Goal: Information Seeking & Learning: Learn about a topic

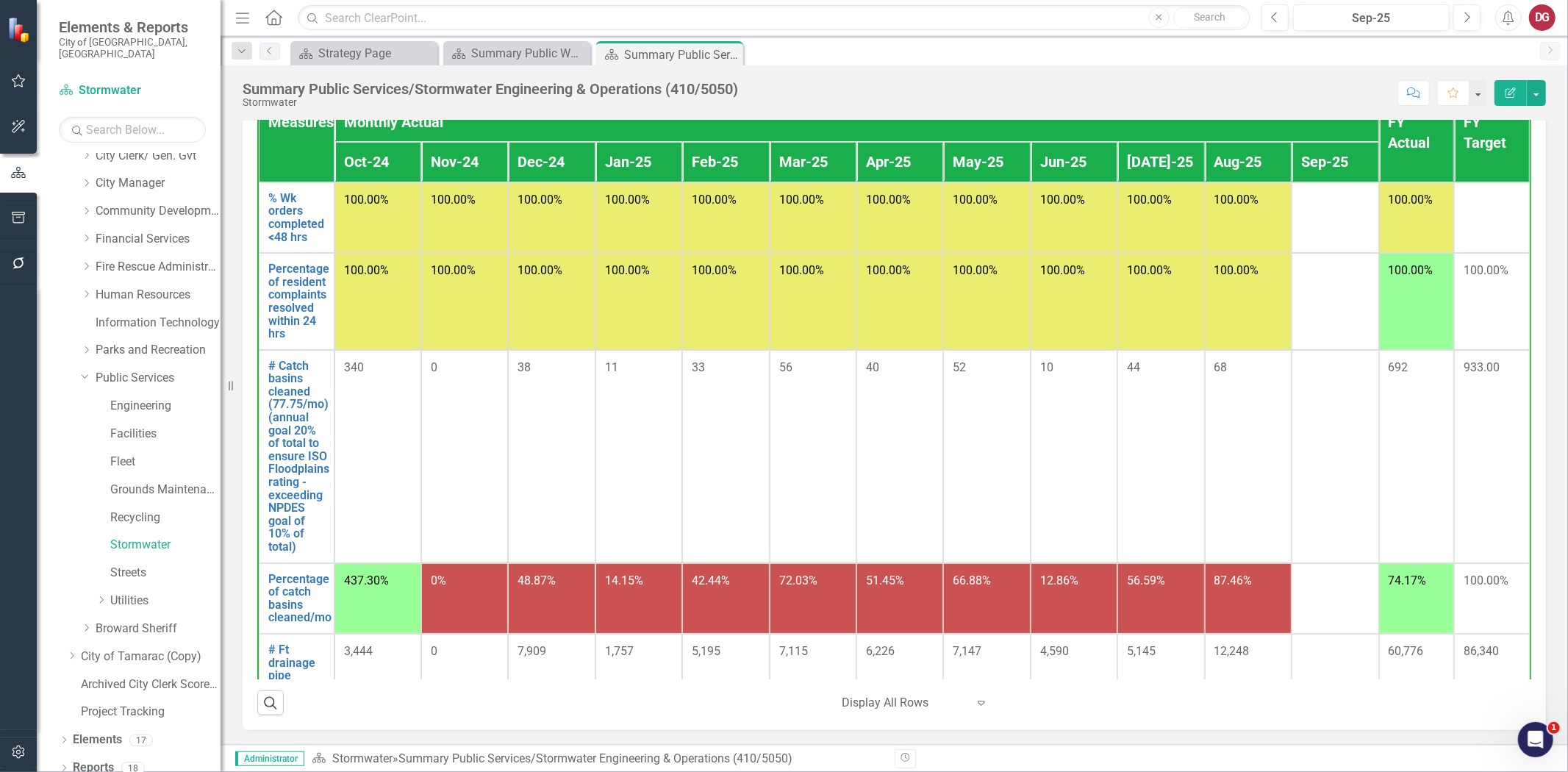
scroll to position [82, 0]
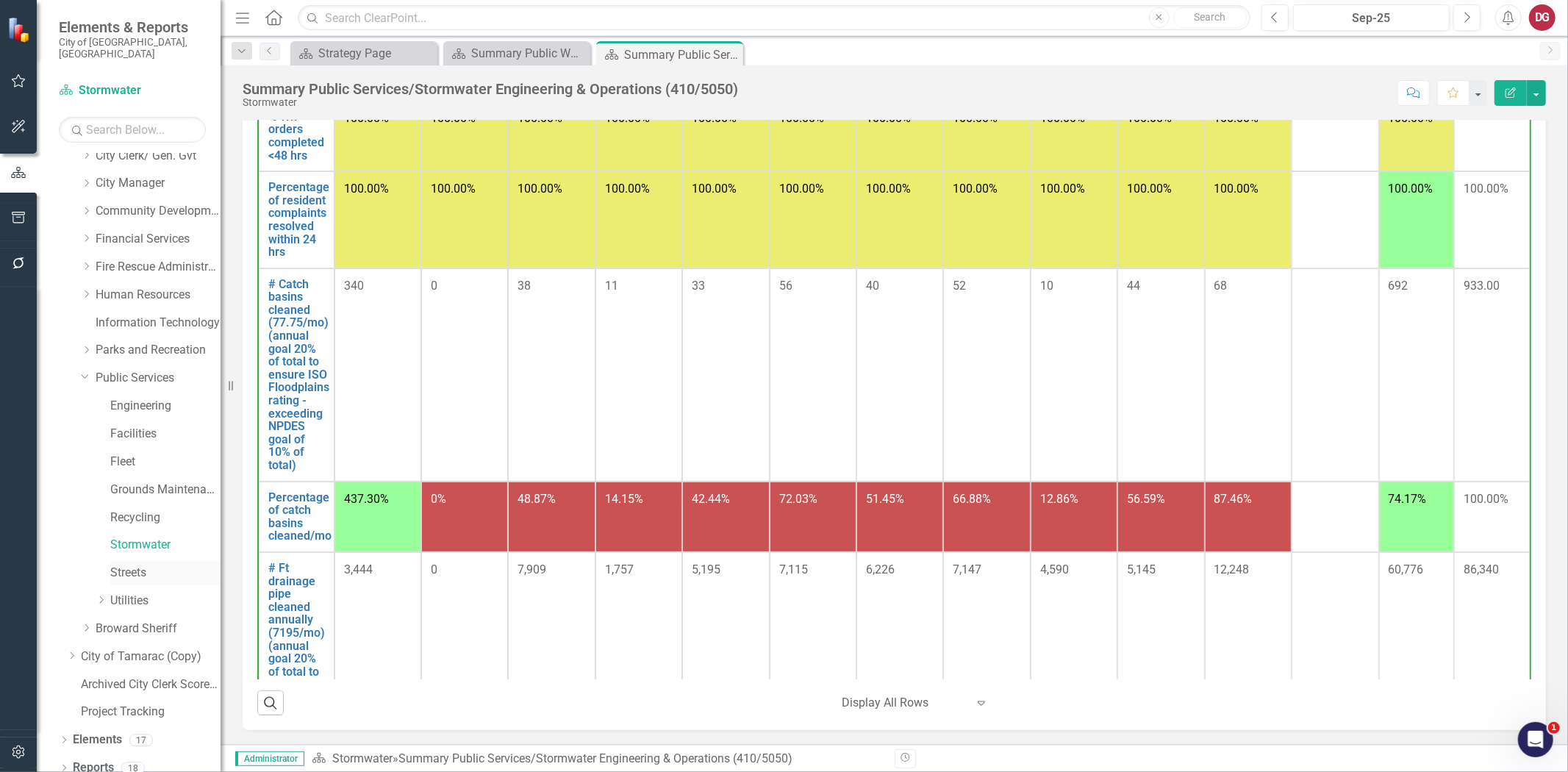
click at [121, 565] on link "Streets" at bounding box center [165, 573] width 110 height 17
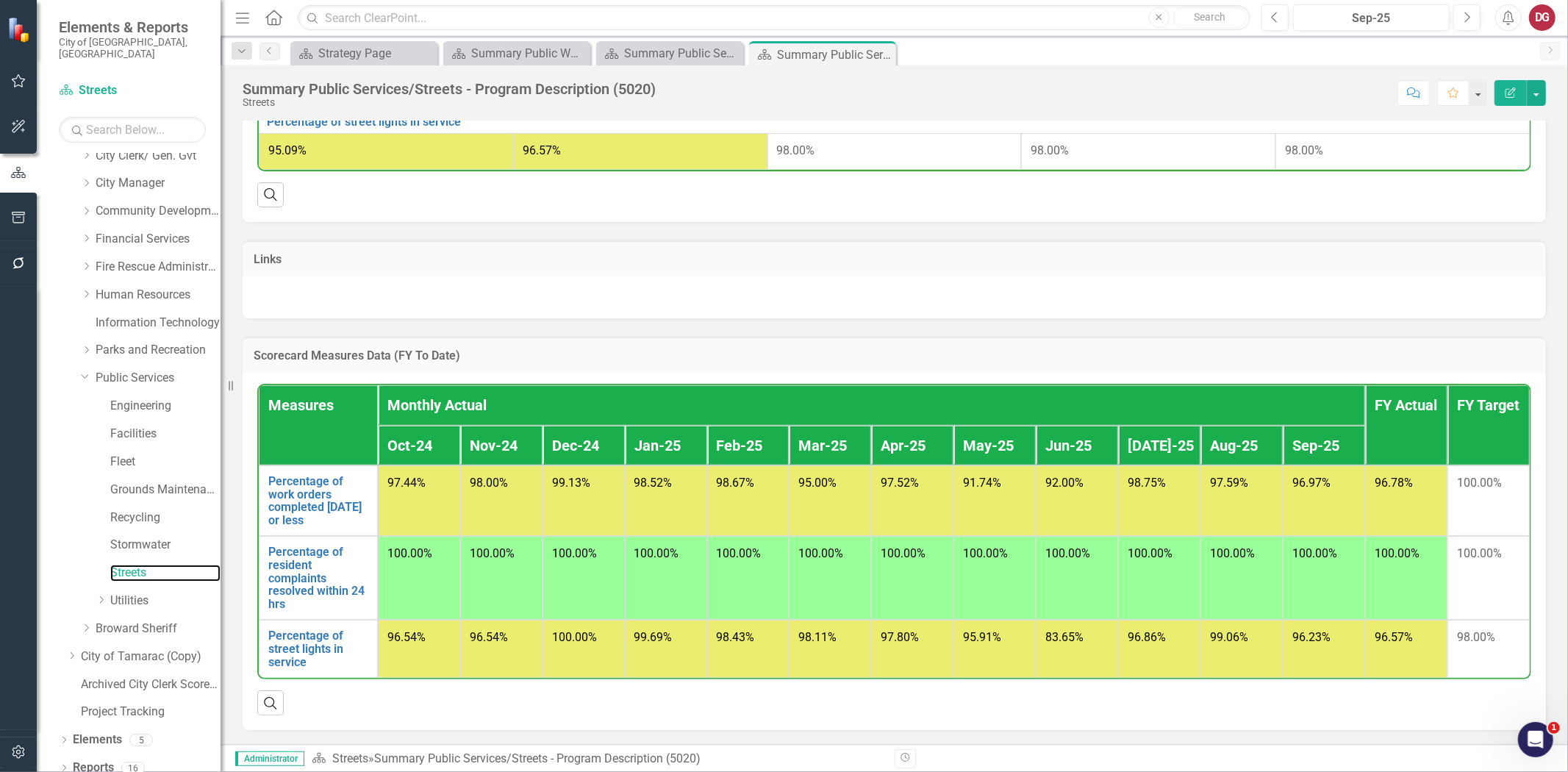
scroll to position [743, 0]
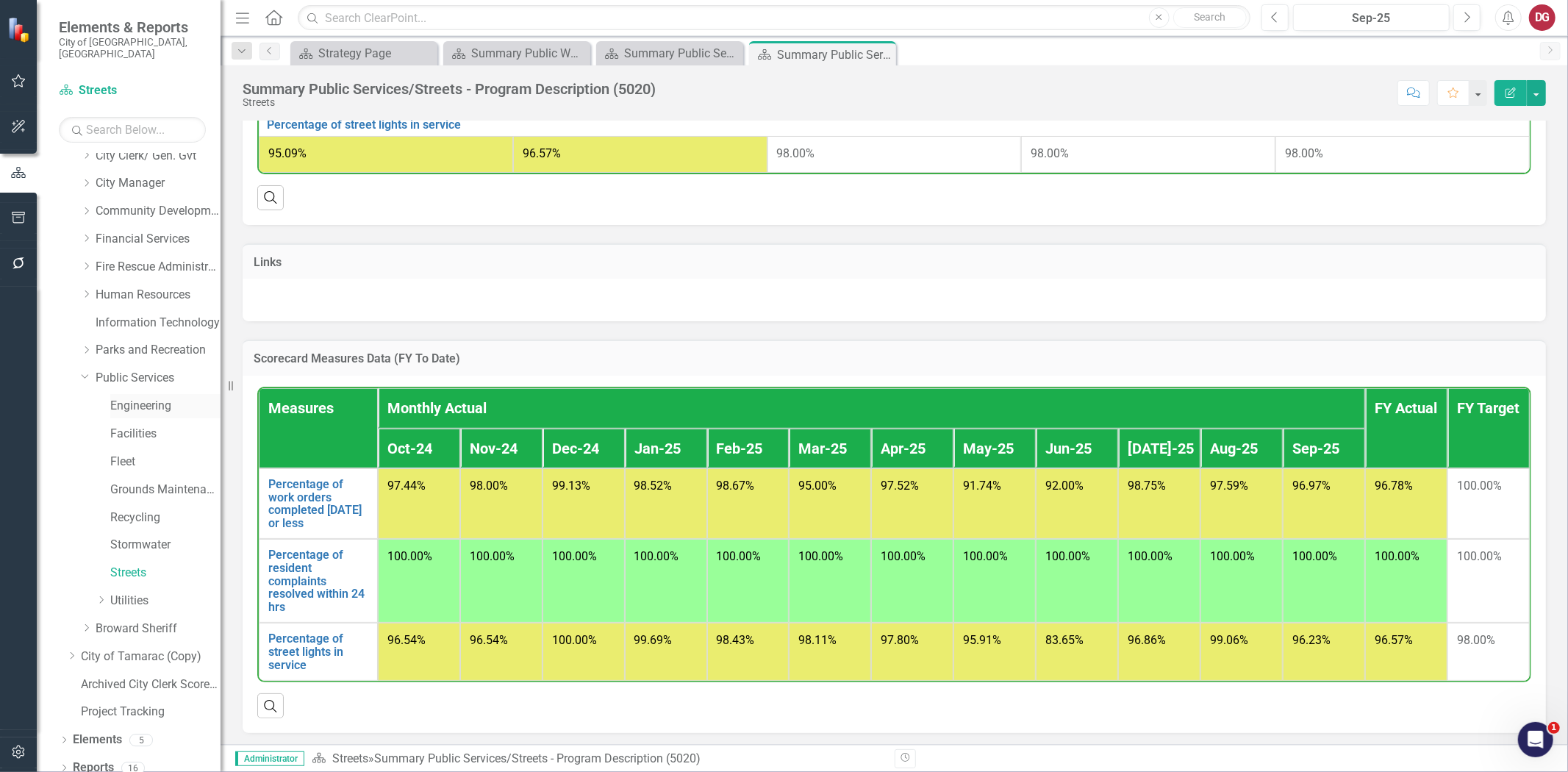
click at [133, 398] on link "Engineering" at bounding box center [165, 407] width 110 height 17
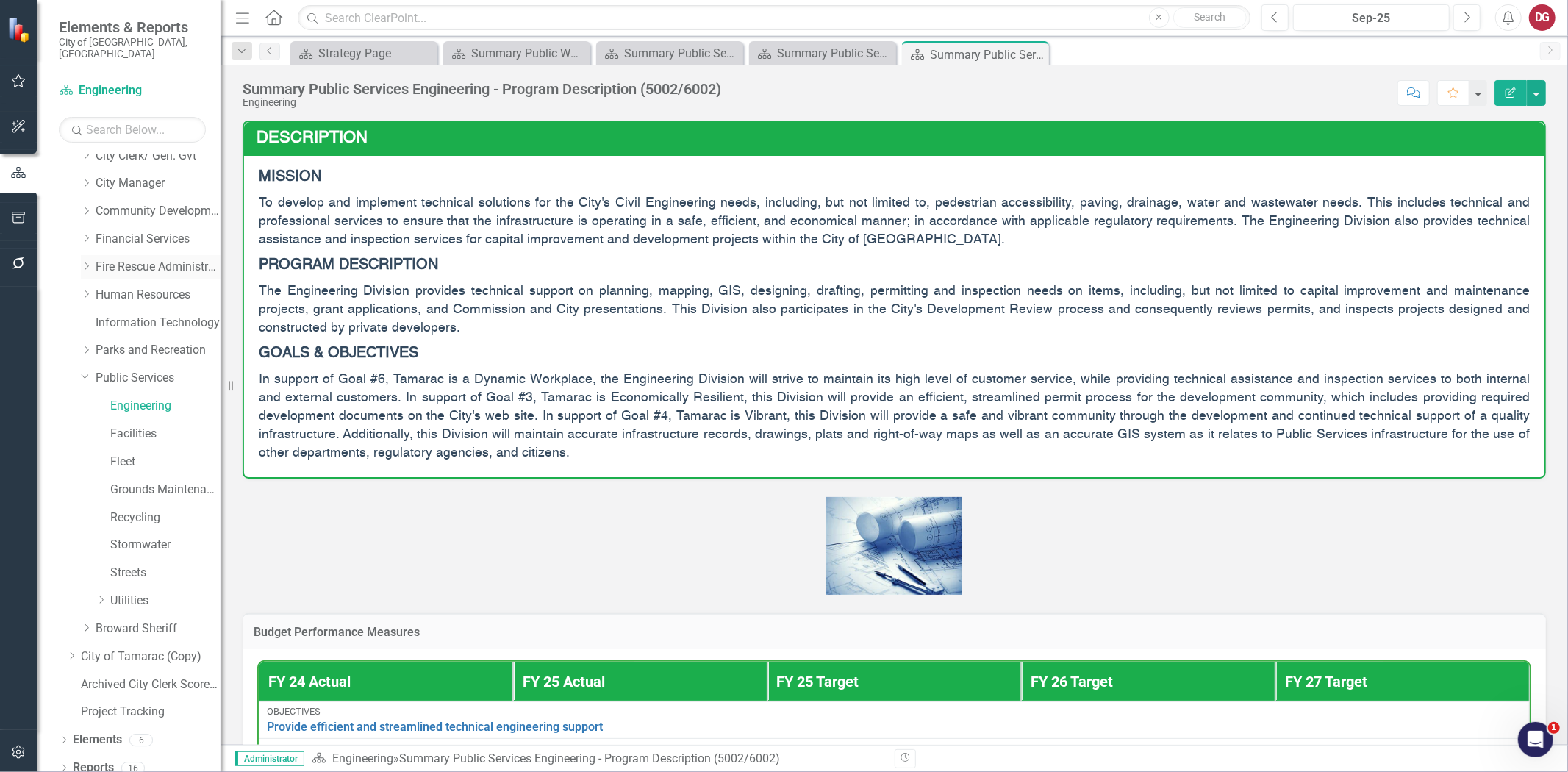
click at [82, 261] on div "Dropdown" at bounding box center [86, 267] width 11 height 12
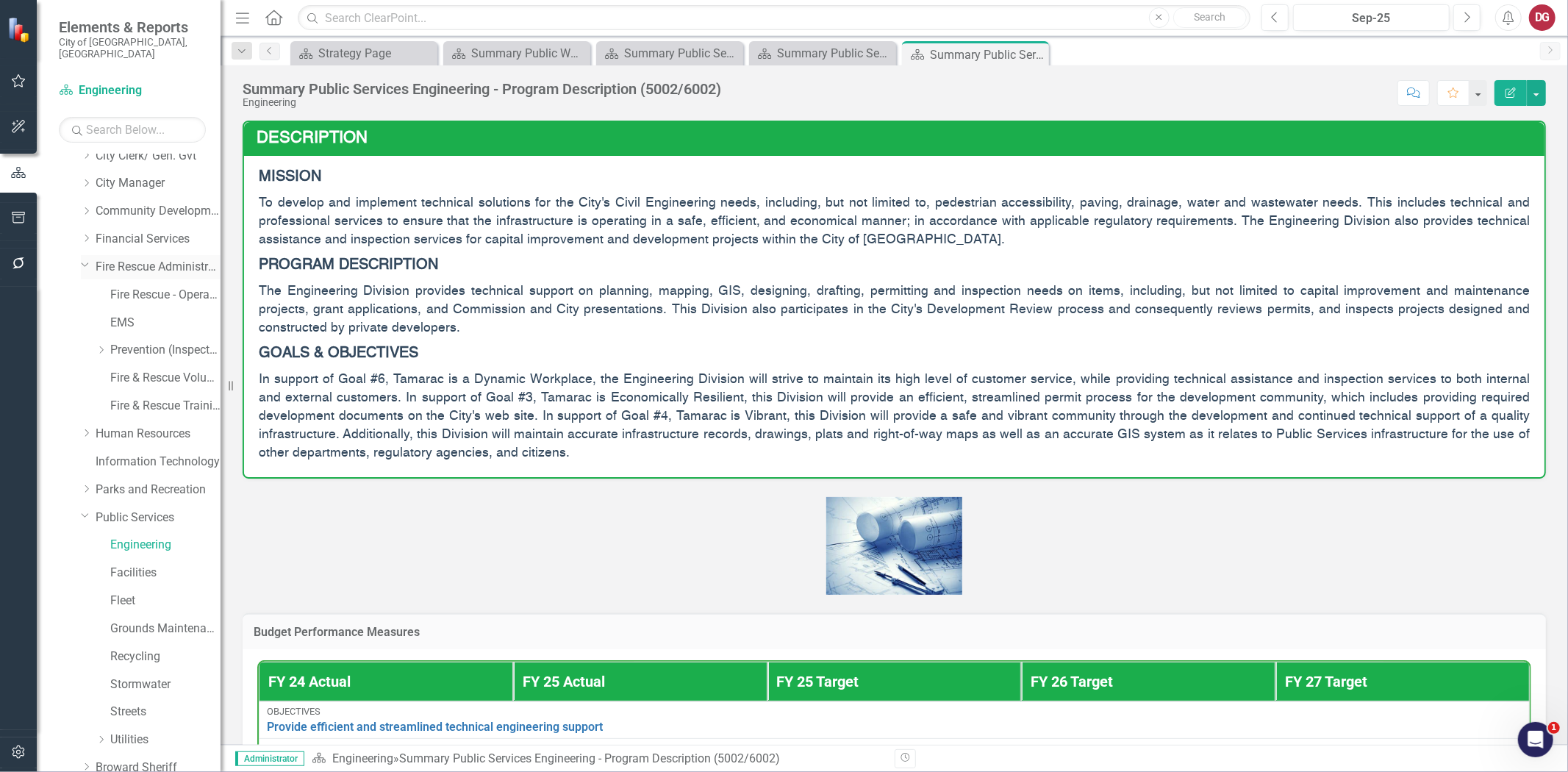
click at [114, 258] on link "Fire Rescue Administration" at bounding box center [158, 267] width 125 height 17
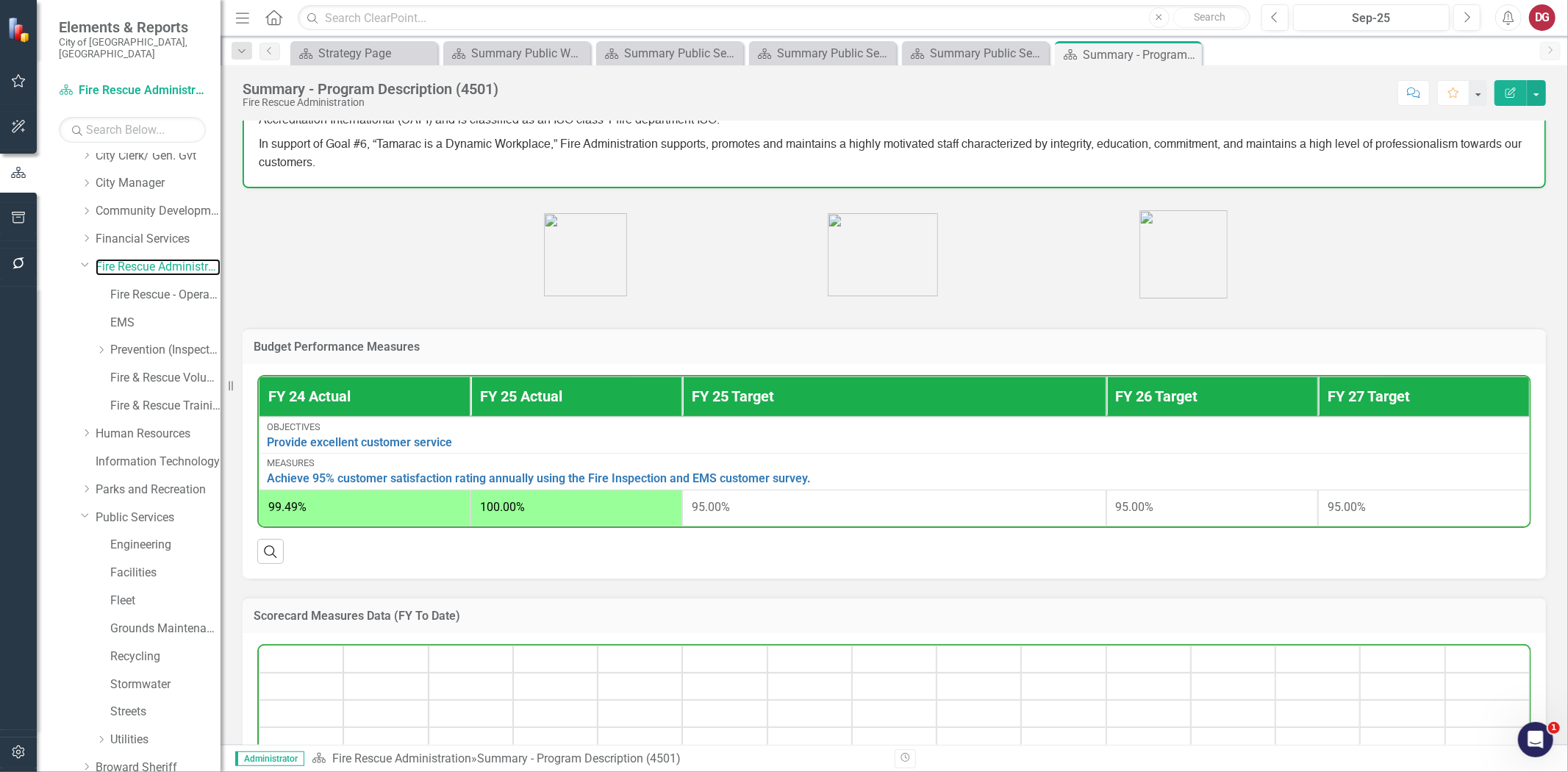
scroll to position [490, 0]
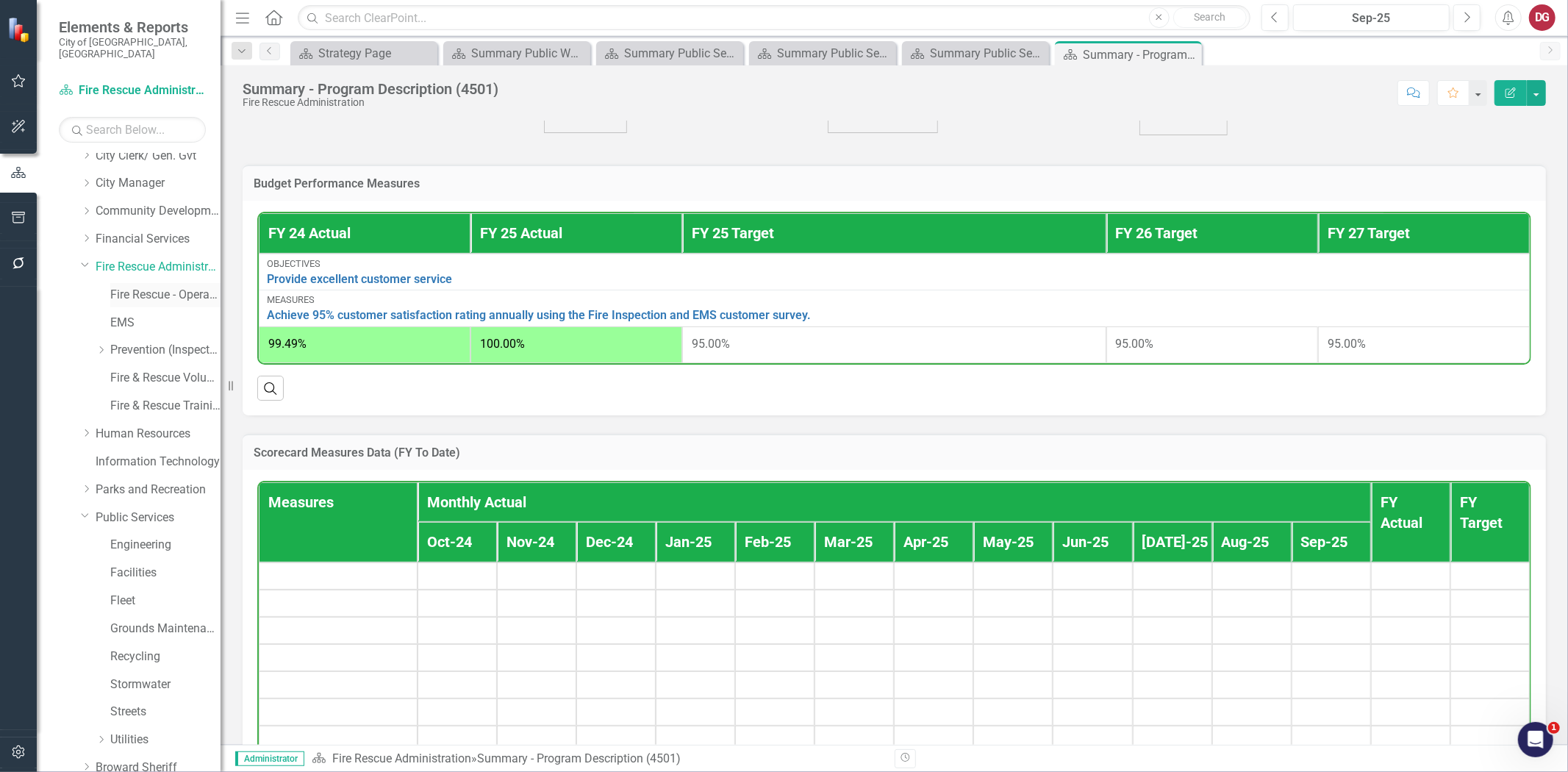
click at [140, 287] on link "Fire Rescue - Operations" at bounding box center [165, 296] width 110 height 17
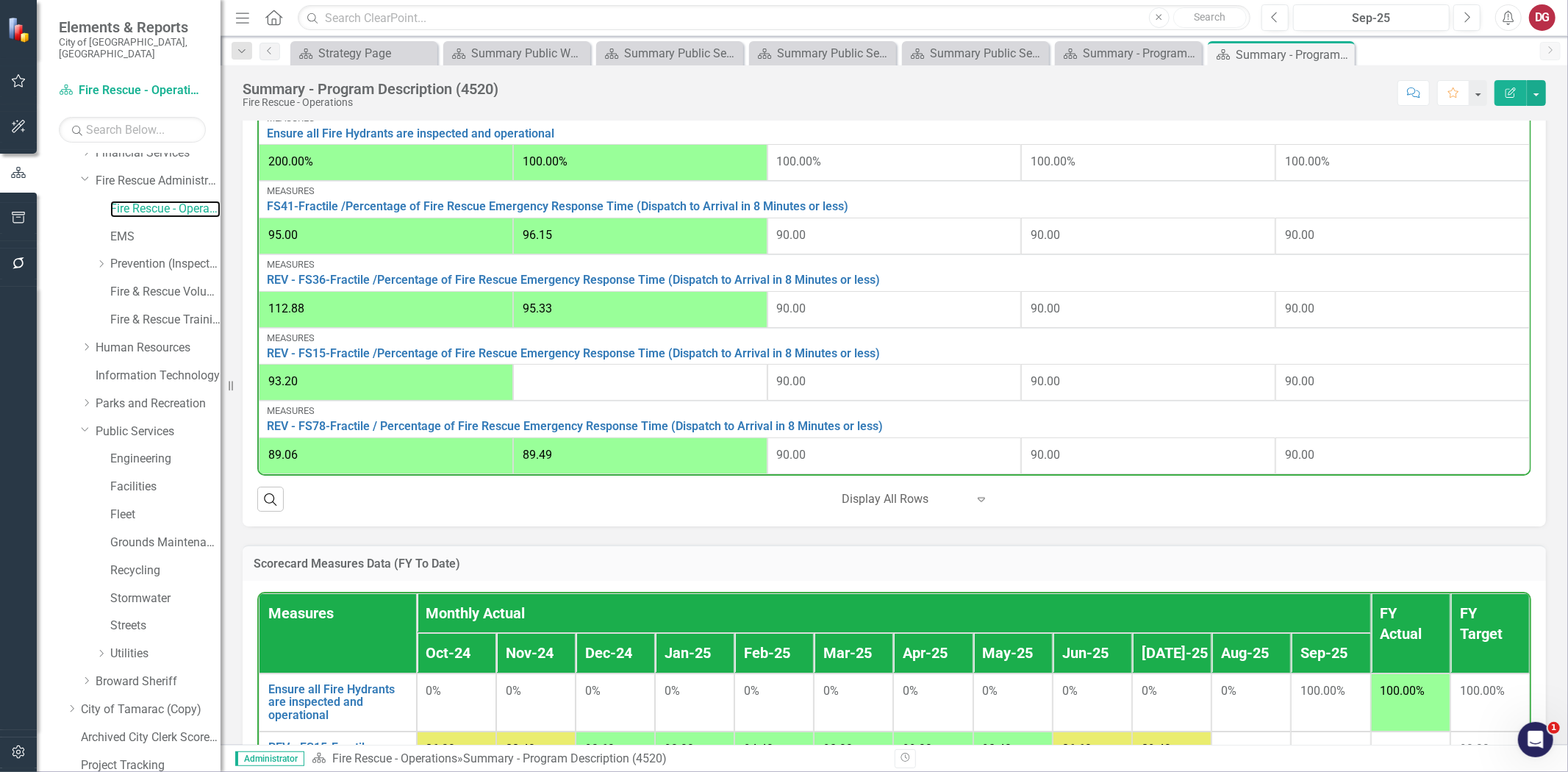
scroll to position [206, 0]
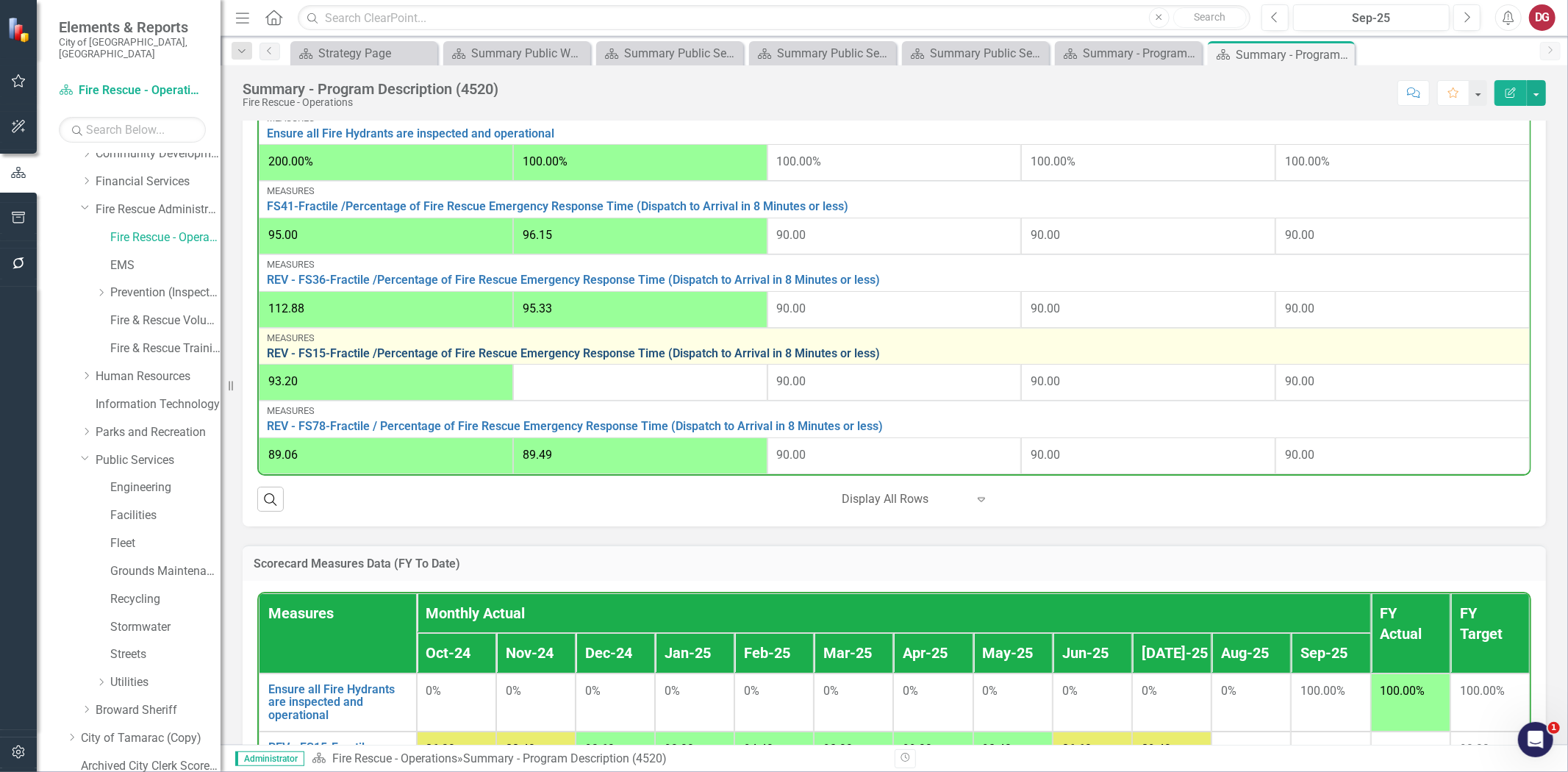
click at [501, 349] on link "REV - FS15-Fractile /Percentage of Fire Rescue Emergency Response Time (Dispatc…" at bounding box center [894, 353] width 1255 height 13
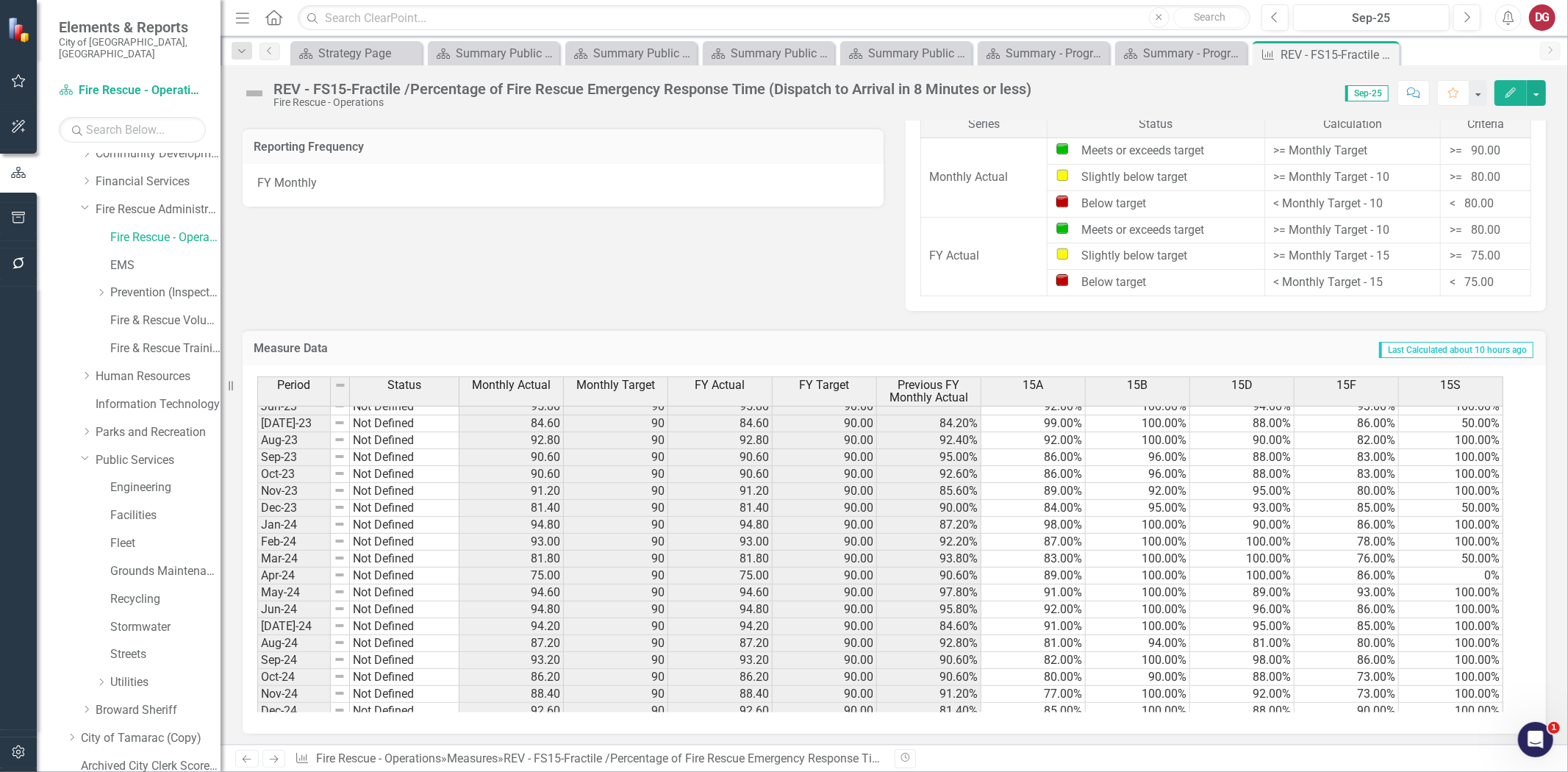
scroll to position [53, 0]
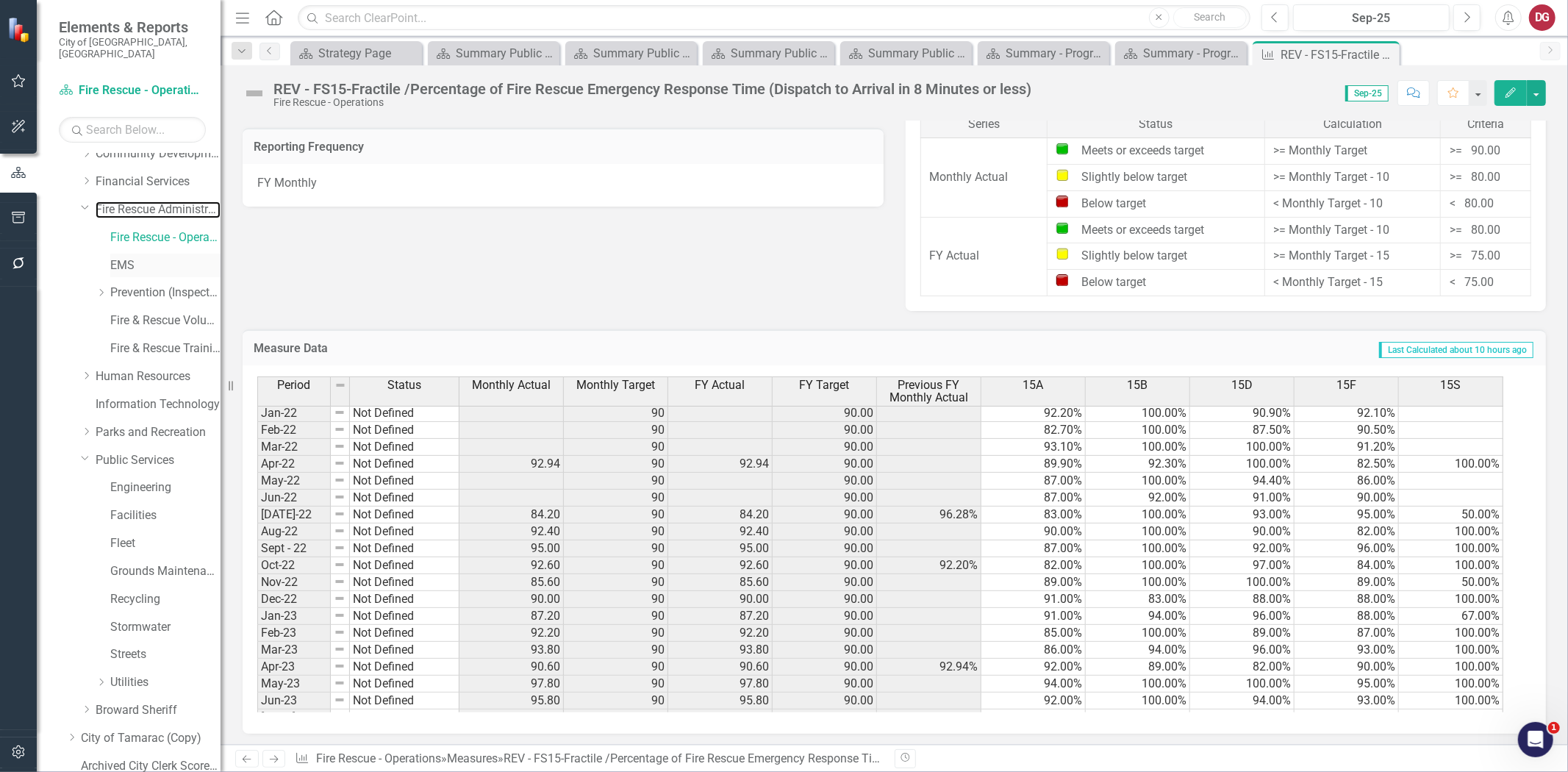
click at [164, 201] on link "Fire Rescue Administration" at bounding box center [158, 210] width 125 height 17
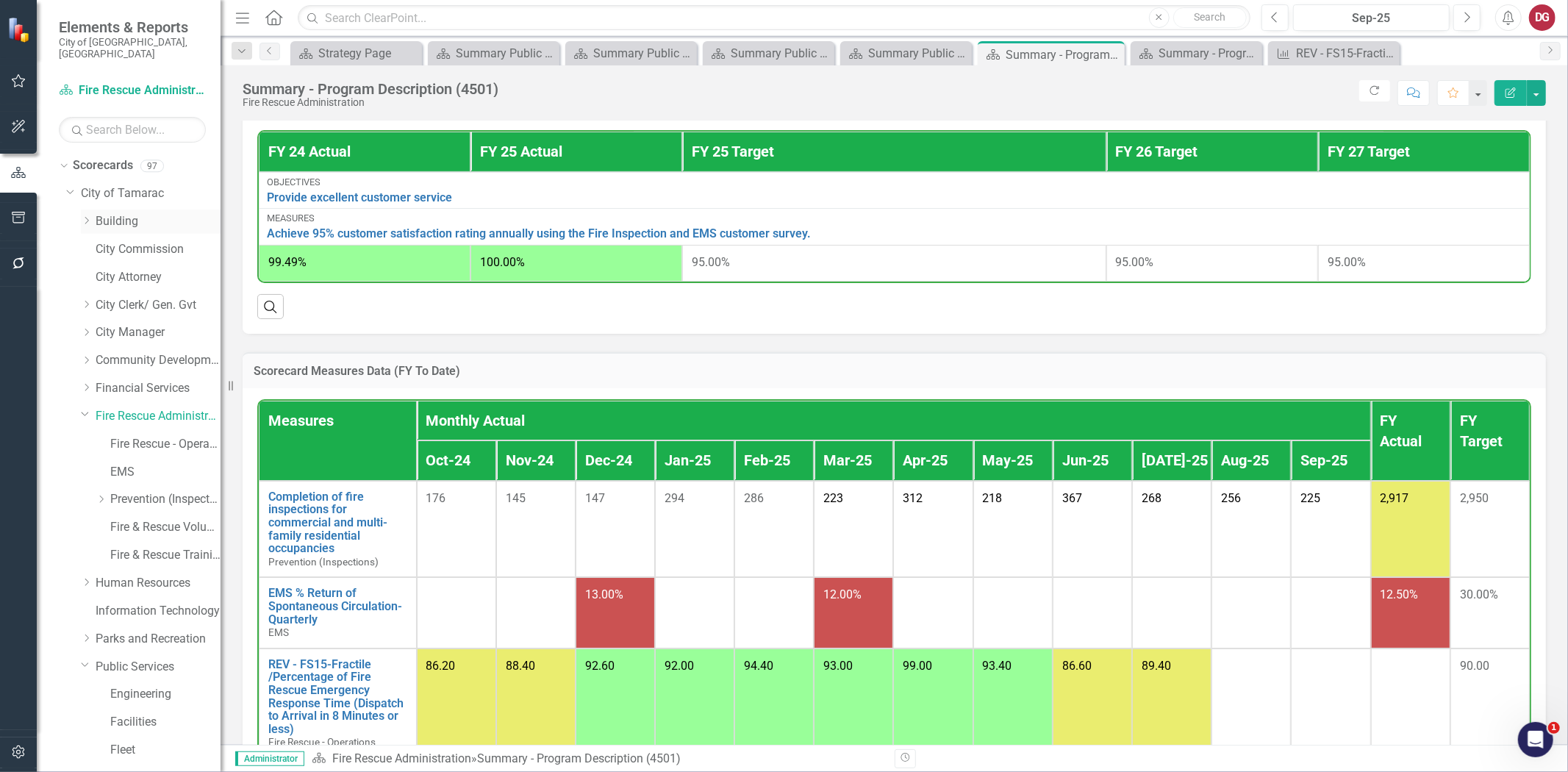
click at [108, 215] on link "Building" at bounding box center [158, 222] width 125 height 17
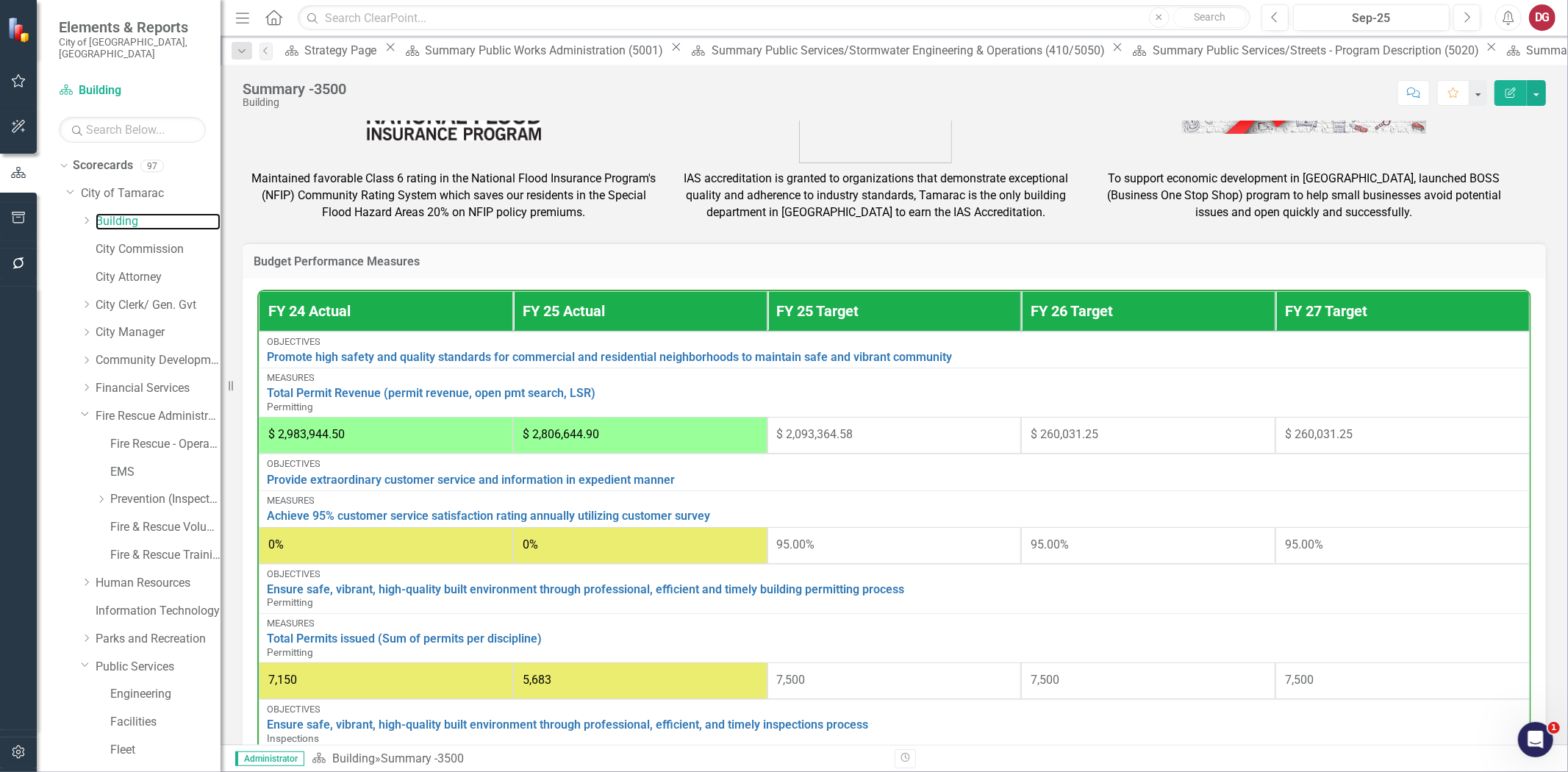
scroll to position [653, 0]
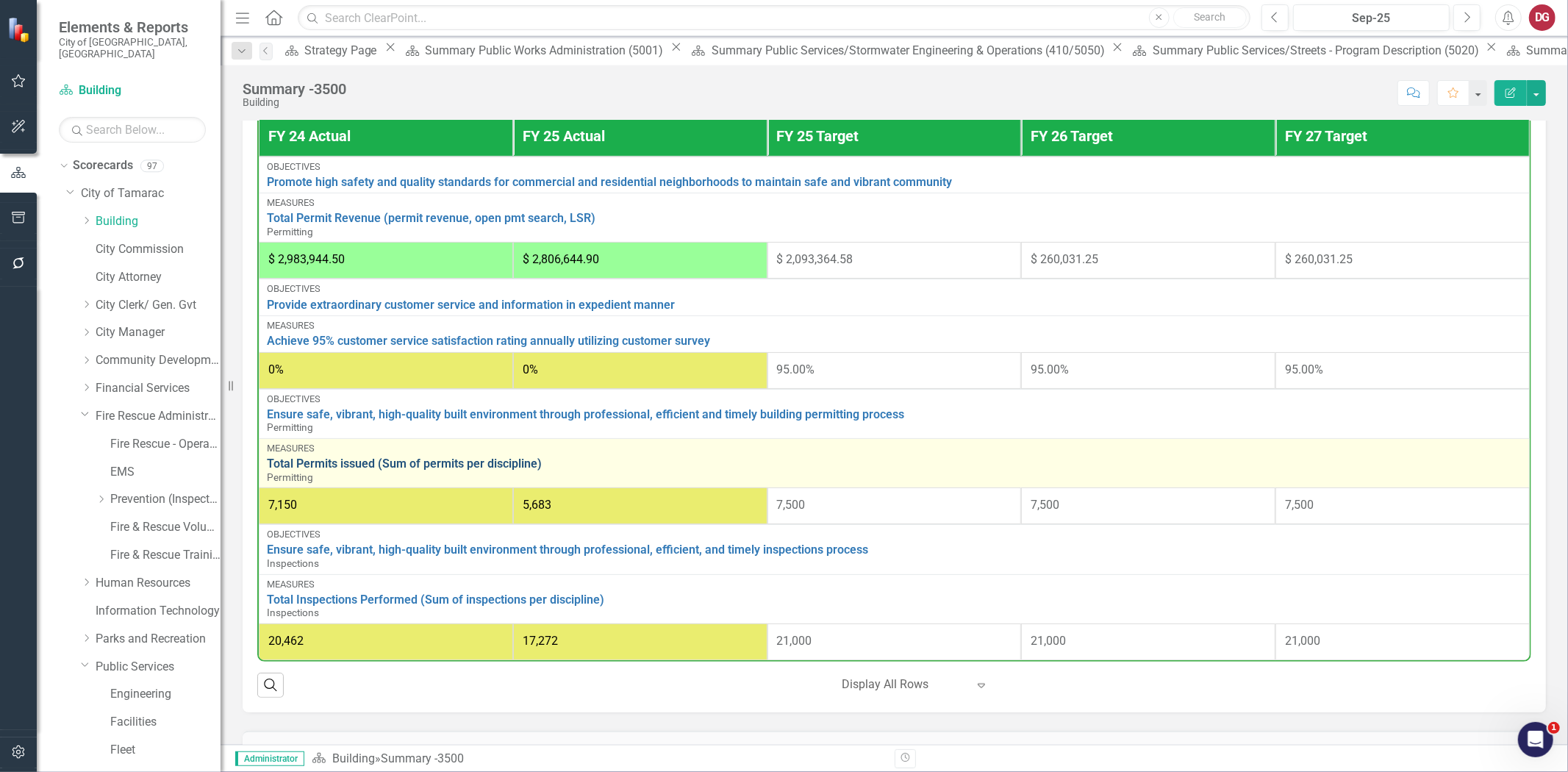
click at [471, 471] on link "Total Permits issued (Sum of permits per discipline)" at bounding box center [894, 463] width 1255 height 13
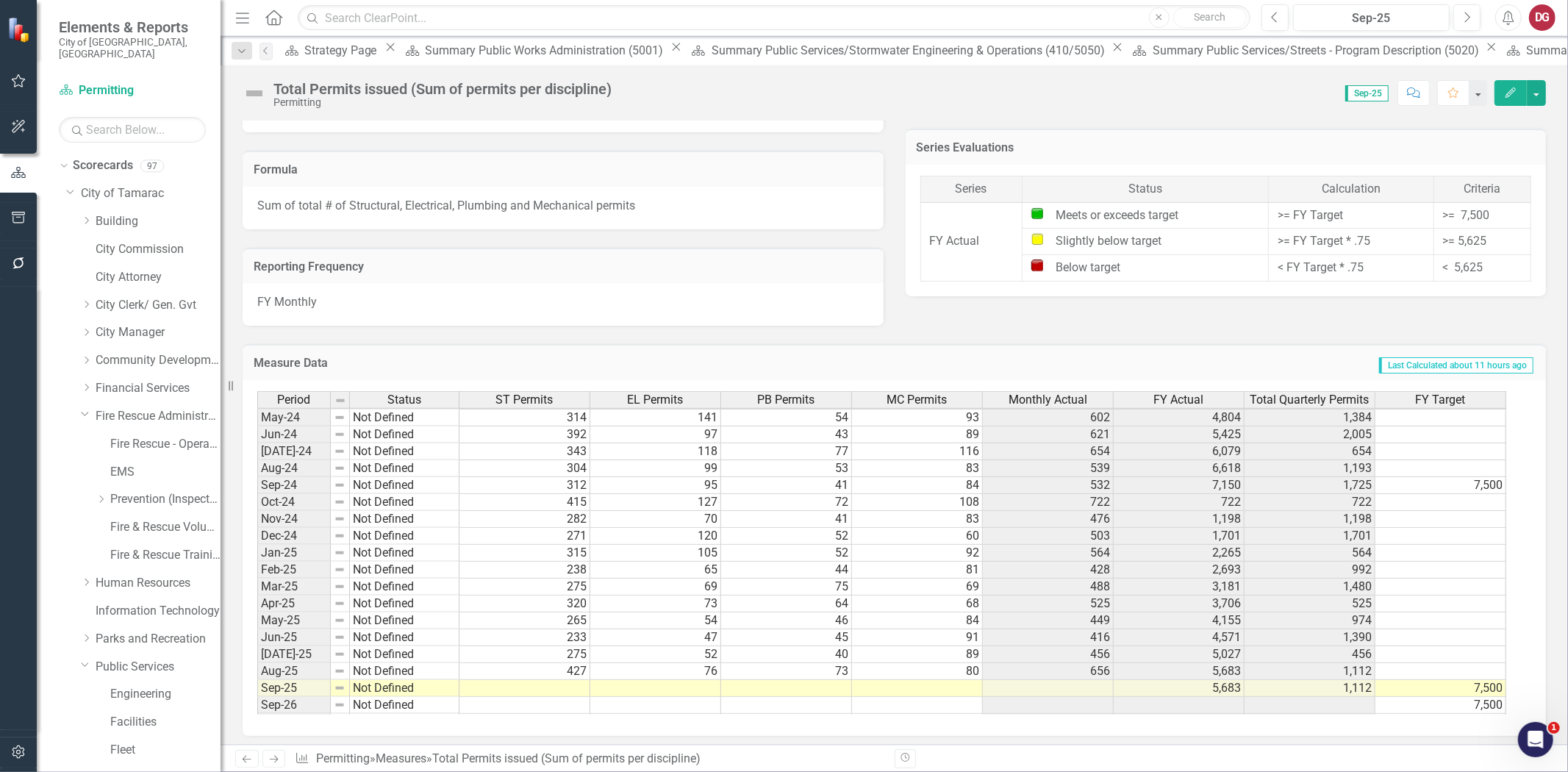
scroll to position [543, 0]
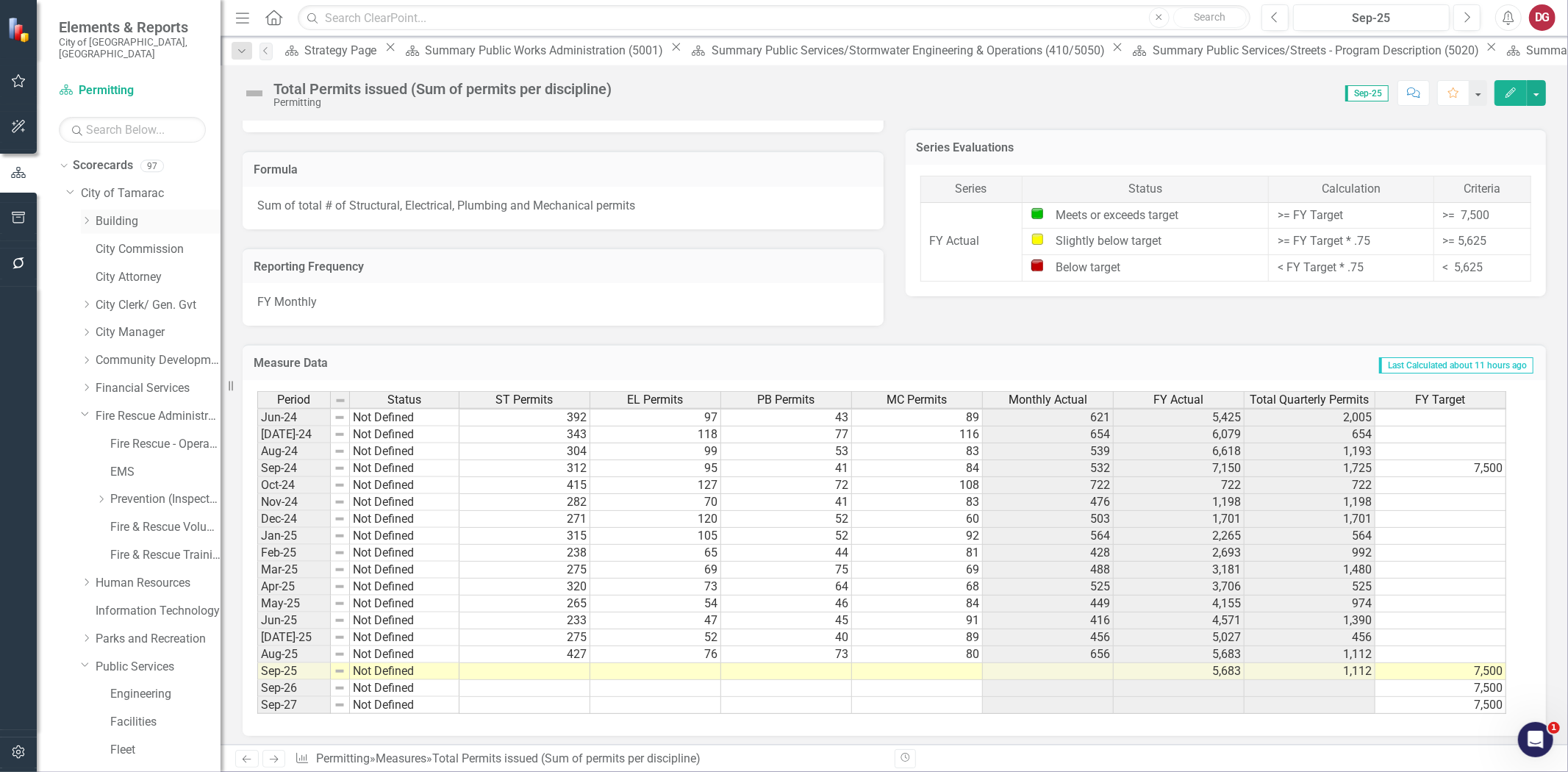
click at [120, 213] on link "Building" at bounding box center [158, 222] width 125 height 17
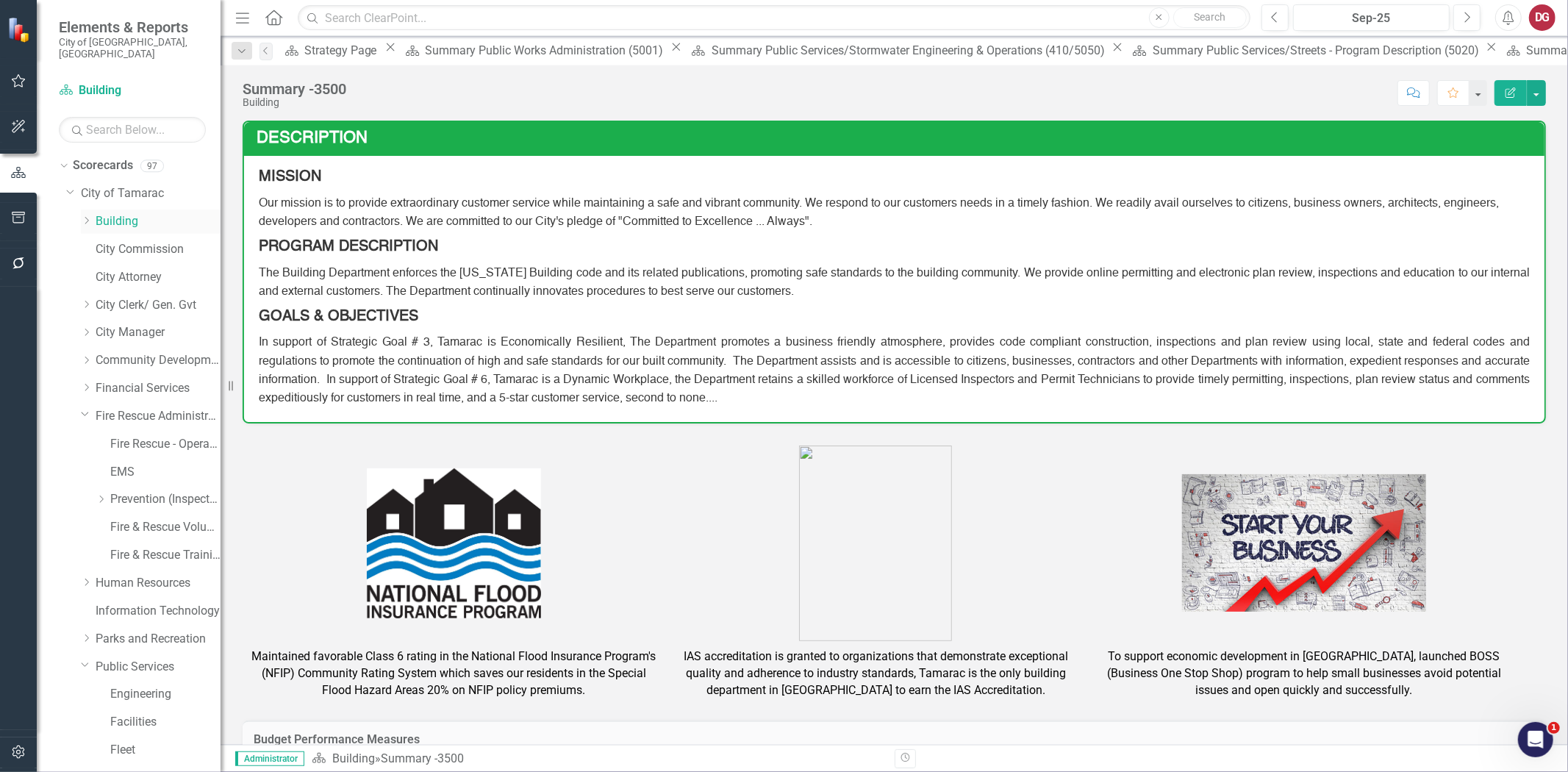
click at [82, 216] on icon "Dropdown" at bounding box center [86, 220] width 11 height 9
click at [104, 213] on link "Building" at bounding box center [158, 222] width 125 height 17
click at [86, 213] on icon "Dropdown" at bounding box center [85, 219] width 9 height 11
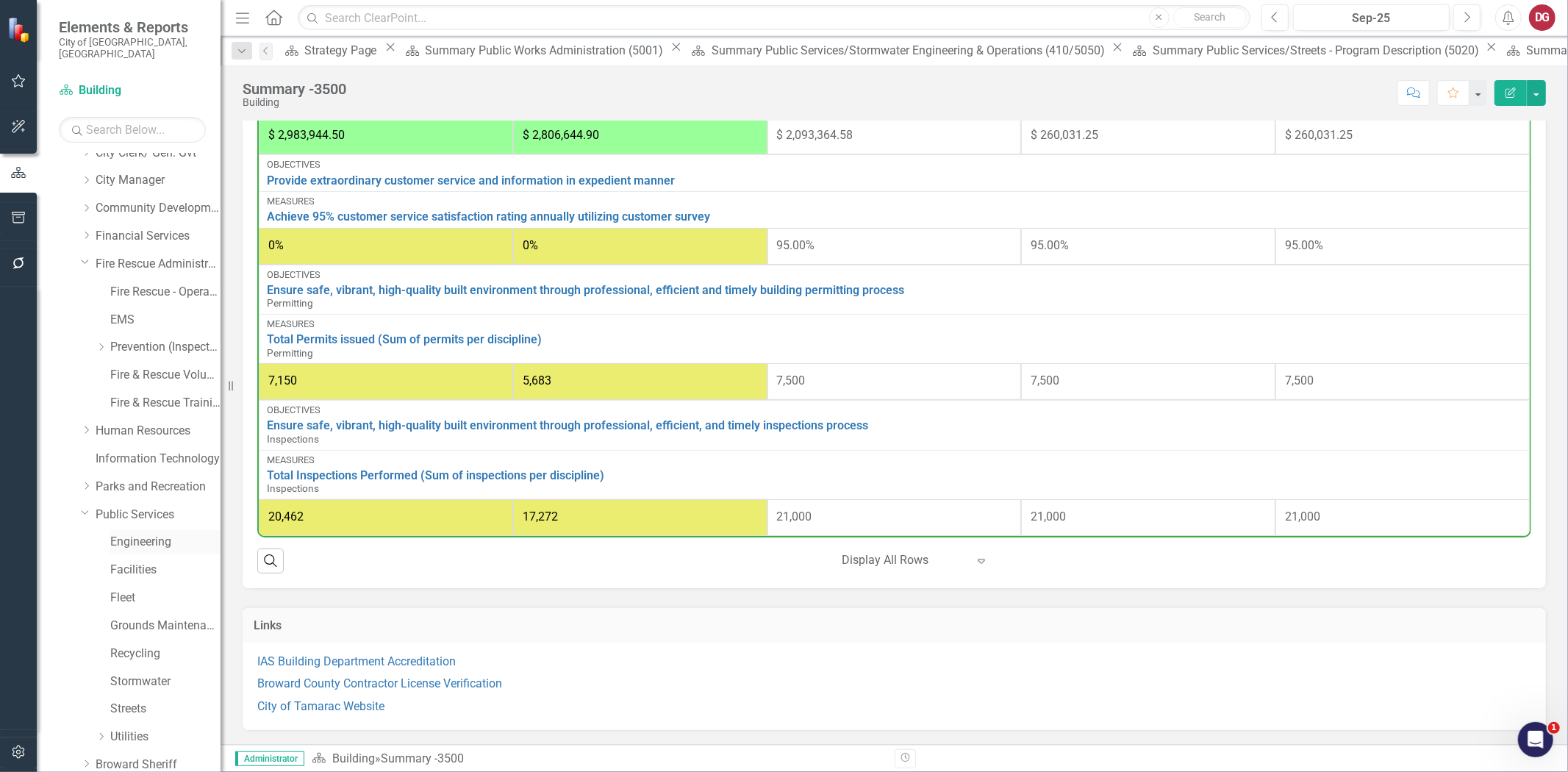
scroll to position [163, 0]
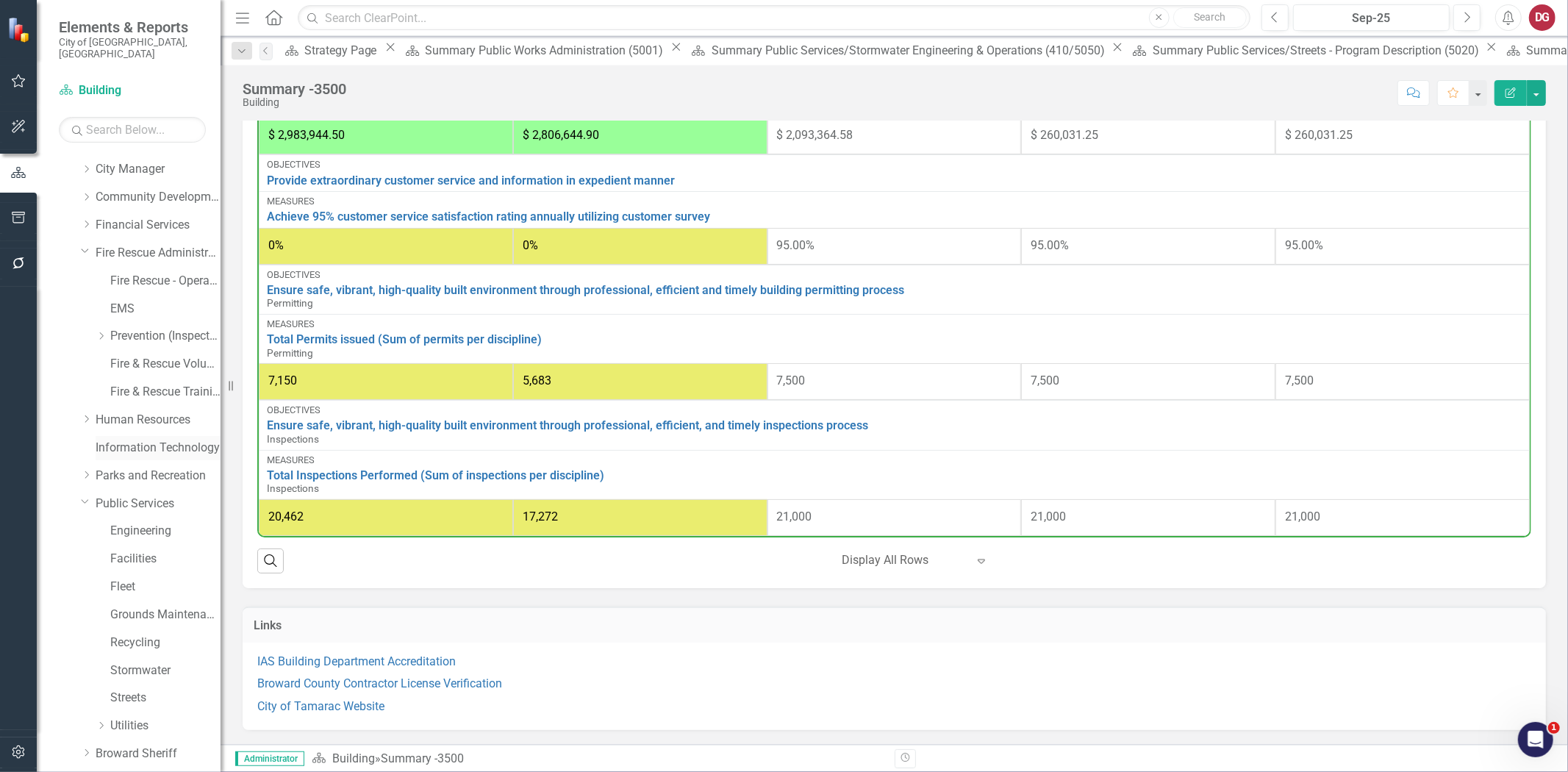
click at [123, 440] on link "Information Technology" at bounding box center [158, 448] width 125 height 17
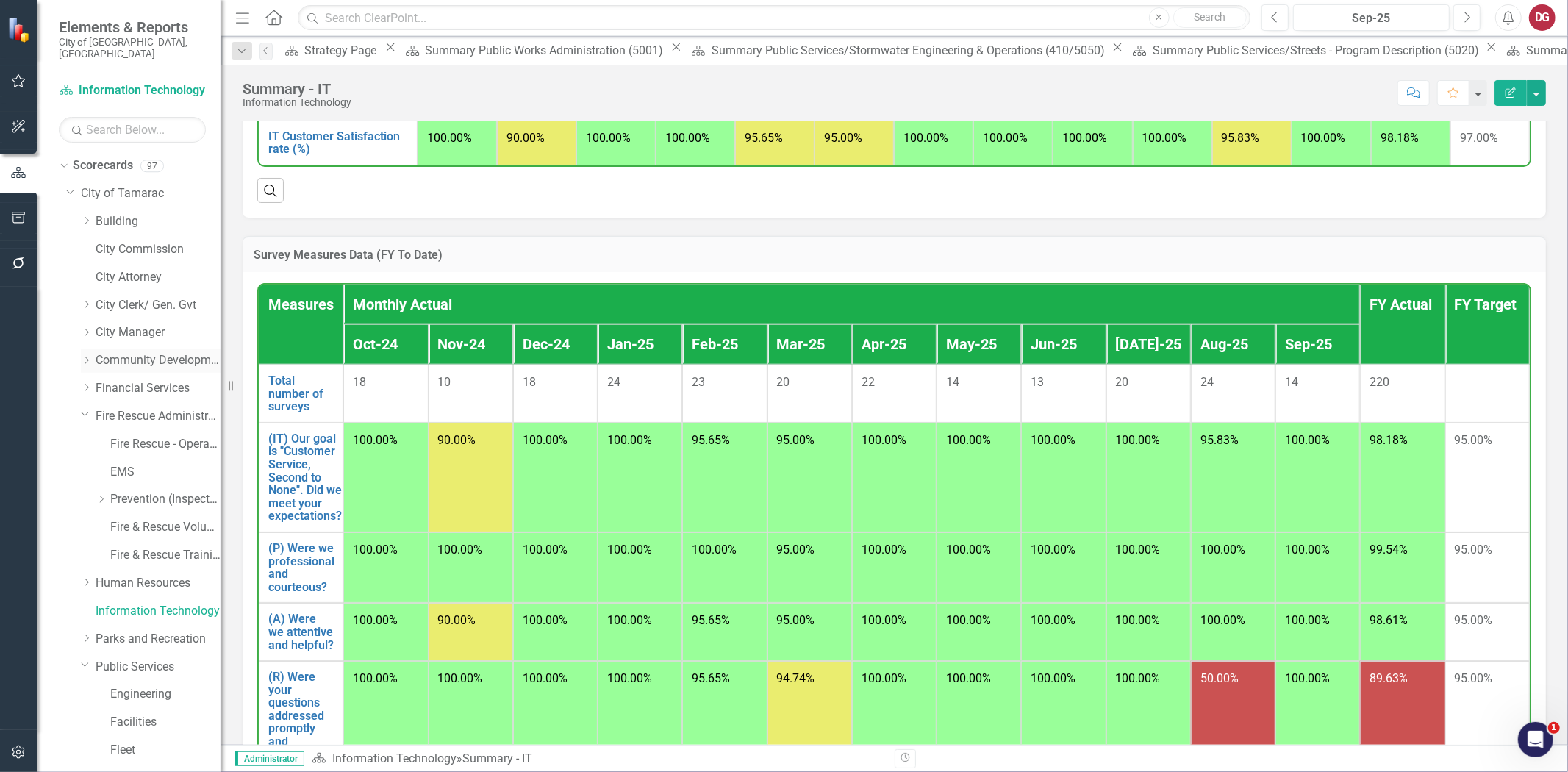
click at [87, 356] on icon "Dropdown" at bounding box center [86, 360] width 11 height 9
click at [112, 380] on link "Planning and Zoning" at bounding box center [165, 389] width 110 height 17
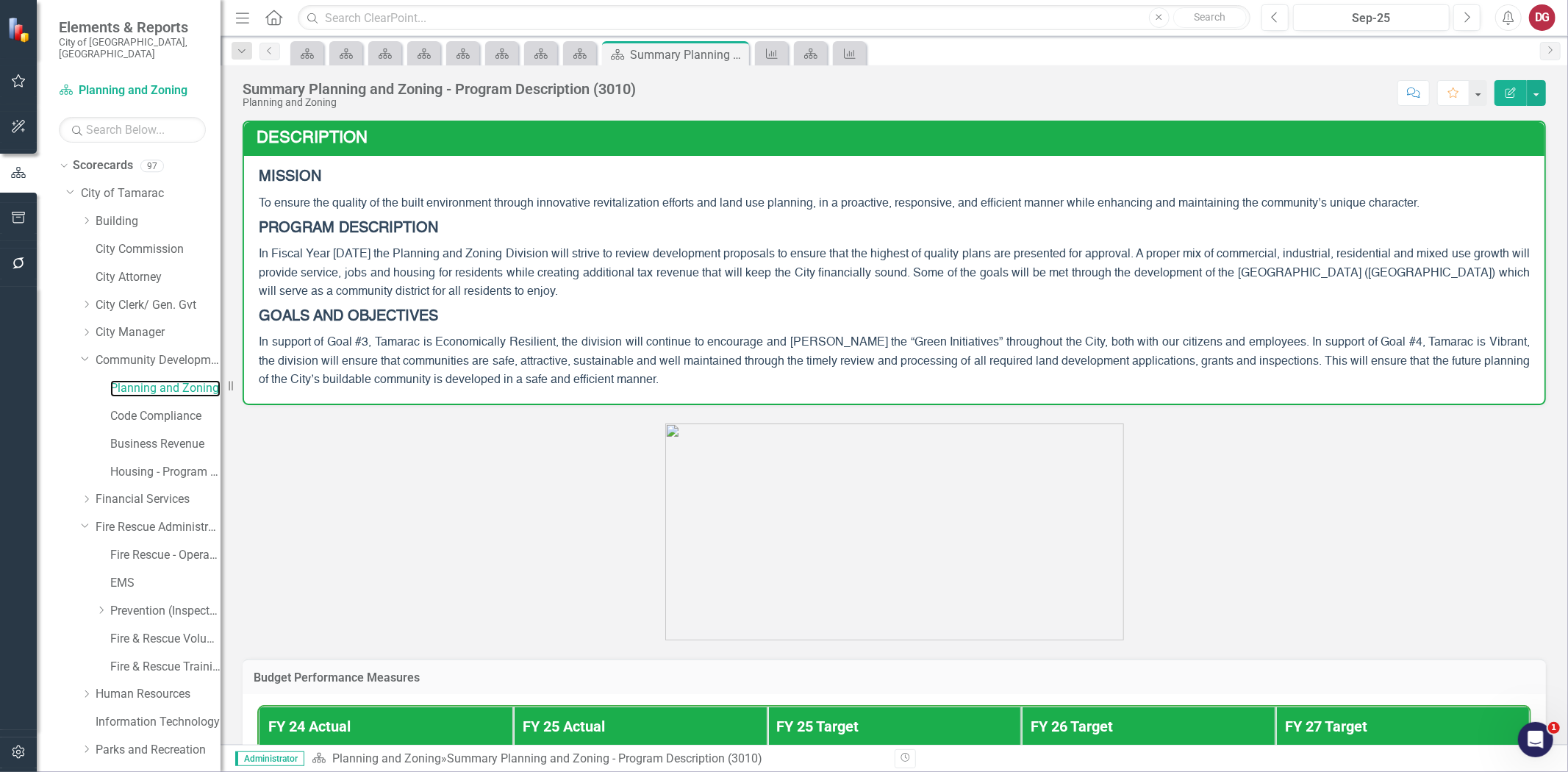
scroll to position [324, 0]
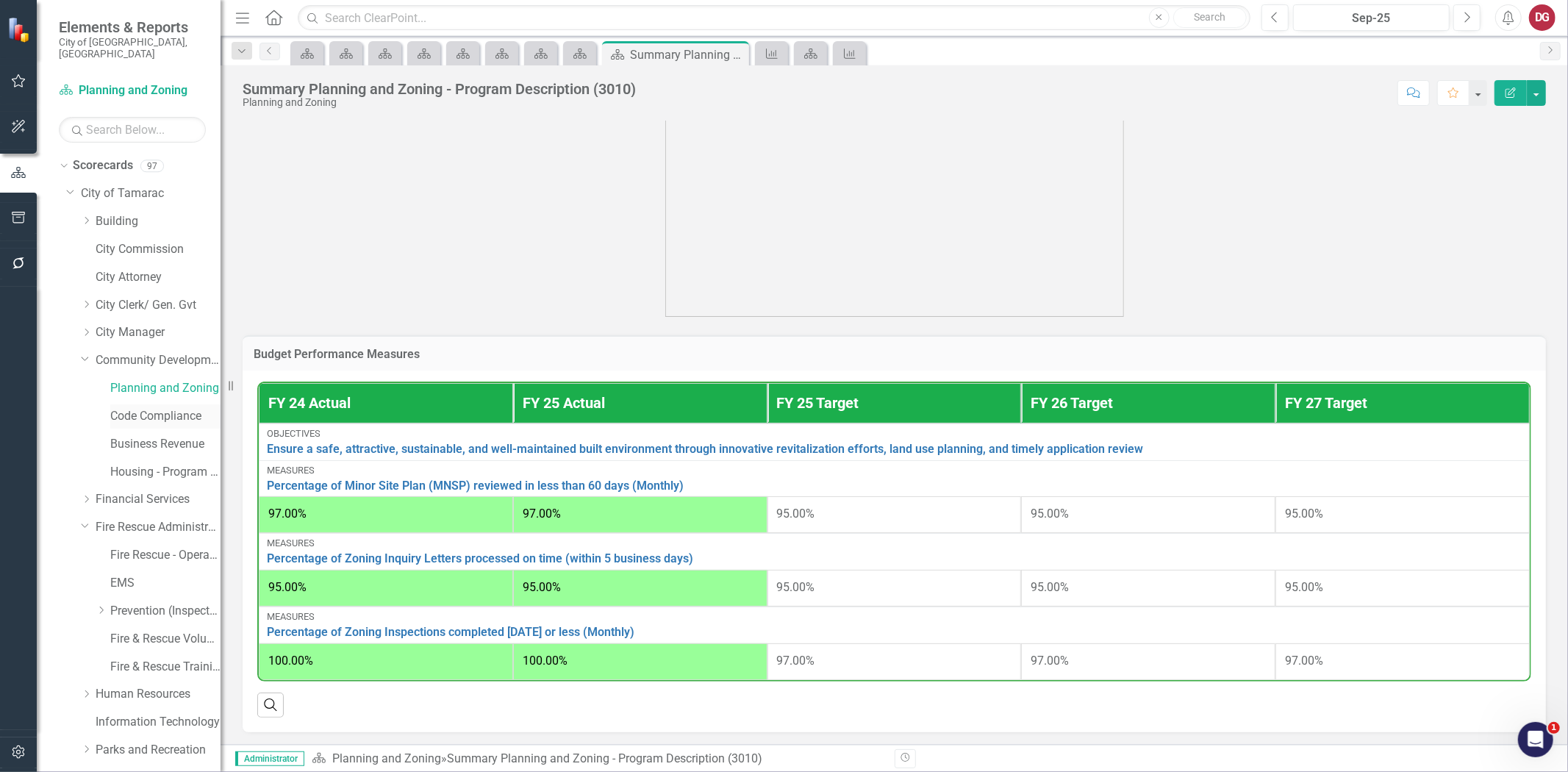
click at [160, 409] on link "Code Compliance" at bounding box center [165, 417] width 110 height 17
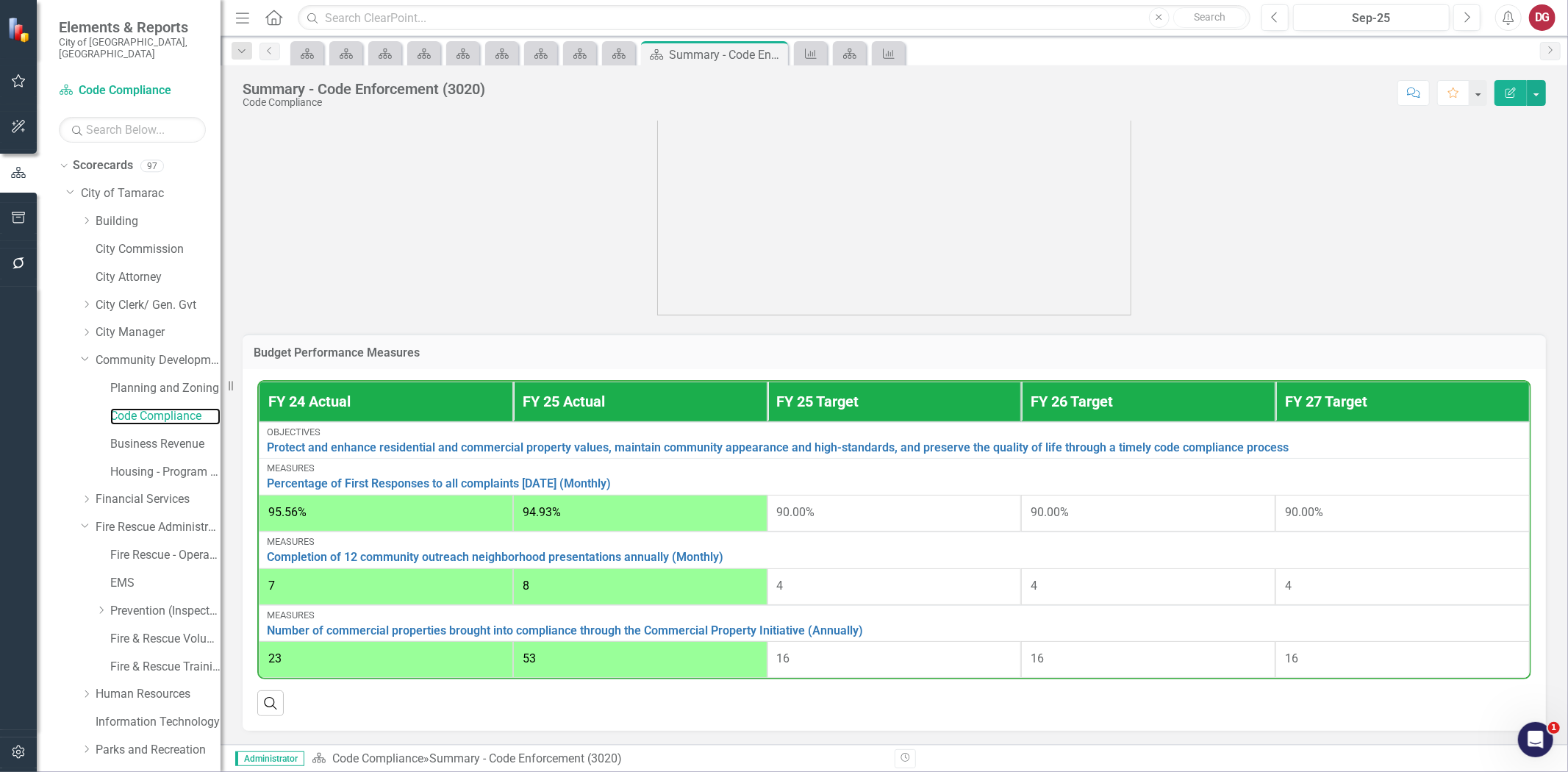
scroll to position [608, 0]
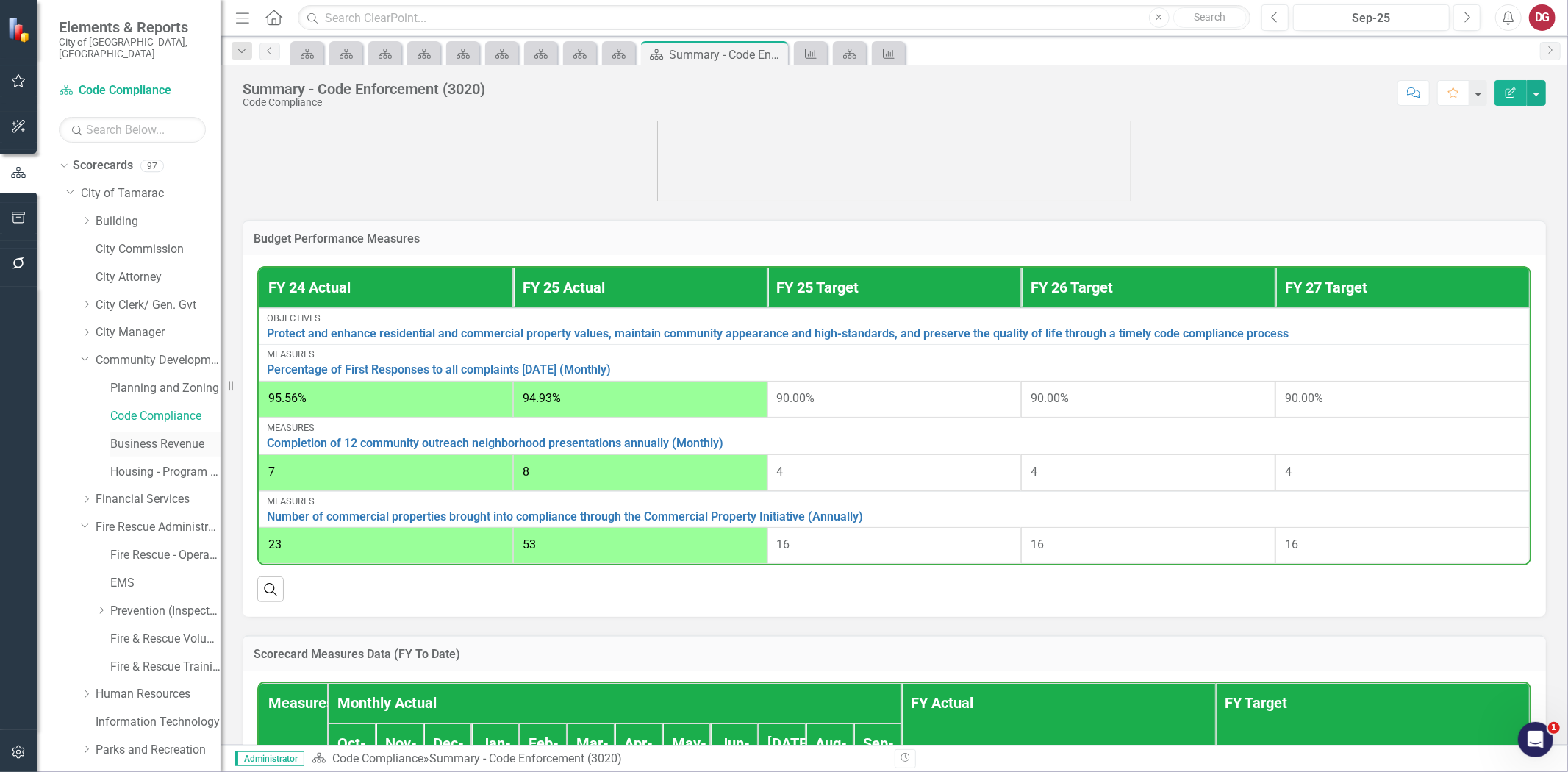
click at [140, 437] on link "Business Revenue" at bounding box center [165, 445] width 110 height 17
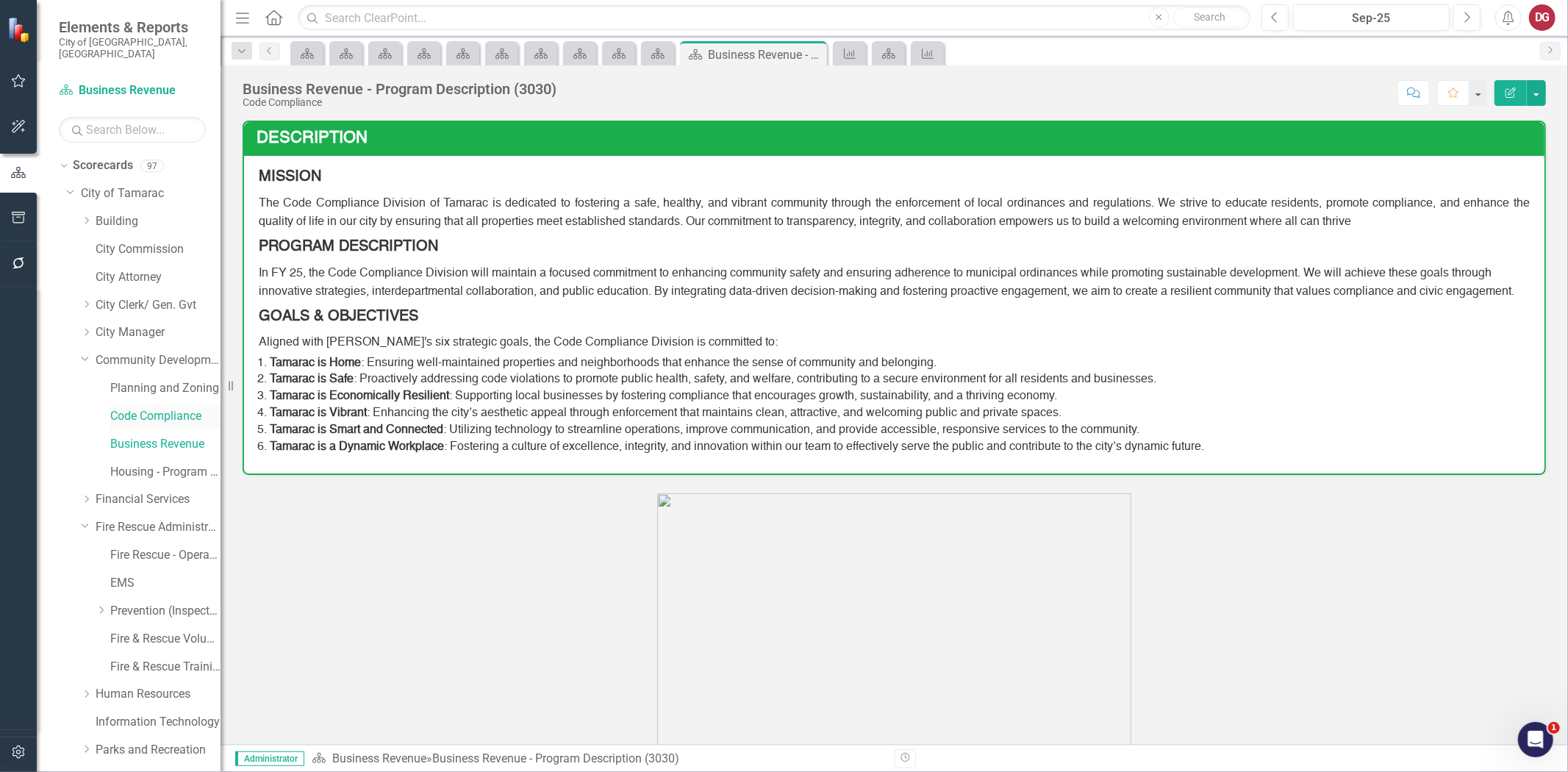
click at [146, 409] on link "Code Compliance" at bounding box center [165, 417] width 110 height 17
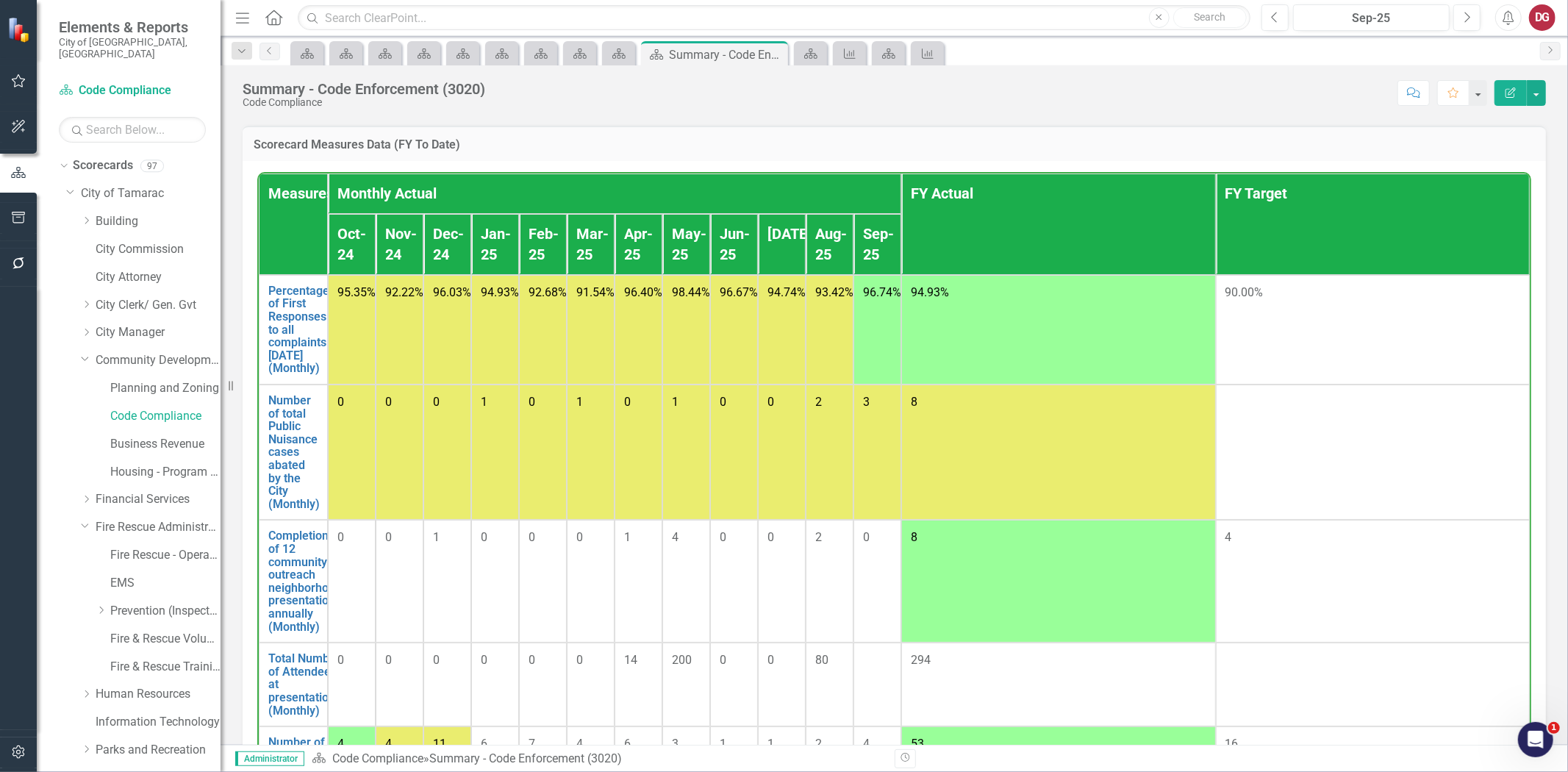
scroll to position [1123, 0]
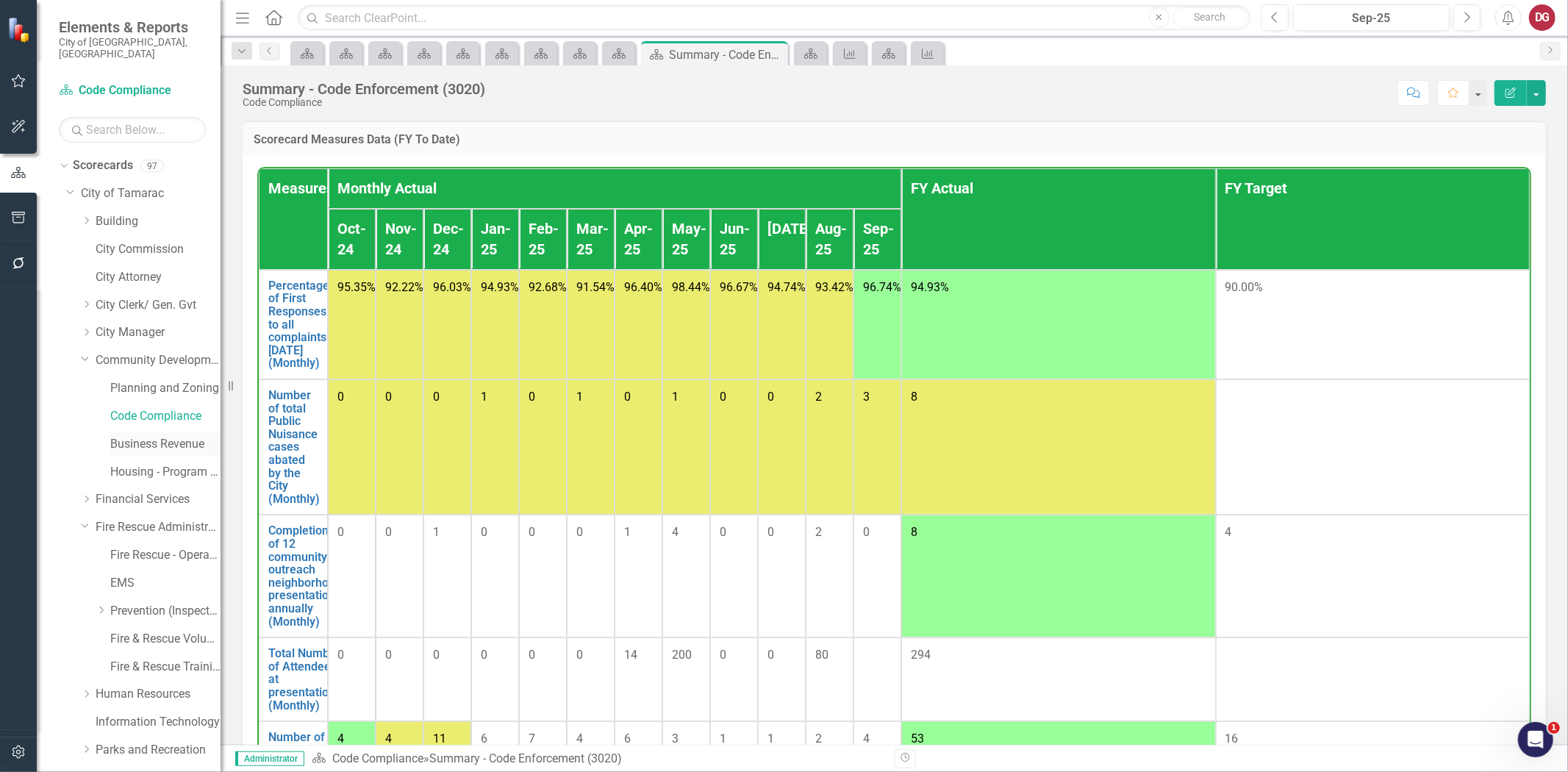
click at [162, 436] on link "Business Revenue" at bounding box center [165, 445] width 110 height 17
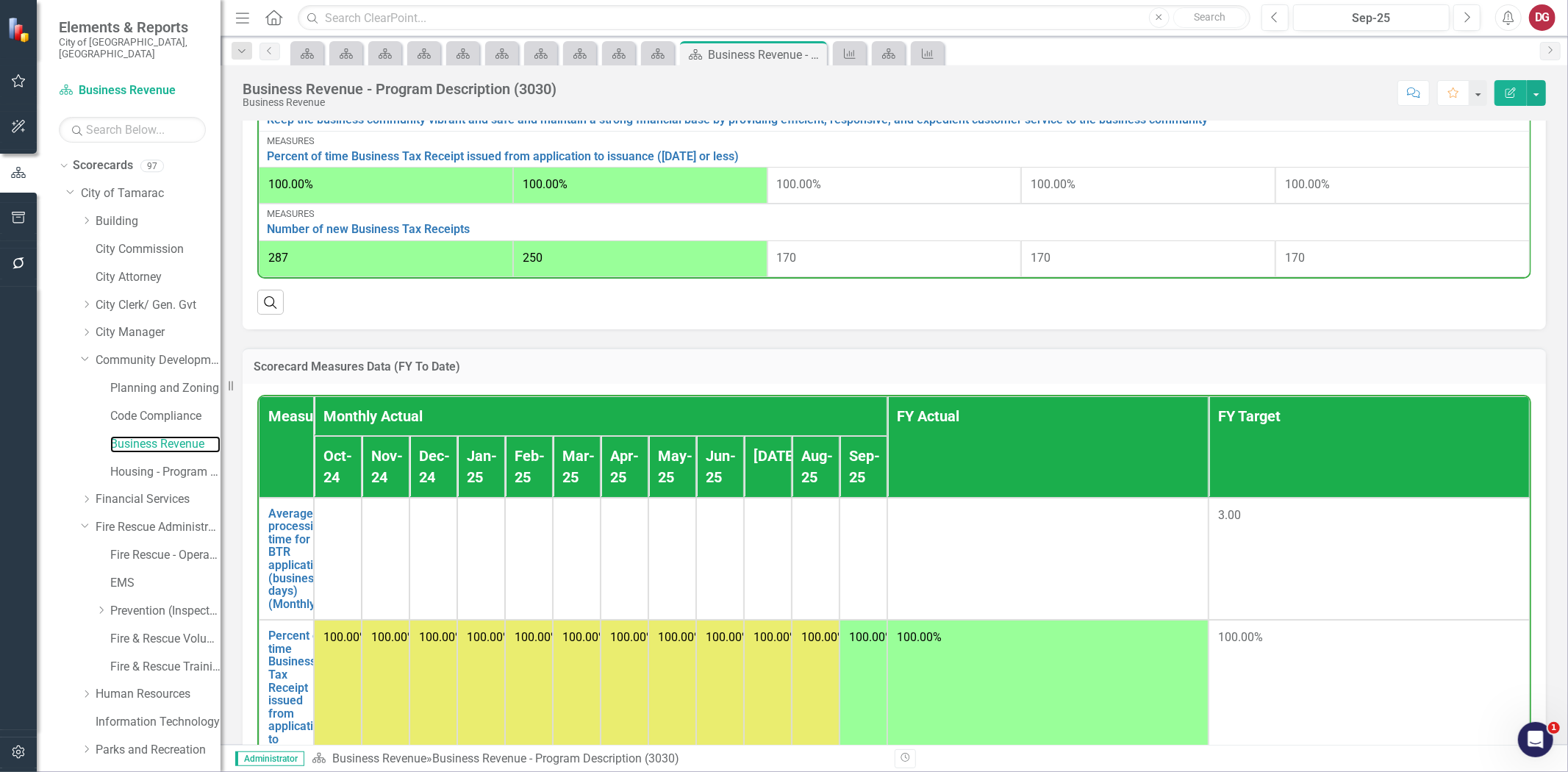
scroll to position [579, 0]
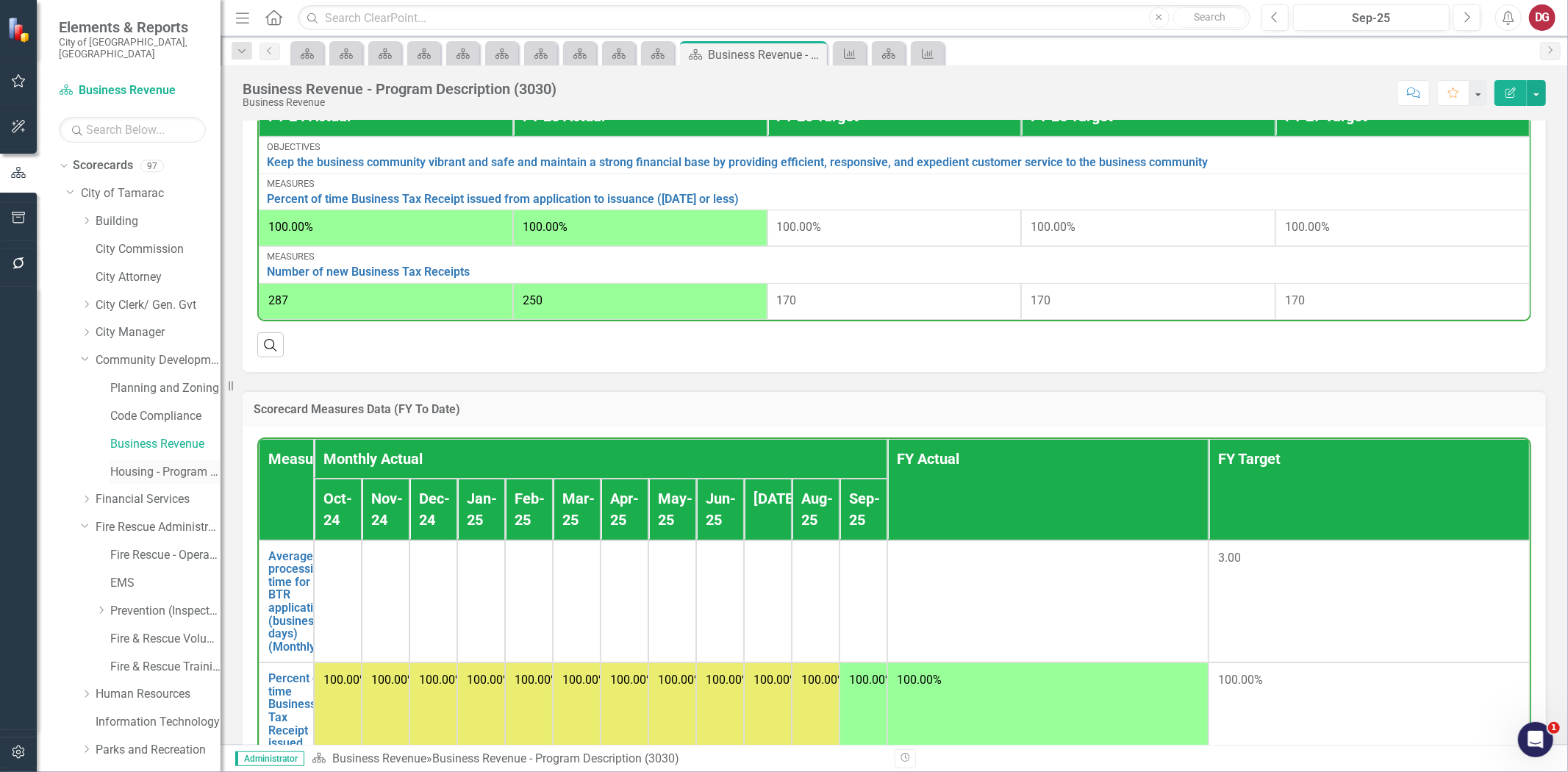
click at [156, 464] on link "Housing - Program Description (CDBG/SHIP/NSP/HOME)" at bounding box center [165, 473] width 110 height 17
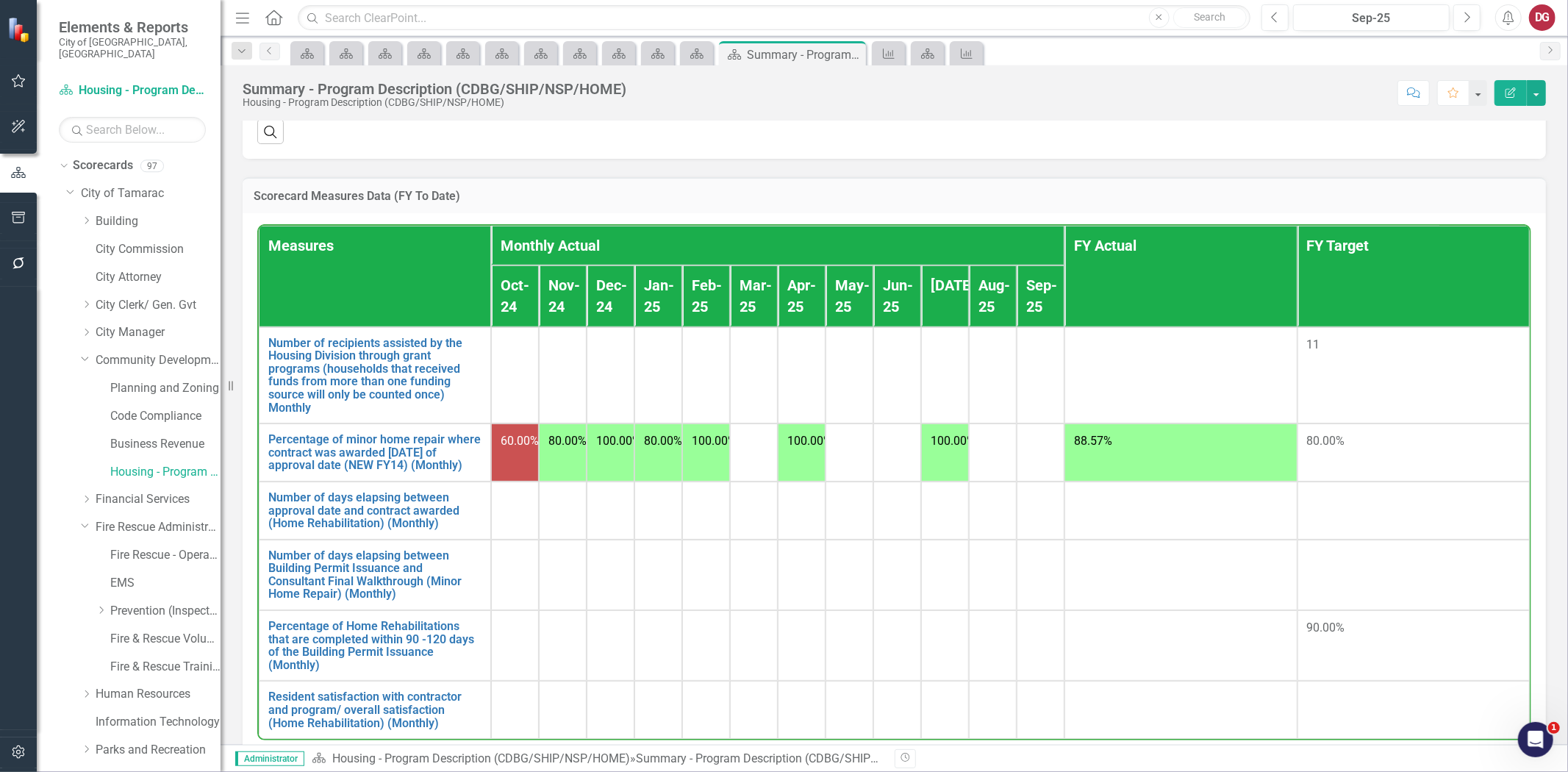
scroll to position [899, 0]
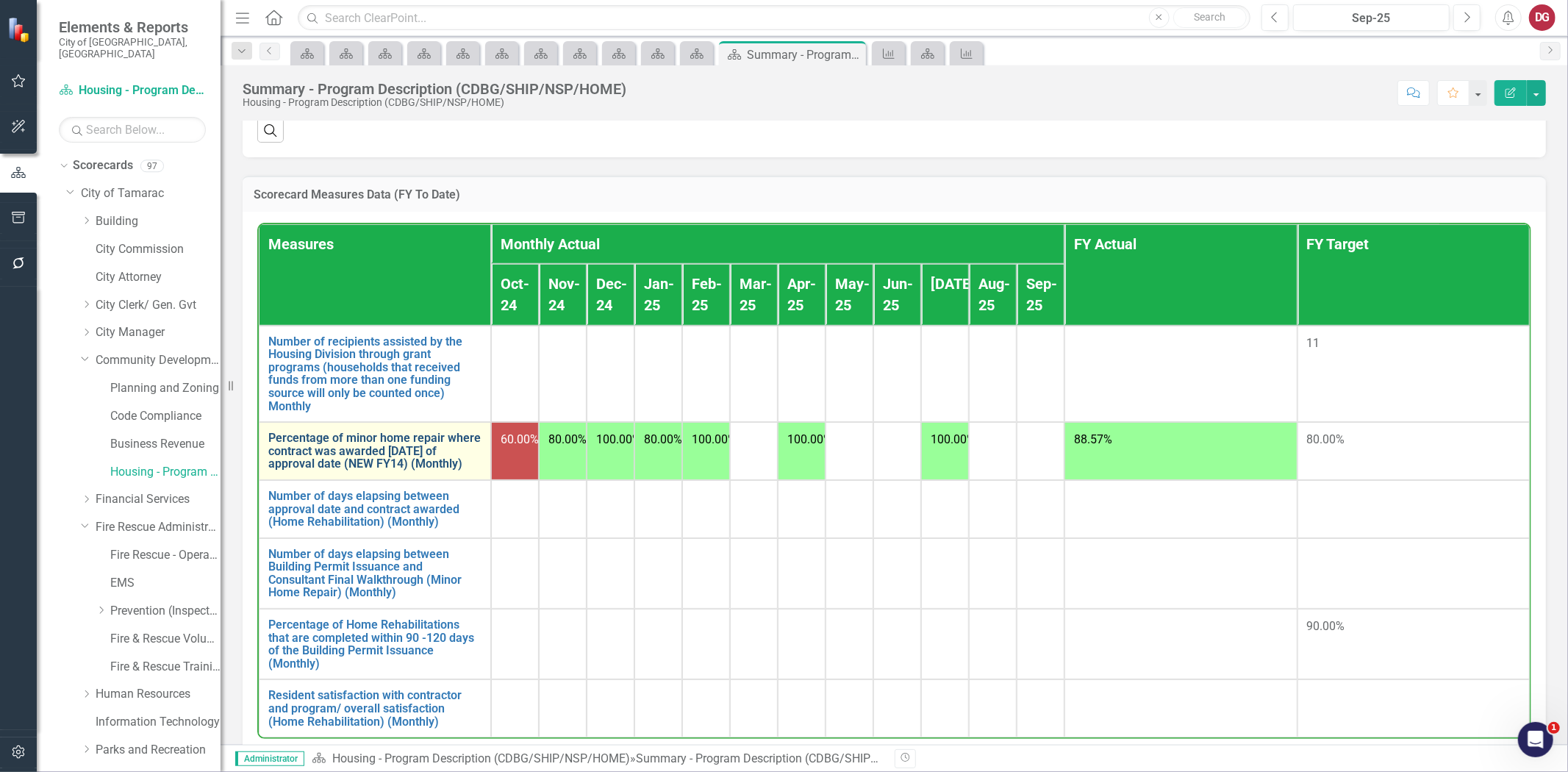
click at [323, 471] on link "Percentage of minor home repair where contract was awarded within 80 days of ap…" at bounding box center [375, 451] width 213 height 39
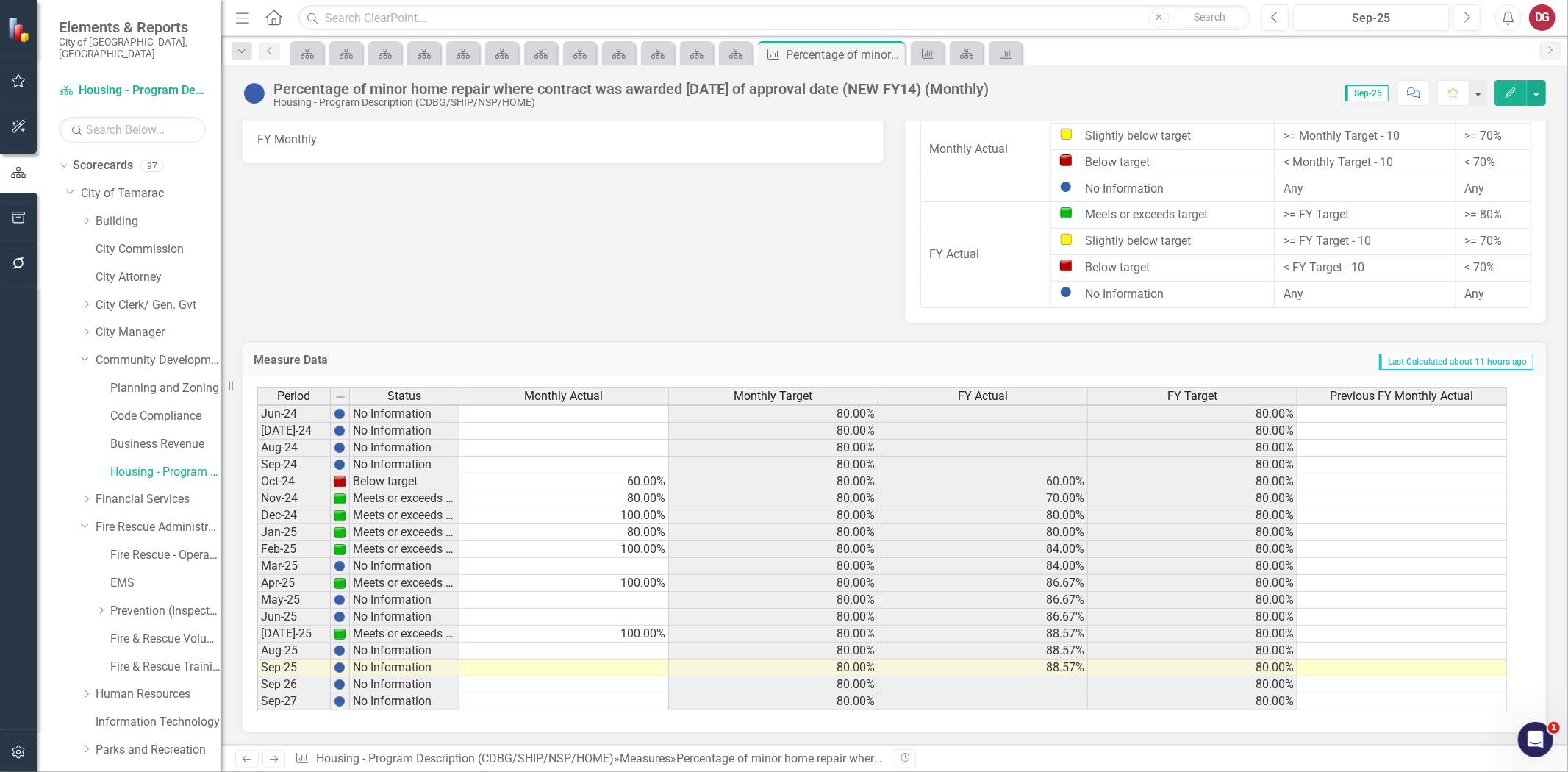
click at [640, 565] on tbody "Oct-22 No Information 80.00% 80.00% Nov-22 No Information 80.00% 80.00% Dec-22 …" at bounding box center [882, 389] width 1250 height 644
click at [640, 565] on td at bounding box center [565, 567] width 210 height 17
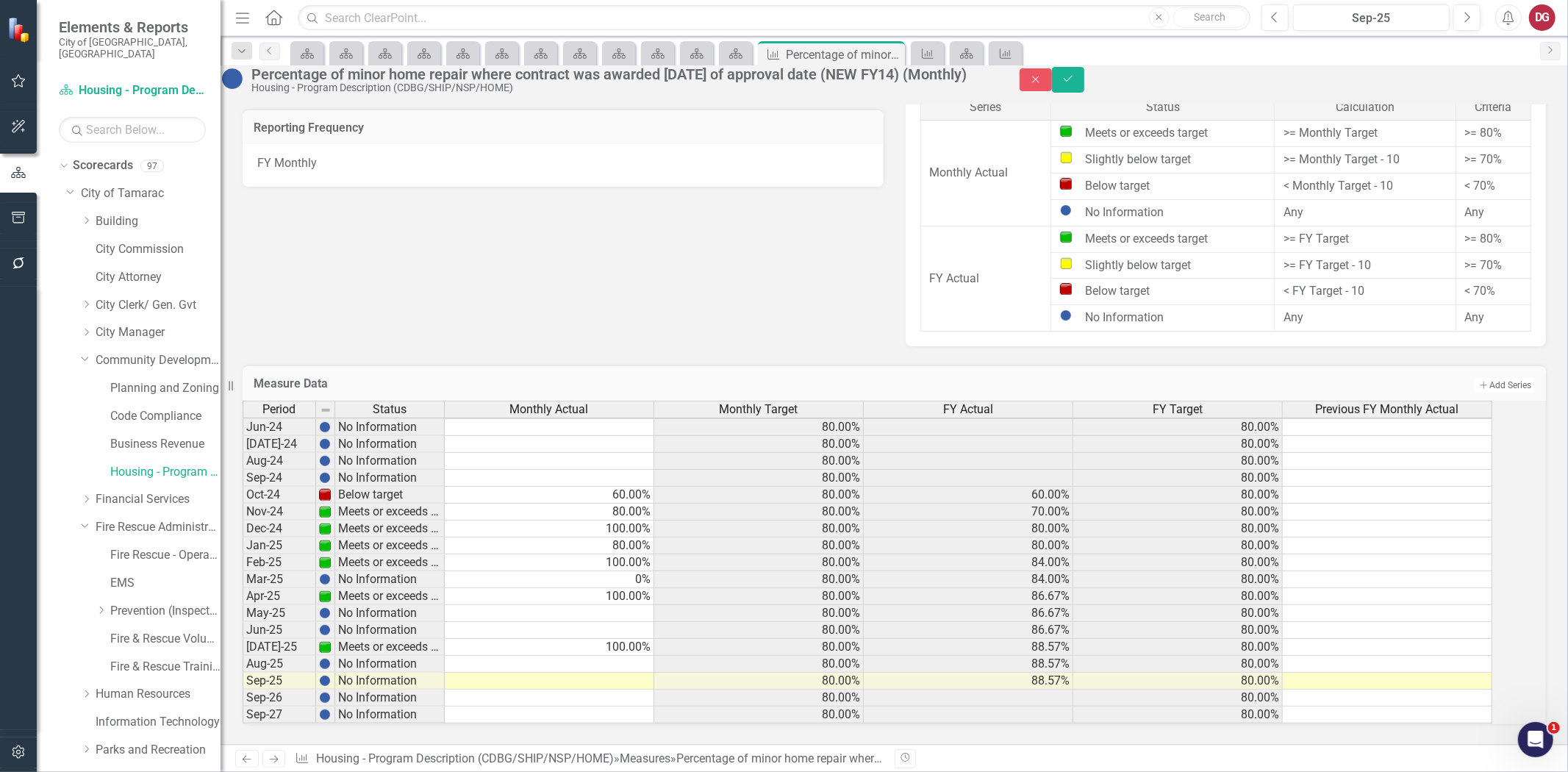
click at [723, 377] on h3 "Measure Data" at bounding box center [607, 383] width 706 height 13
click at [611, 605] on td at bounding box center [550, 614] width 210 height 17
click at [611, 622] on td at bounding box center [550, 631] width 210 height 17
type textarea "0"
click at [718, 376] on td "Measure Data" at bounding box center [607, 385] width 706 height 19
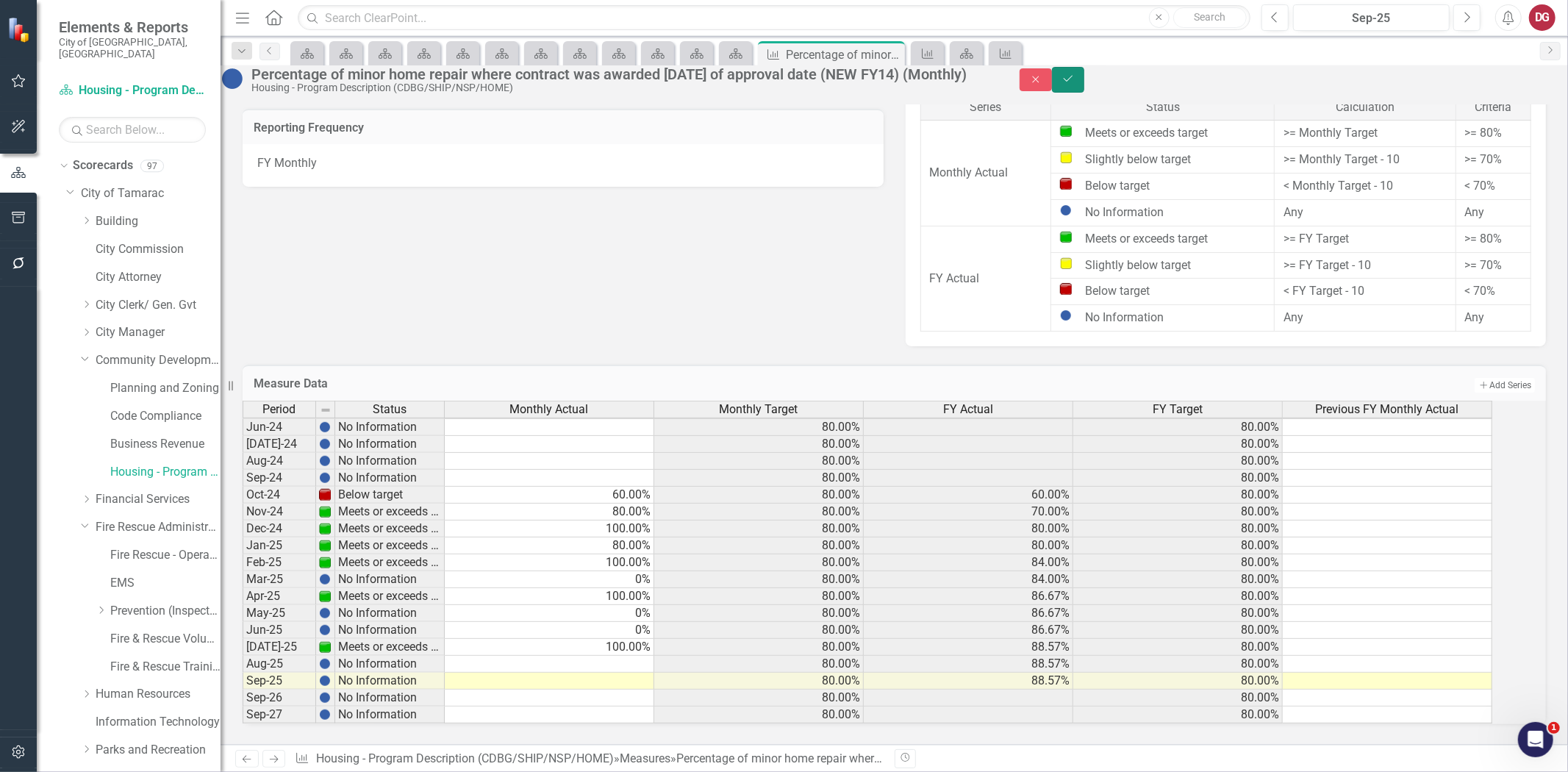
click at [1075, 84] on icon "Save" at bounding box center [1068, 79] width 13 height 10
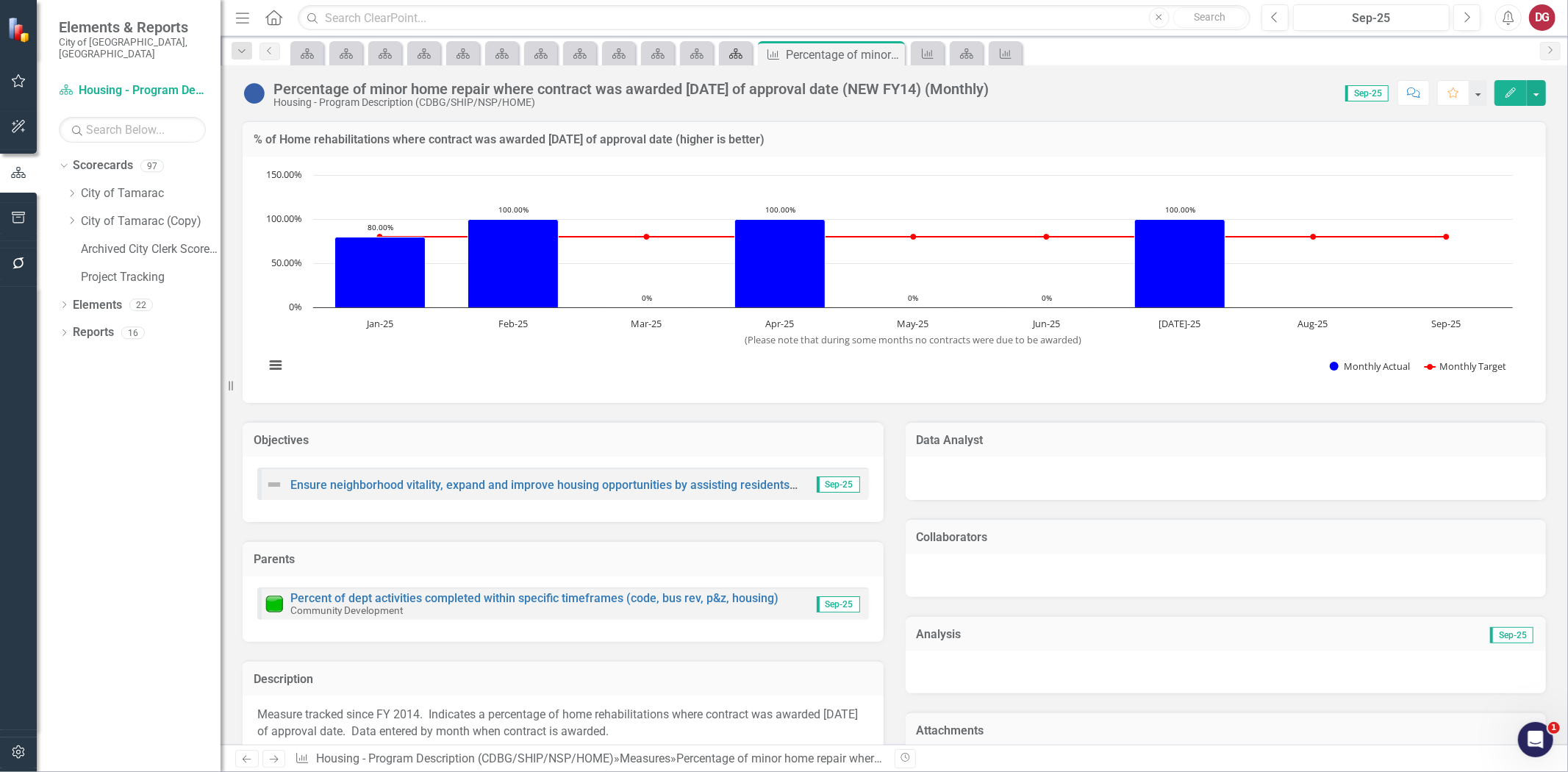
click at [733, 55] on icon "Scorecard" at bounding box center [735, 54] width 15 height 12
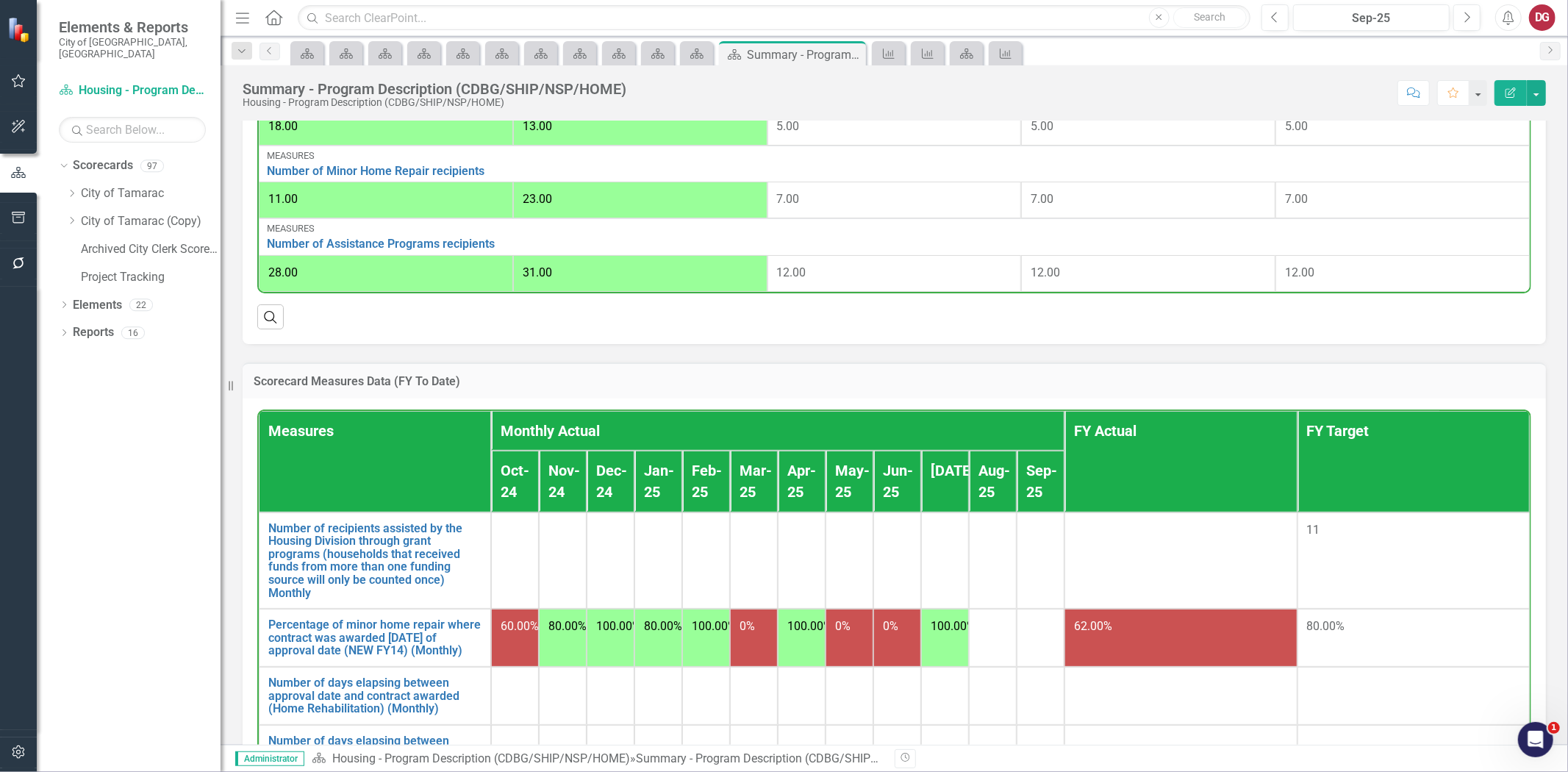
scroll to position [447, 0]
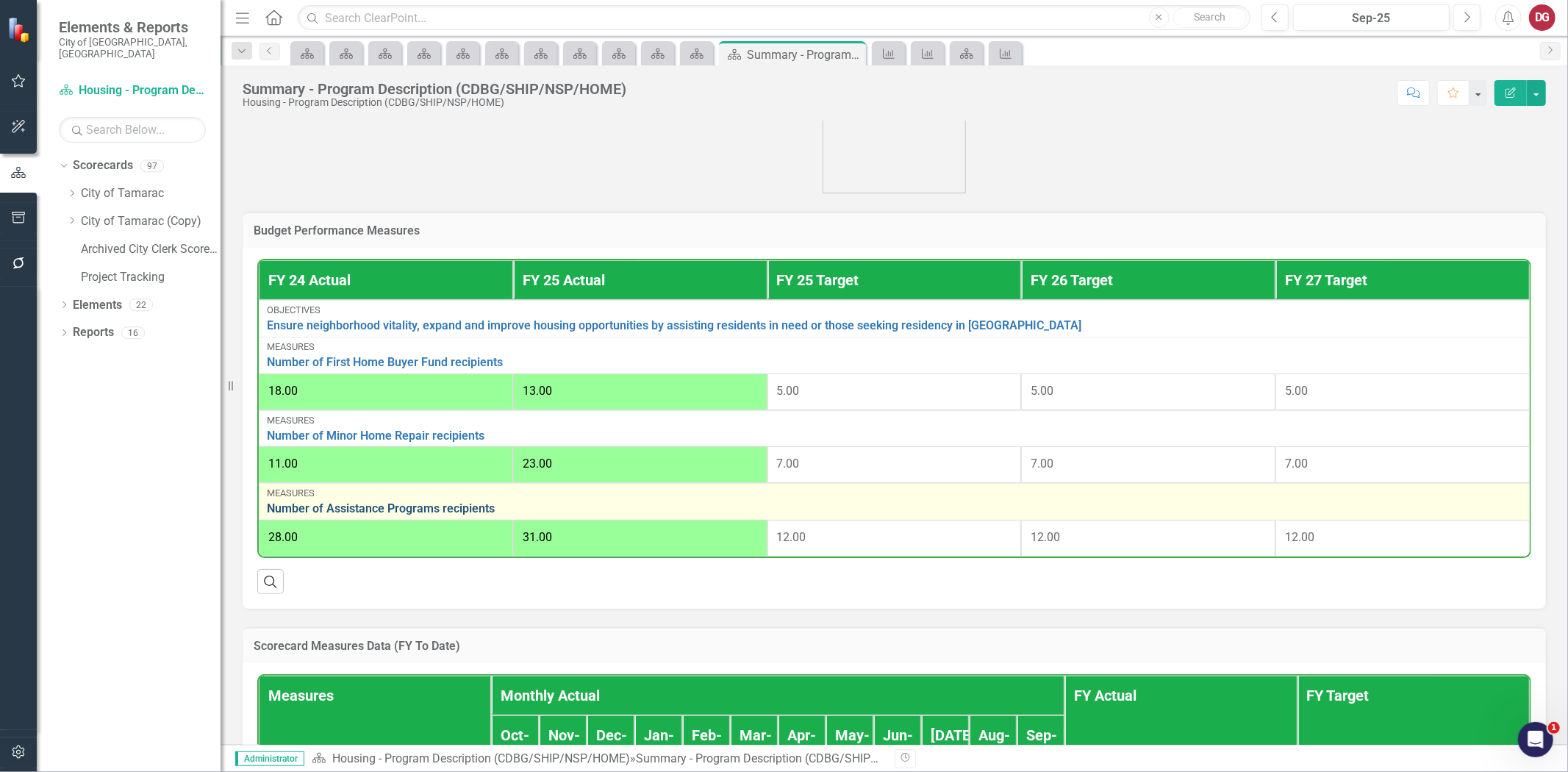
click at [454, 510] on link "Number of Assistance Programs recipients" at bounding box center [894, 508] width 1255 height 13
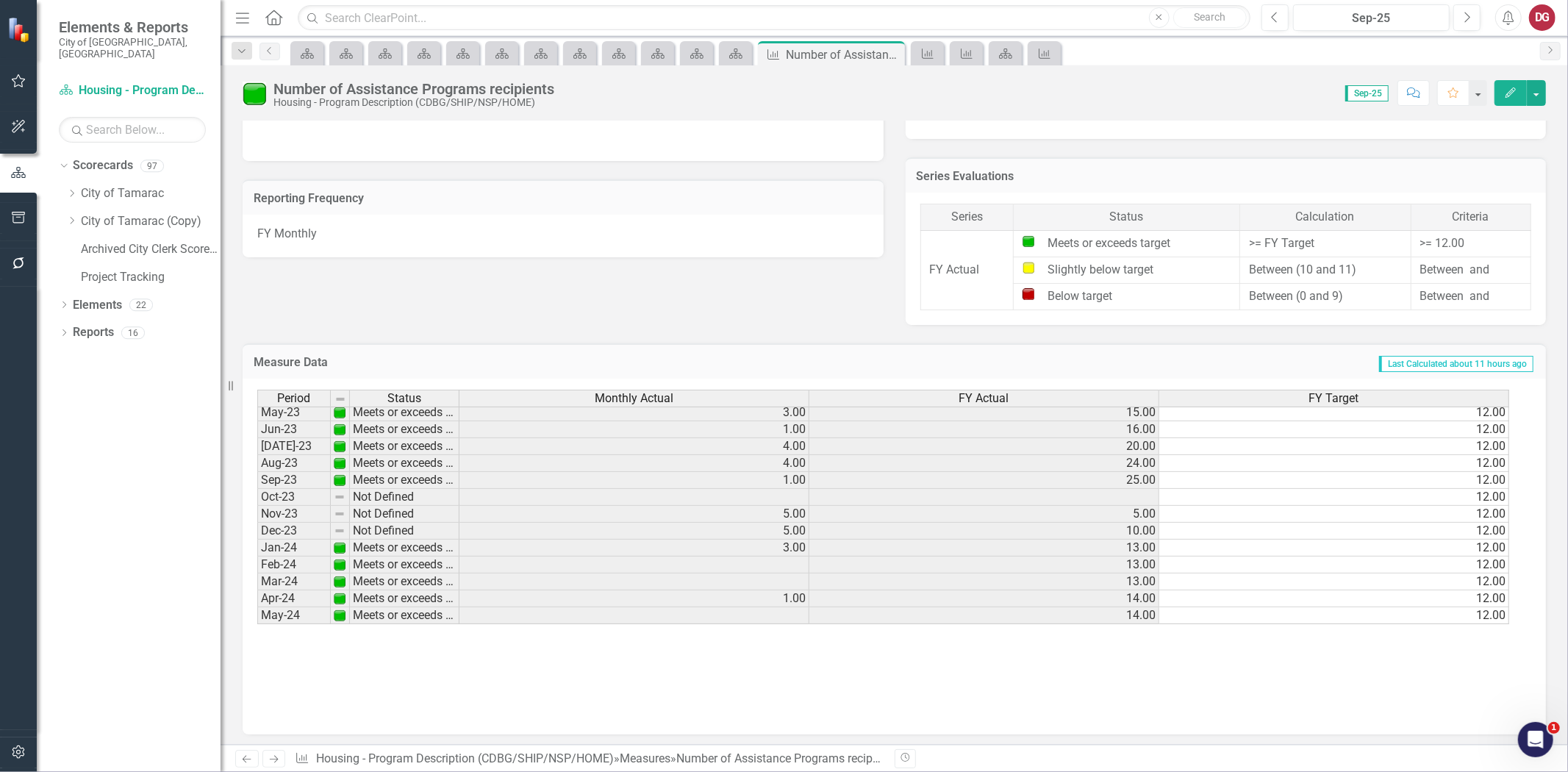
scroll to position [326, 0]
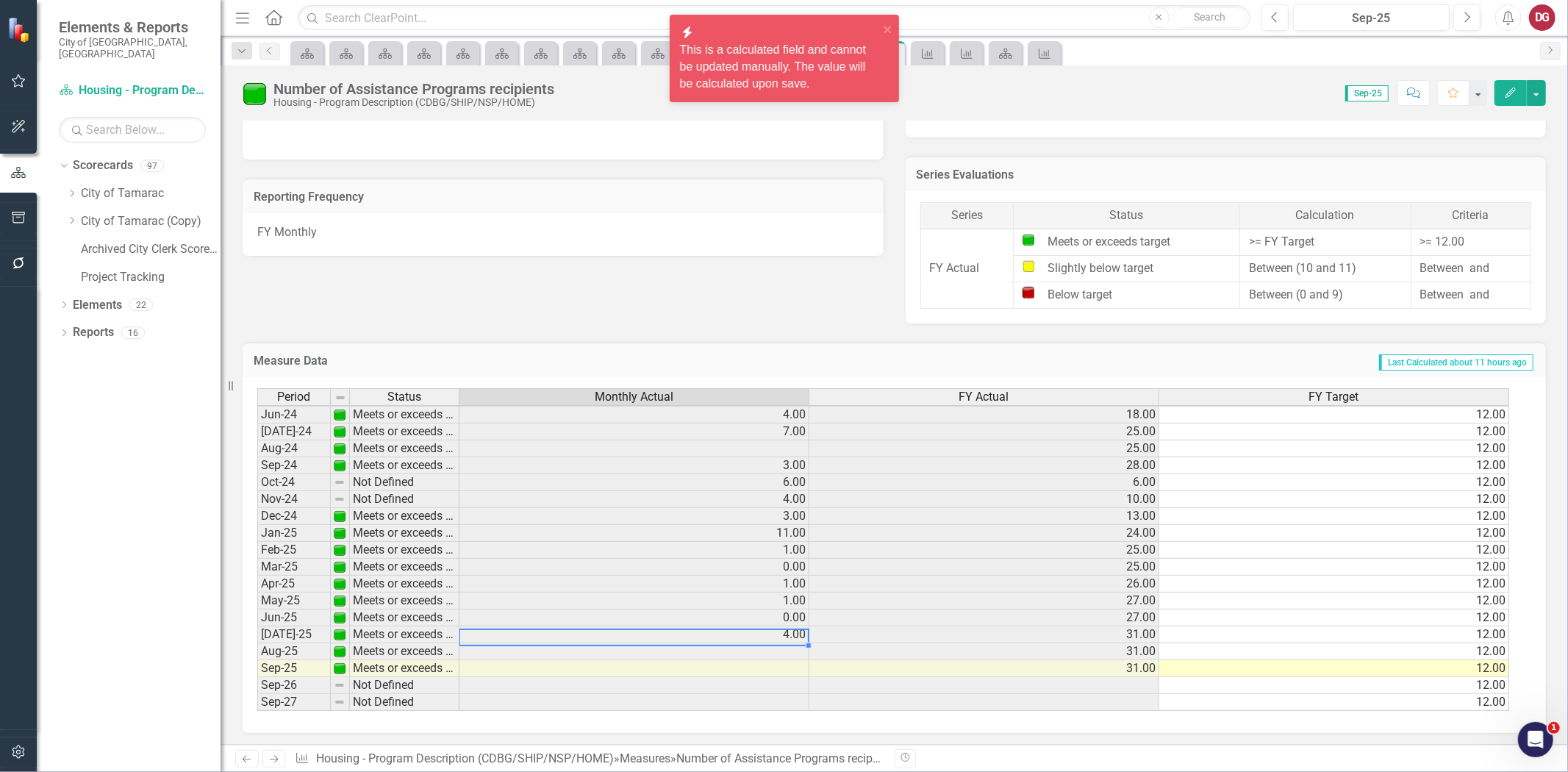
click at [763, 637] on td "4.00" at bounding box center [635, 635] width 350 height 17
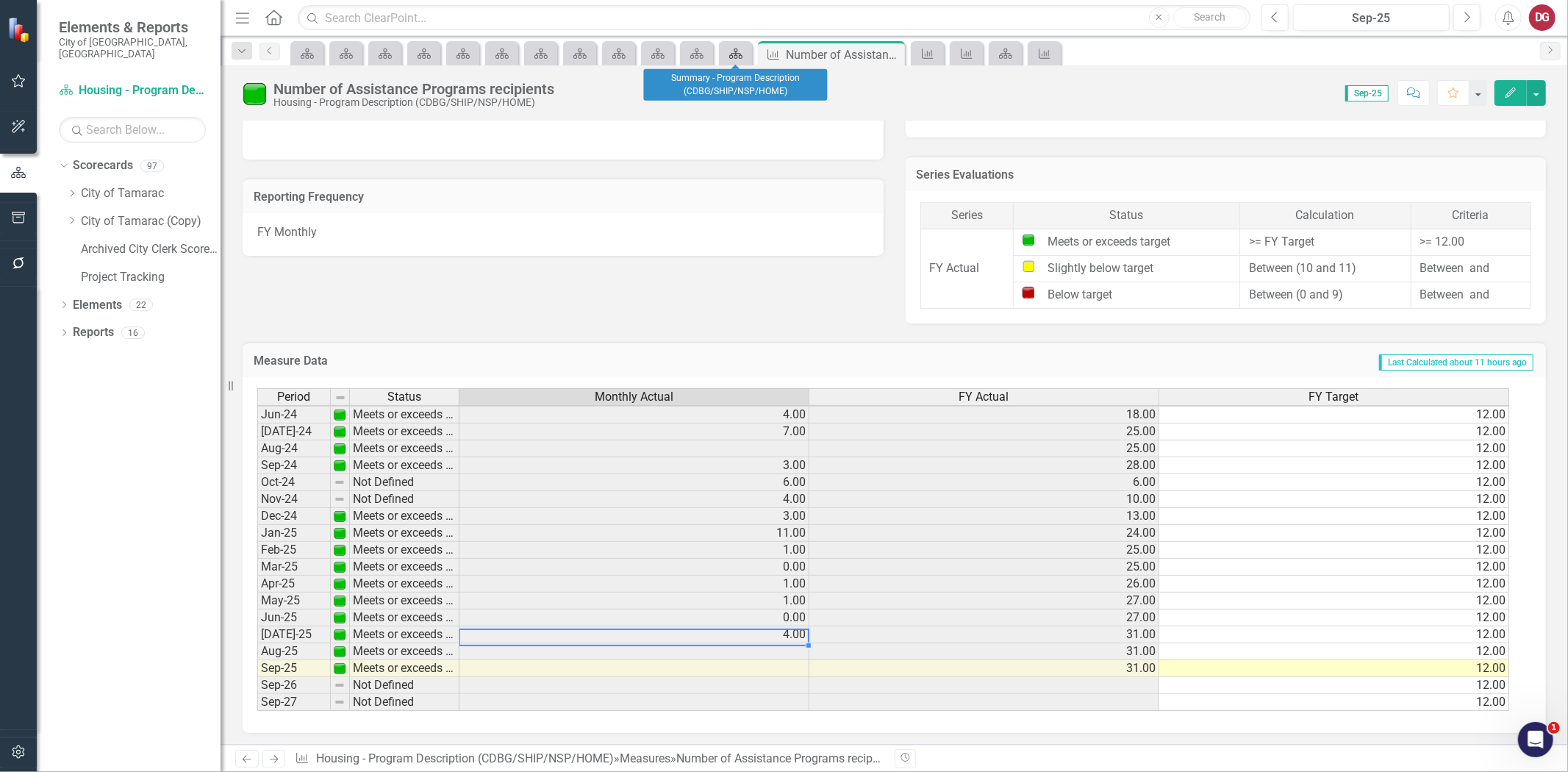
click at [733, 59] on icon "Scorecard" at bounding box center [735, 54] width 15 height 12
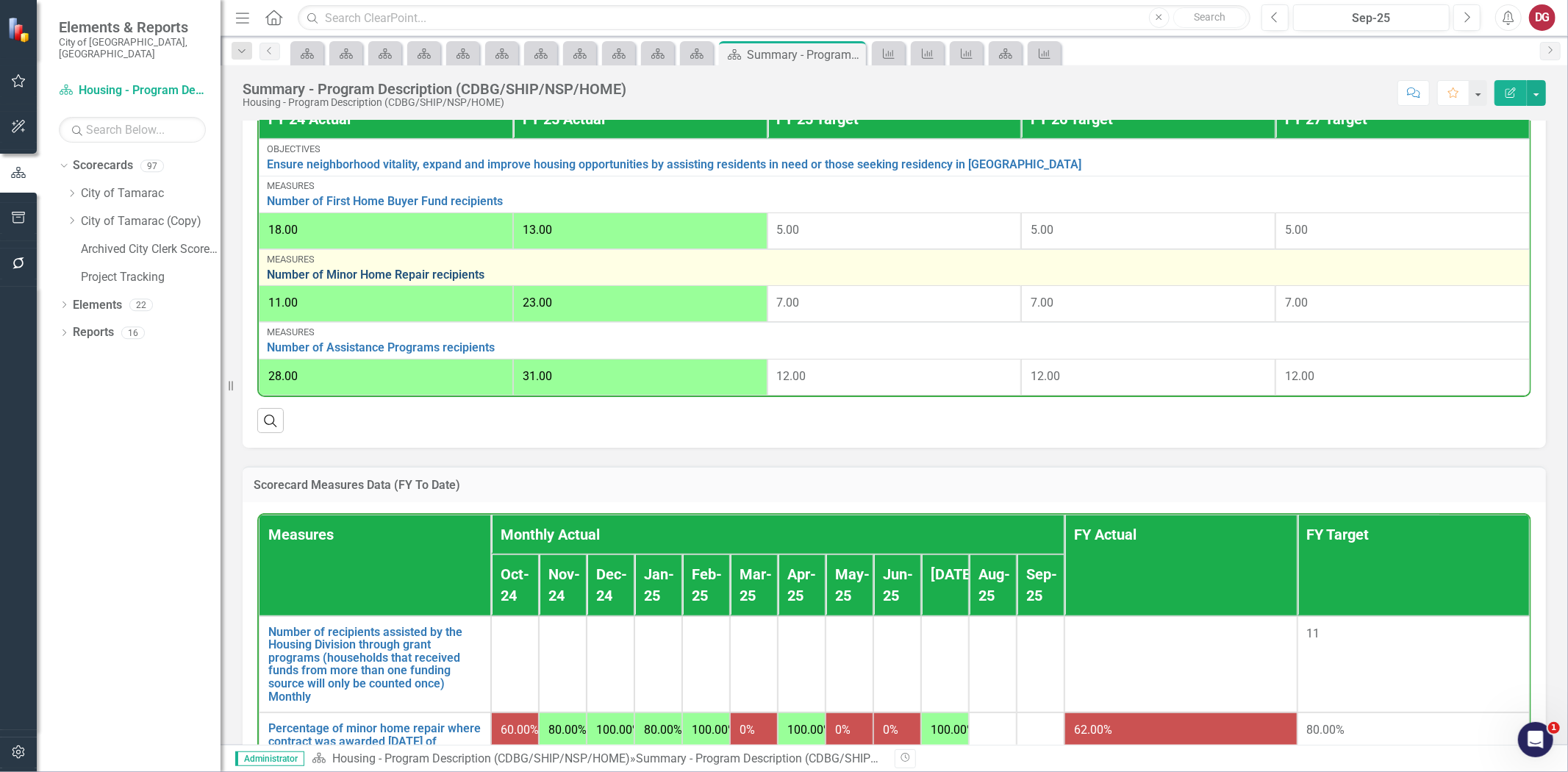
scroll to position [447, 0]
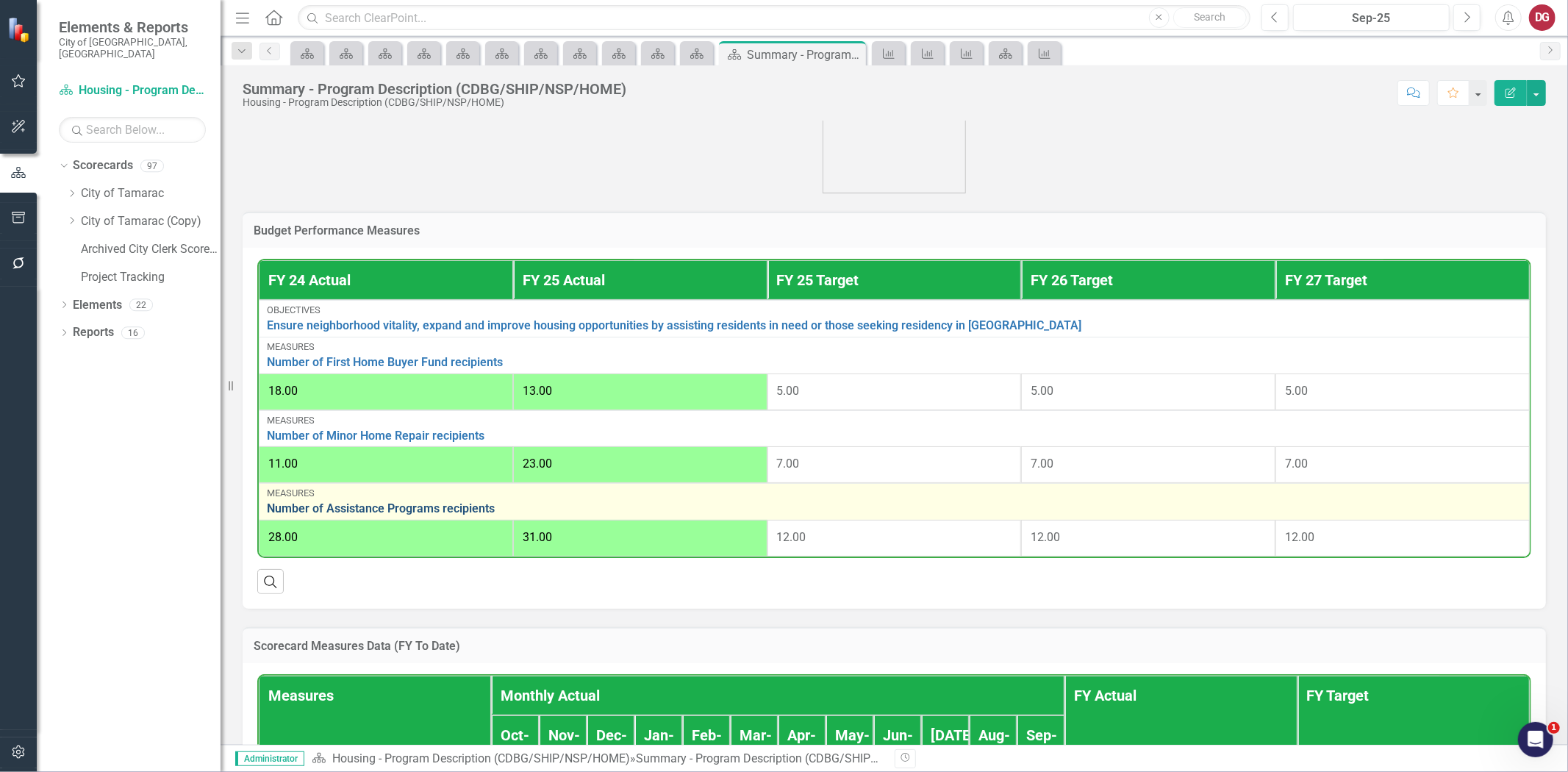
click at [382, 505] on link "Number of Assistance Programs recipients" at bounding box center [894, 508] width 1255 height 13
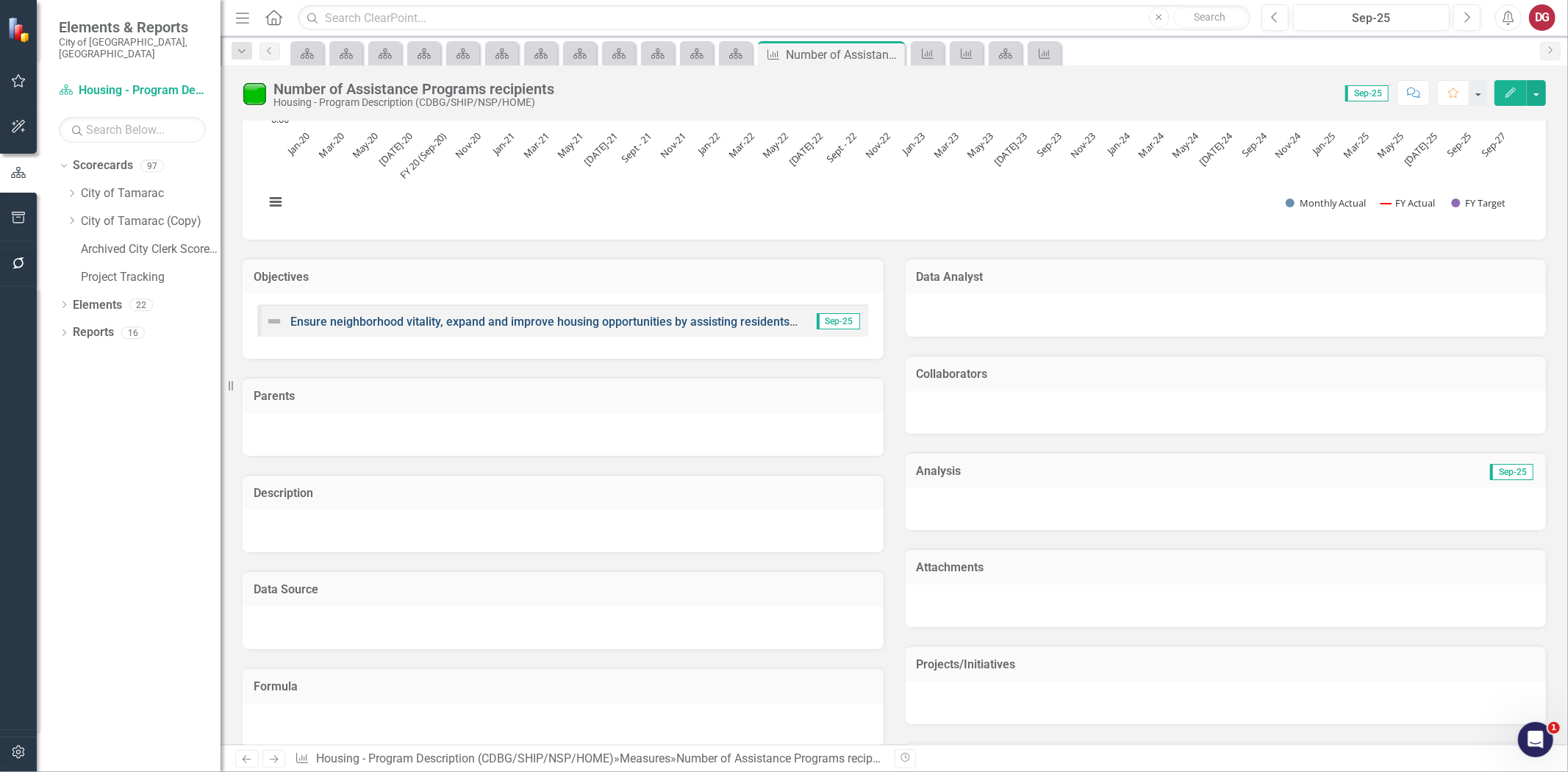
click at [362, 324] on link "Ensure neighborhood vitality, expand and improve housing opportunities by assis…" at bounding box center [697, 322] width 814 height 14
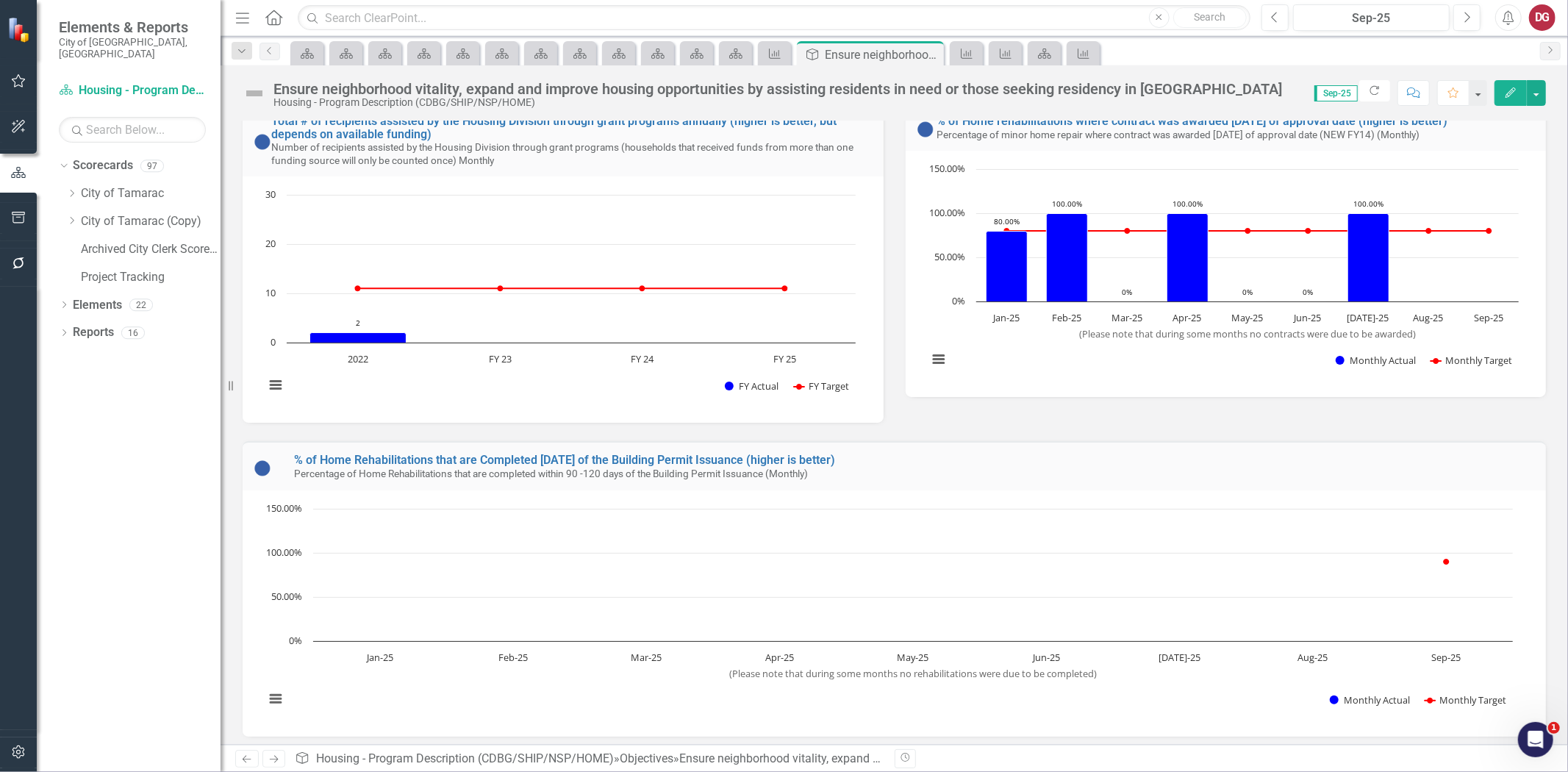
scroll to position [23, 0]
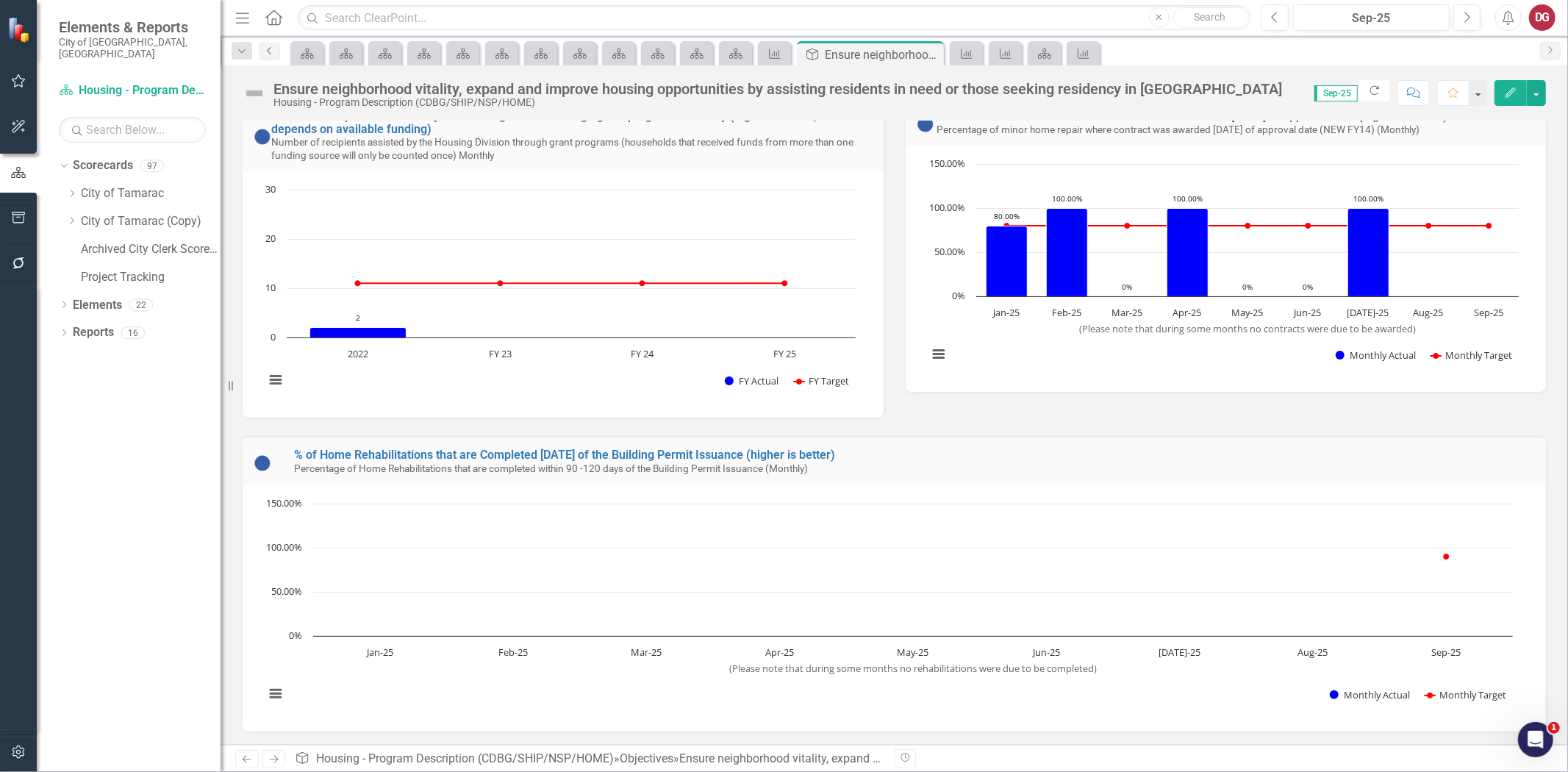
click at [272, 56] on link "Previous" at bounding box center [270, 51] width 21 height 17
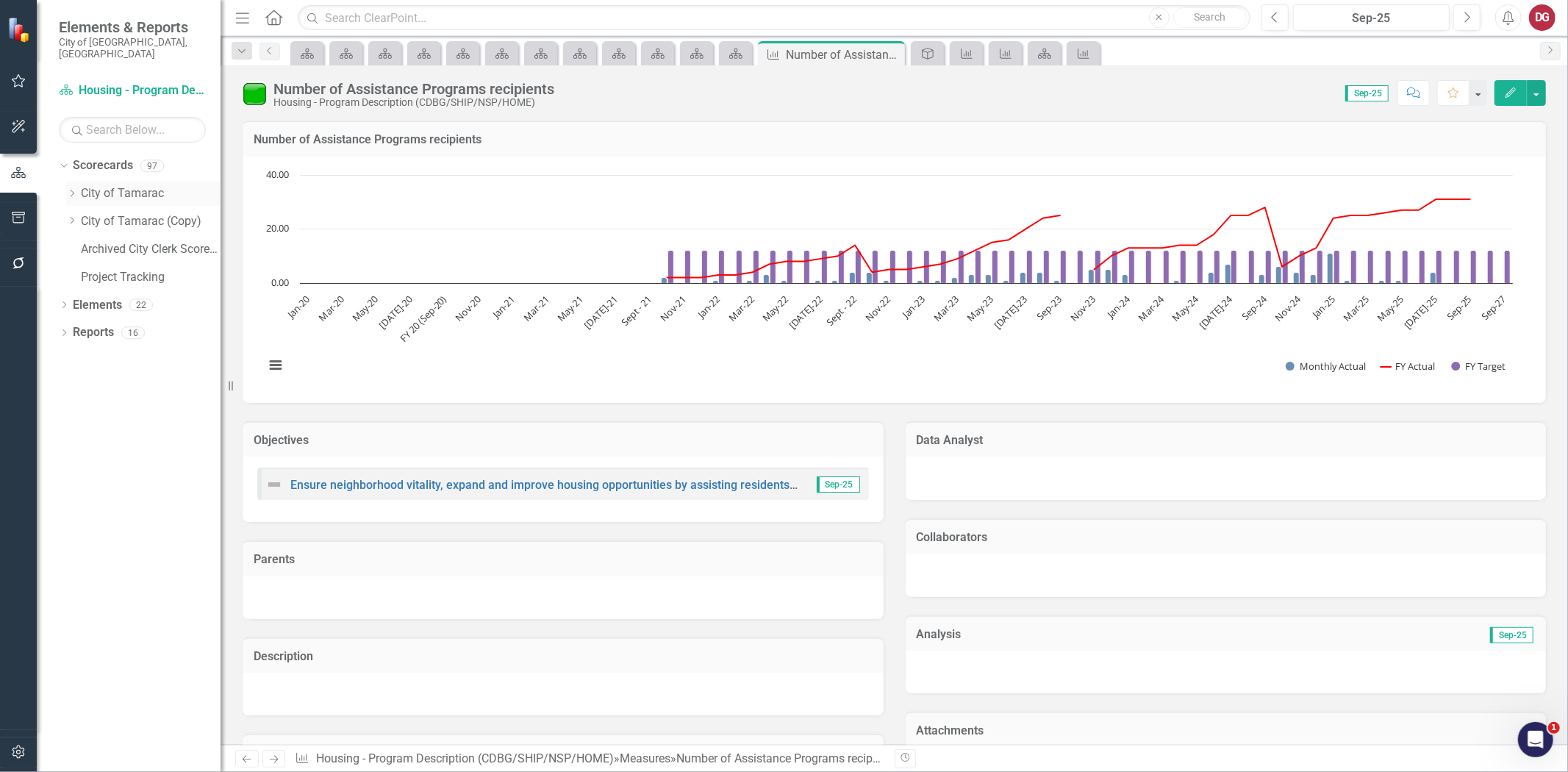
click at [119, 186] on link "City of Tamarac" at bounding box center [150, 194] width 140 height 17
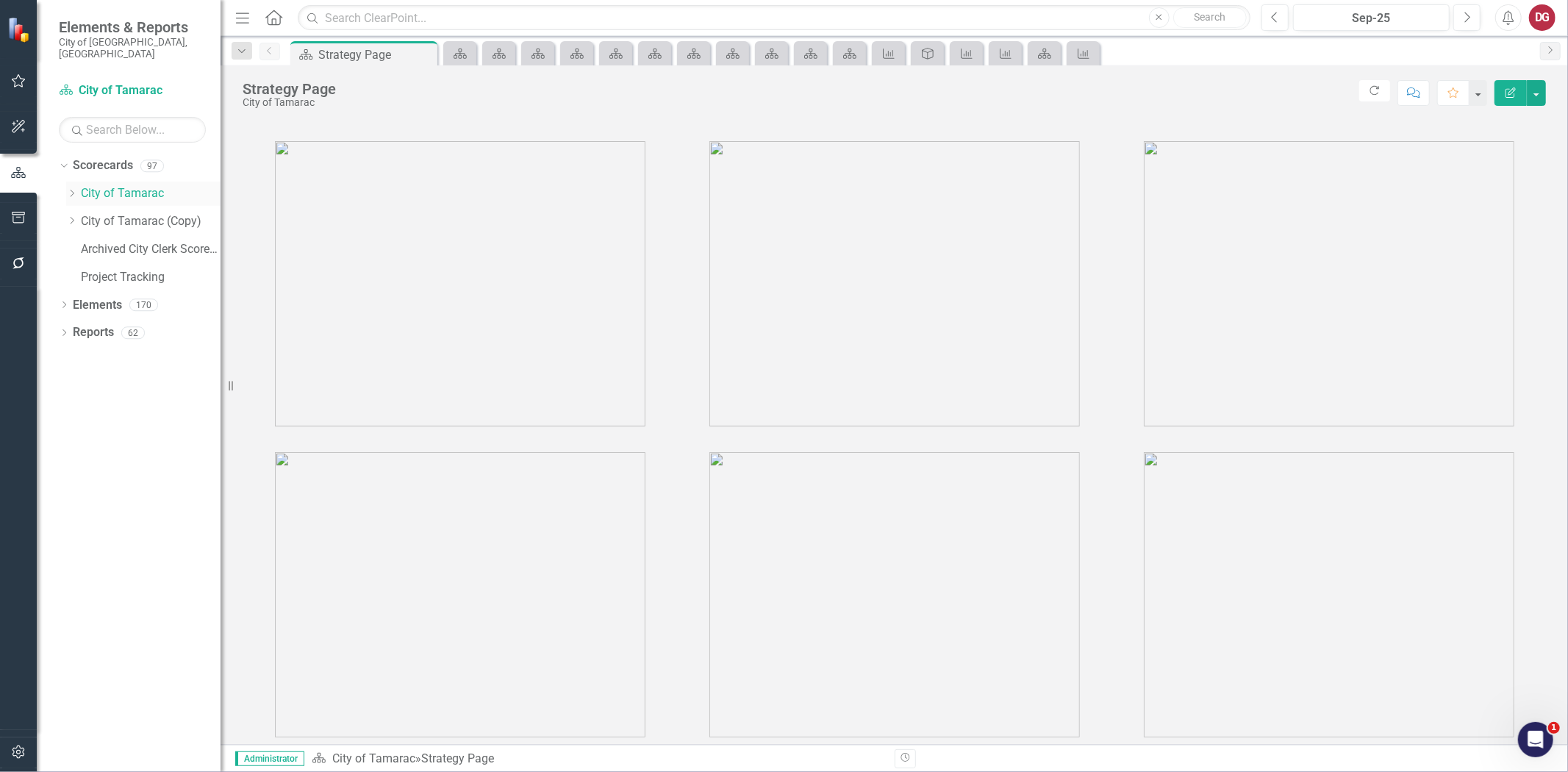
click at [75, 189] on icon "Dropdown" at bounding box center [71, 193] width 11 height 9
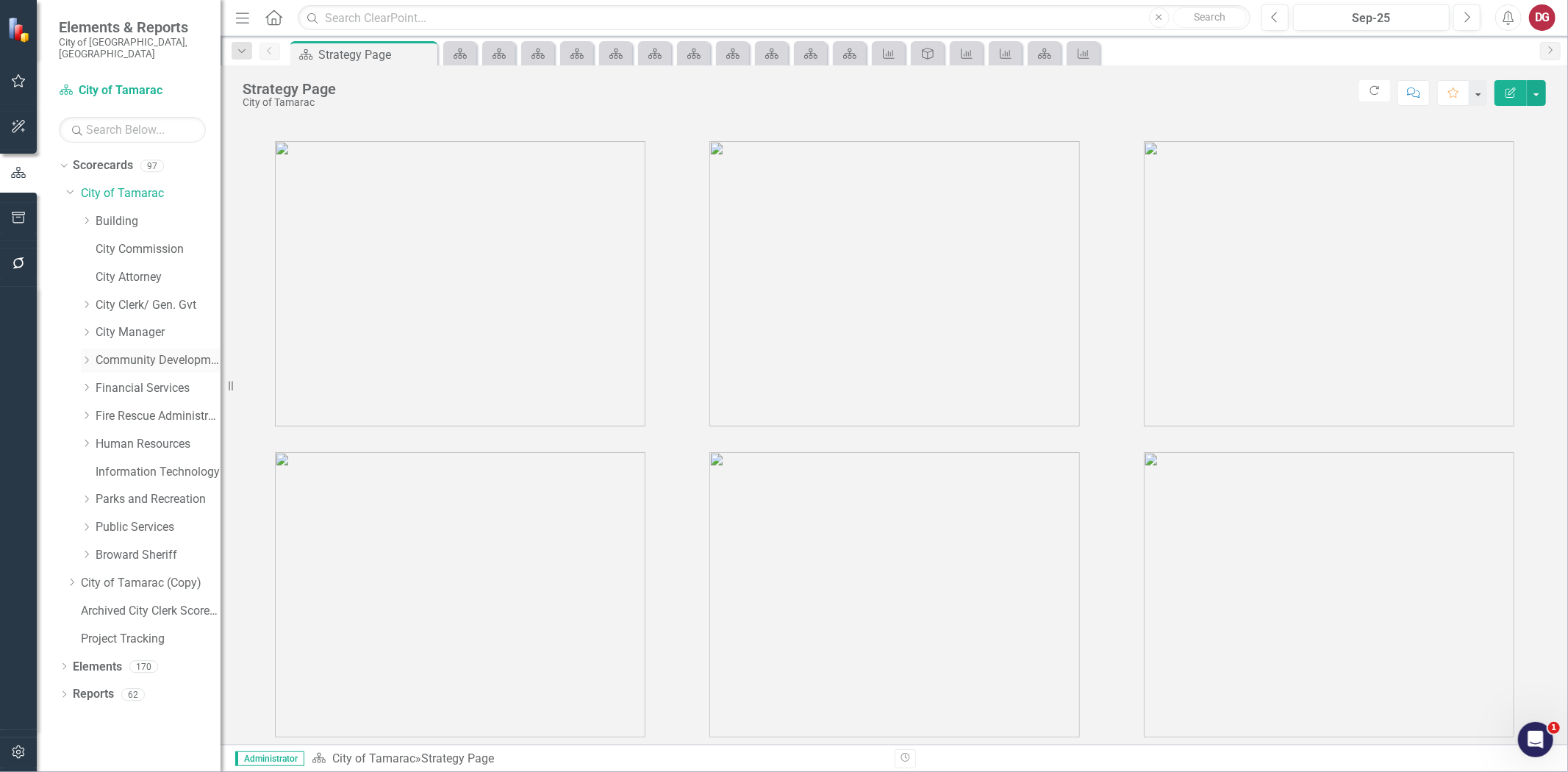
click at [89, 356] on icon "Dropdown" at bounding box center [86, 360] width 11 height 9
click at [133, 464] on link "Housing - Program Description (CDBG/SHIP/NSP/HOME)" at bounding box center [165, 473] width 110 height 17
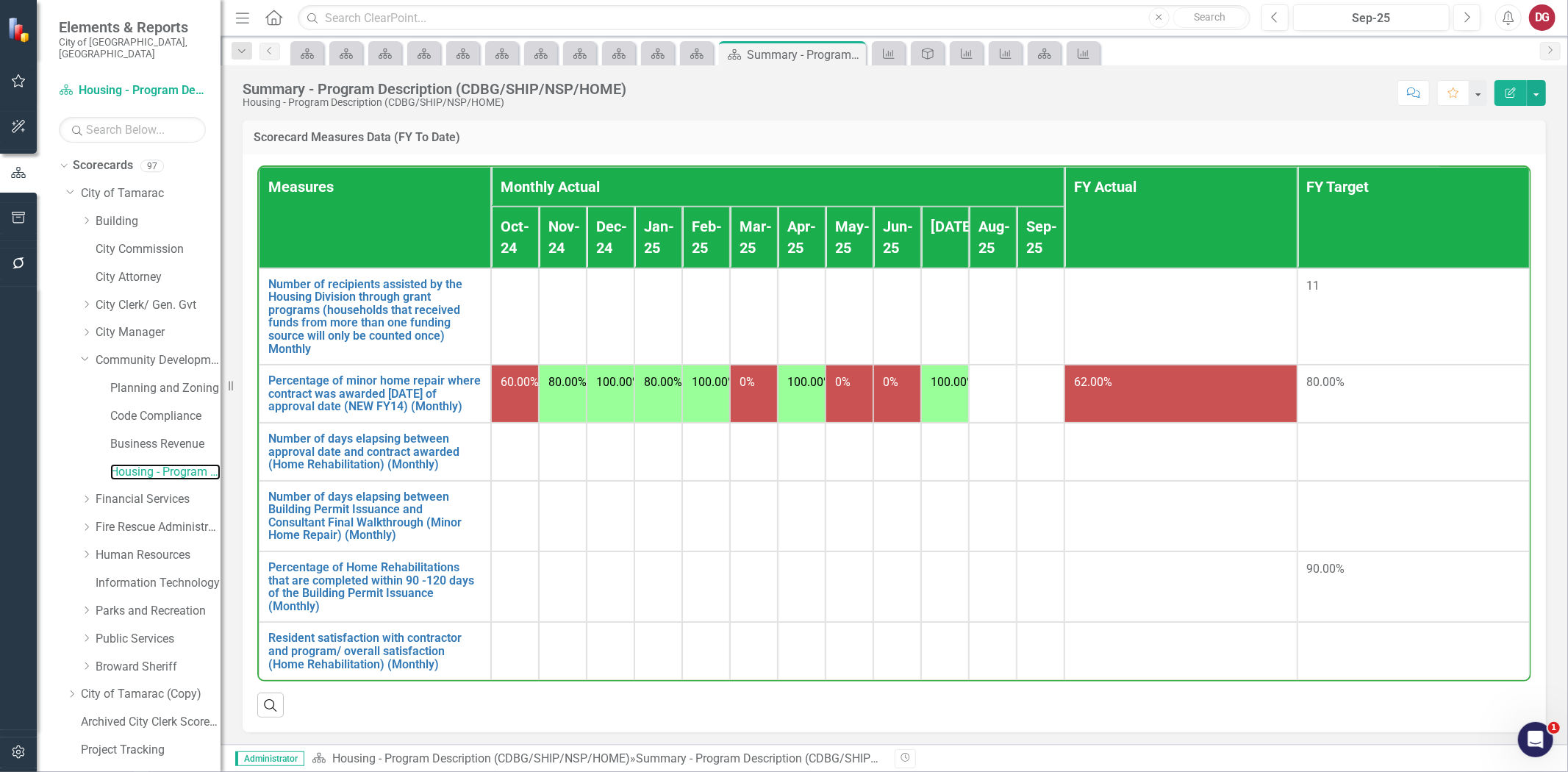
scroll to position [938, 0]
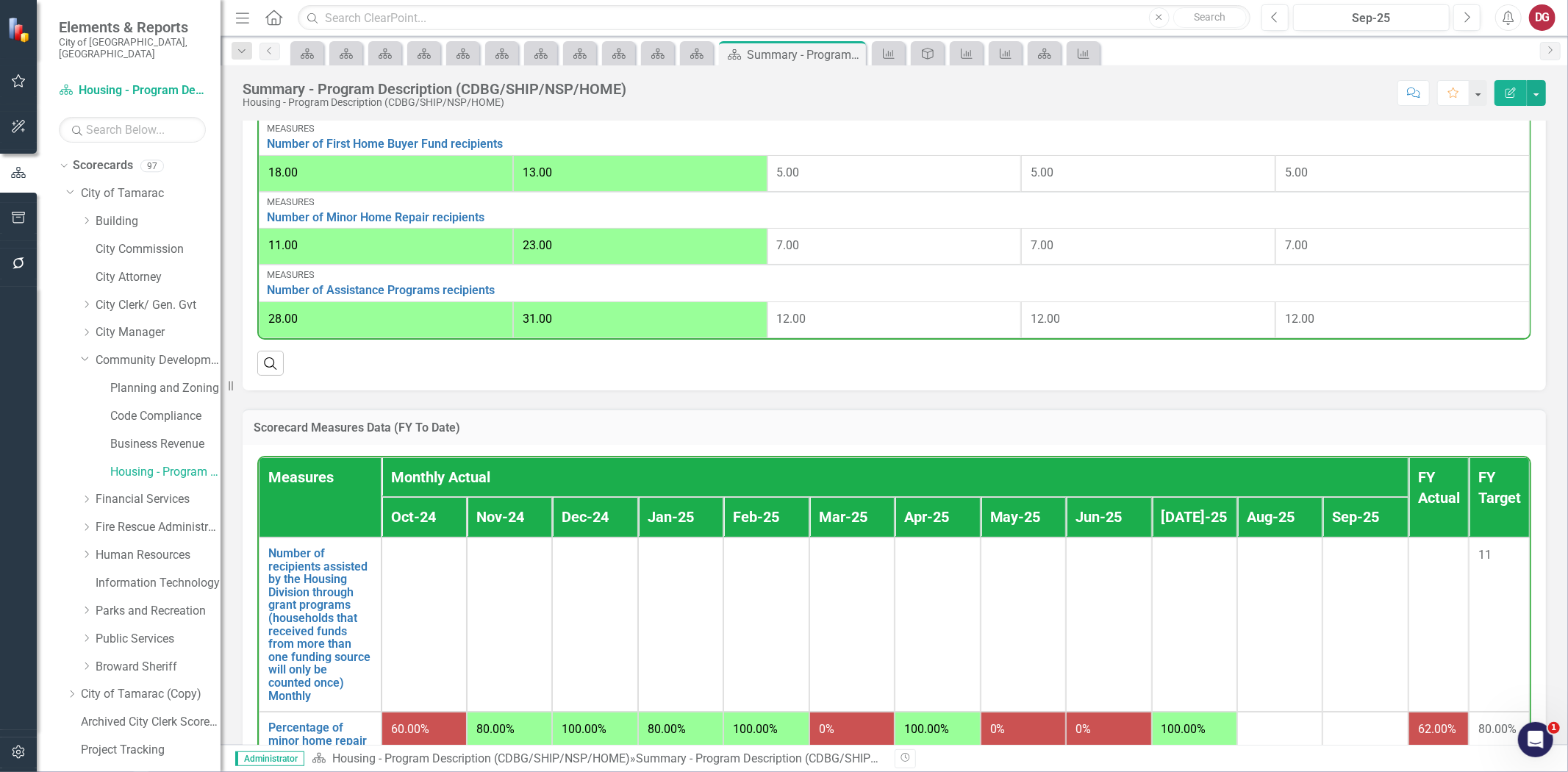
scroll to position [693, 0]
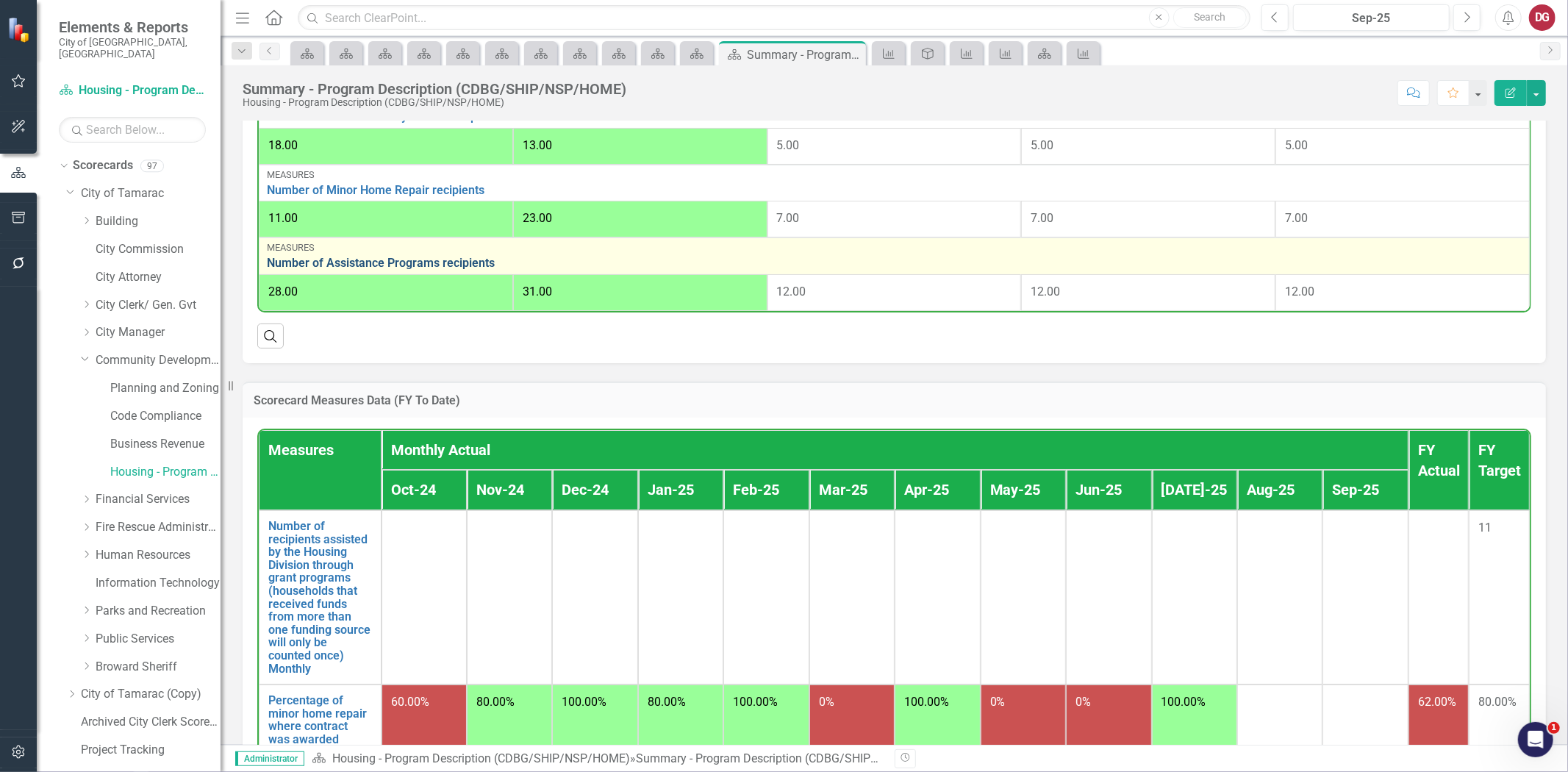
click at [450, 257] on link "Number of Assistance Programs recipients" at bounding box center [894, 263] width 1255 height 13
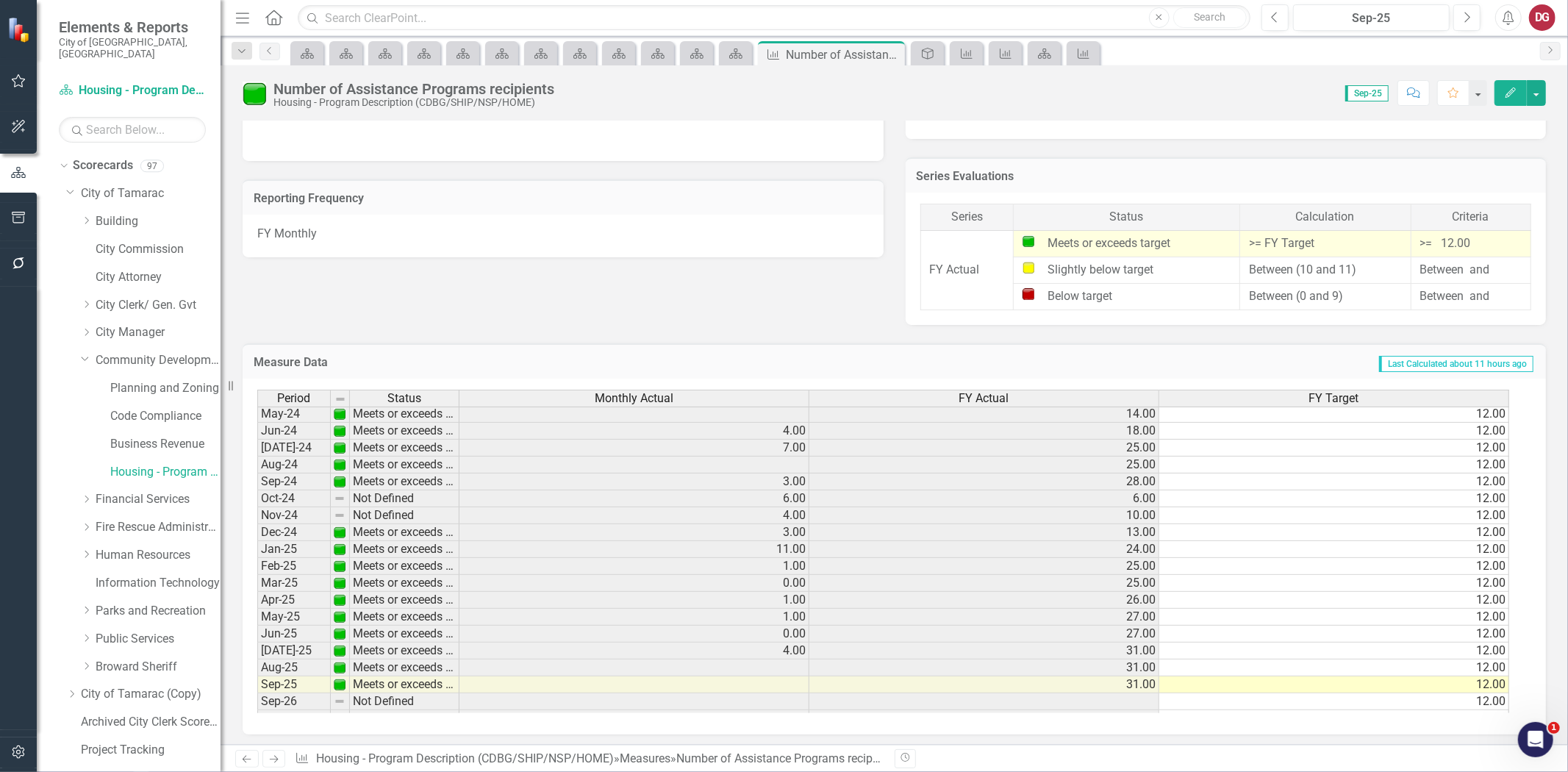
scroll to position [543, 0]
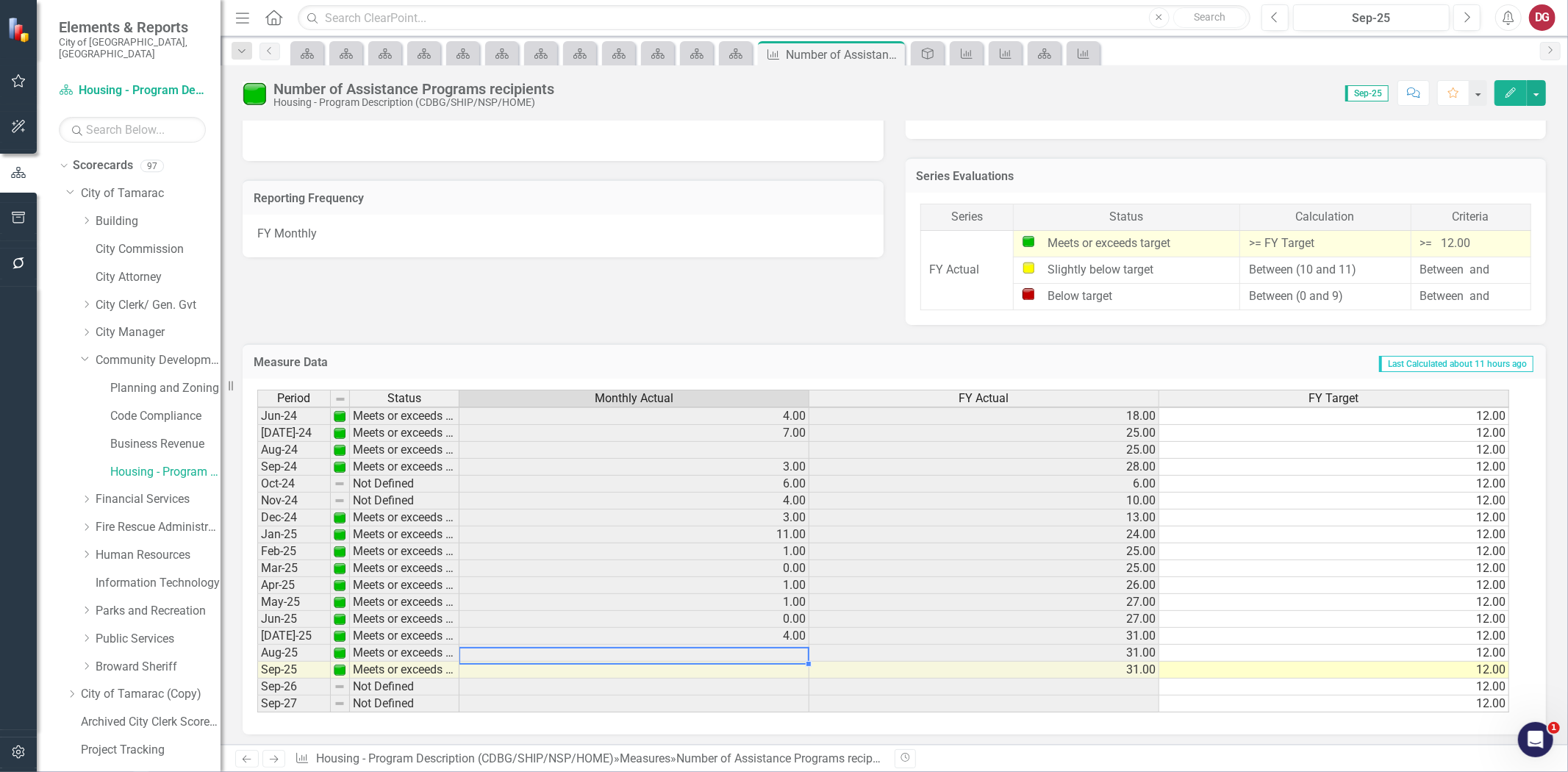
click at [792, 650] on tbody "May-23 Meets or exceeds target 3.00 15.00 12.00 Jun-23 Meets or exceeds target …" at bounding box center [884, 449] width 1252 height 525
click at [792, 650] on td at bounding box center [635, 654] width 350 height 17
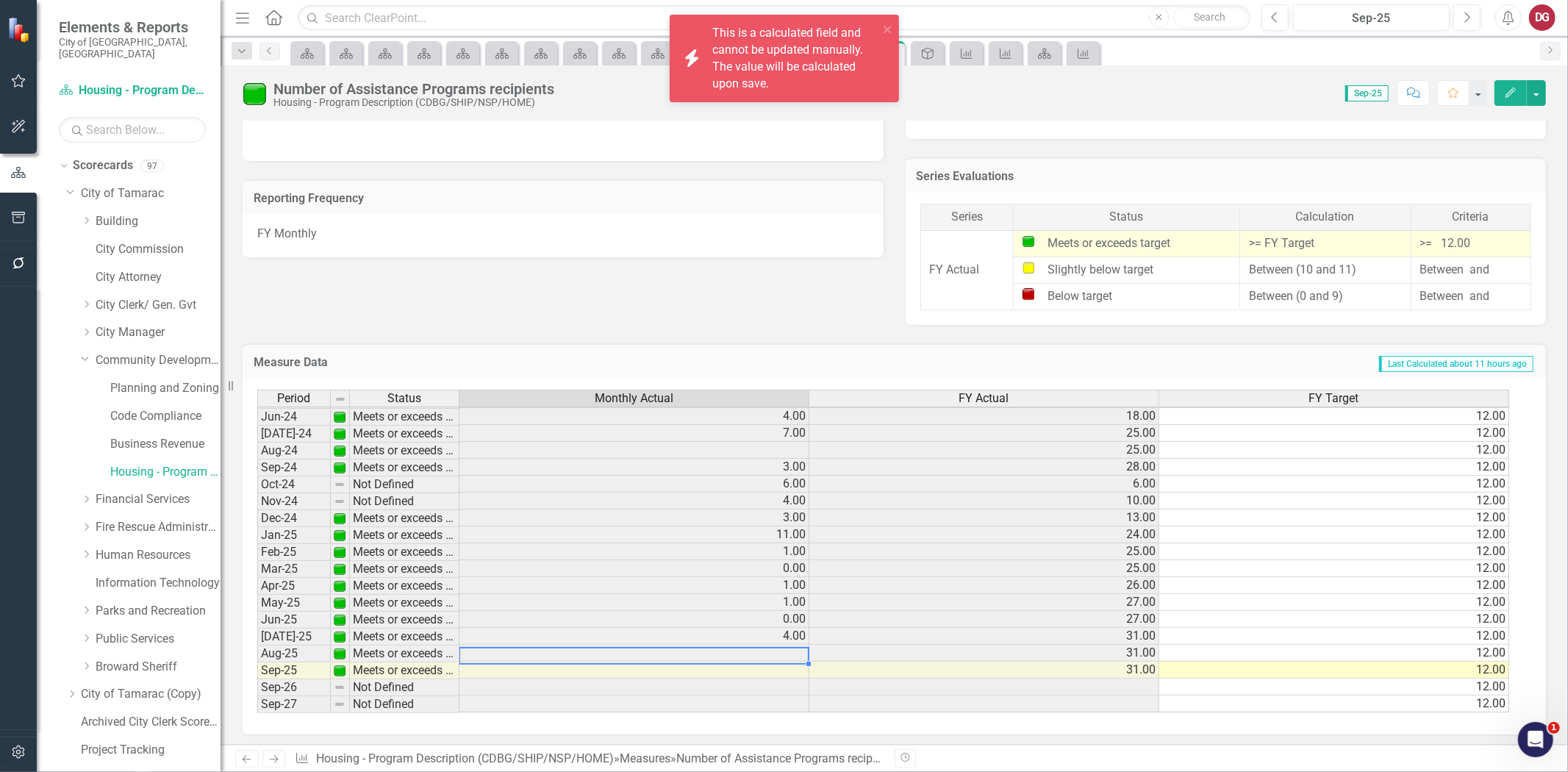
click at [964, 343] on div "Measure Data Last Calculated about 11 hours ago" at bounding box center [894, 362] width 1303 height 36
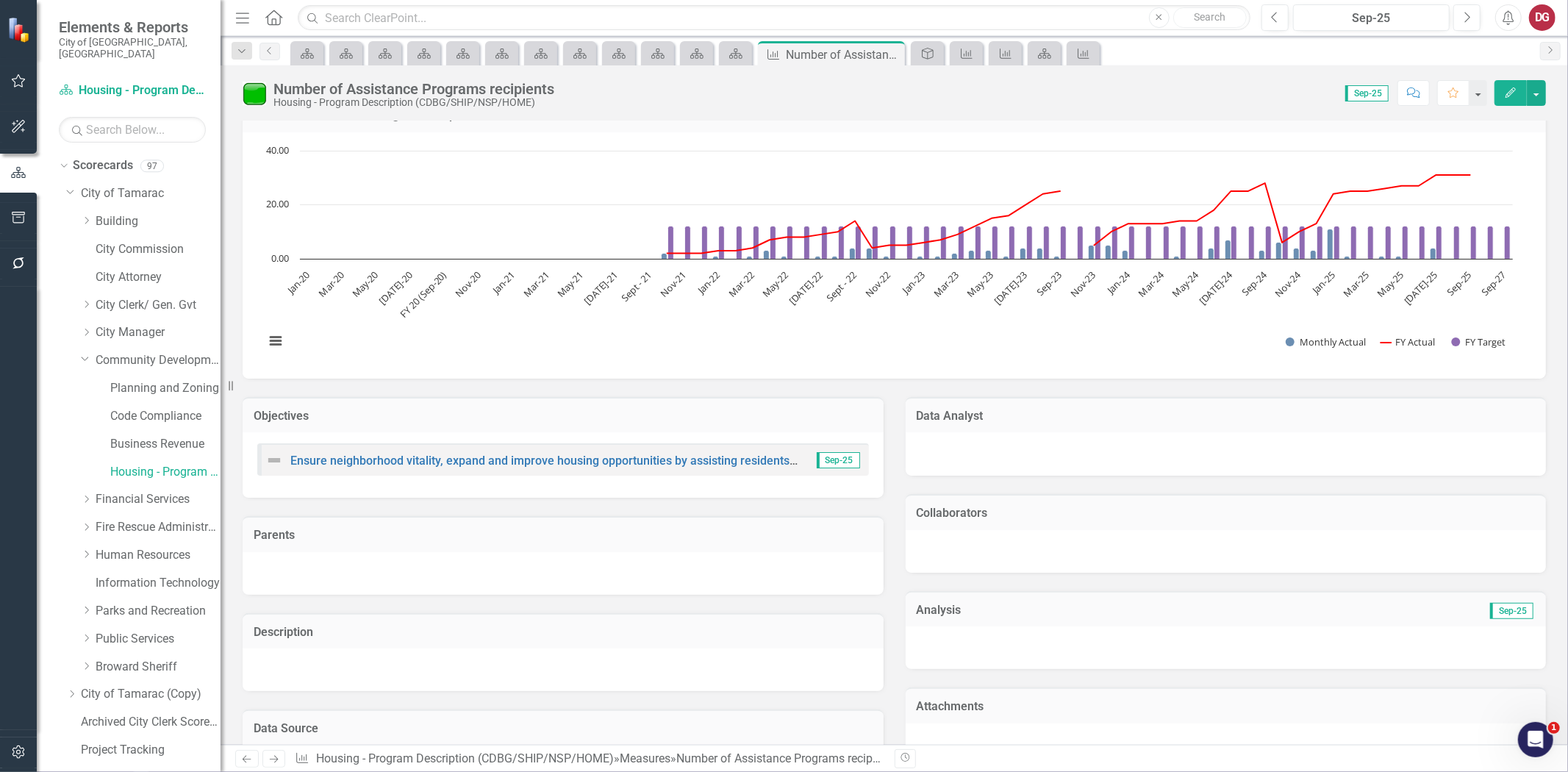
scroll to position [13, 0]
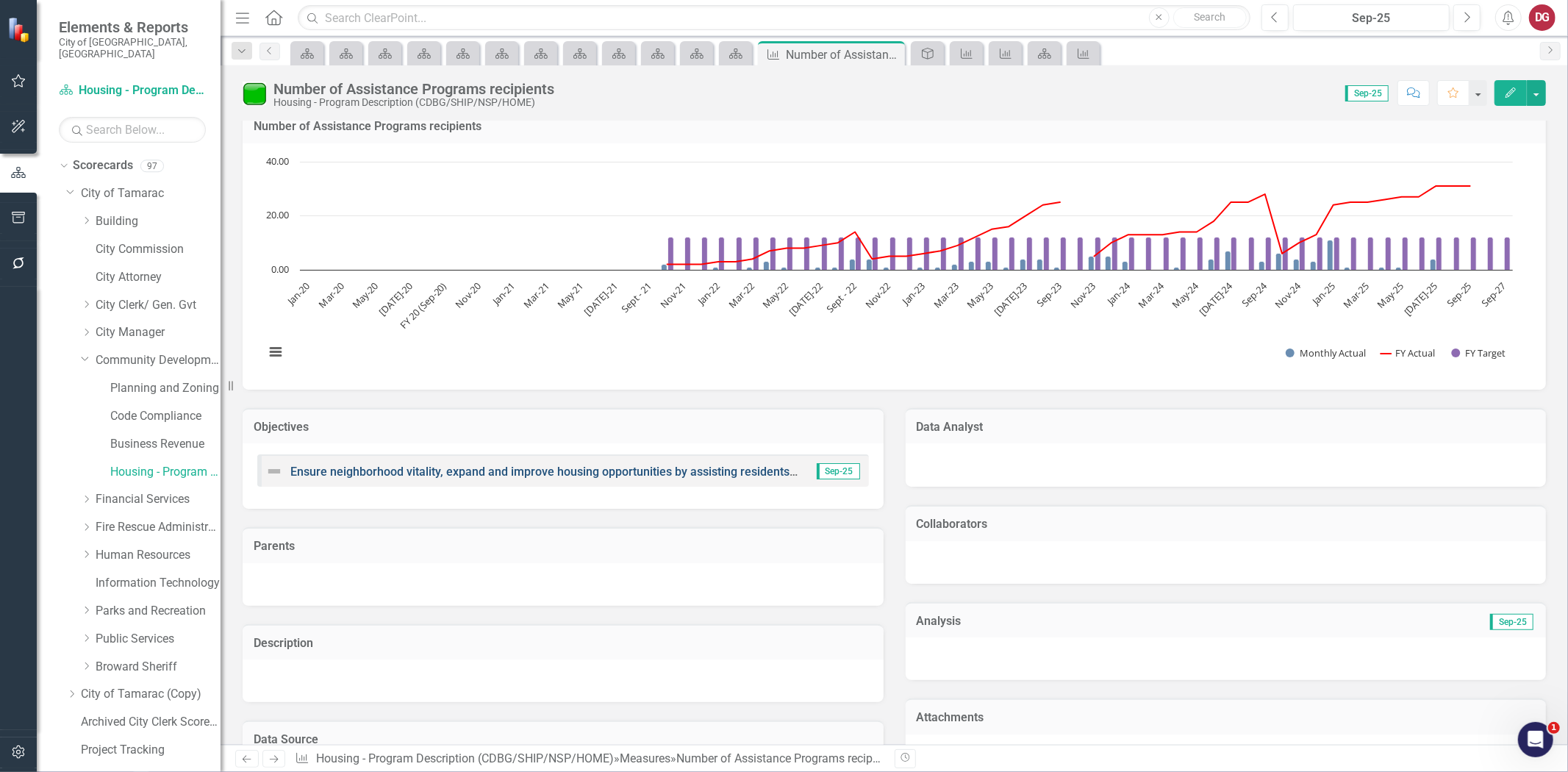
click at [388, 468] on link "Ensure neighborhood vitality, expand and improve housing opportunities by assis…" at bounding box center [697, 472] width 814 height 14
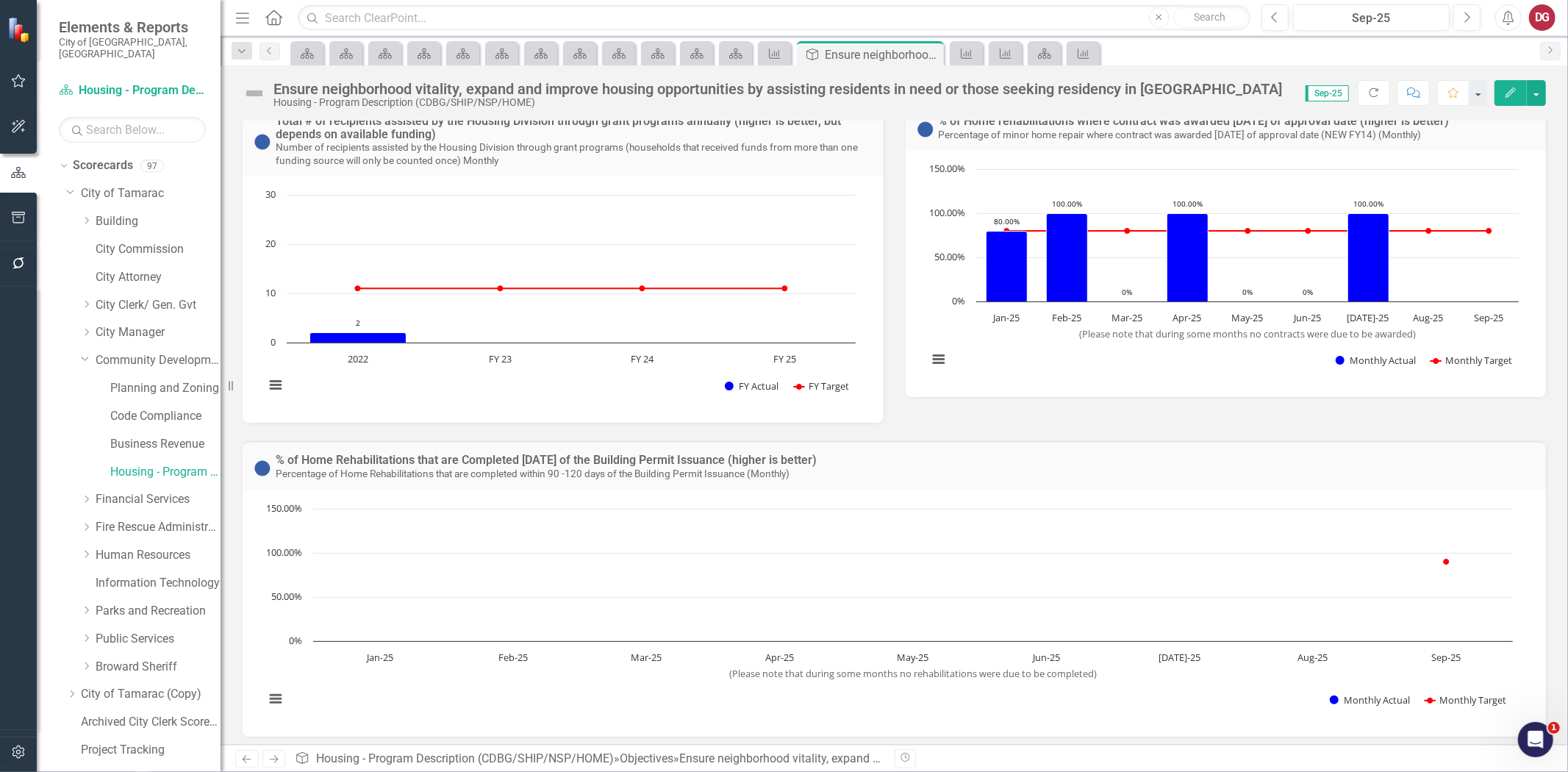
scroll to position [23, 0]
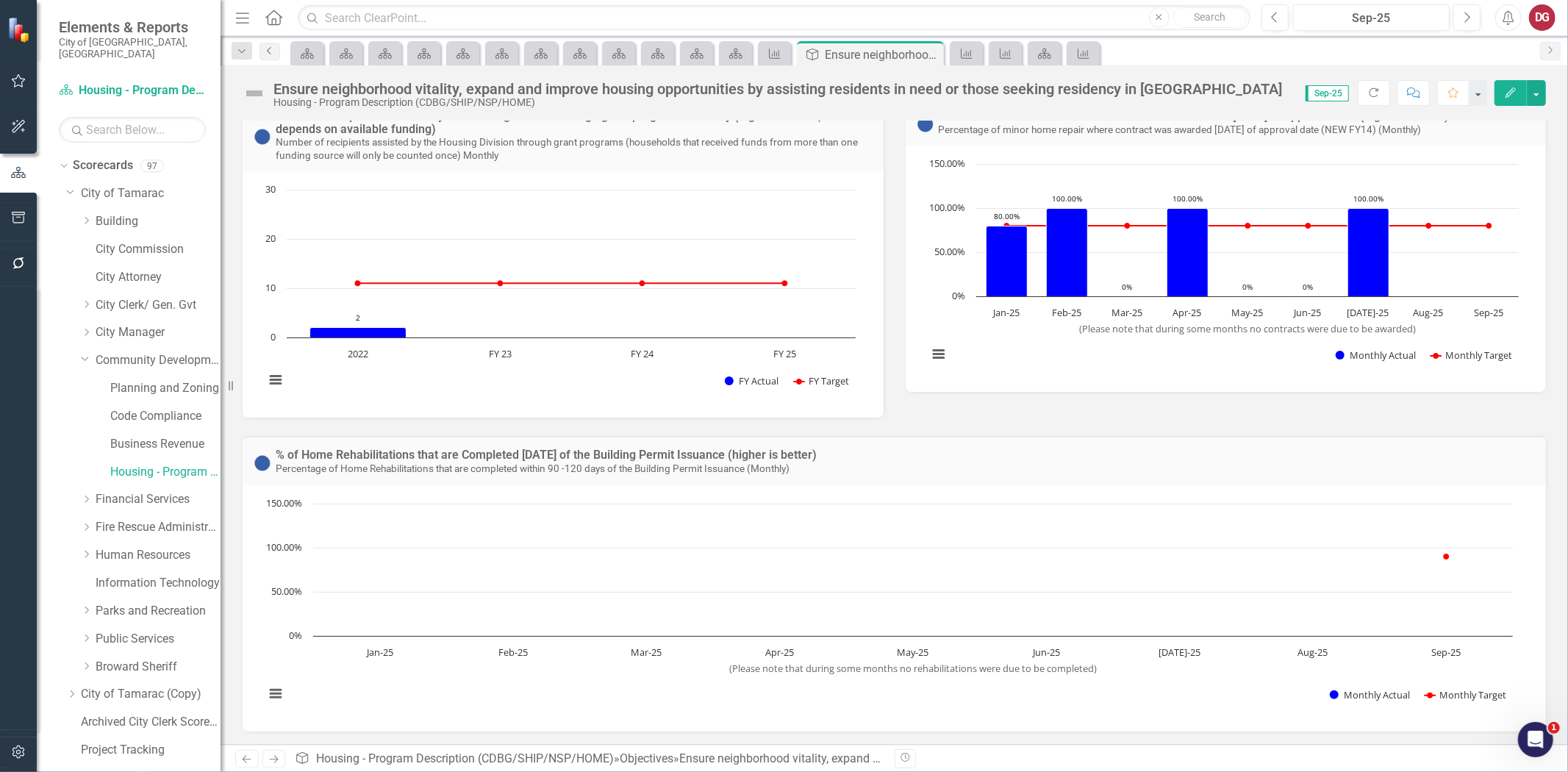
click at [276, 50] on link "Previous" at bounding box center [270, 51] width 21 height 17
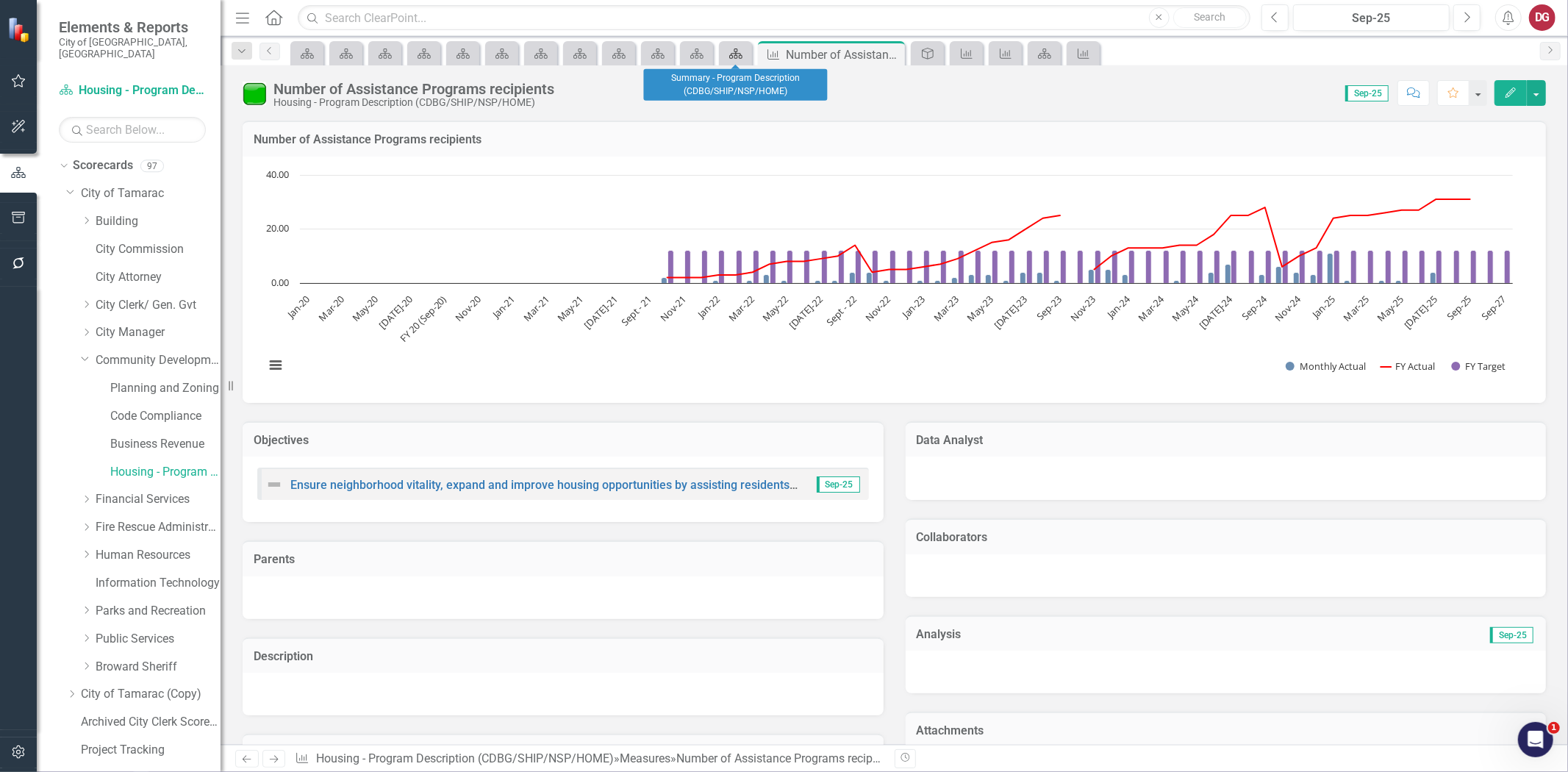
click at [741, 56] on icon "Scorecard" at bounding box center [735, 54] width 15 height 12
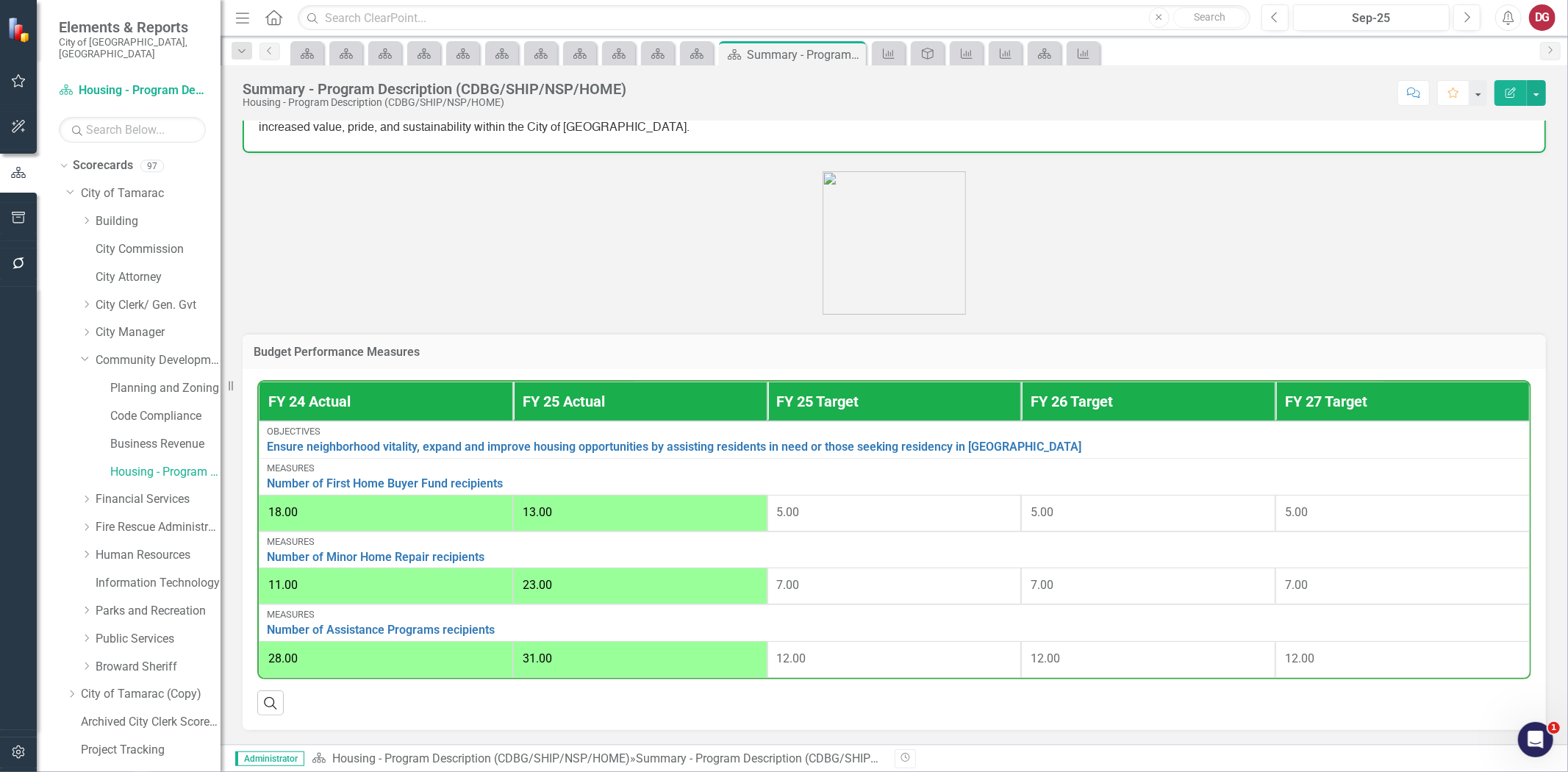
scroll to position [653, 0]
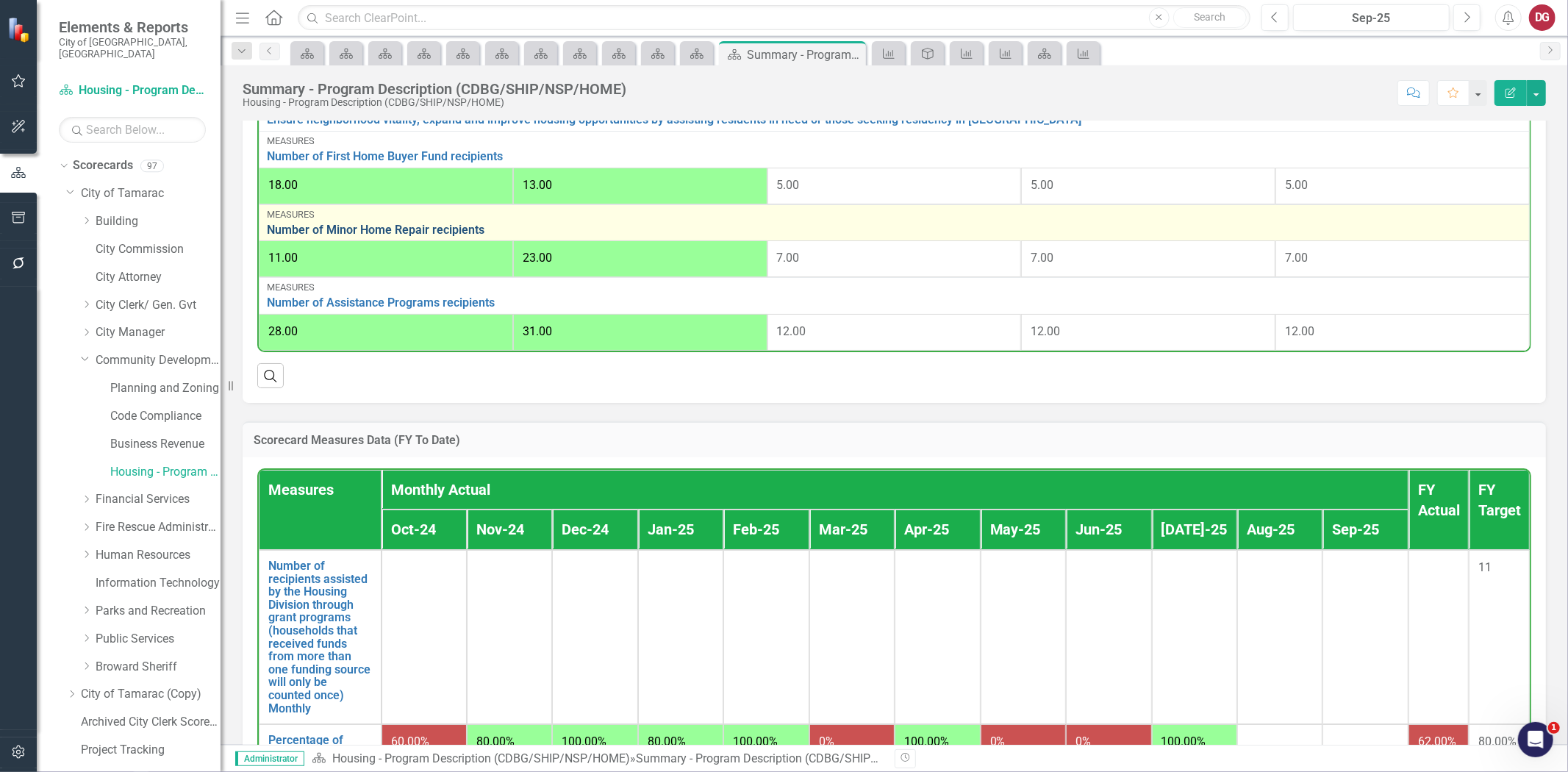
click at [356, 225] on link "Number of Minor Home Repair recipients" at bounding box center [894, 230] width 1255 height 13
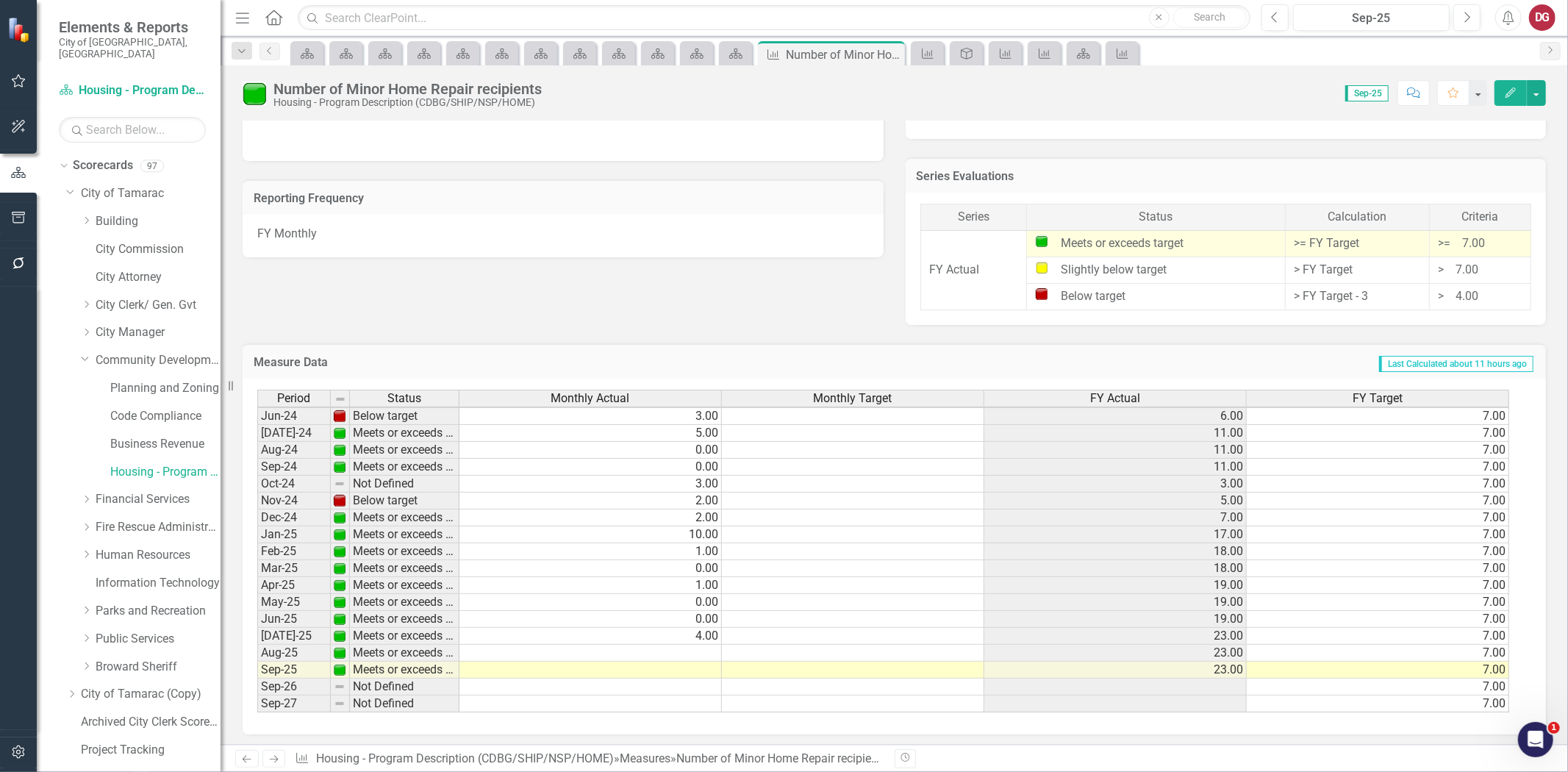
scroll to position [543, 0]
click at [695, 646] on div at bounding box center [590, 647] width 263 height 2
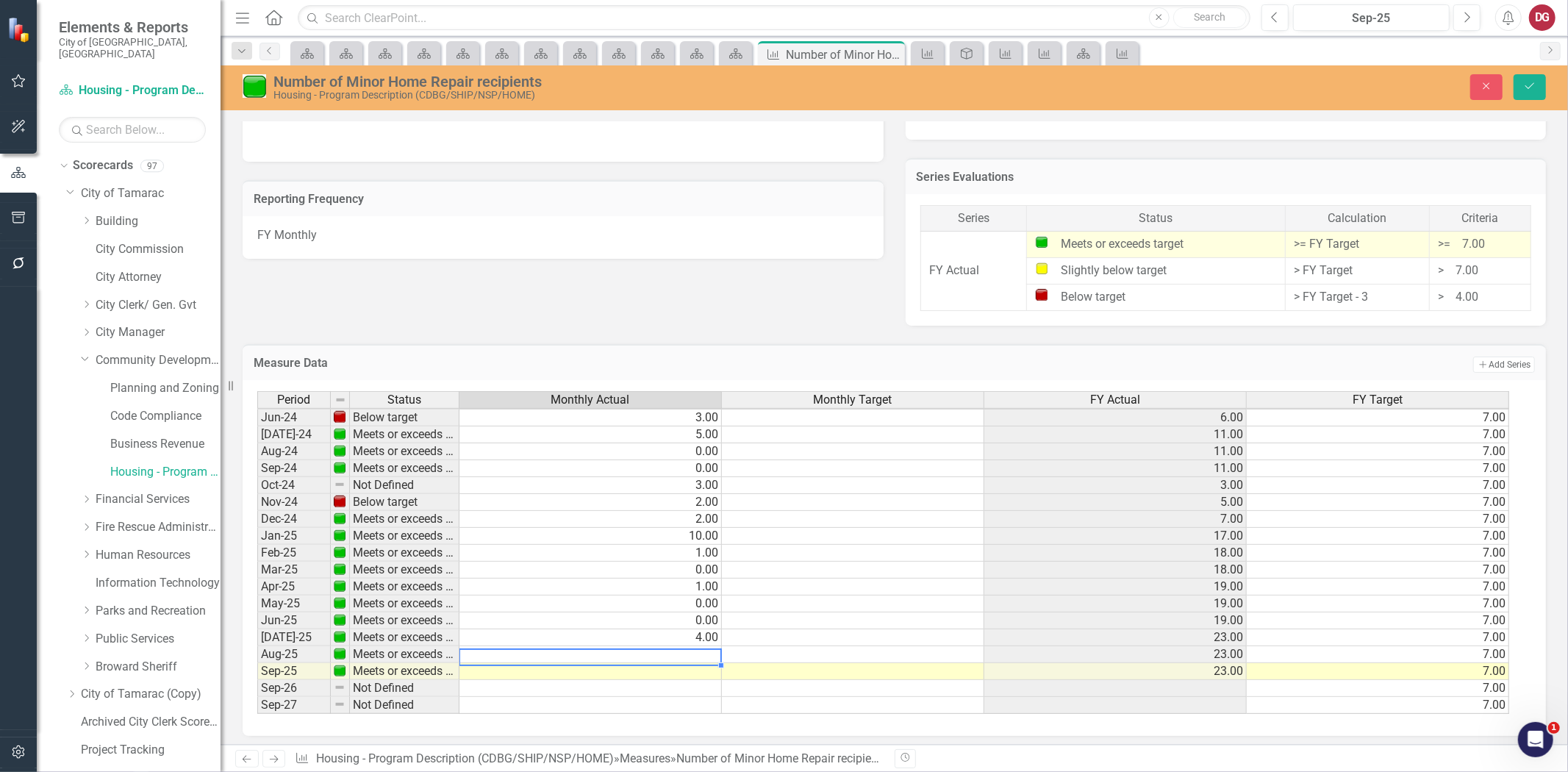
click at [683, 648] on td at bounding box center [591, 655] width 263 height 17
type textarea "0"
click at [672, 671] on td at bounding box center [591, 672] width 263 height 17
type textarea "0"
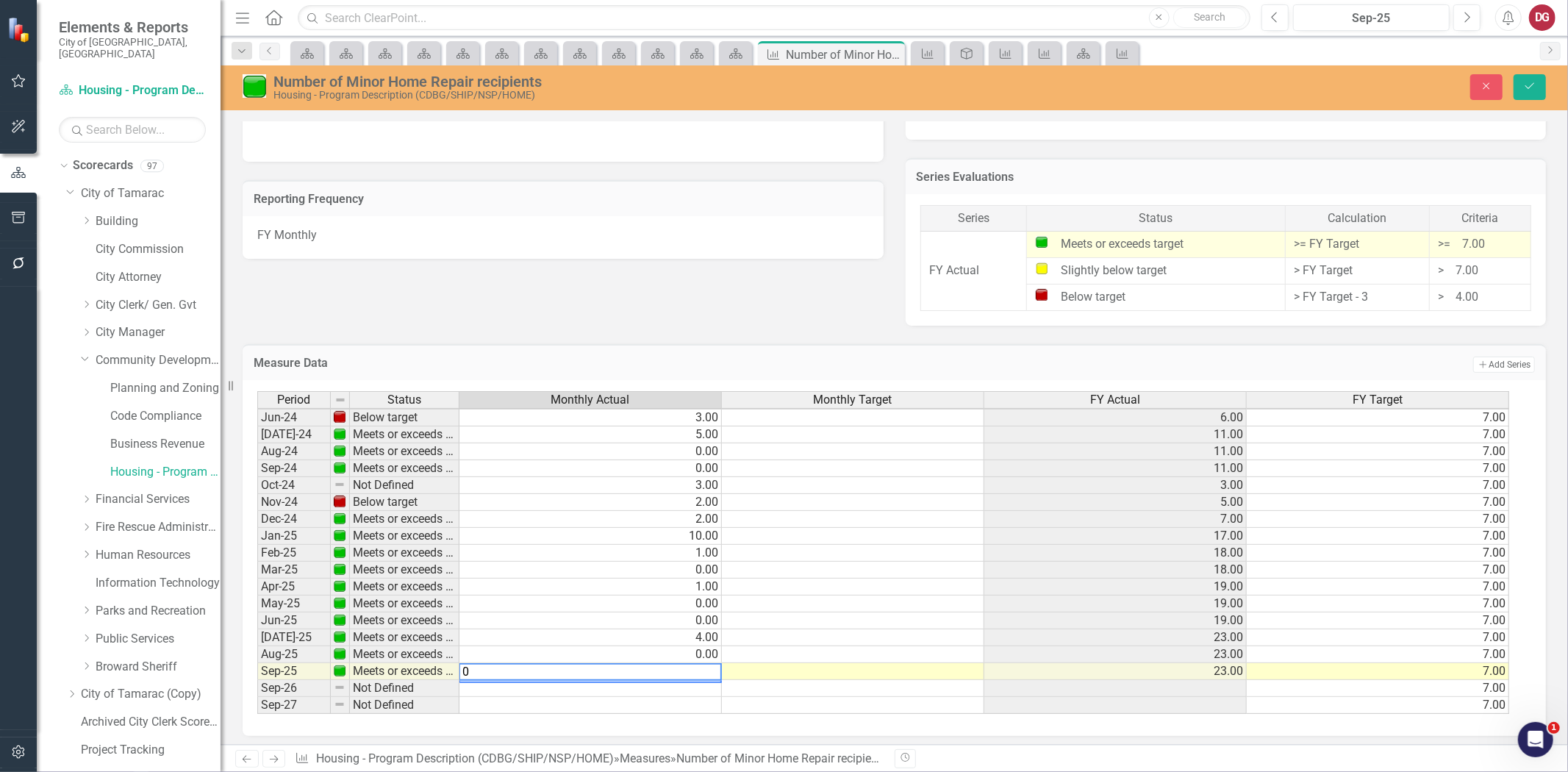
click at [1186, 349] on div "Measure Data Add Add Series" at bounding box center [894, 363] width 1303 height 36
click at [1512, 85] on div "Close Save" at bounding box center [1287, 88] width 539 height 26
click at [1519, 89] on button "Save" at bounding box center [1530, 88] width 32 height 26
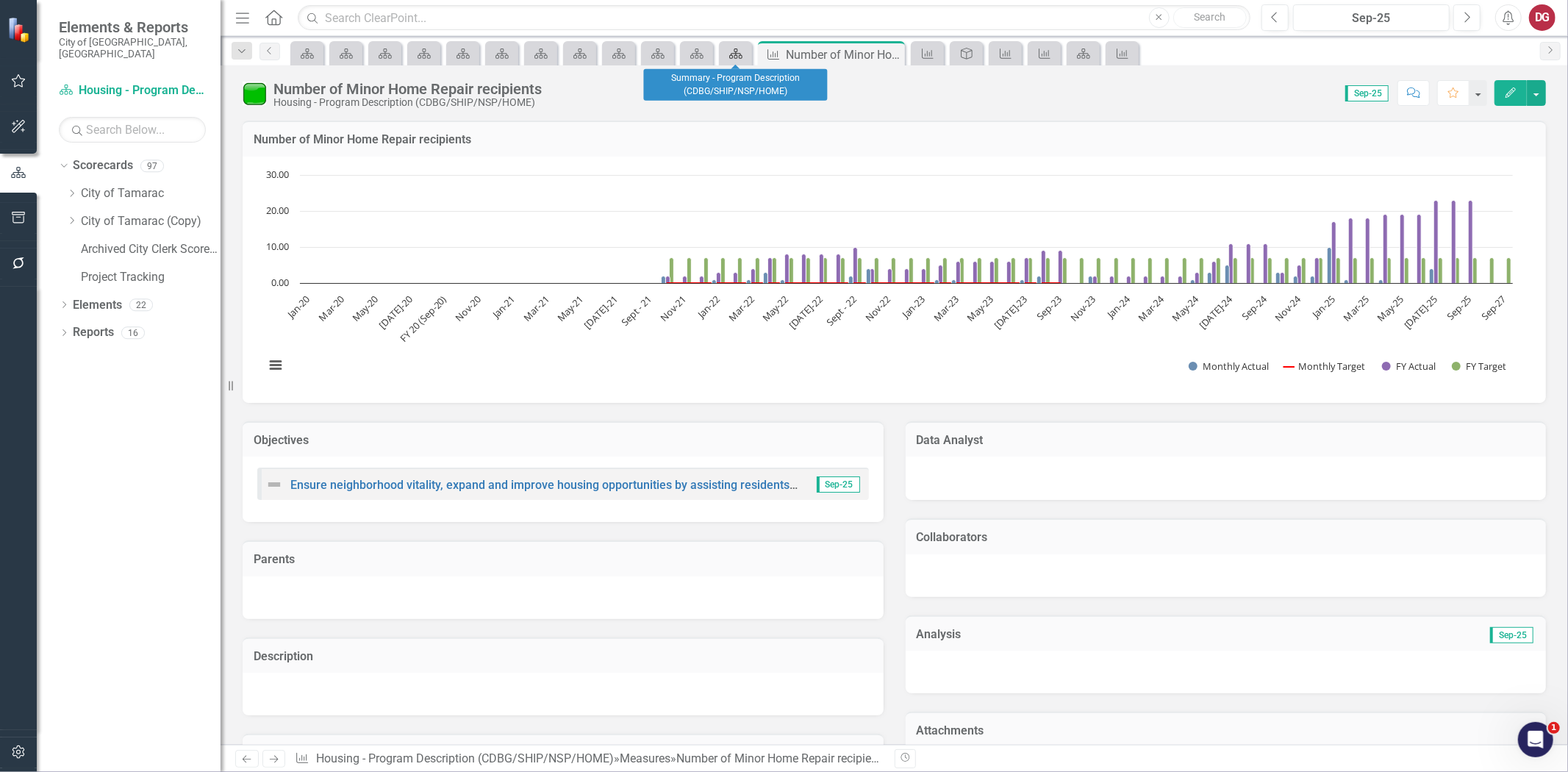
click at [737, 50] on icon "Scorecard" at bounding box center [735, 54] width 15 height 12
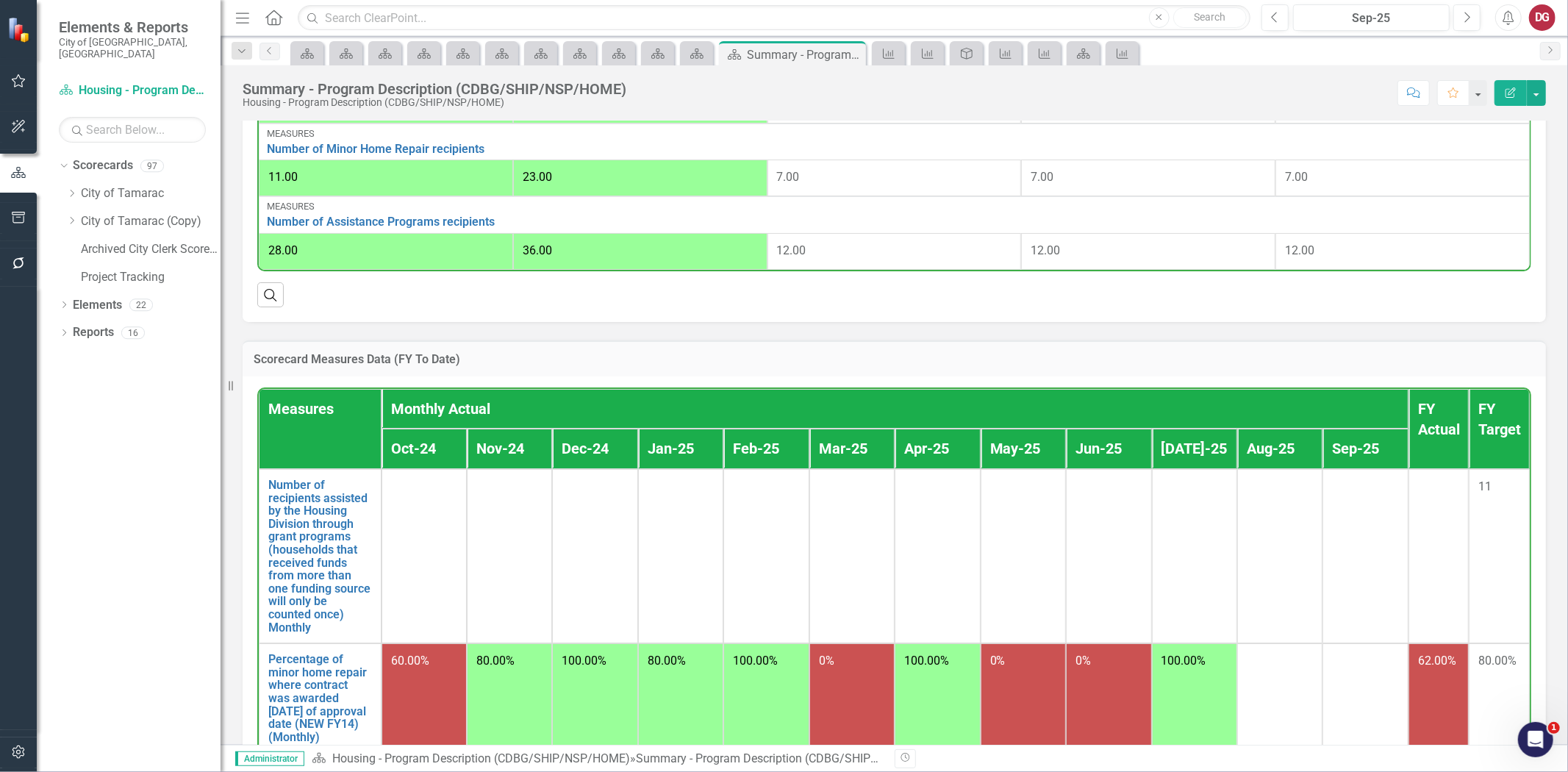
scroll to position [693, 0]
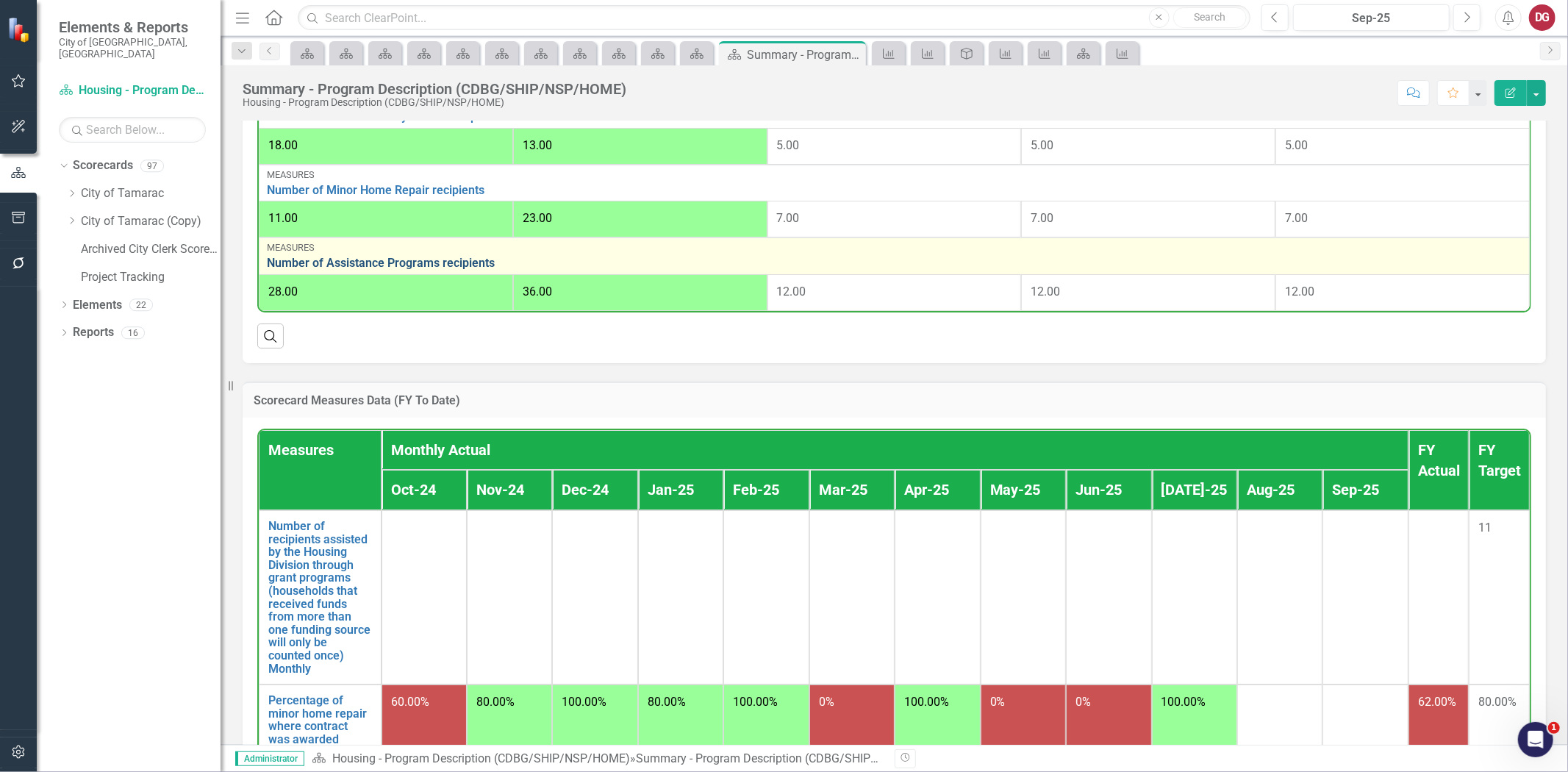
click at [428, 257] on link "Number of Assistance Programs recipients" at bounding box center [894, 263] width 1255 height 13
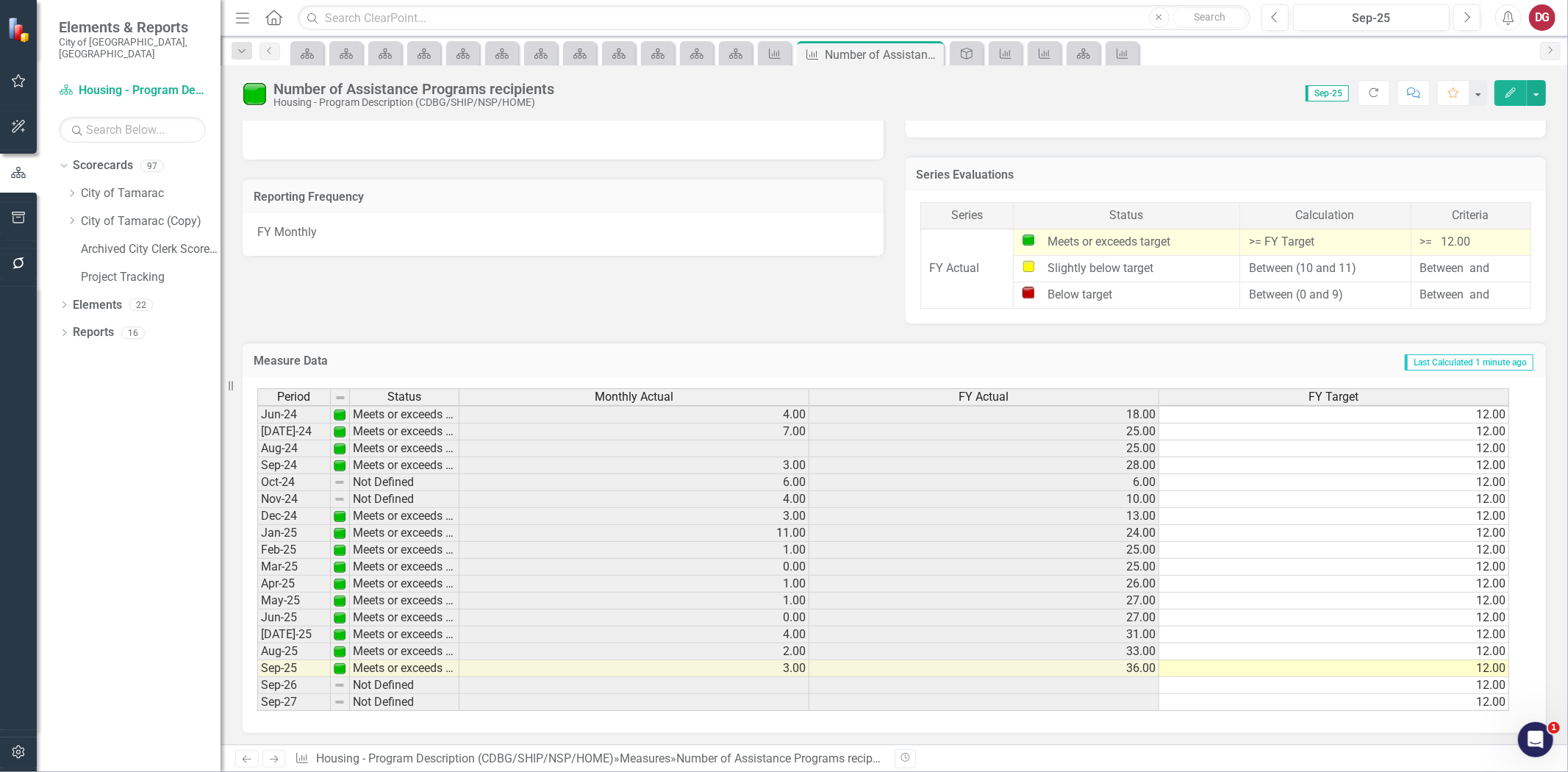
scroll to position [543, 0]
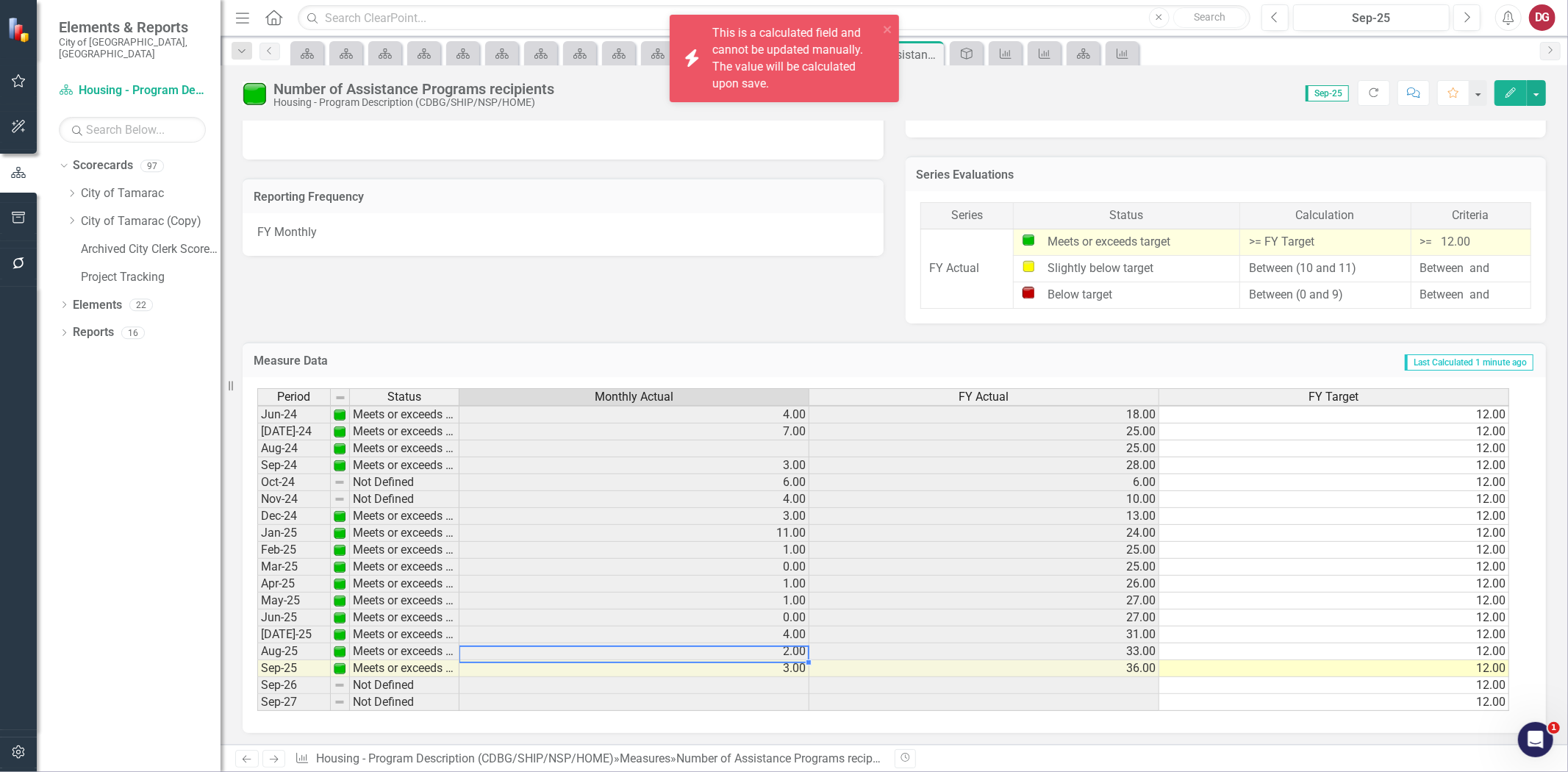
click at [759, 650] on td "2.00" at bounding box center [635, 652] width 350 height 17
click at [961, 343] on div "Measure Data Last Calculated 1 minute ago" at bounding box center [894, 360] width 1303 height 36
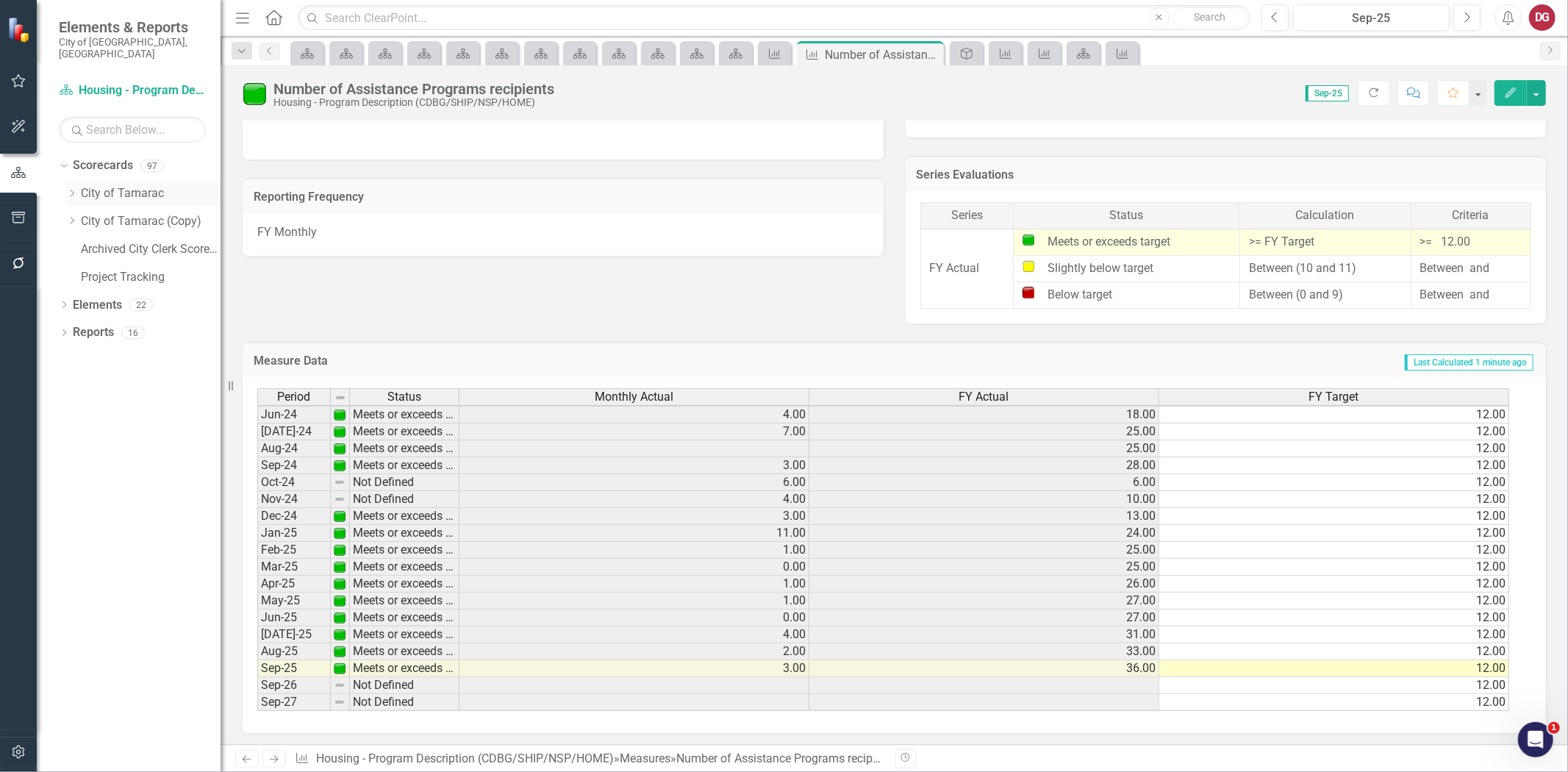
click at [77, 187] on div "Dropdown" at bounding box center [73, 193] width 15 height 12
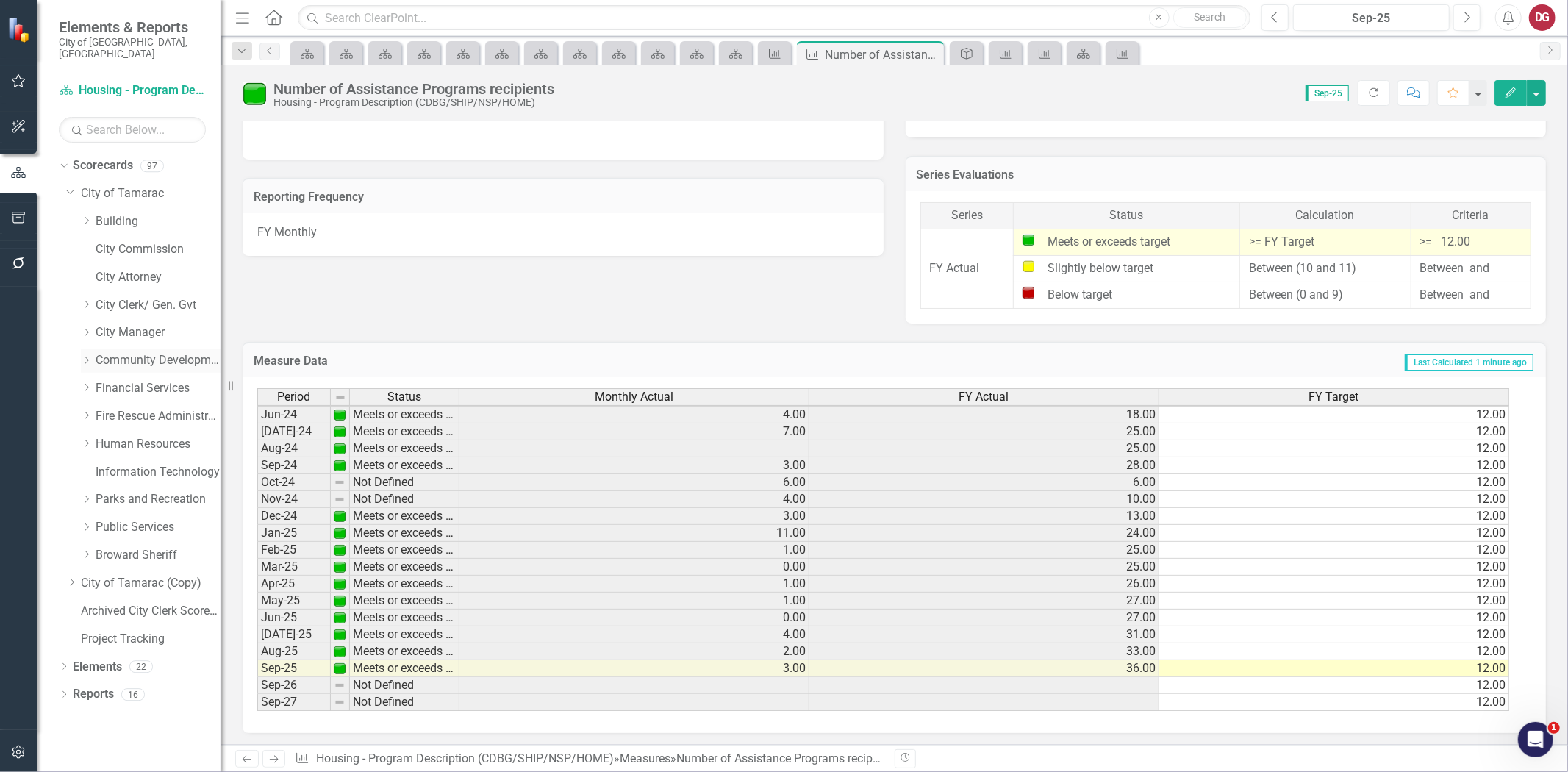
click at [87, 356] on icon "Dropdown" at bounding box center [86, 360] width 11 height 9
click at [158, 464] on link "Housing - Program Description (CDBG/SHIP/NSP/HOME)" at bounding box center [165, 473] width 110 height 17
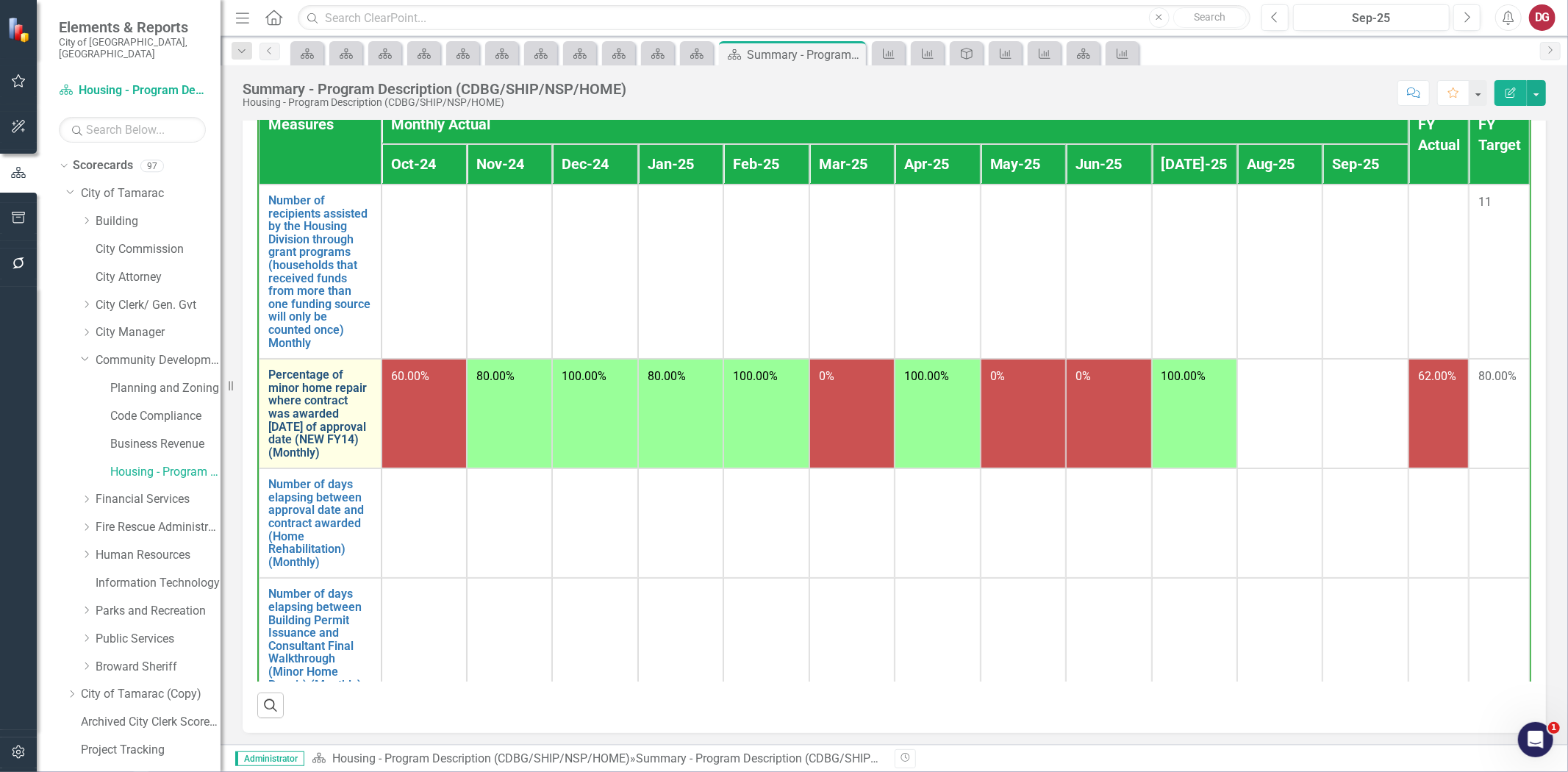
click at [298, 398] on link "Percentage of minor home repair where contract was awarded within 80 days of ap…" at bounding box center [320, 414] width 104 height 90
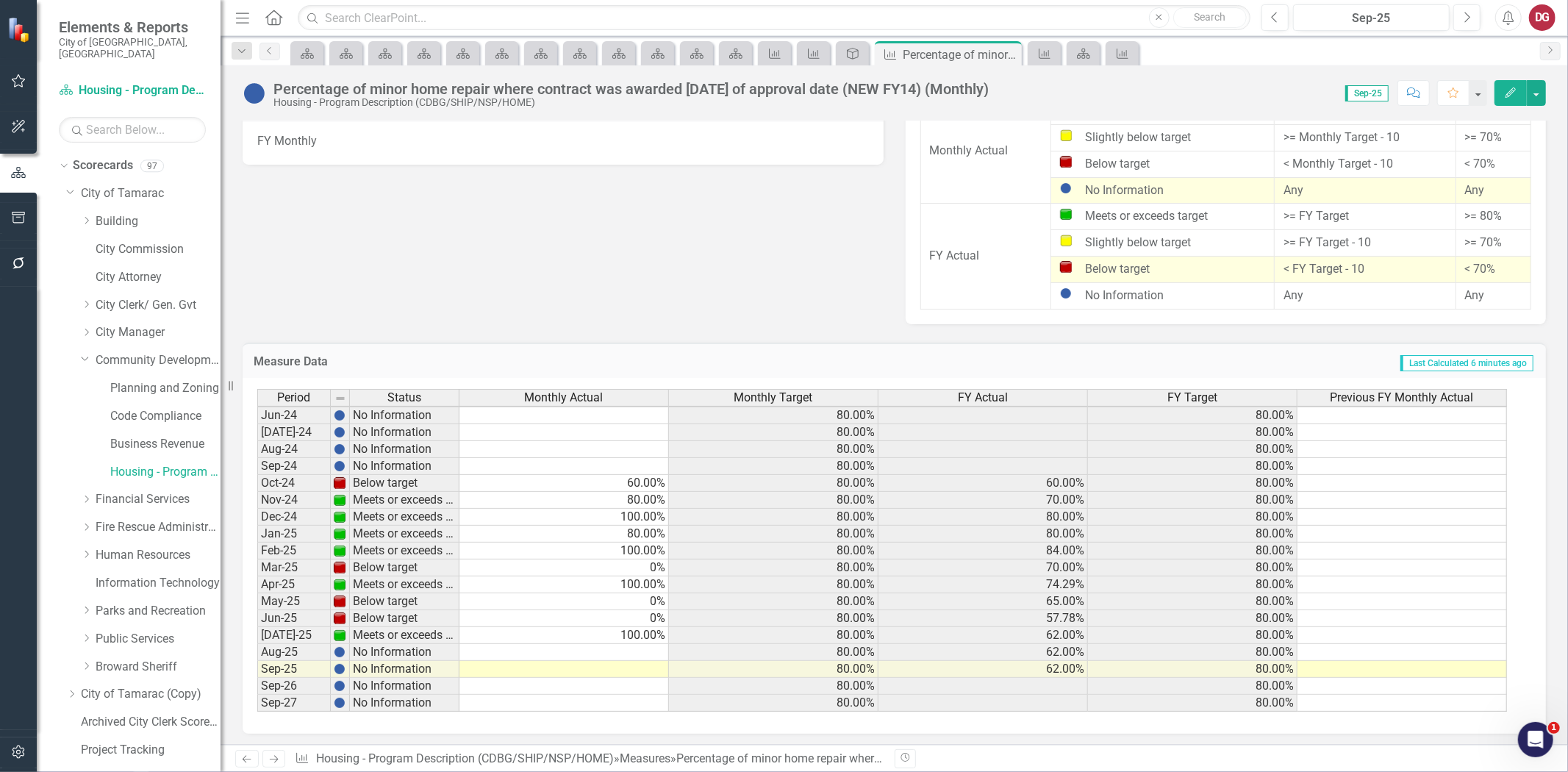
scroll to position [543, 0]
click at [613, 650] on td at bounding box center [565, 653] width 210 height 17
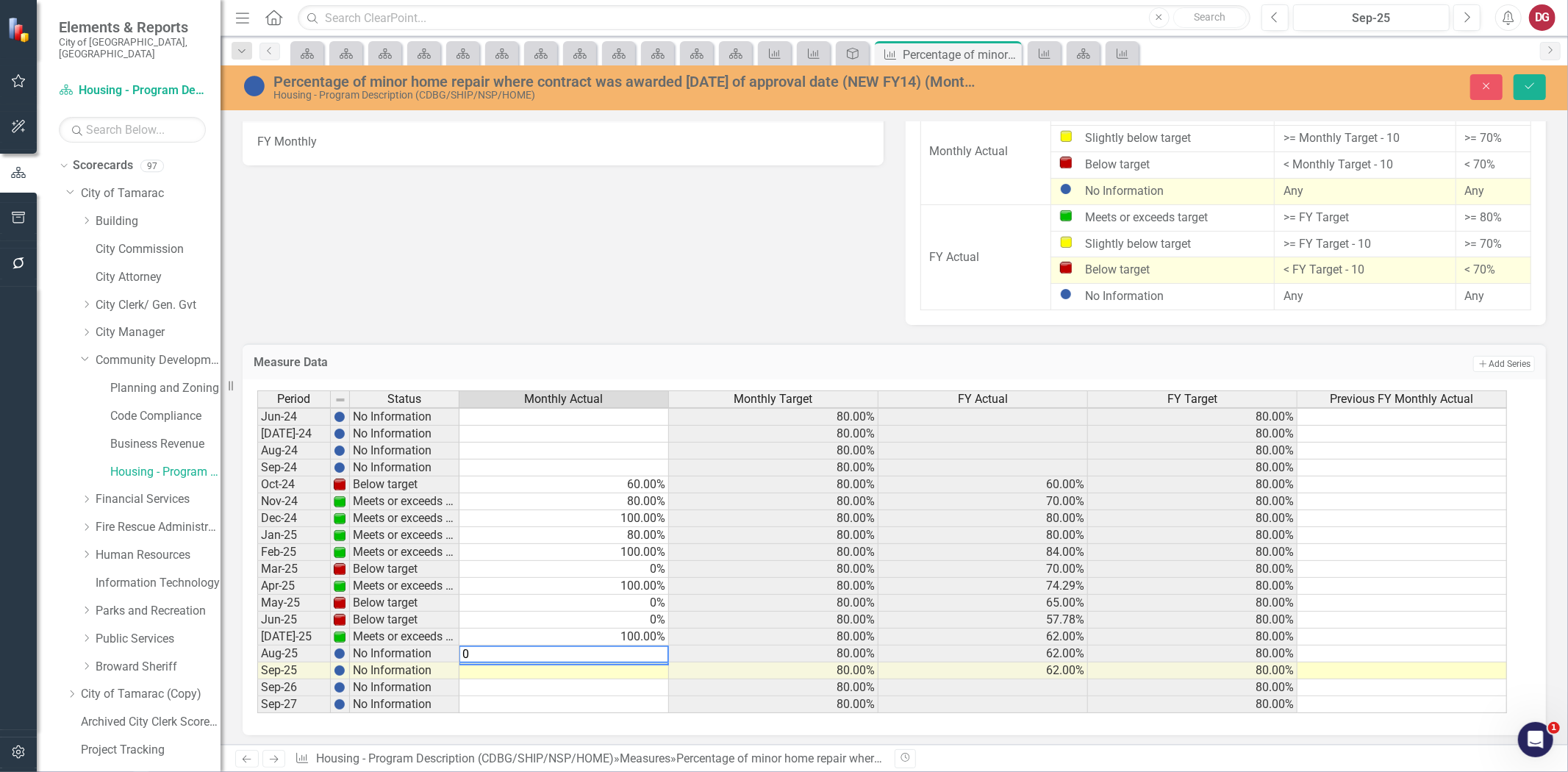
type textarea "0"
click at [591, 664] on td at bounding box center [565, 671] width 210 height 17
type textarea "0"
click at [758, 369] on td "Measure Data" at bounding box center [603, 364] width 698 height 19
click at [1527, 85] on icon "Save" at bounding box center [1530, 86] width 13 height 10
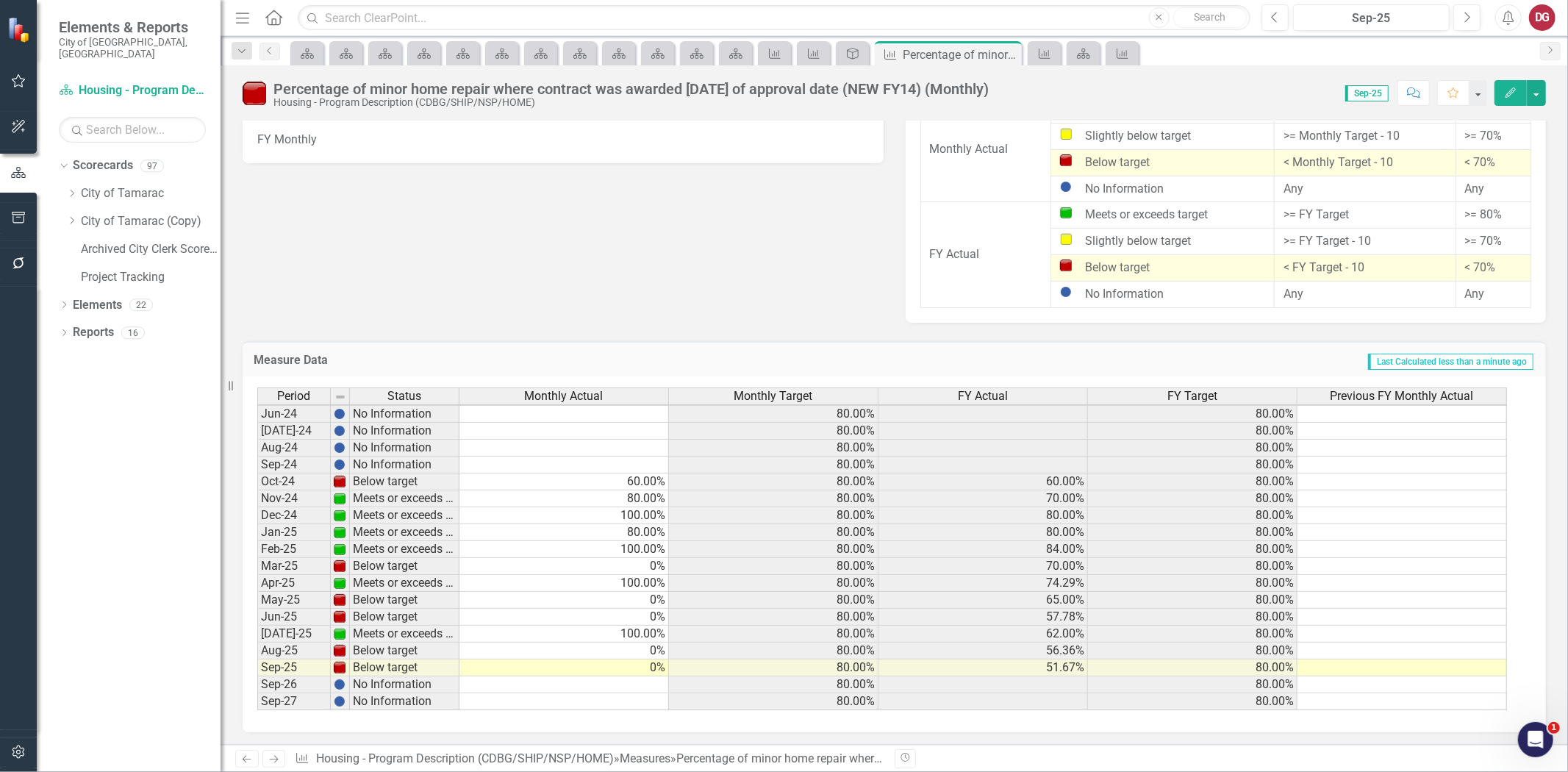
scroll to position [0, 0]
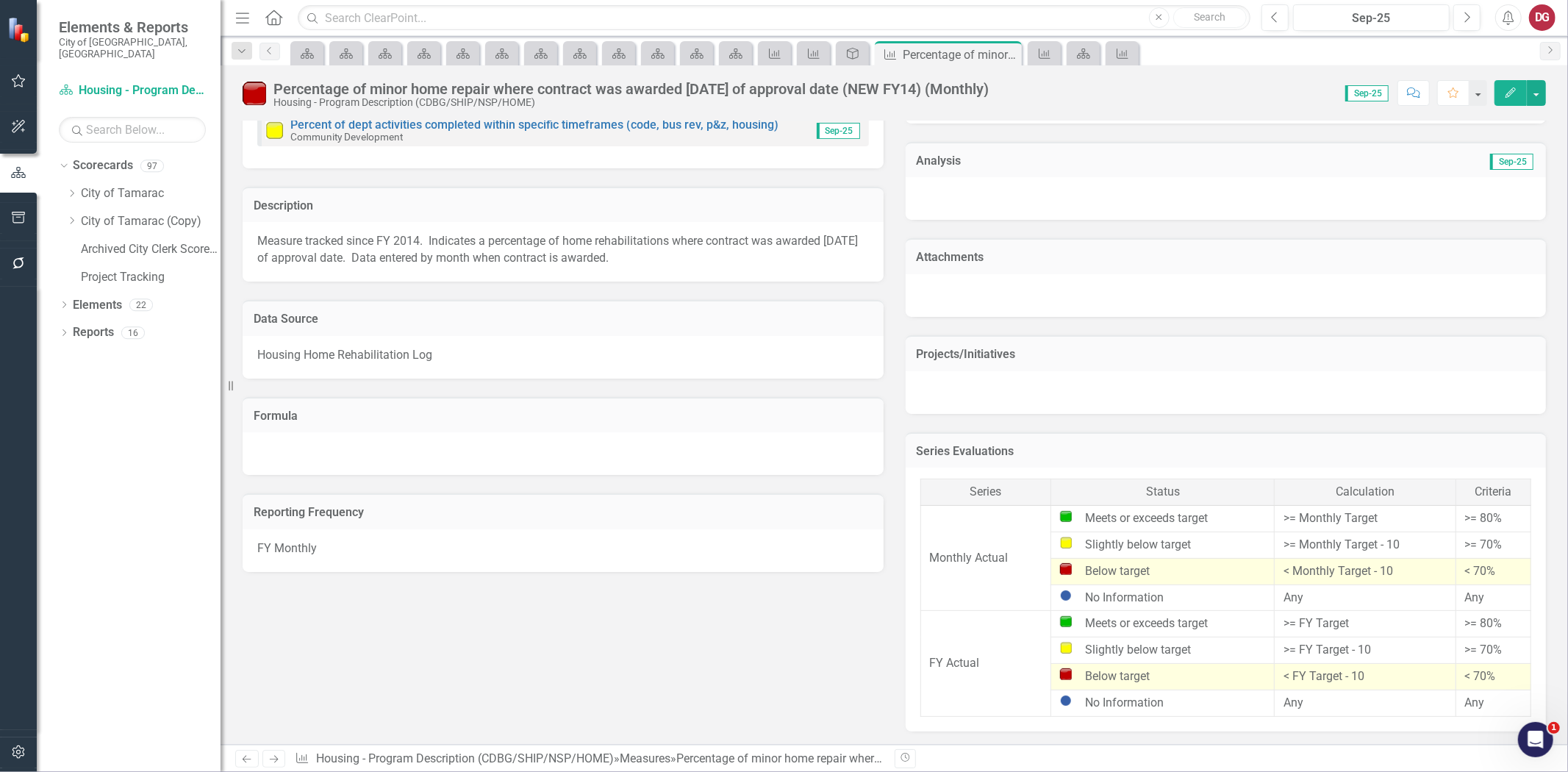
click at [69, 189] on icon "Dropdown" at bounding box center [71, 193] width 11 height 9
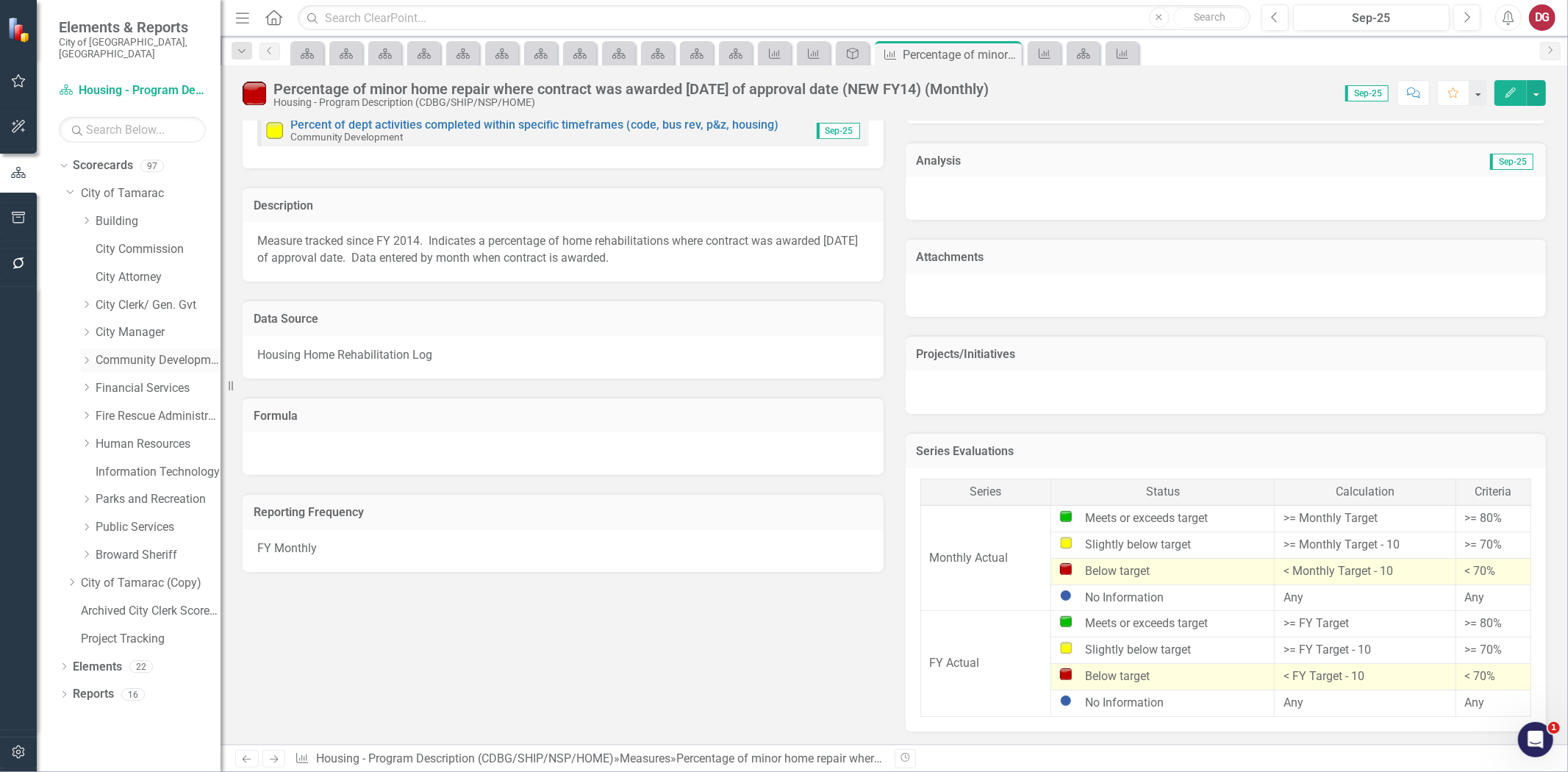
click at [88, 356] on icon "Dropdown" at bounding box center [86, 360] width 11 height 9
click at [135, 464] on link "Housing - Program Description (CDBG/SHIP/NSP/HOME)" at bounding box center [165, 473] width 110 height 17
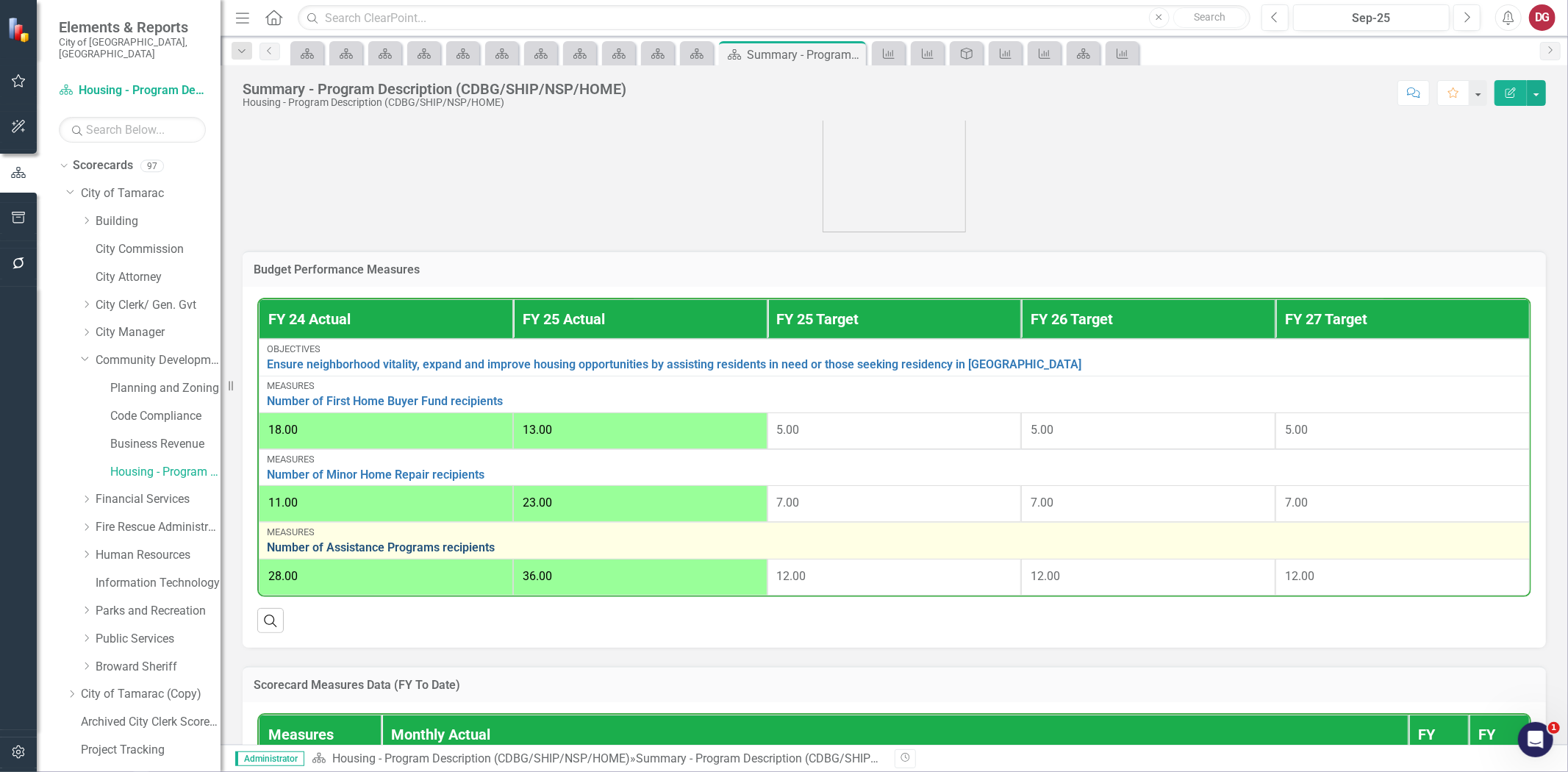
click at [357, 545] on link "Number of Assistance Programs recipients" at bounding box center [894, 547] width 1255 height 13
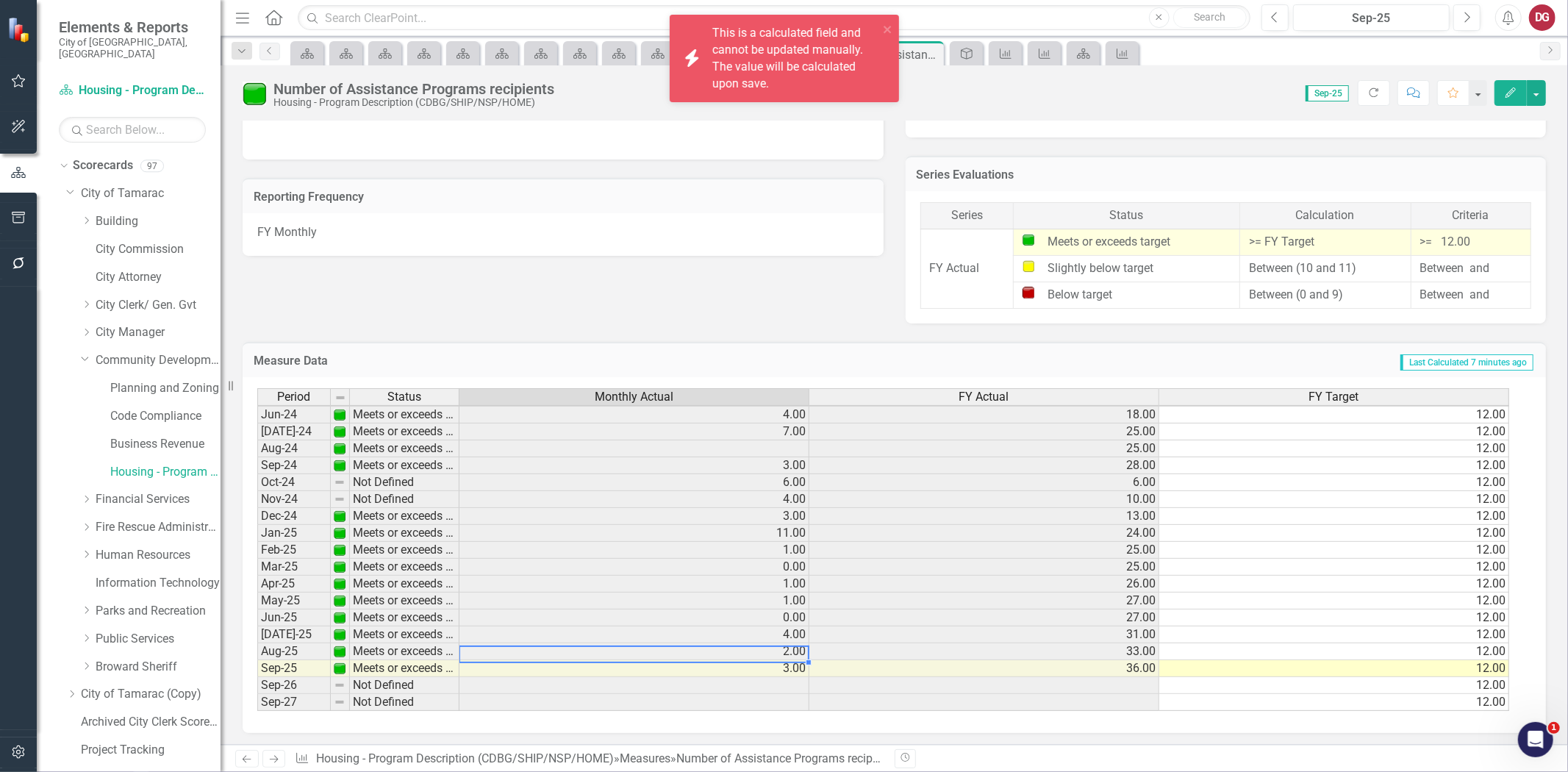
scroll to position [543, 0]
click at [755, 651] on td "2.00" at bounding box center [635, 652] width 350 height 17
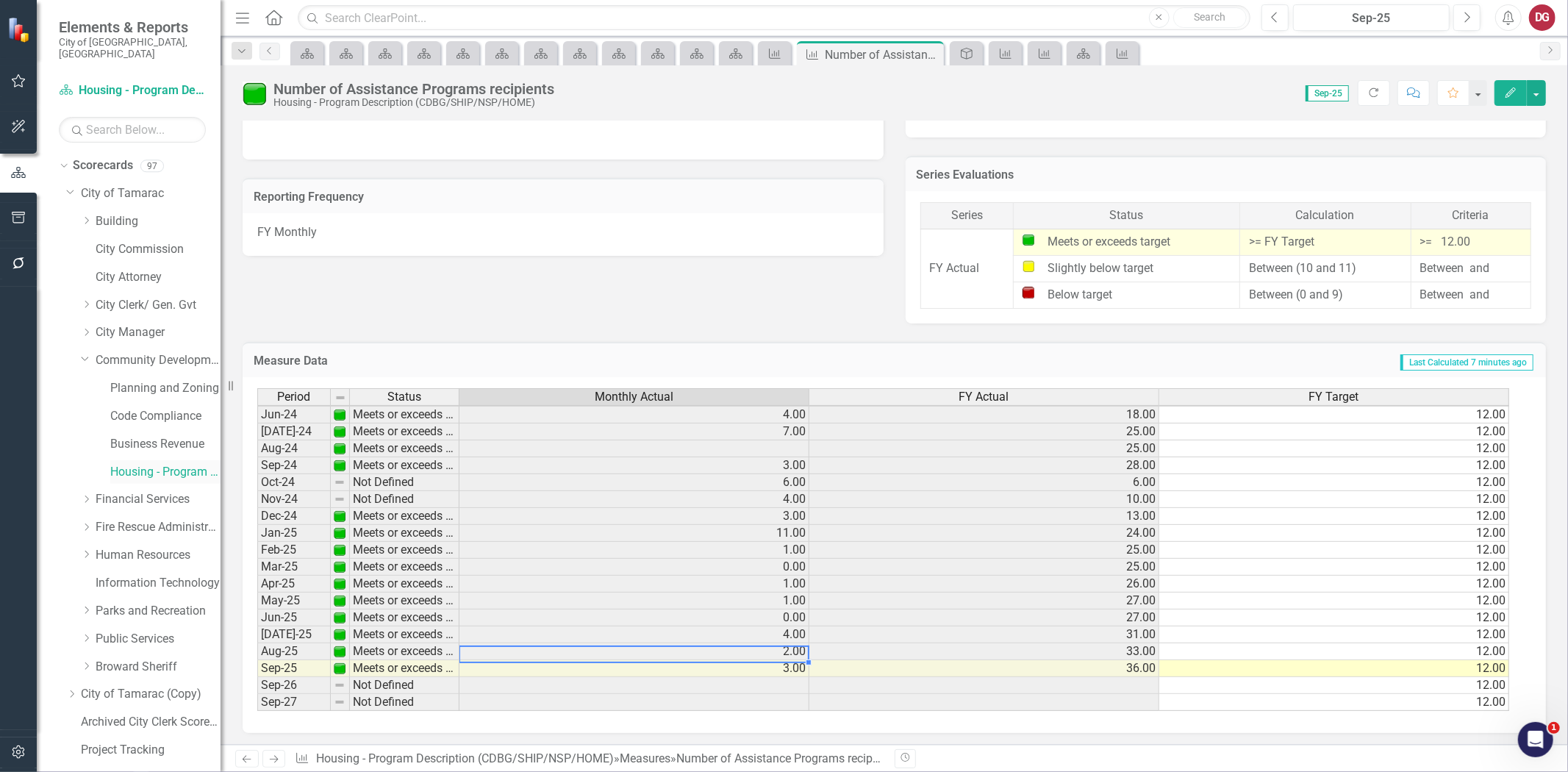
click at [146, 464] on link "Housing - Program Description (CDBG/SHIP/NSP/HOME)" at bounding box center [165, 473] width 110 height 17
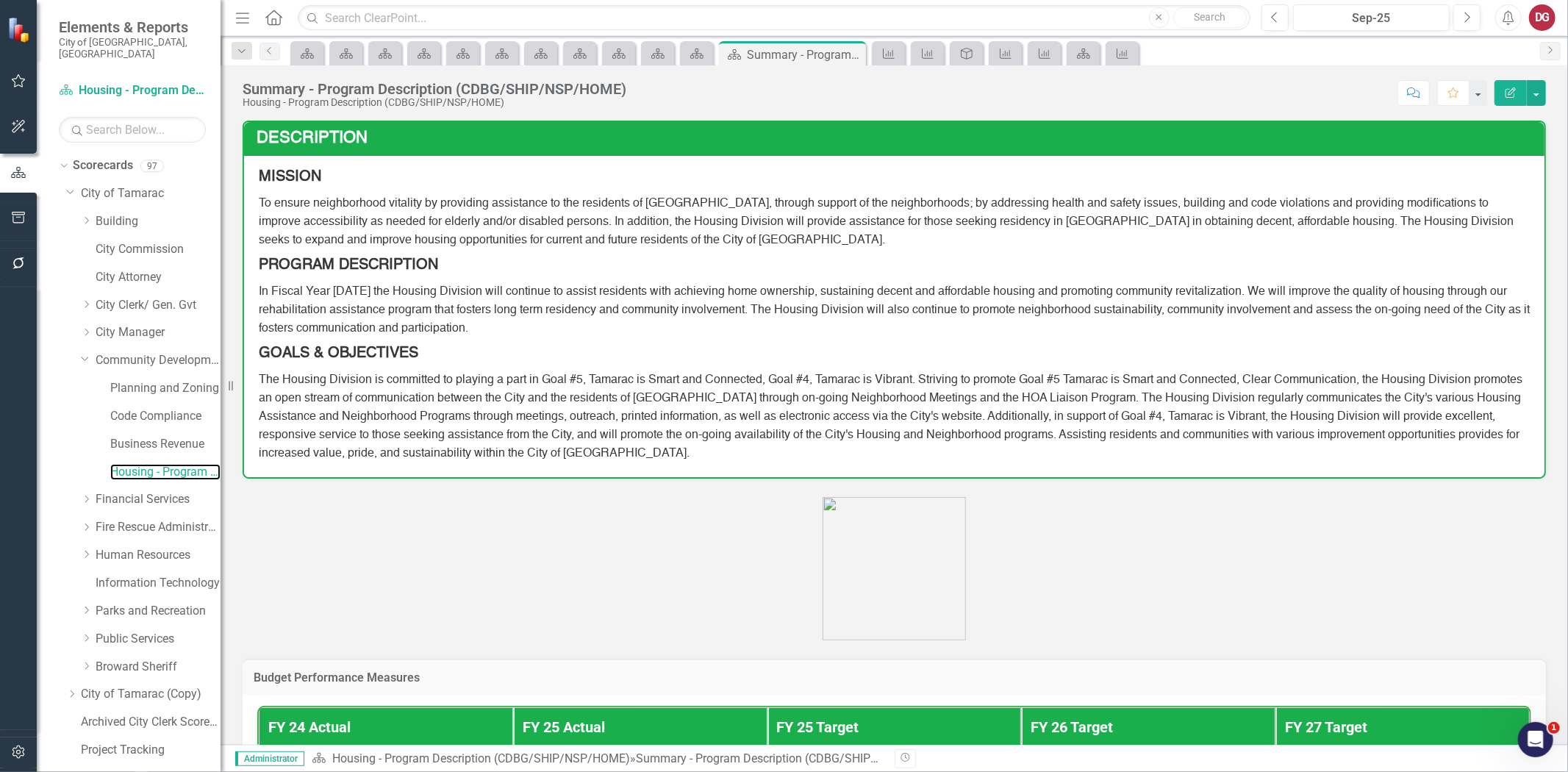
scroll to position [572, 0]
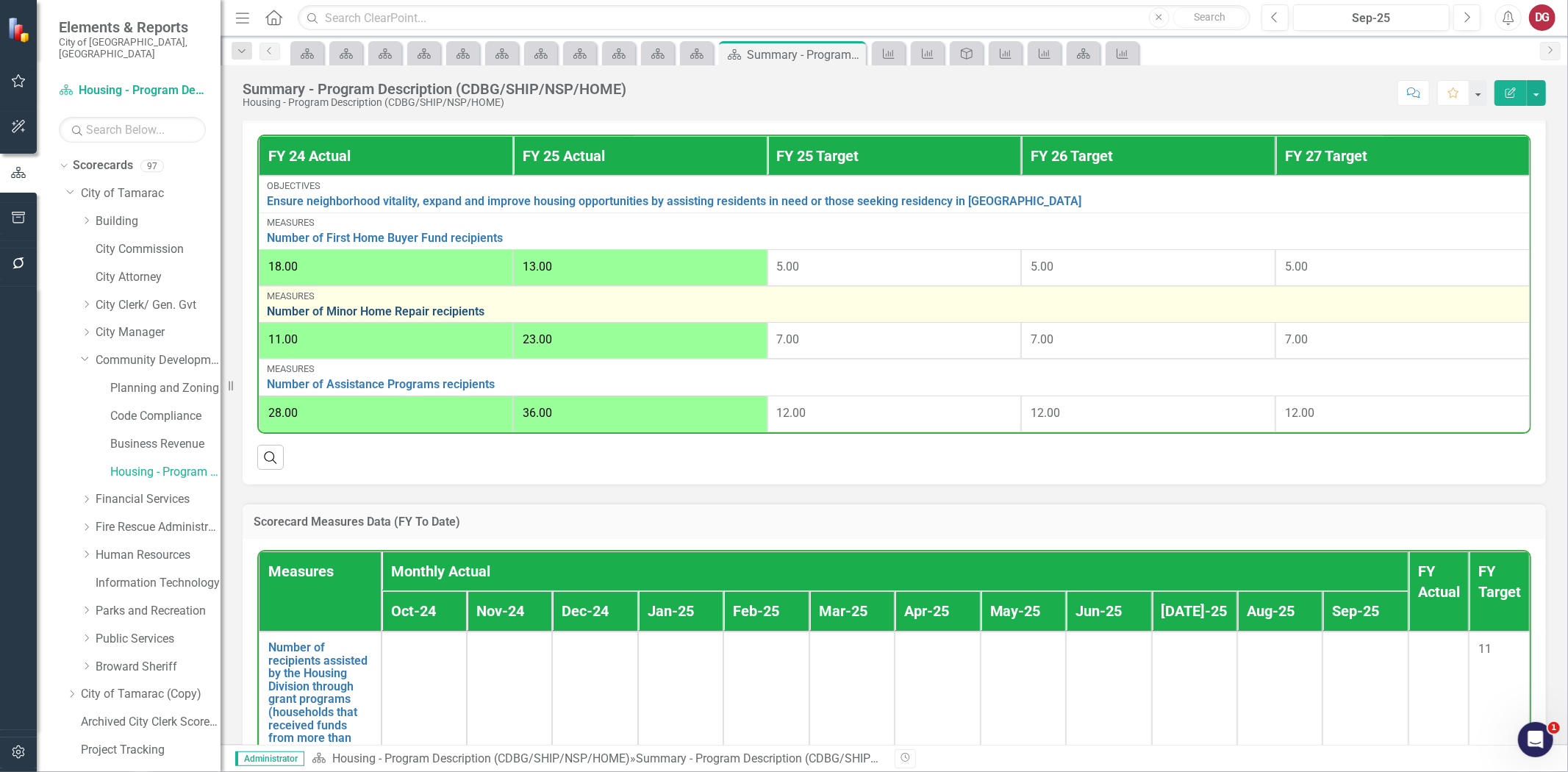
click at [386, 311] on link "Number of Minor Home Repair recipients" at bounding box center [894, 311] width 1255 height 13
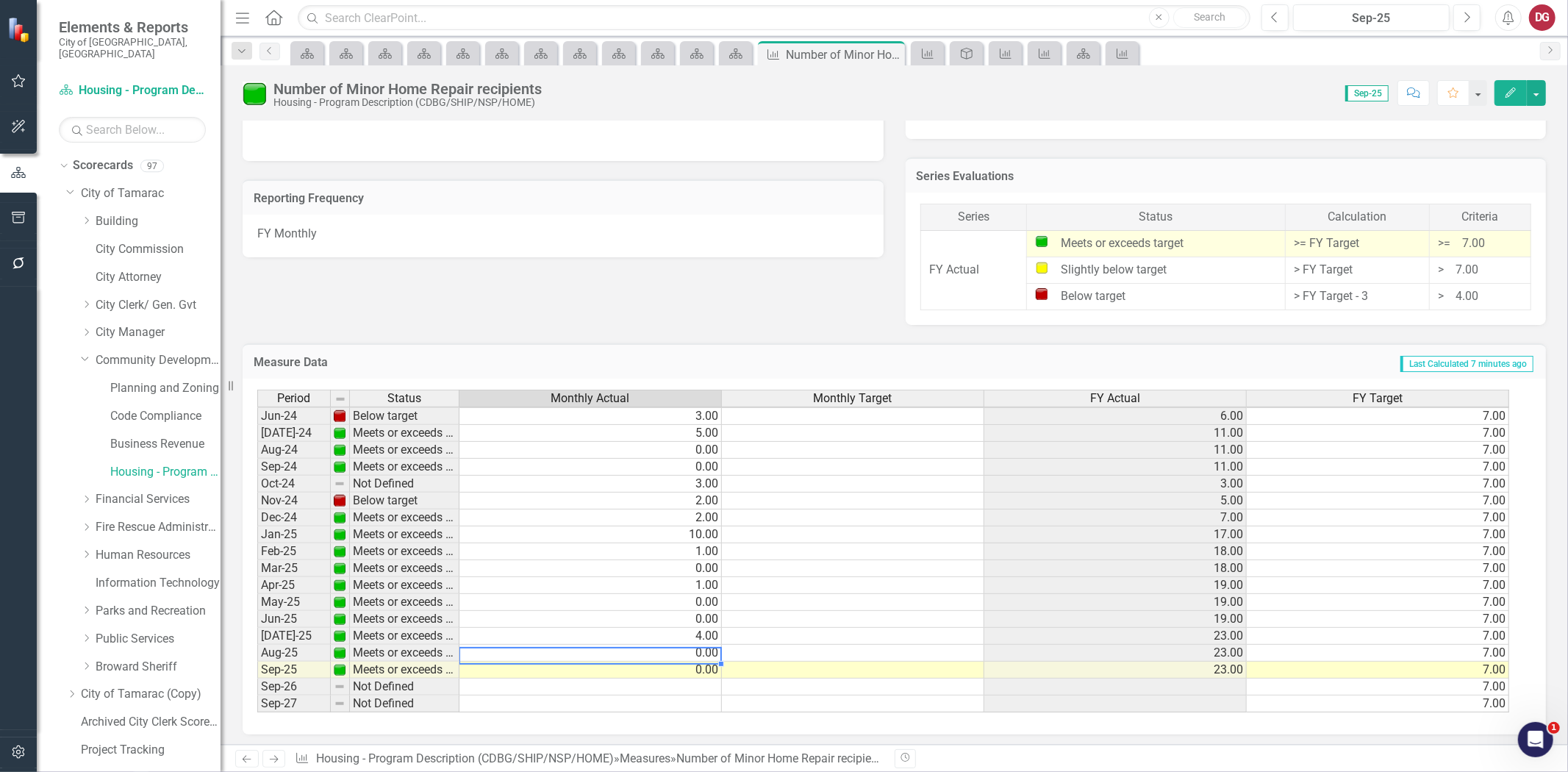
scroll to position [543, 0]
click at [650, 650] on td "0.00" at bounding box center [591, 654] width 263 height 17
type textarea "0"
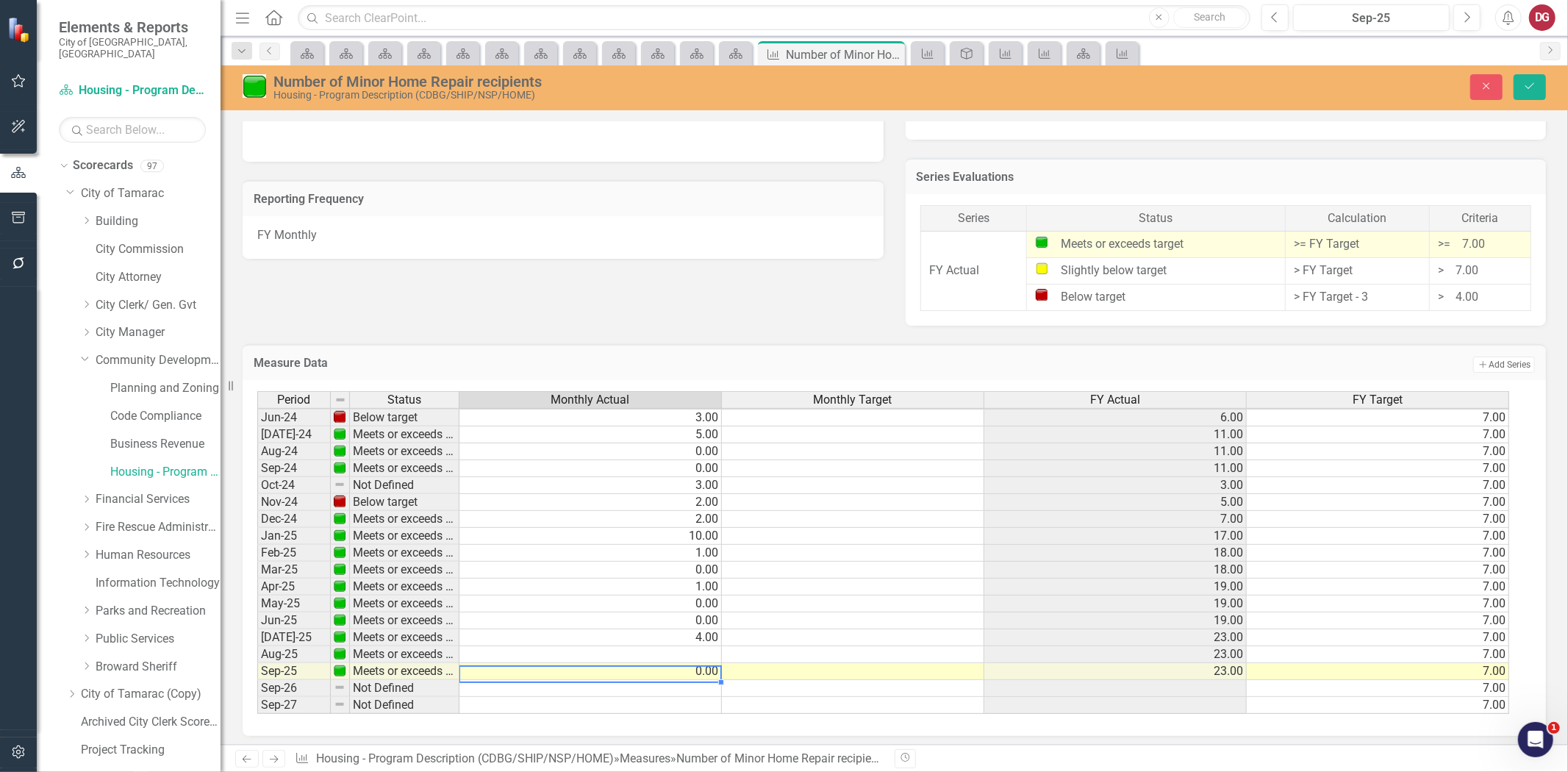
click at [647, 674] on td "0.00" at bounding box center [591, 672] width 263 height 17
type textarea "0"
click at [1537, 90] on button "Save" at bounding box center [1530, 88] width 32 height 26
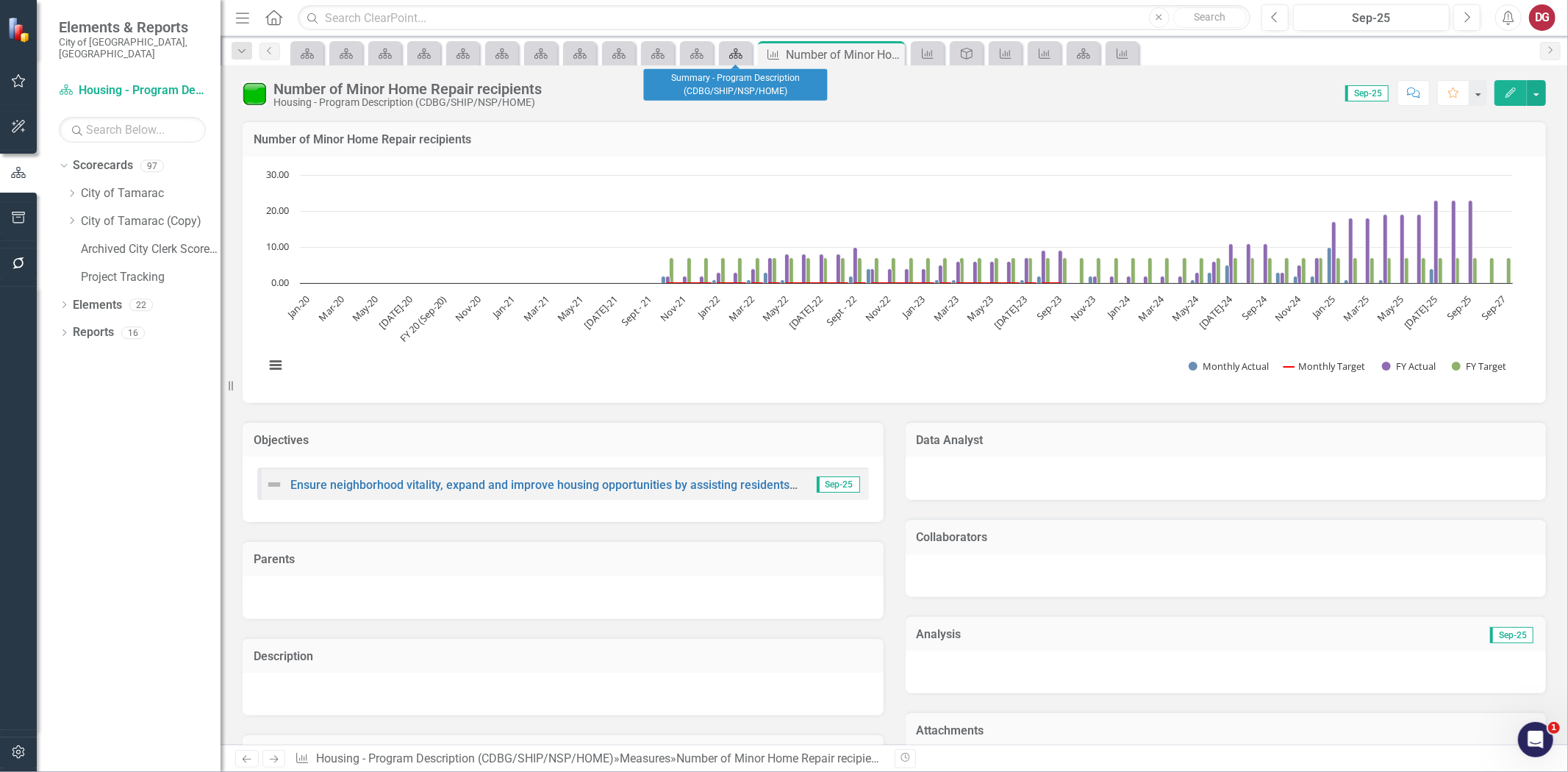
click at [723, 46] on div "Scorecard" at bounding box center [733, 53] width 21 height 18
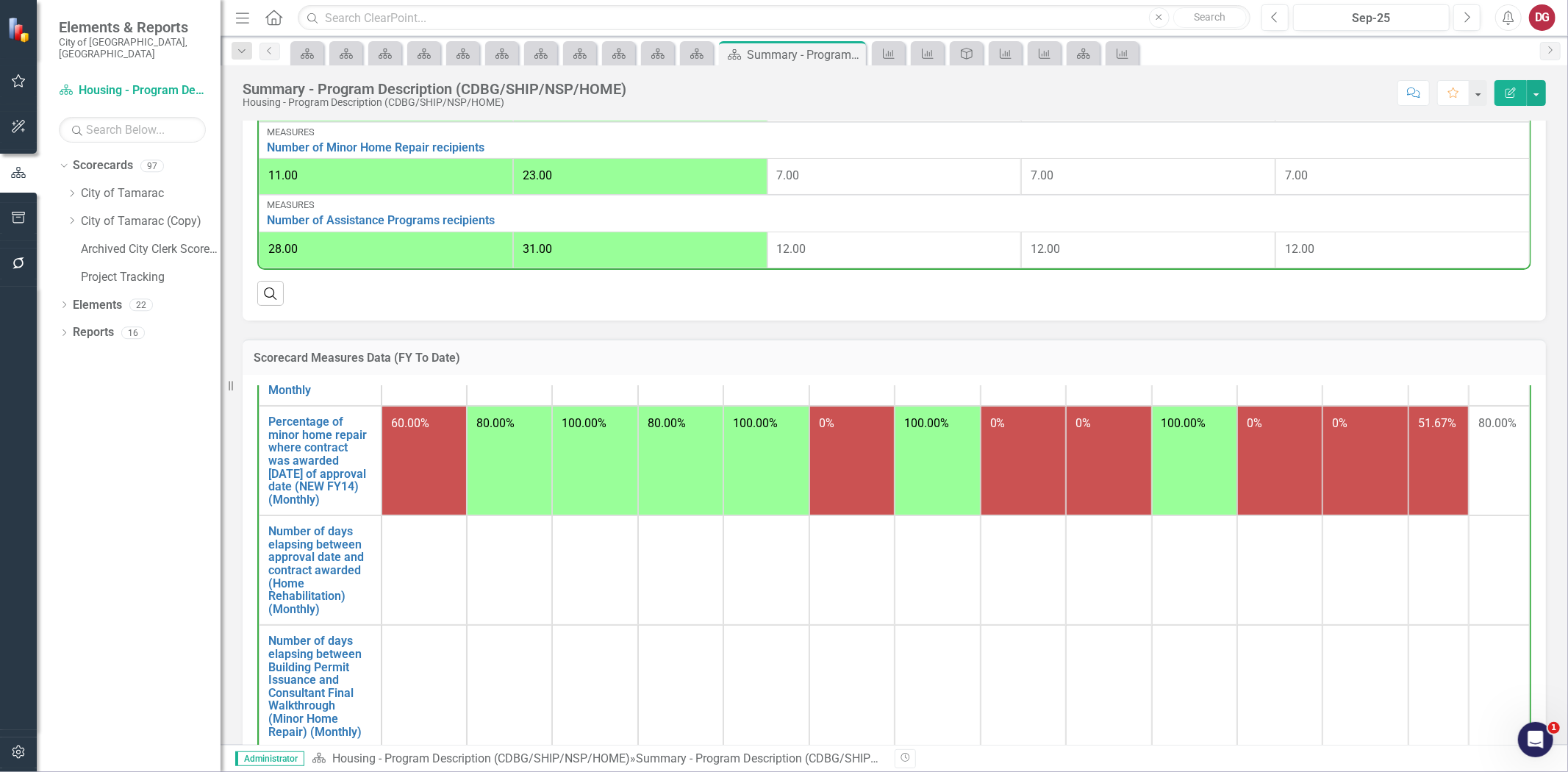
scroll to position [278, 0]
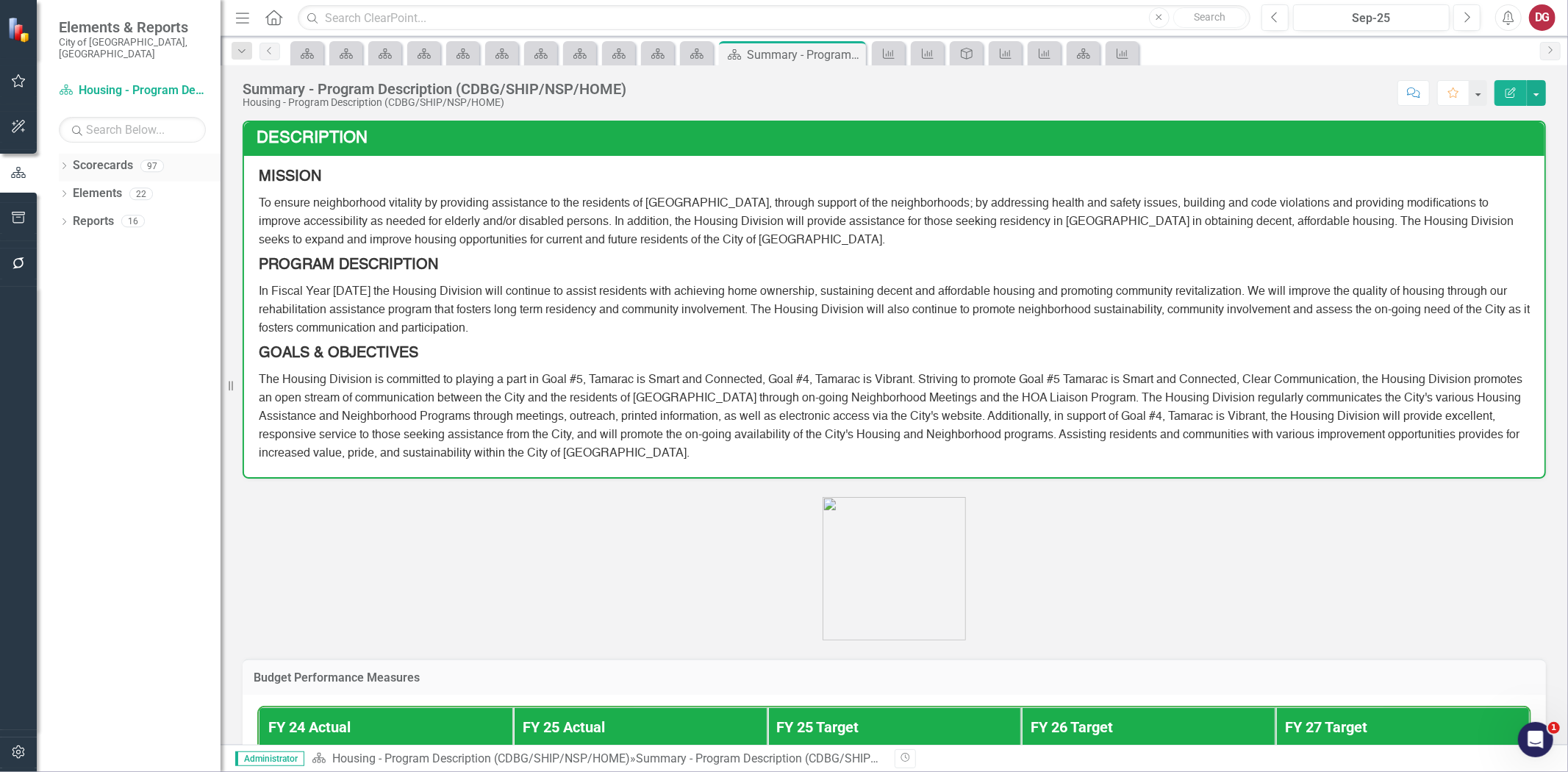
click at [67, 163] on icon "Dropdown" at bounding box center [64, 167] width 10 height 8
click at [79, 187] on div "Dropdown" at bounding box center [73, 193] width 15 height 12
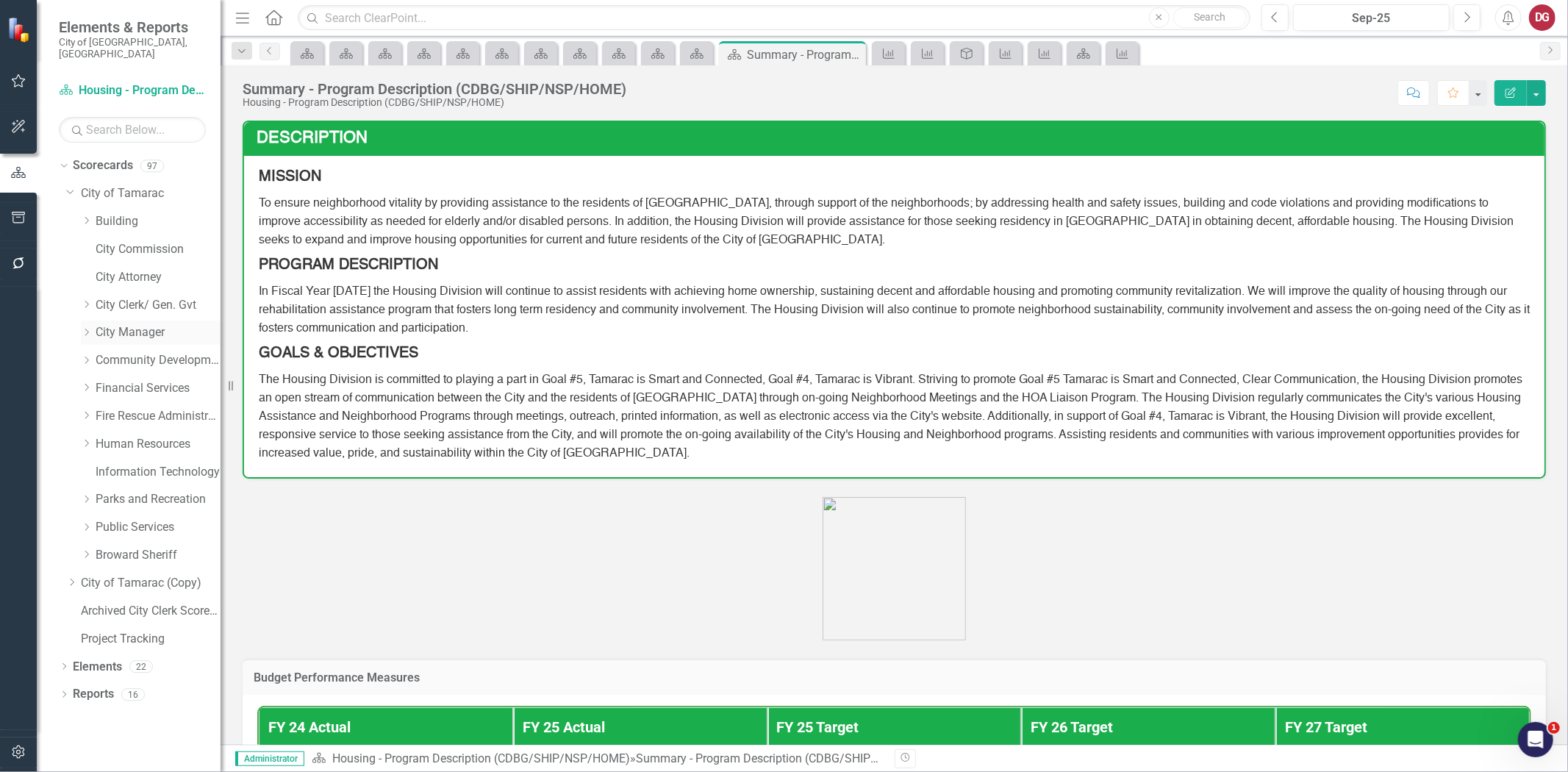
drag, startPoint x: 89, startPoint y: 344, endPoint x: 99, endPoint y: 331, distance: 16.4
click at [89, 356] on icon "Dropdown" at bounding box center [86, 360] width 11 height 9
click at [142, 464] on link "Housing - Program Description (CDBG/SHIP/NSP/HOME)" at bounding box center [165, 473] width 110 height 17
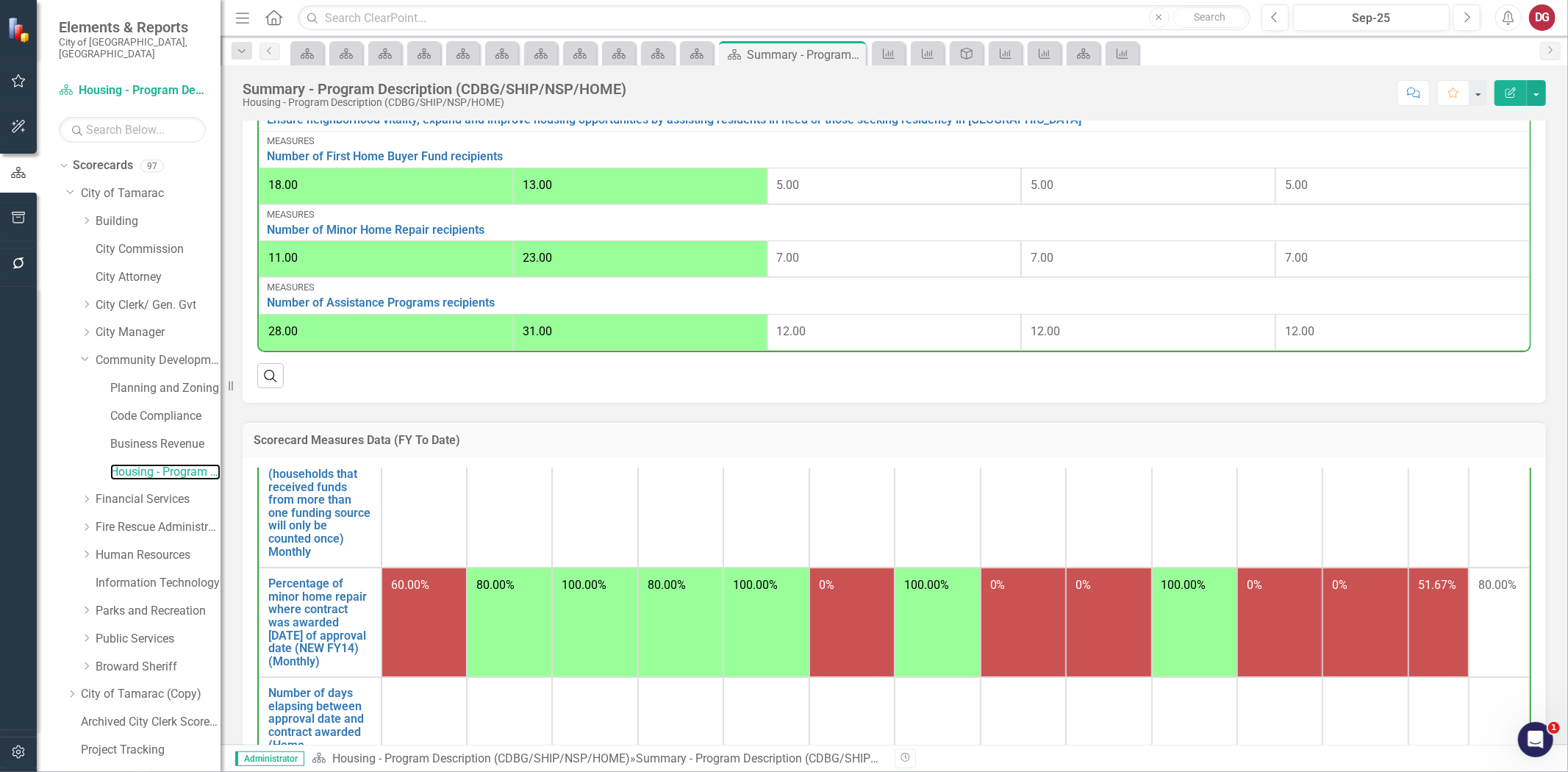
scroll to position [163, 0]
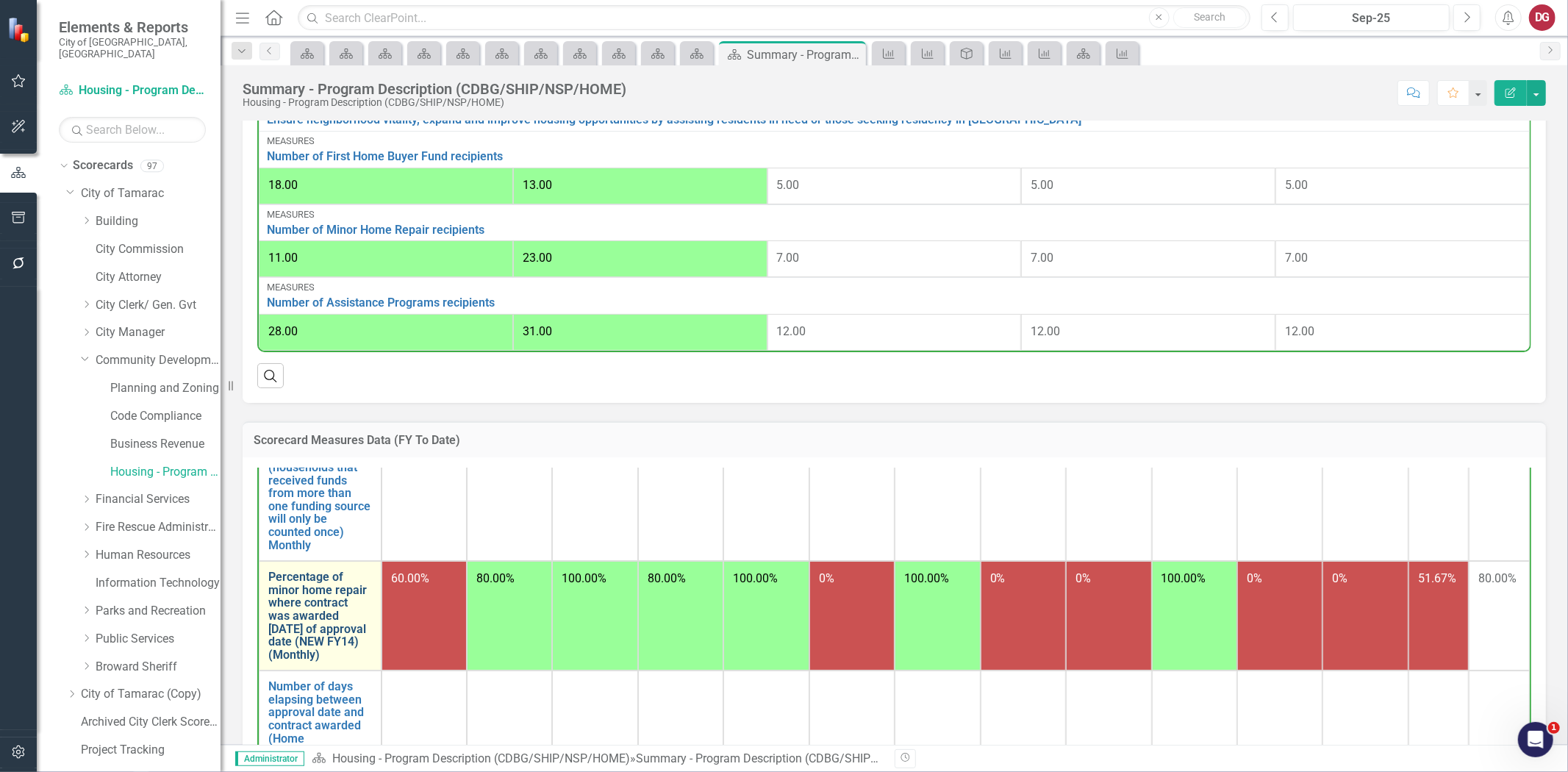
click at [304, 587] on link "Percentage of minor home repair where contract was awarded [DATE] of approval d…" at bounding box center [320, 616] width 104 height 90
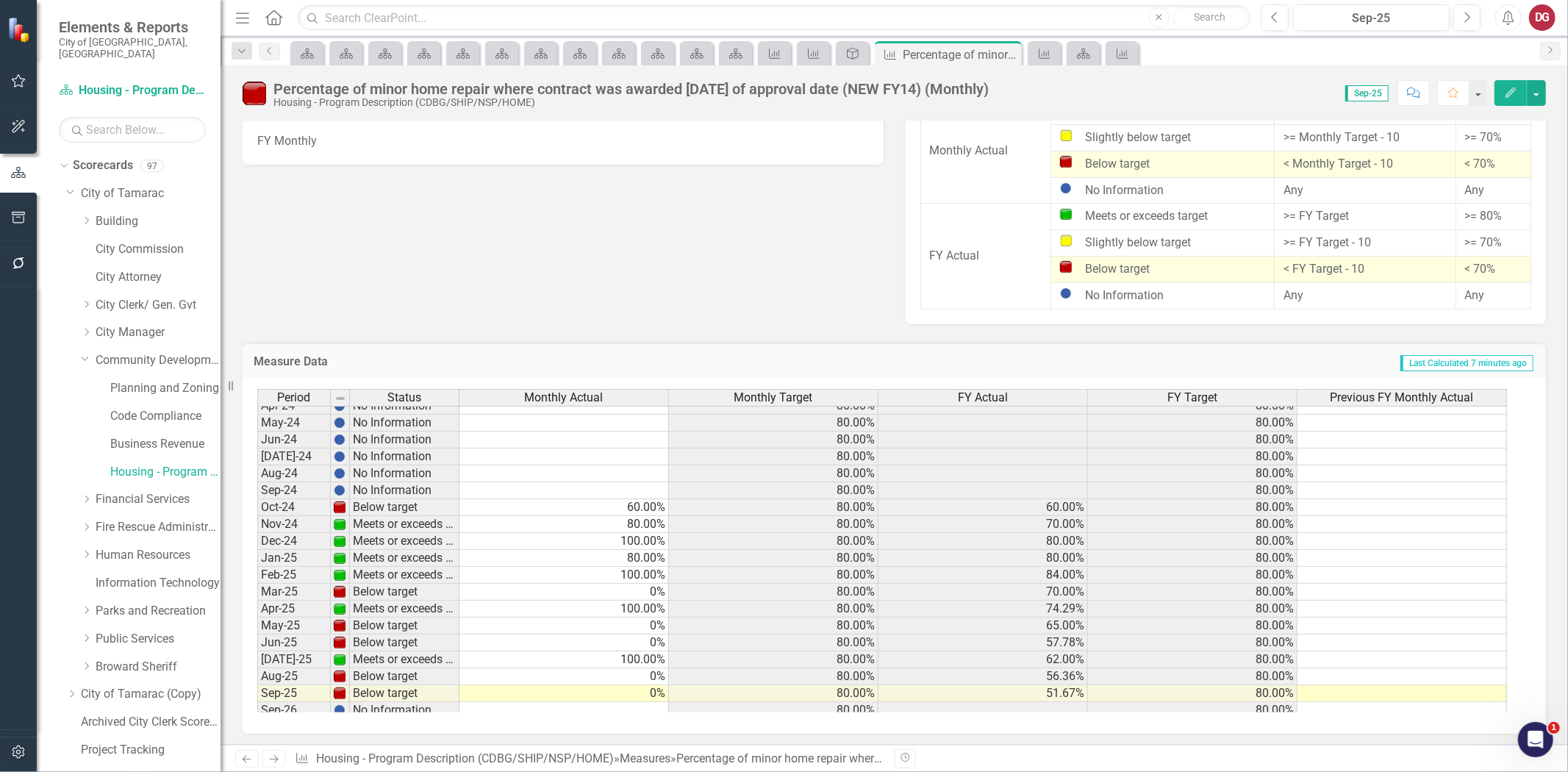
scroll to position [544, 0]
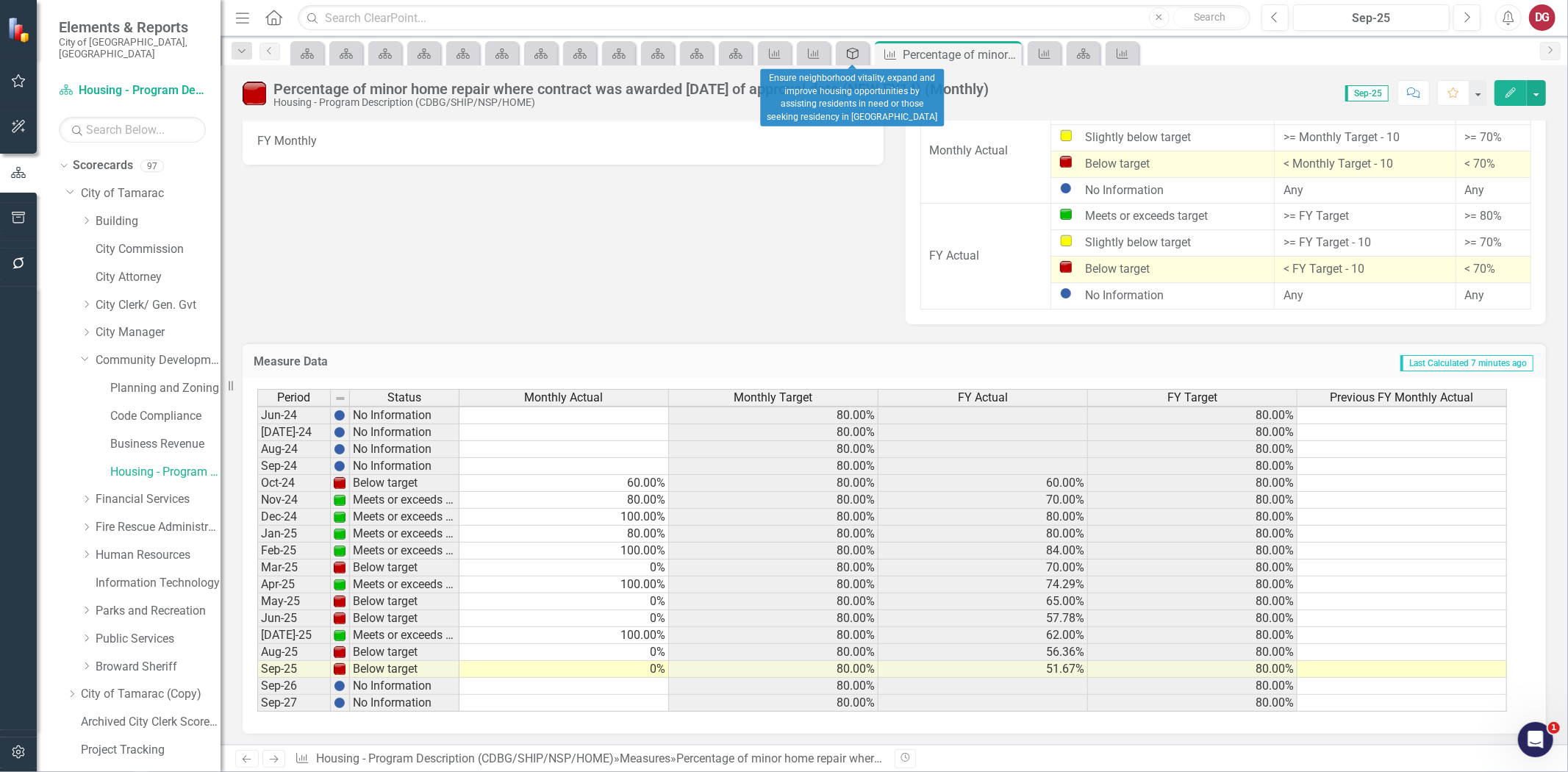
click at [849, 49] on icon at bounding box center [853, 54] width 12 height 12
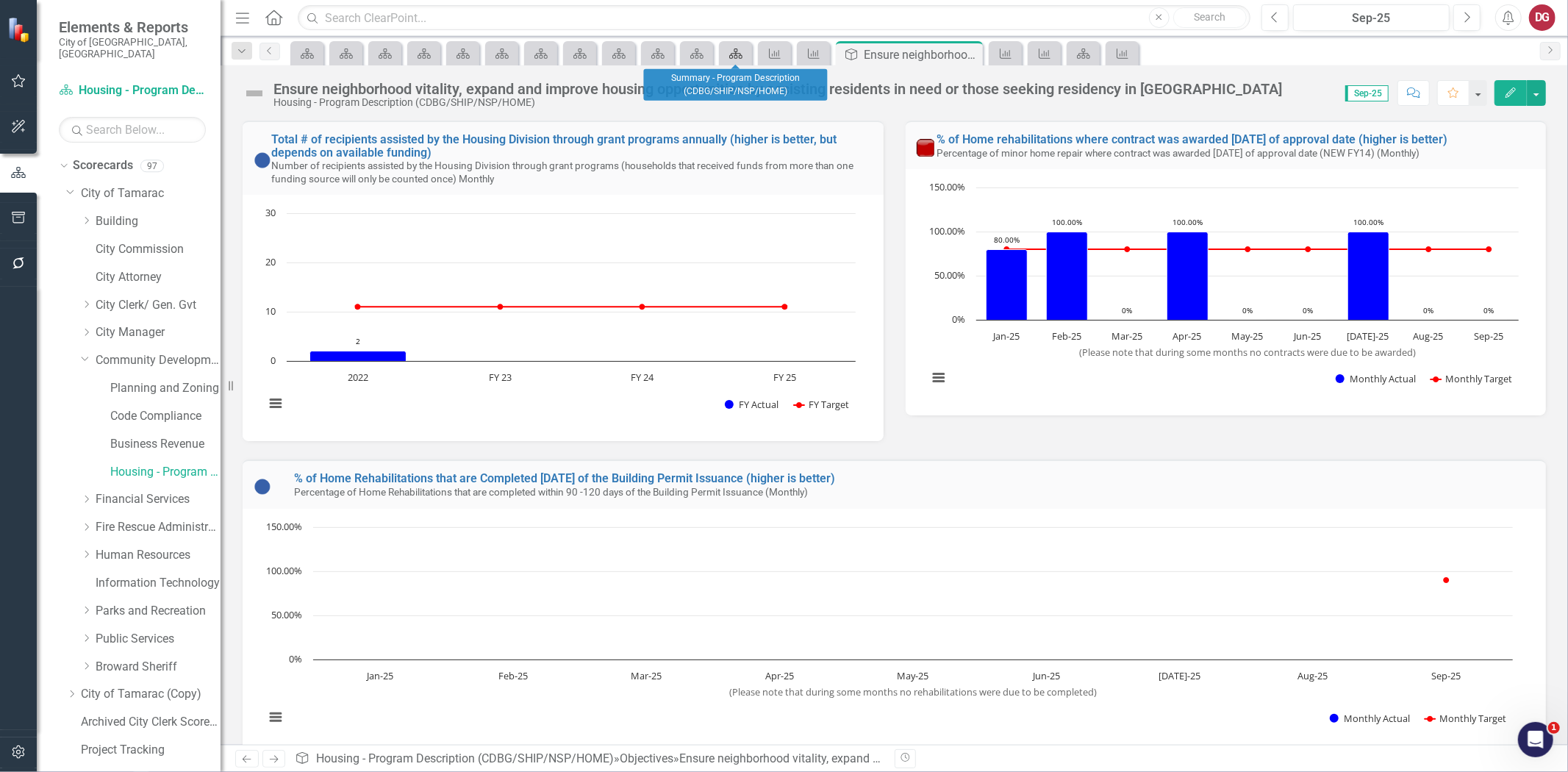
click at [732, 51] on icon "Scorecard" at bounding box center [735, 54] width 15 height 12
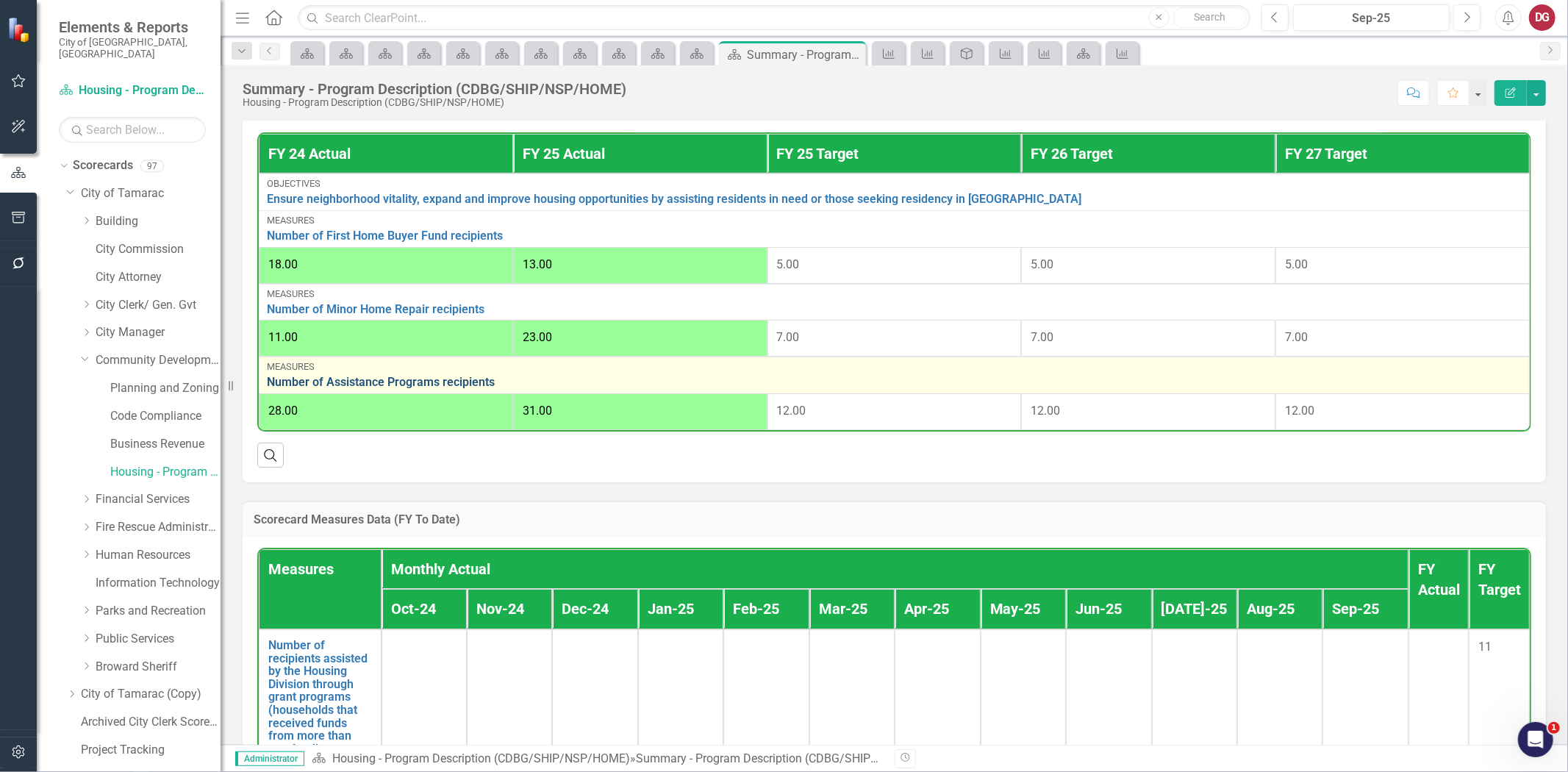
scroll to position [572, 0]
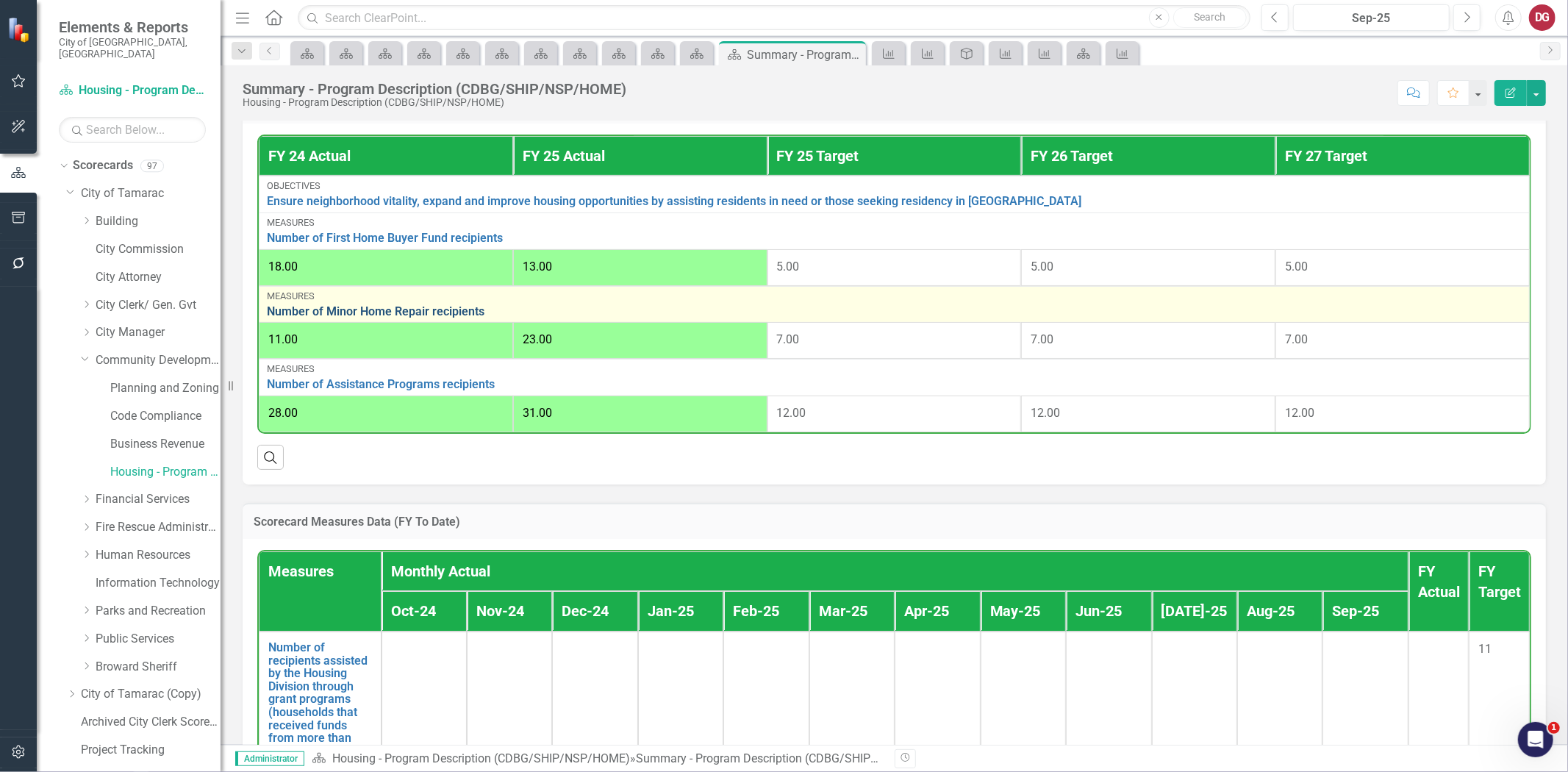
click at [437, 307] on link "Number of Minor Home Repair recipients" at bounding box center [894, 311] width 1255 height 13
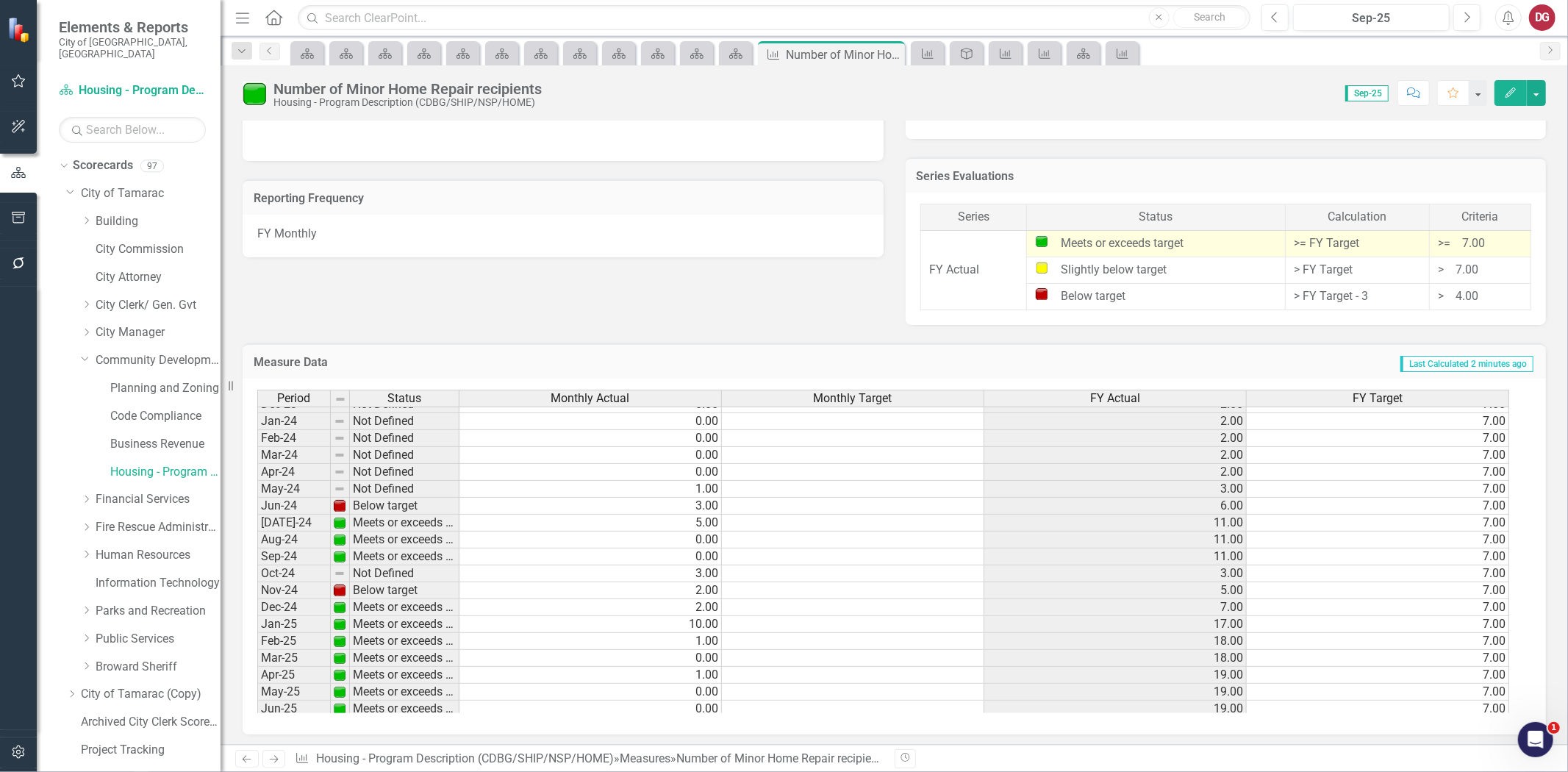
scroll to position [544, 0]
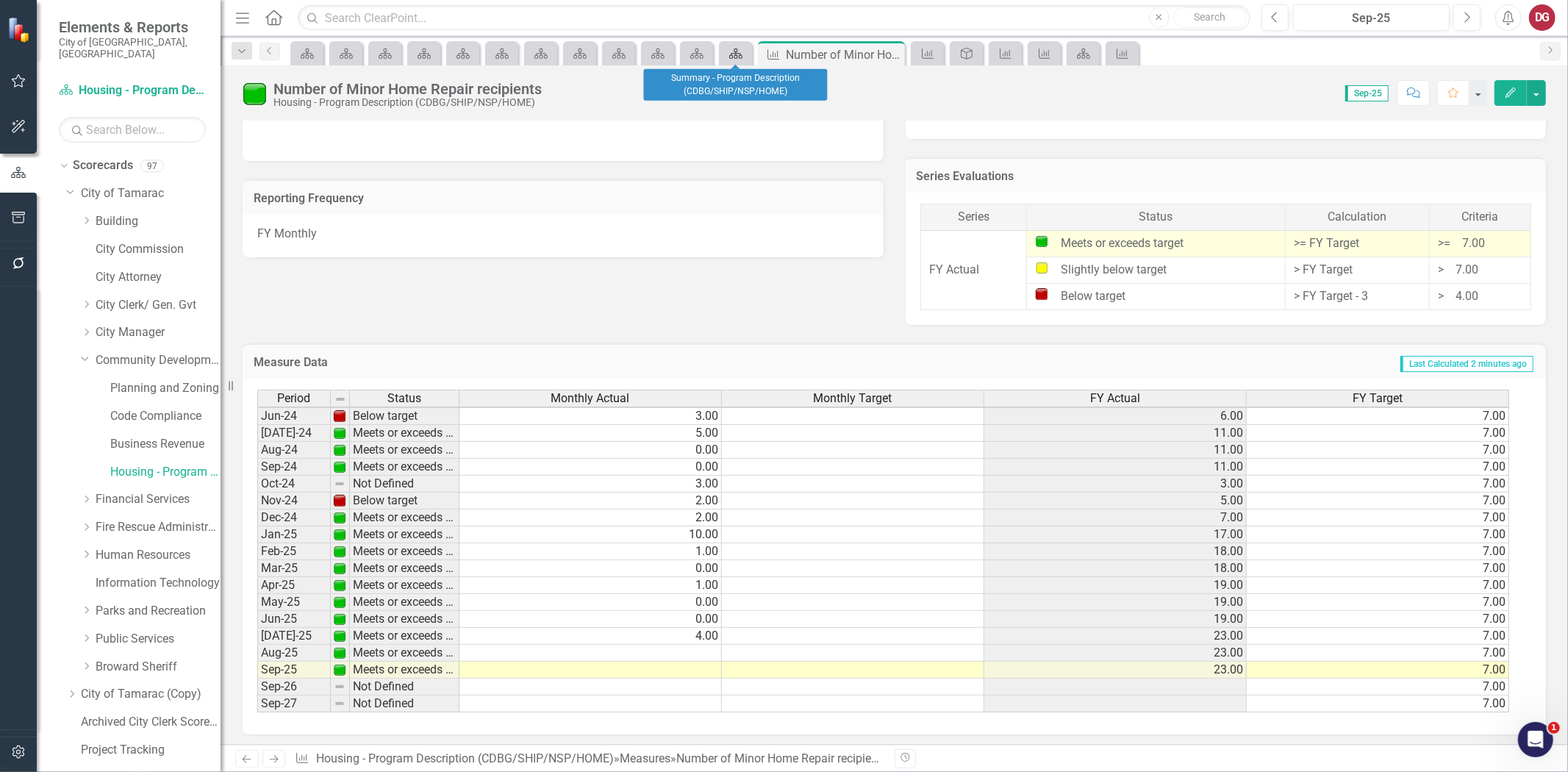
click at [732, 52] on icon "Scorecard" at bounding box center [735, 54] width 15 height 12
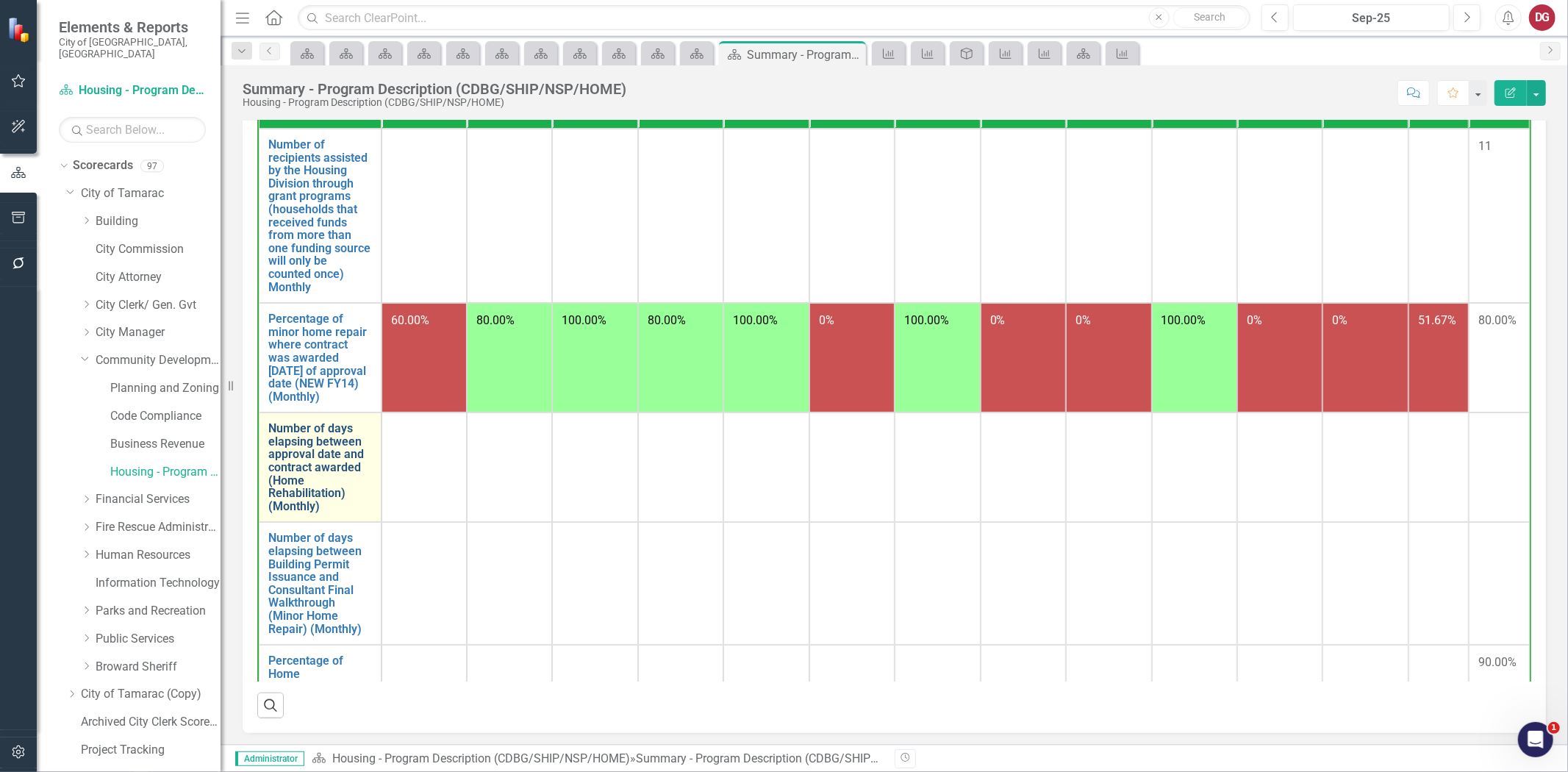
scroll to position [82, 0]
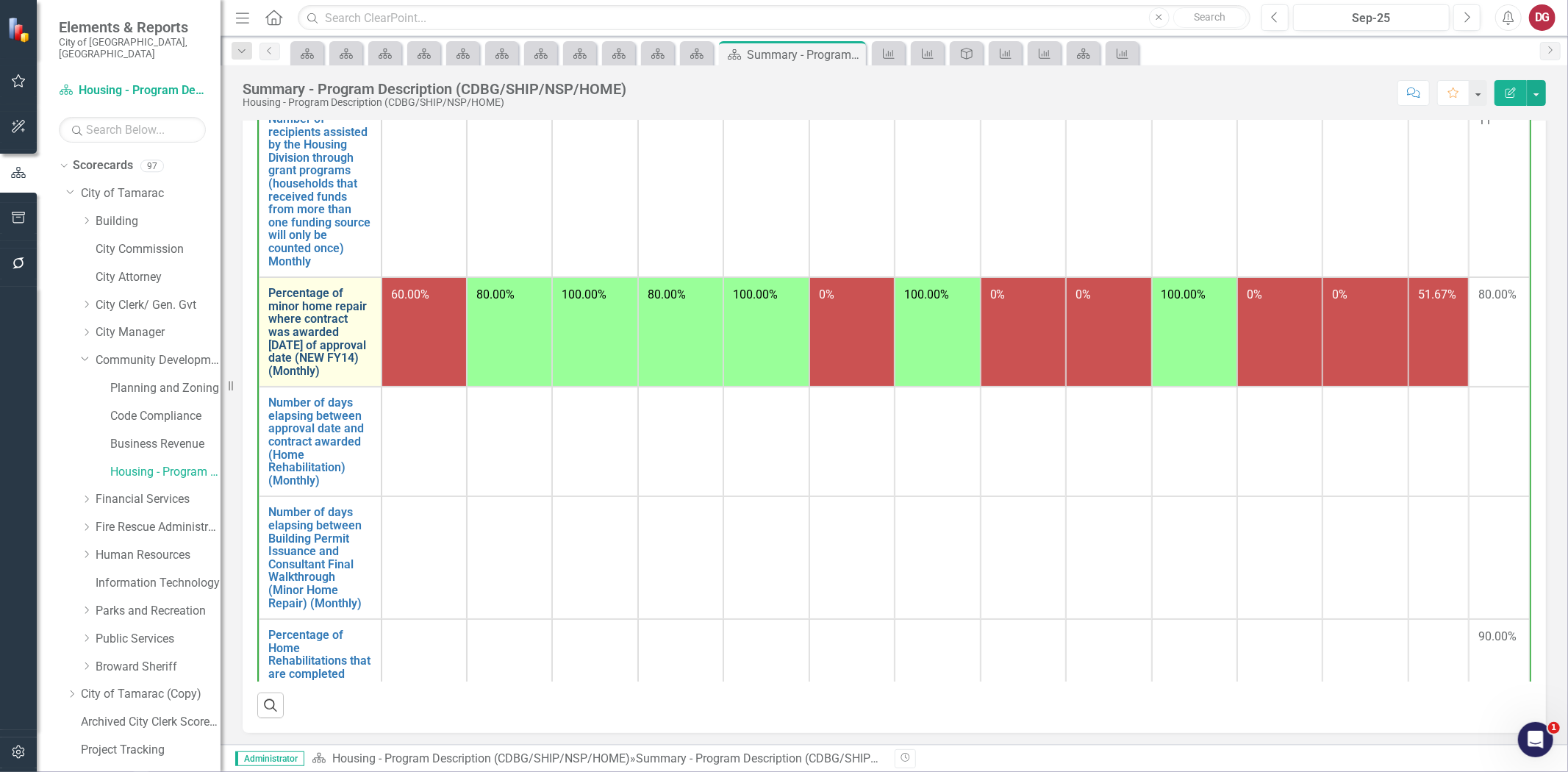
click at [313, 317] on link "Percentage of minor home repair where contract was awarded [DATE] of approval d…" at bounding box center [320, 332] width 104 height 90
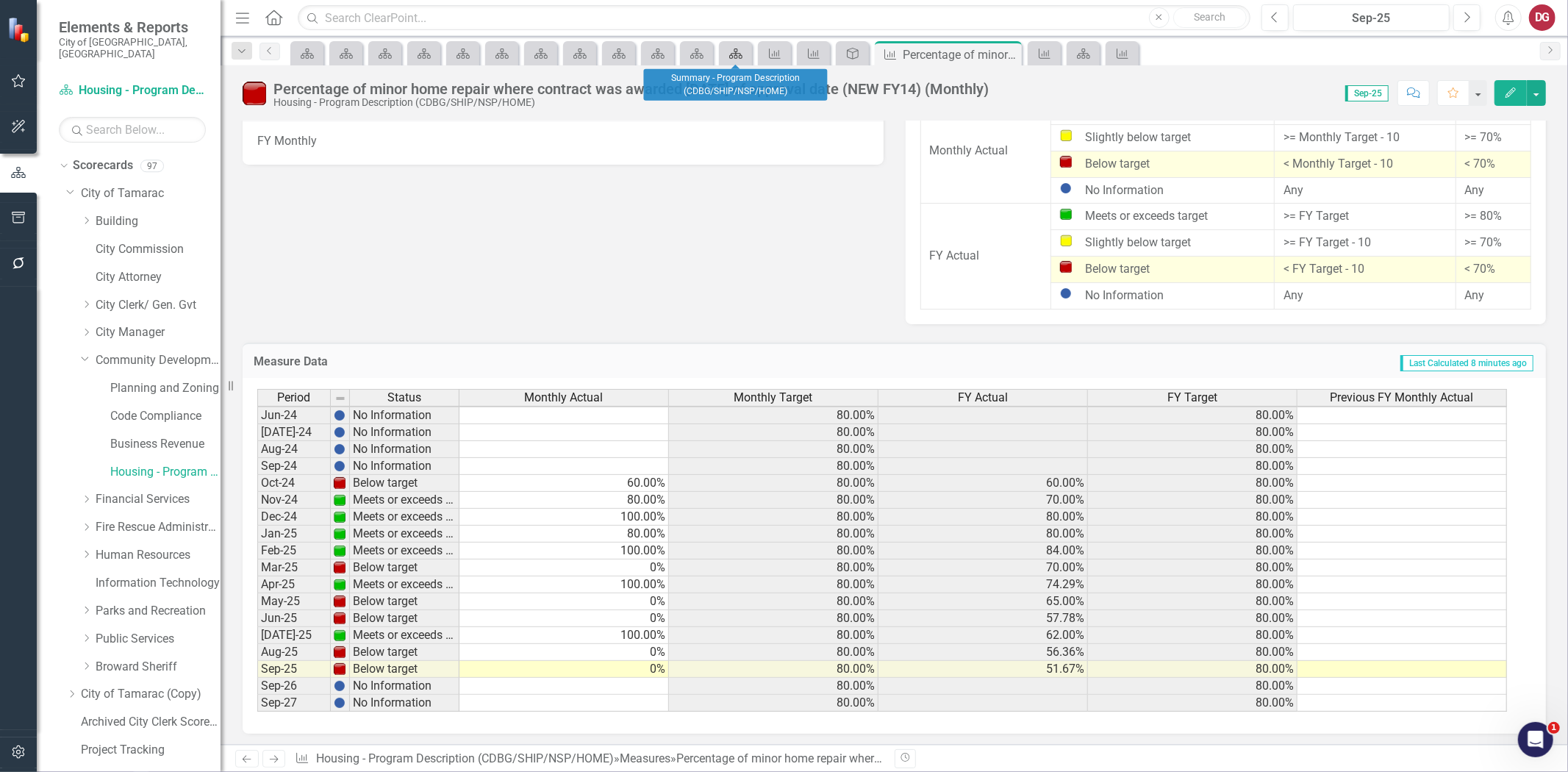
click at [731, 48] on icon "Scorecard" at bounding box center [735, 54] width 15 height 12
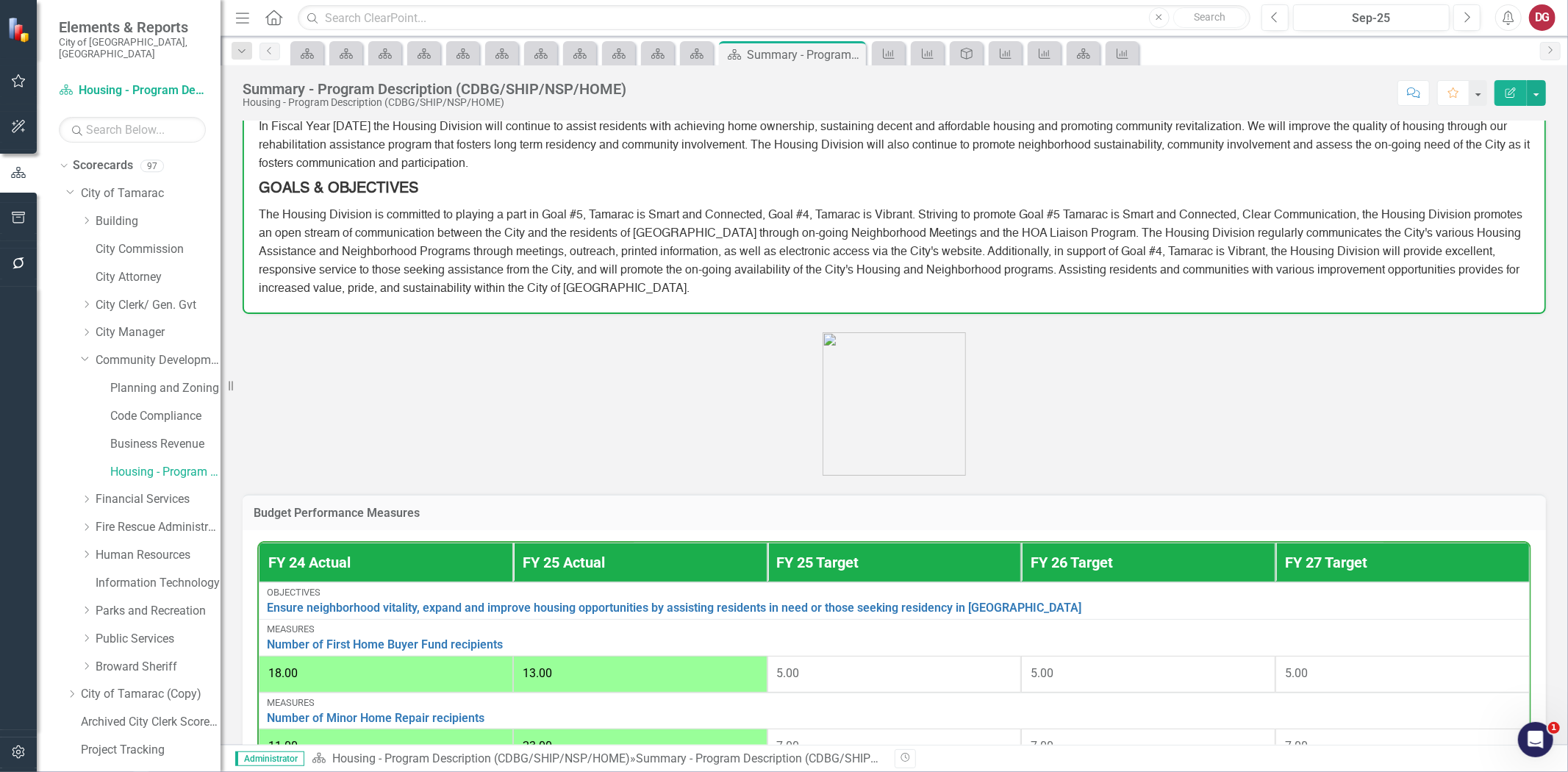
scroll to position [572, 0]
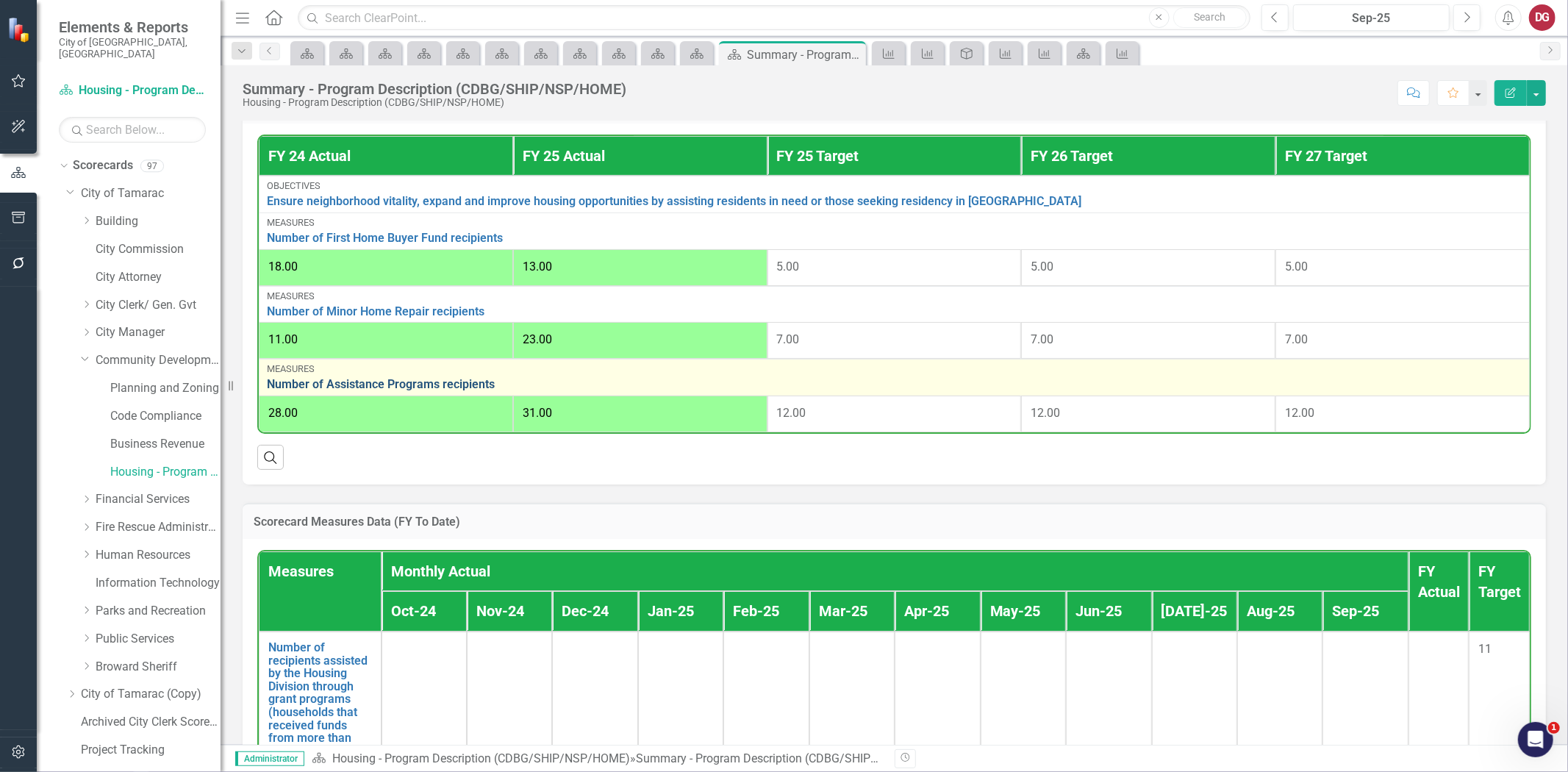
click at [398, 384] on link "Number of Assistance Programs recipients" at bounding box center [894, 384] width 1255 height 13
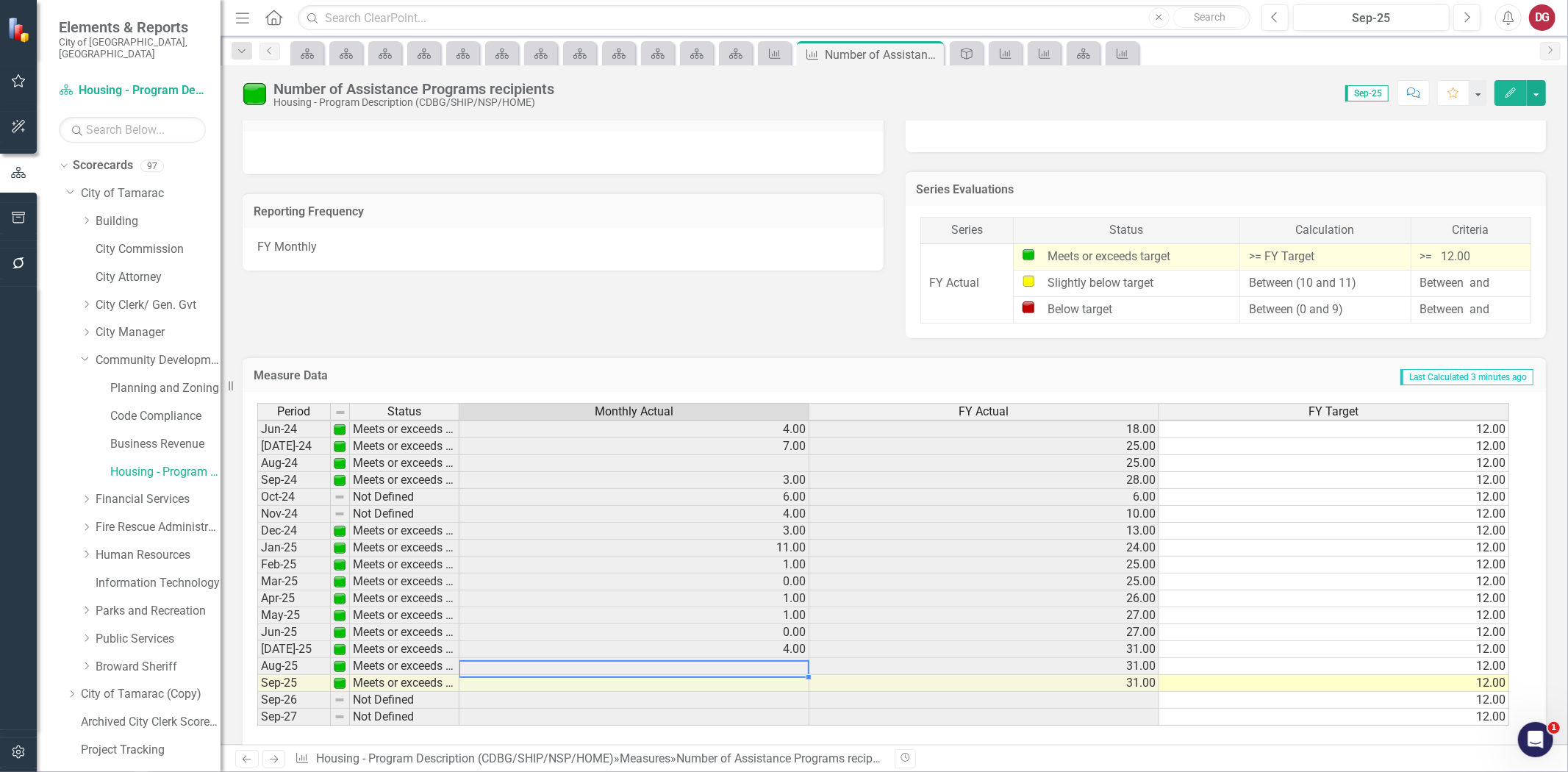
click at [745, 664] on td at bounding box center [635, 667] width 350 height 17
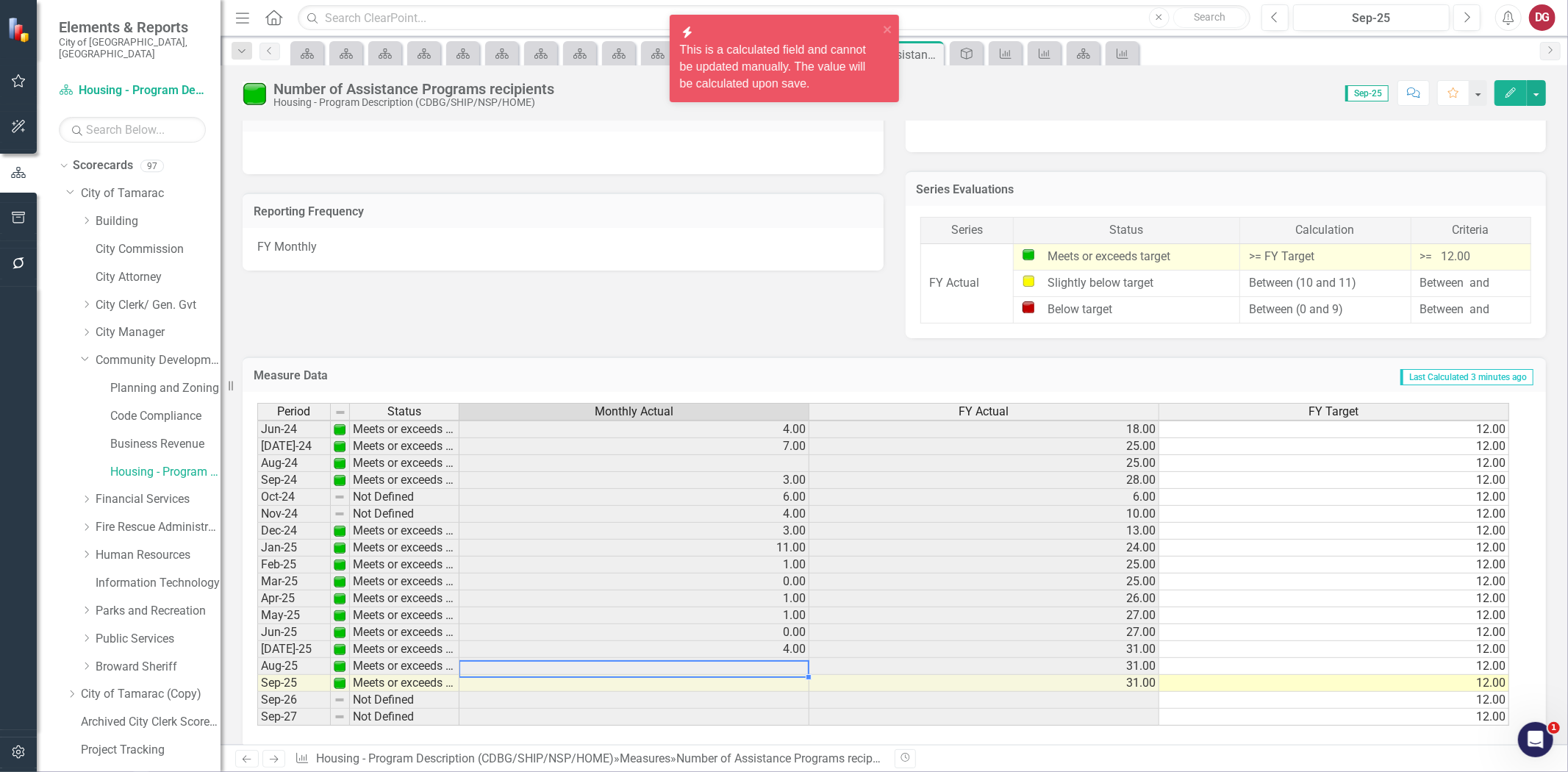
click at [745, 664] on td at bounding box center [635, 667] width 350 height 17
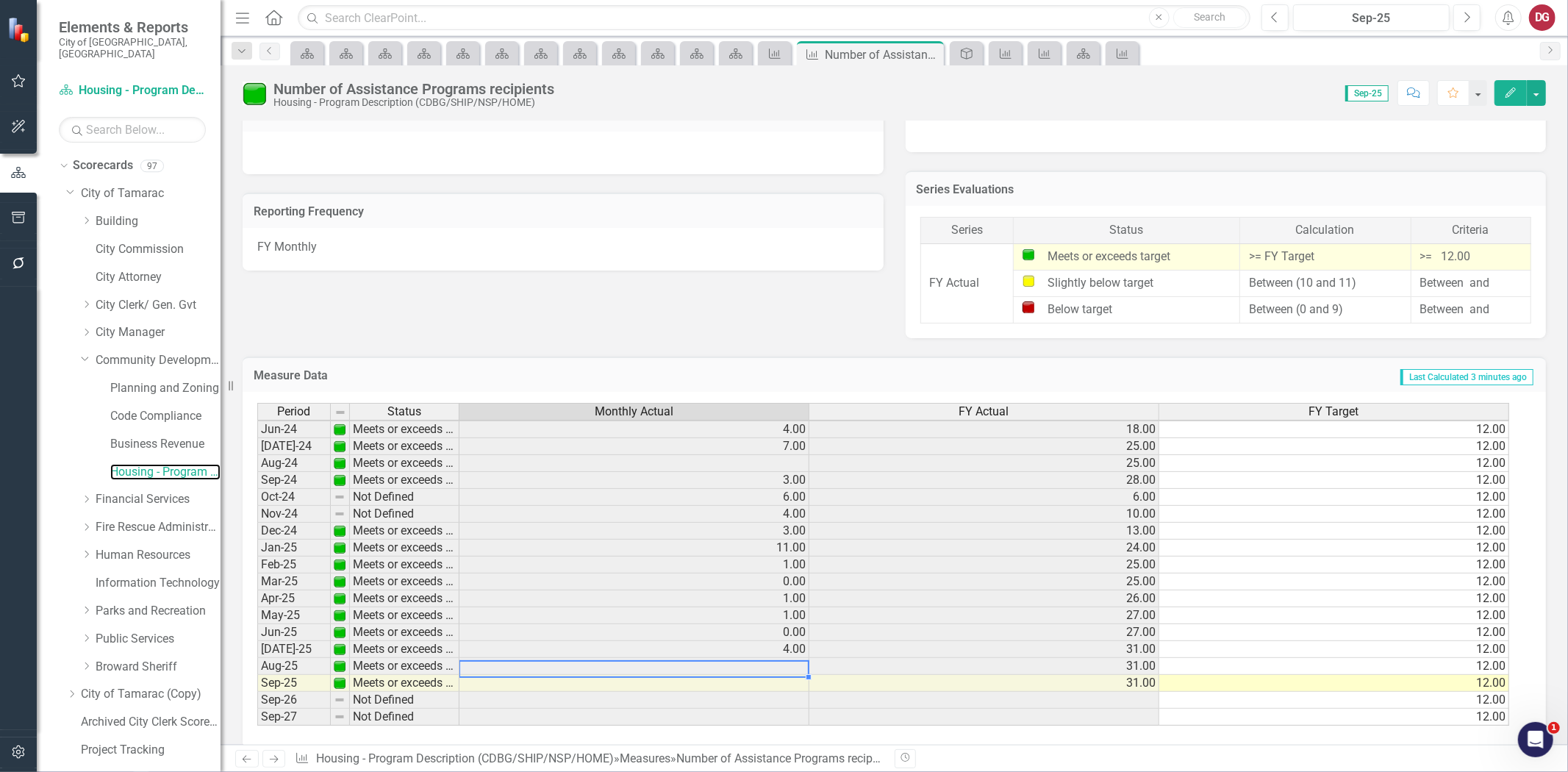
drag, startPoint x: 173, startPoint y: 455, endPoint x: 230, endPoint y: 430, distance: 62.2
click at [173, 464] on link "Housing - Program Description (CDBG/SHIP/NSP/HOME)" at bounding box center [165, 473] width 110 height 17
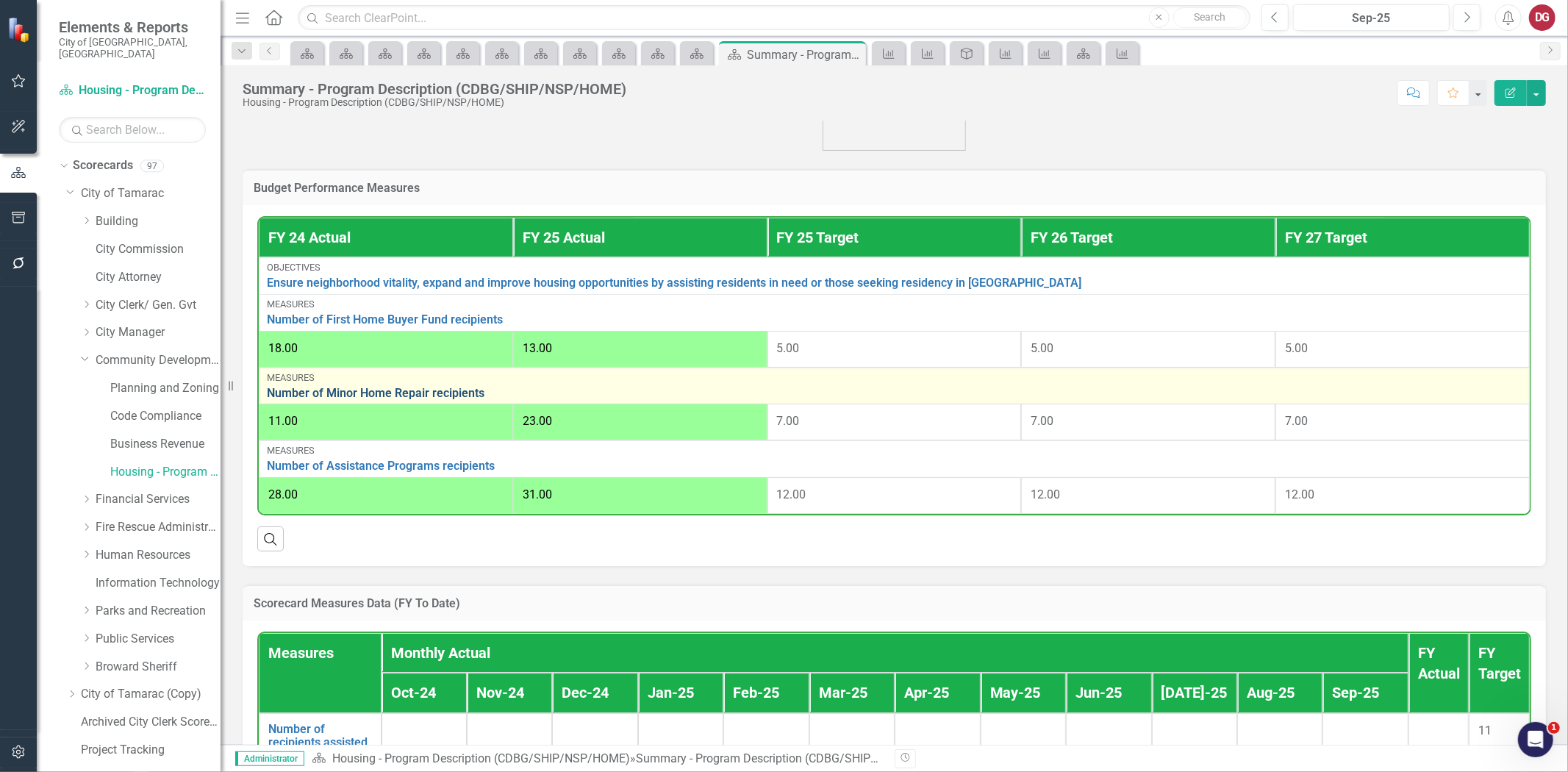
click at [348, 390] on link "Number of Minor Home Repair recipients" at bounding box center [894, 393] width 1255 height 13
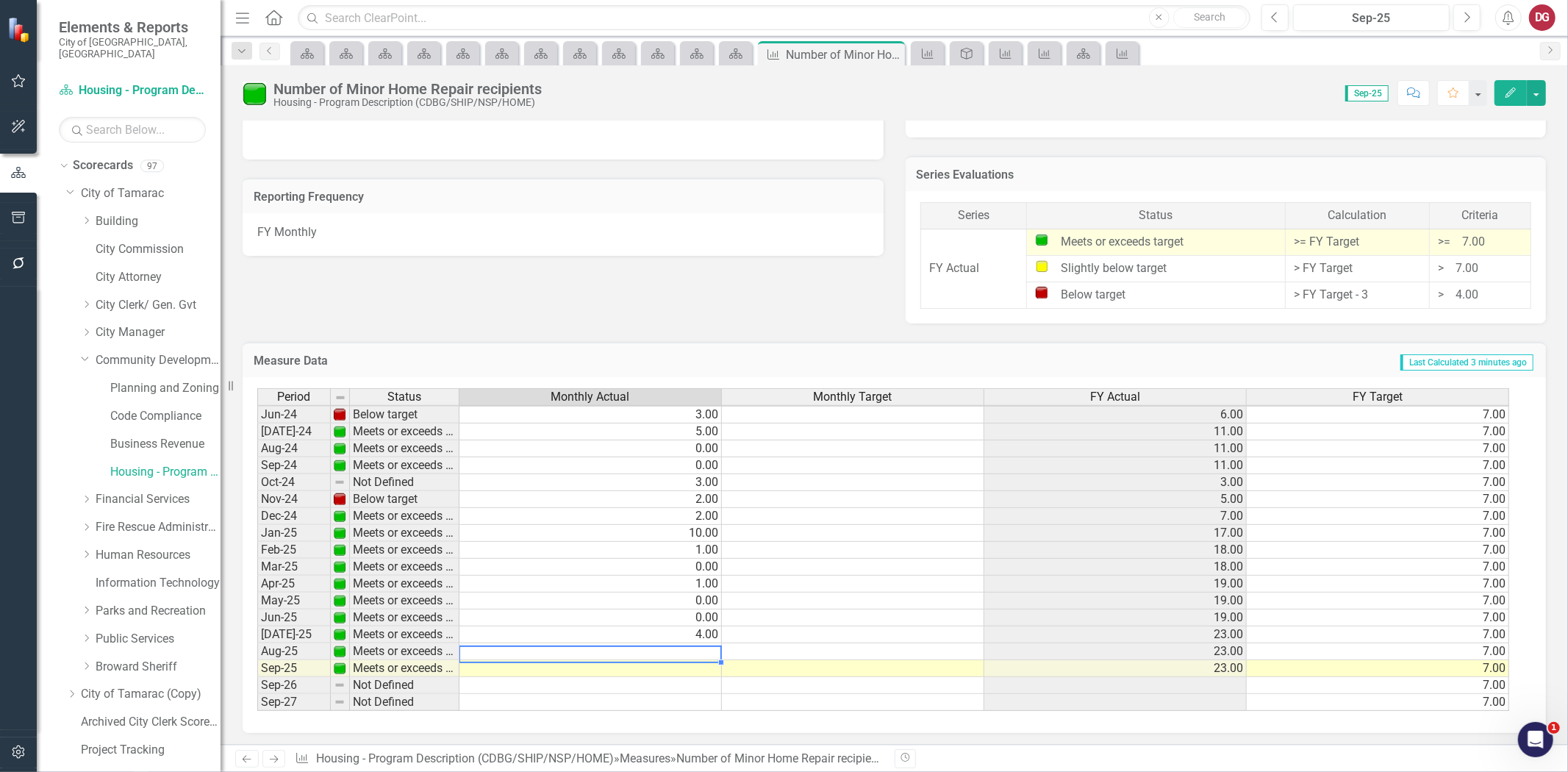
click at [532, 649] on td at bounding box center [591, 652] width 263 height 17
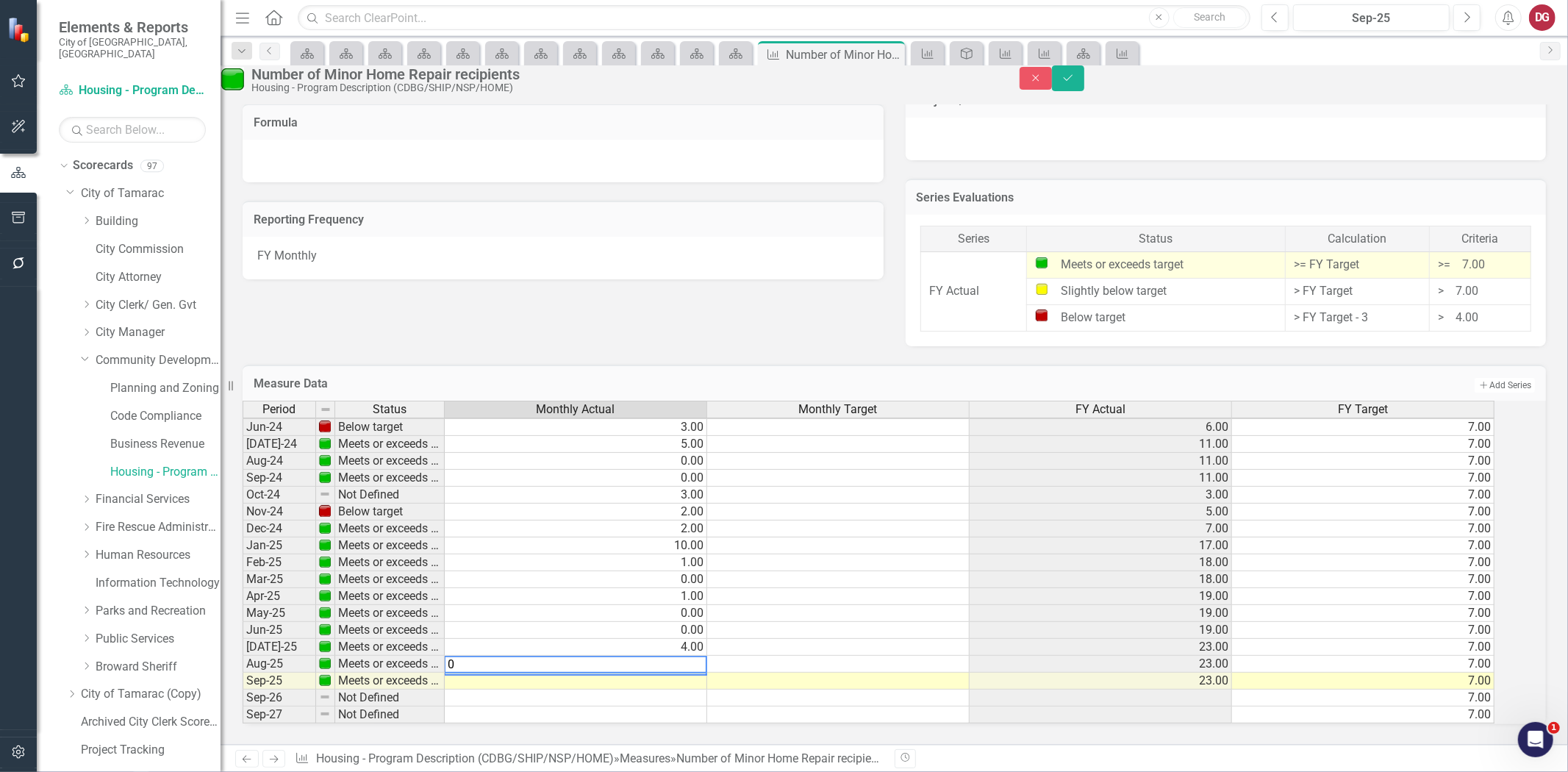
click at [529, 673] on td at bounding box center [576, 682] width 263 height 17
type textarea "0"
click at [743, 377] on h3 "Measure Data" at bounding box center [607, 383] width 706 height 13
click at [1075, 83] on icon "Save" at bounding box center [1068, 78] width 13 height 10
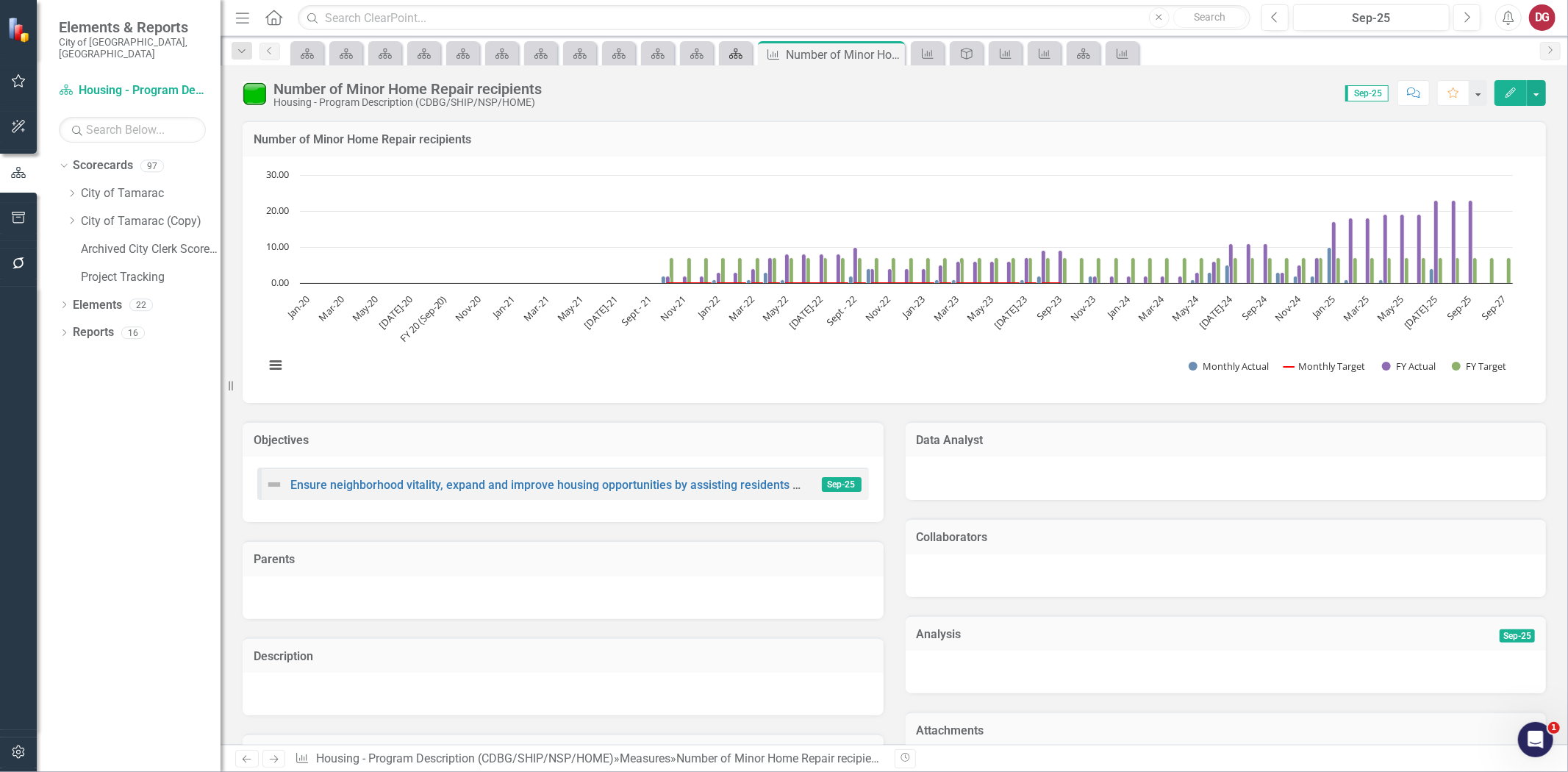
click at [727, 54] on div "Scorecard" at bounding box center [733, 53] width 21 height 18
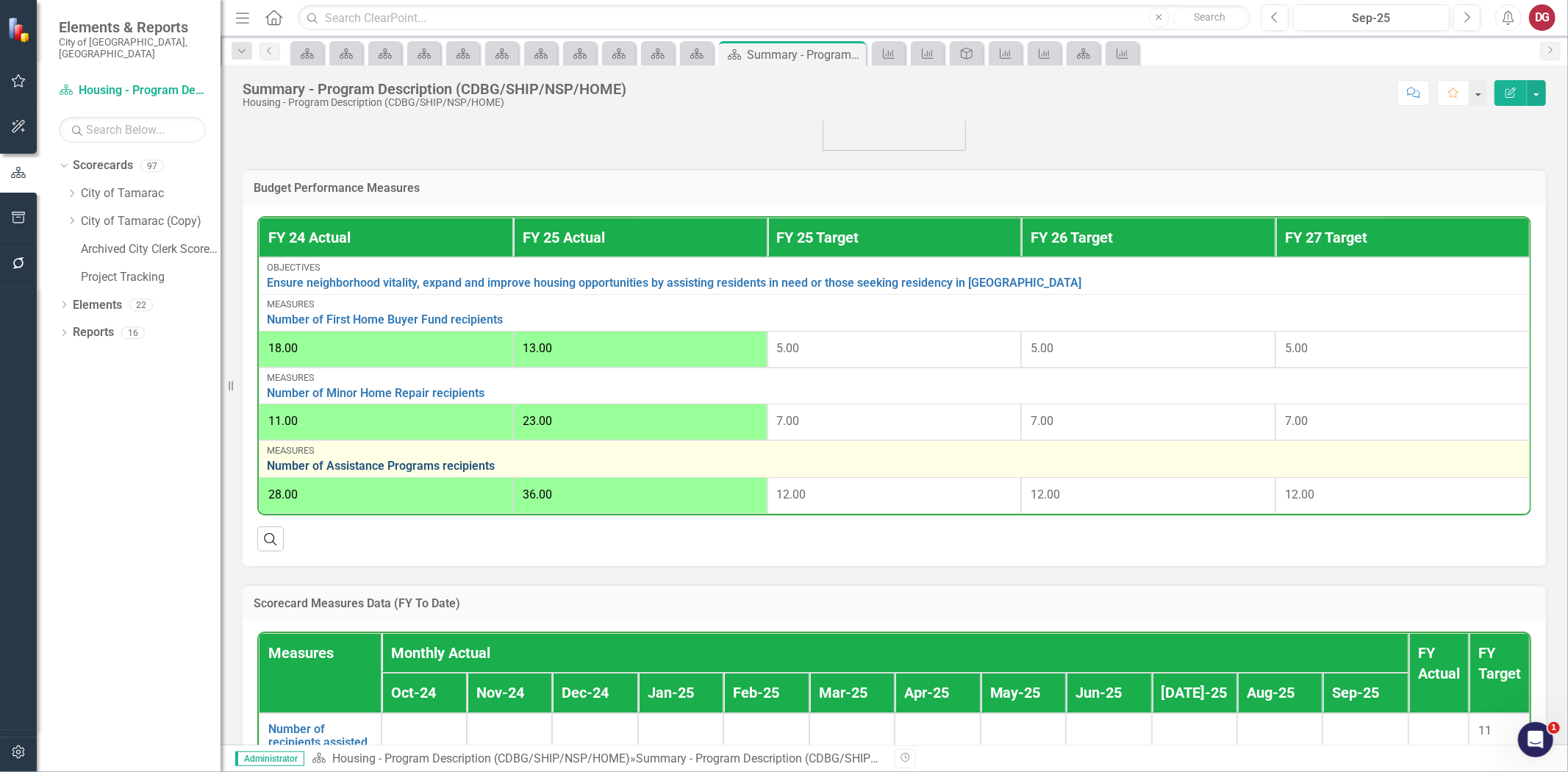
click at [452, 463] on link "Number of Assistance Programs recipients" at bounding box center [894, 466] width 1255 height 13
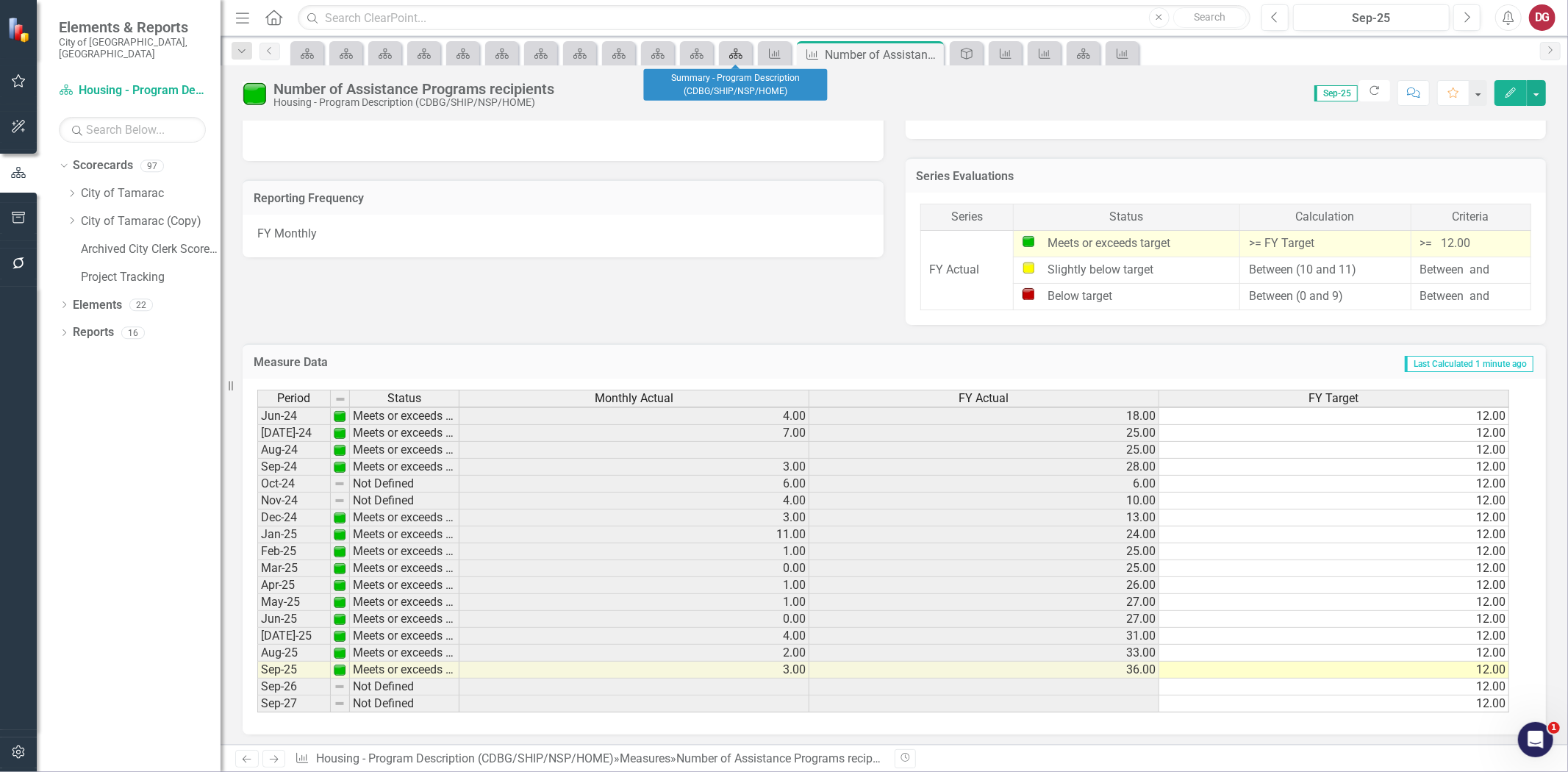
click at [741, 57] on icon at bounding box center [735, 54] width 13 height 10
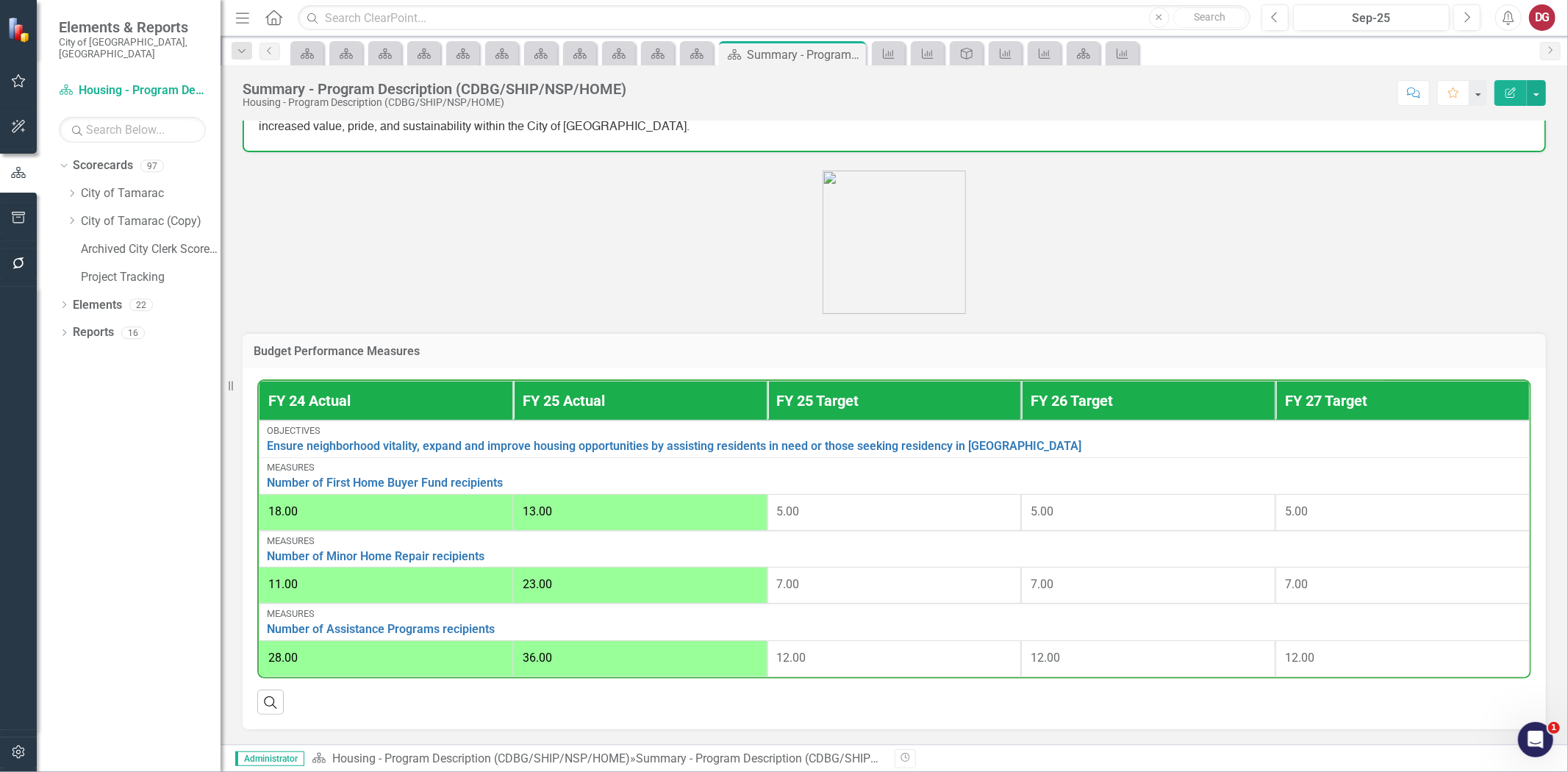
scroll to position [572, 0]
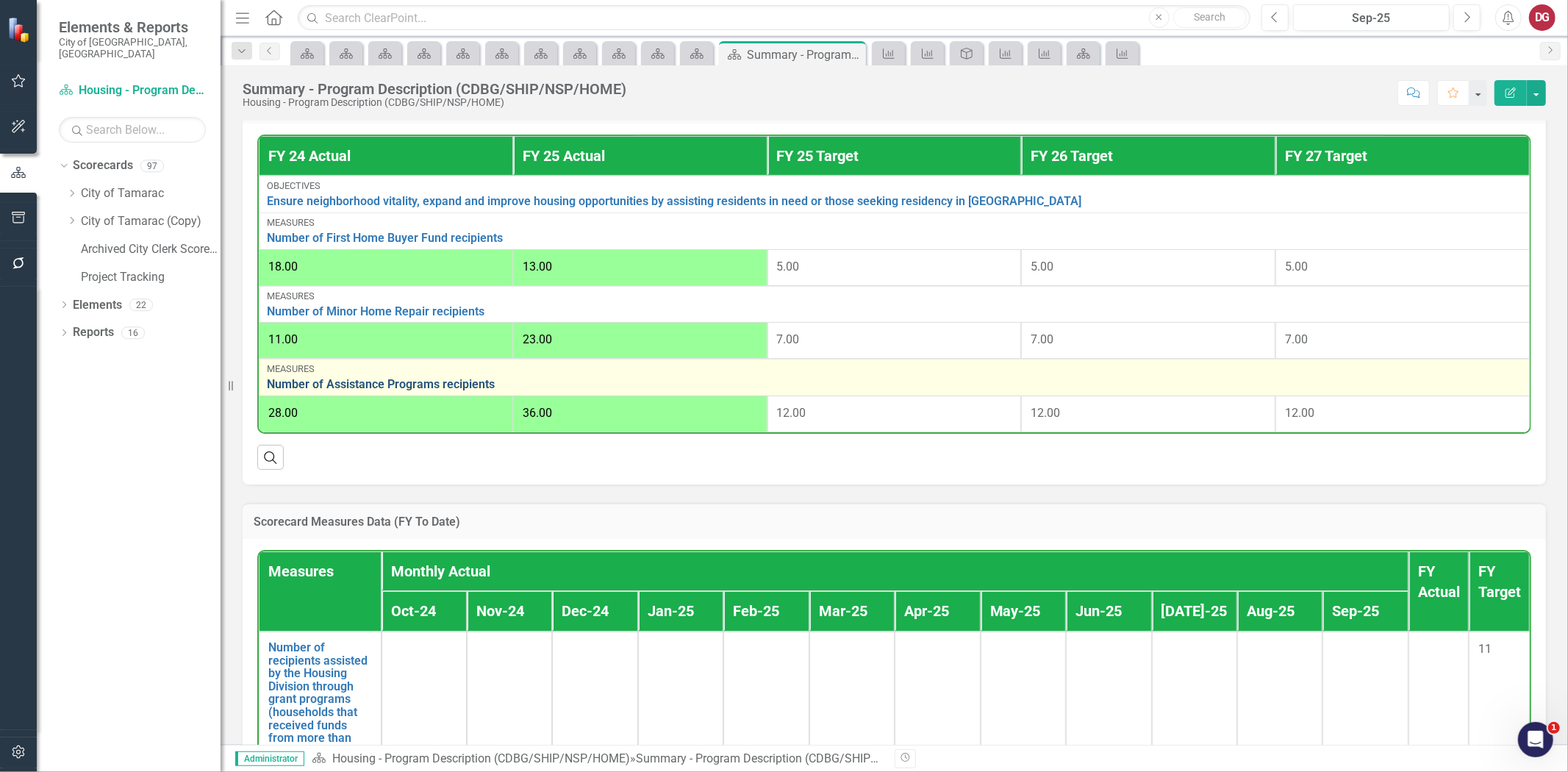
click at [468, 383] on link "Number of Assistance Programs recipients" at bounding box center [894, 384] width 1255 height 13
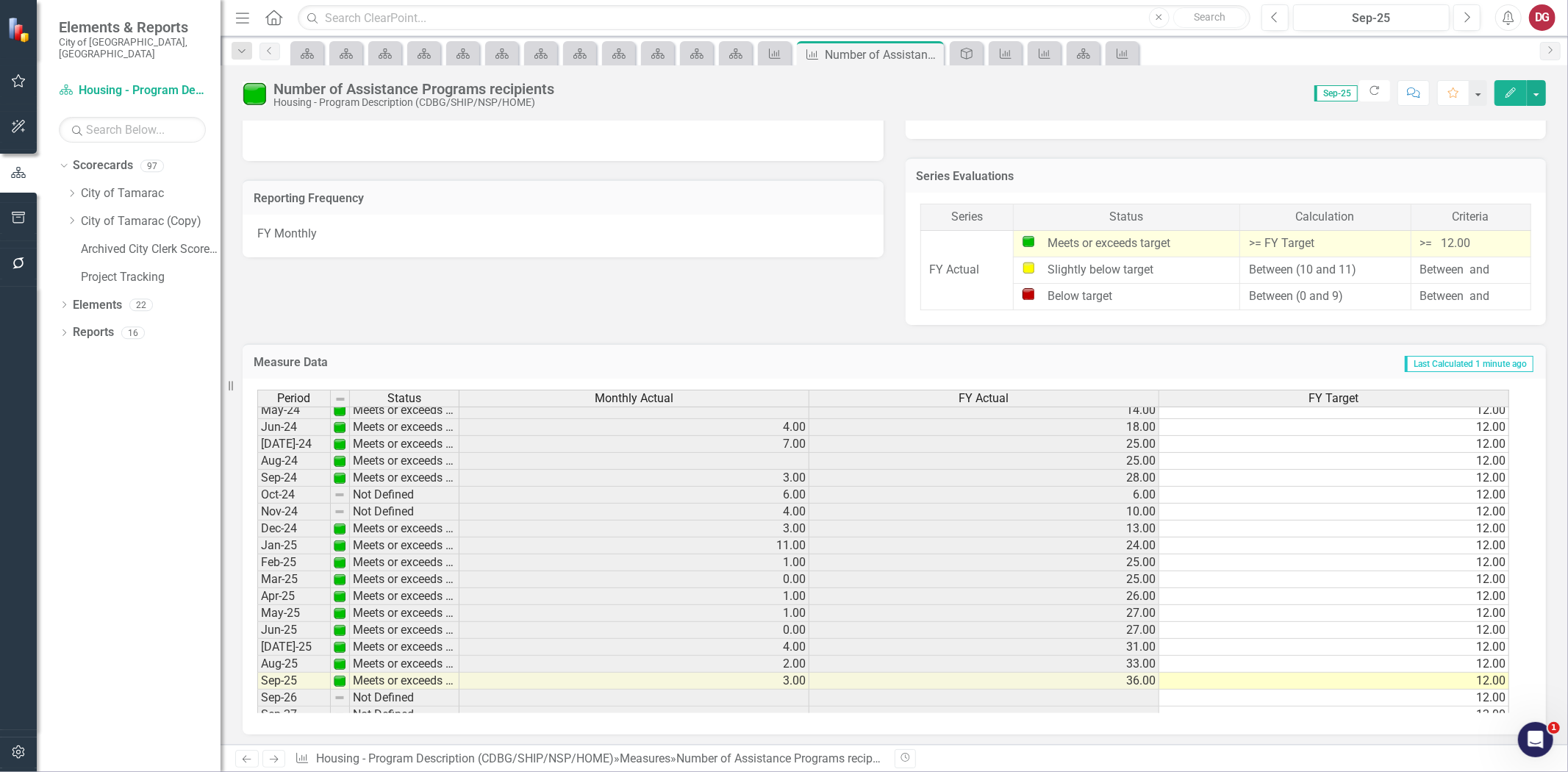
scroll to position [541, 0]
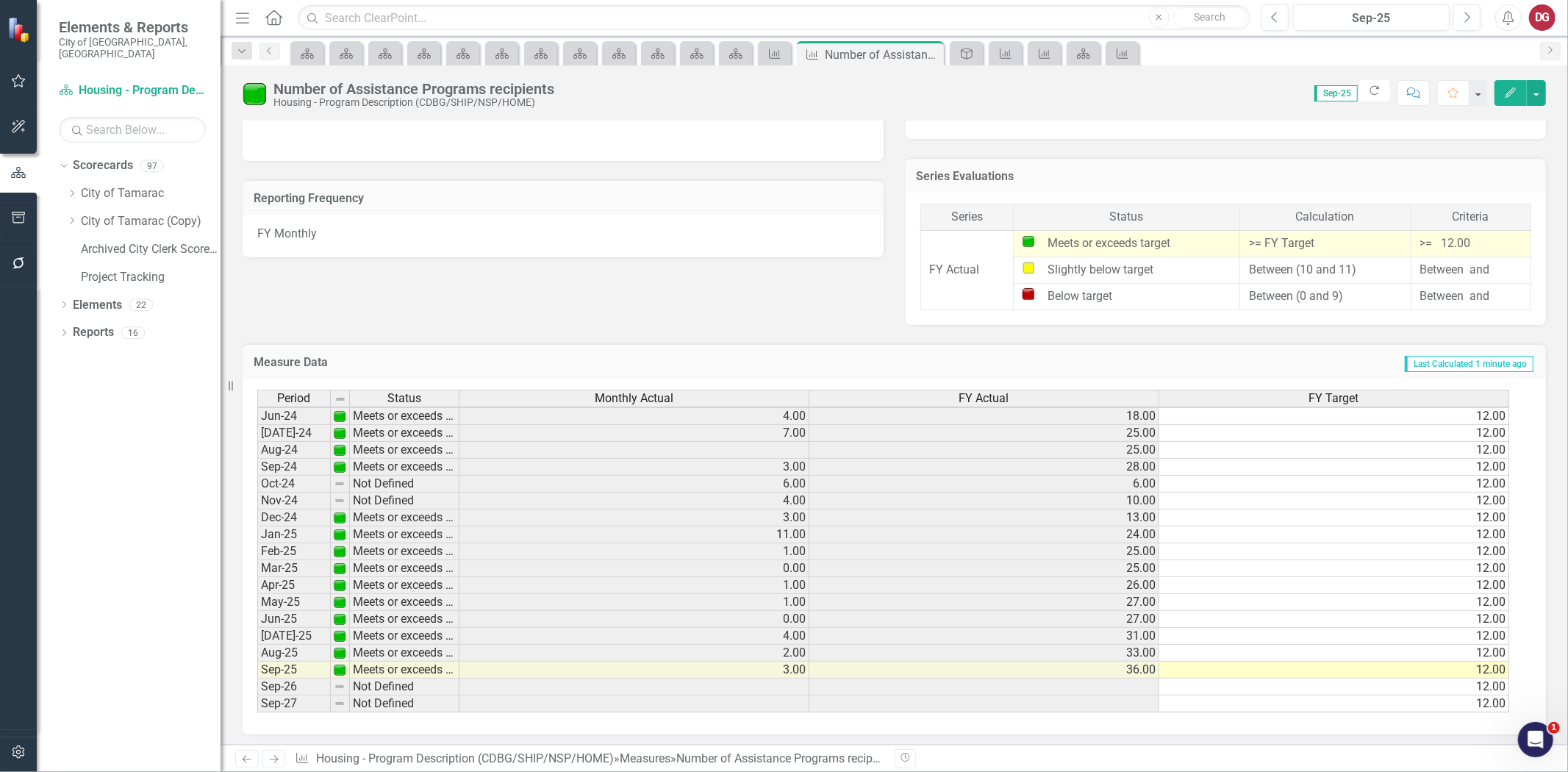
click at [726, 655] on tbody "Apr-23 Meets or exceeds target 3.00 12.00 12.00 May-23 Meets or exceeds target …" at bounding box center [884, 442] width 1252 height 542
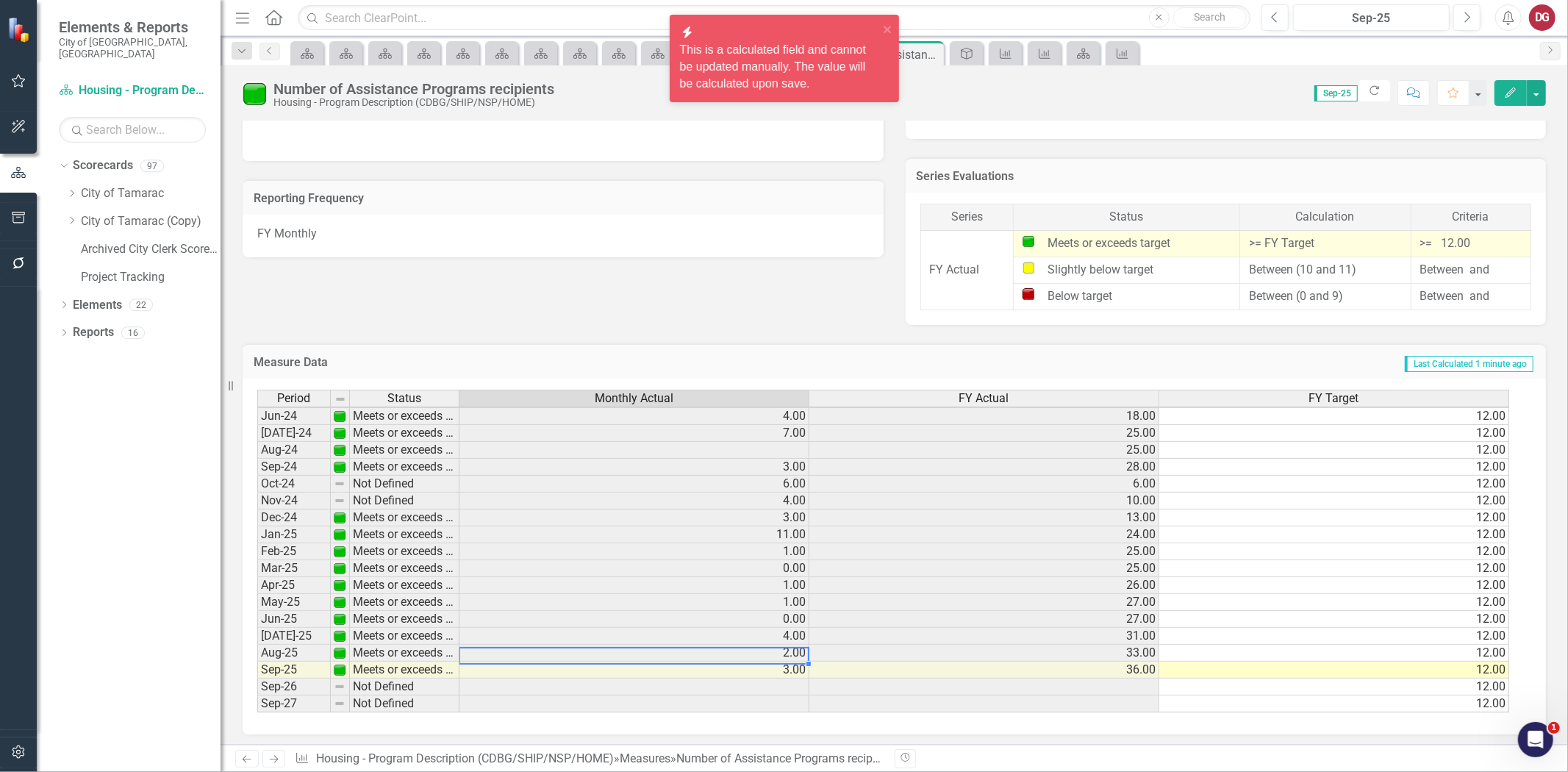
scroll to position [540, 0]
click at [726, 655] on td "2.00" at bounding box center [635, 654] width 350 height 17
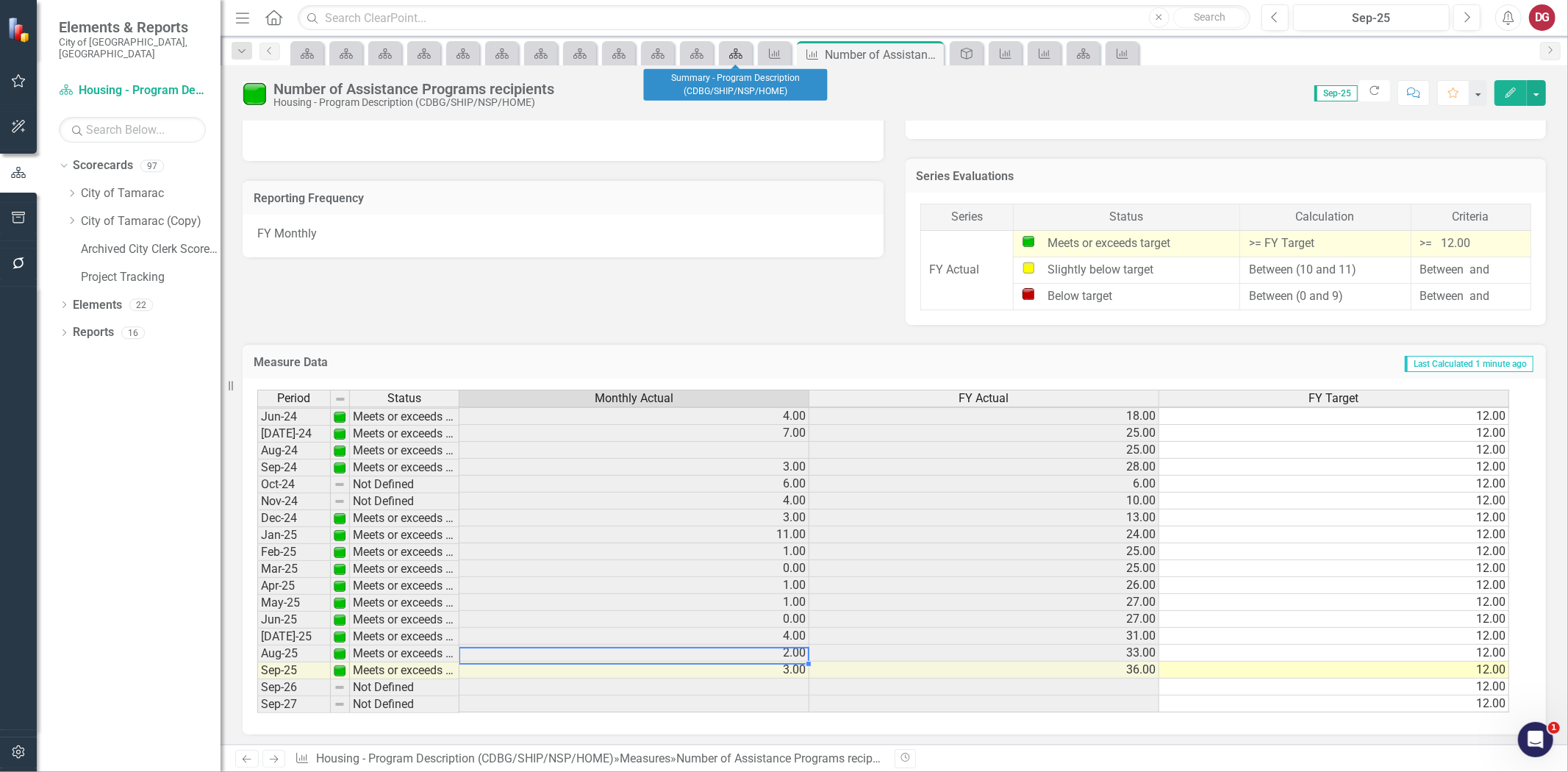
click at [737, 56] on icon "Scorecard" at bounding box center [735, 54] width 15 height 12
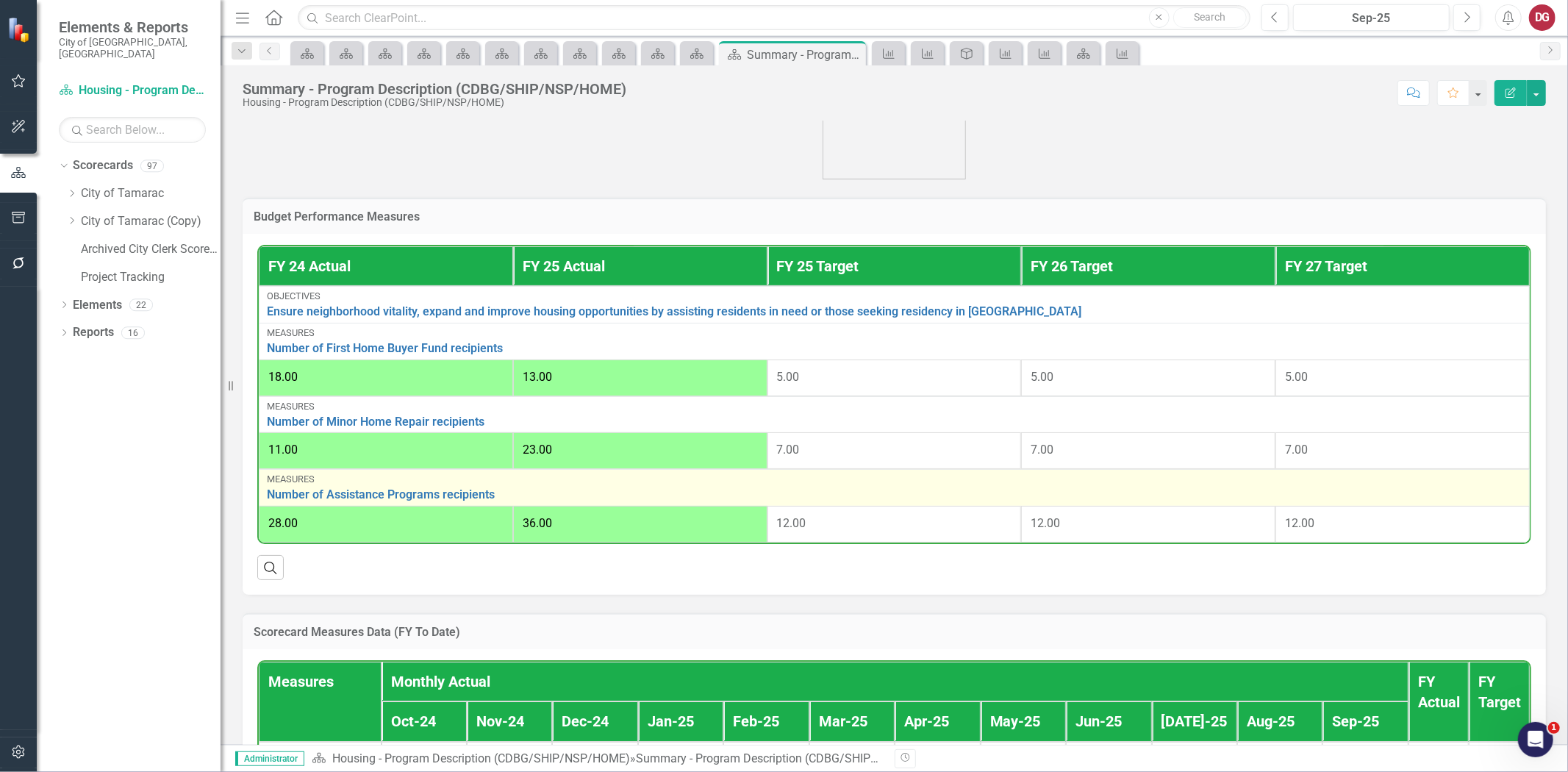
scroll to position [490, 0]
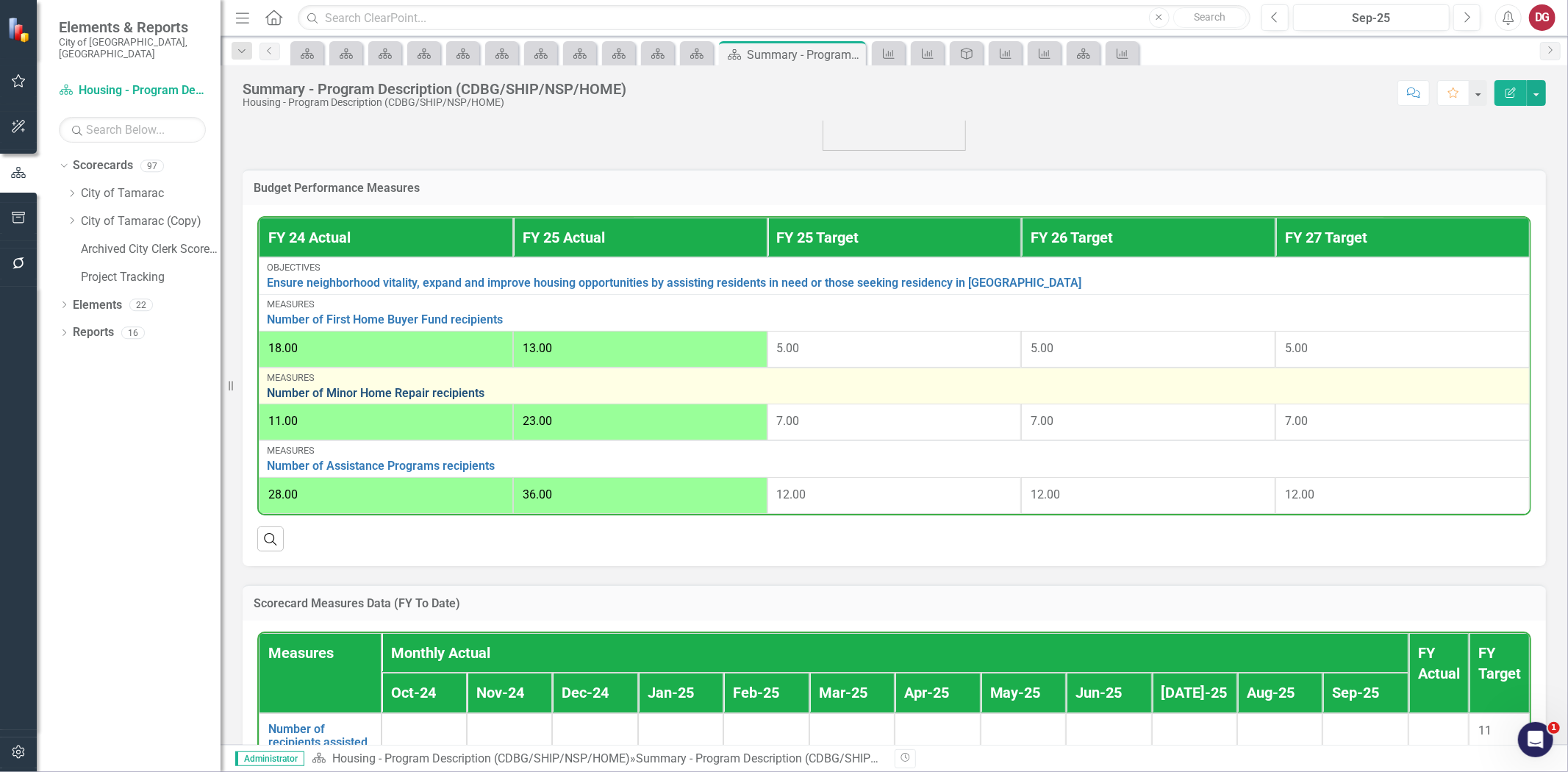
click at [359, 387] on link "Number of Minor Home Repair recipients" at bounding box center [894, 393] width 1255 height 13
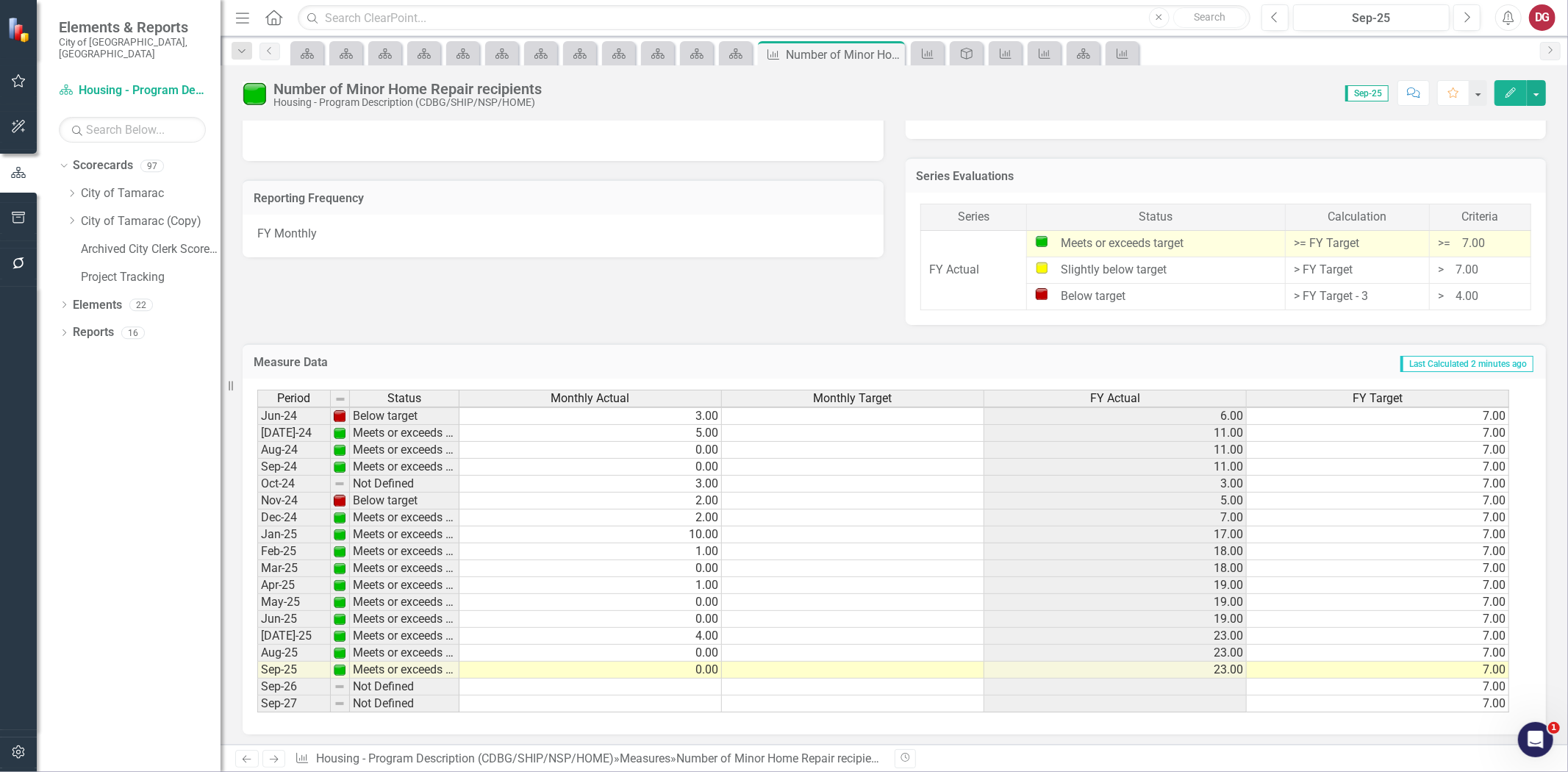
scroll to position [543, 0]
click at [737, 51] on icon "Scorecard" at bounding box center [735, 54] width 15 height 12
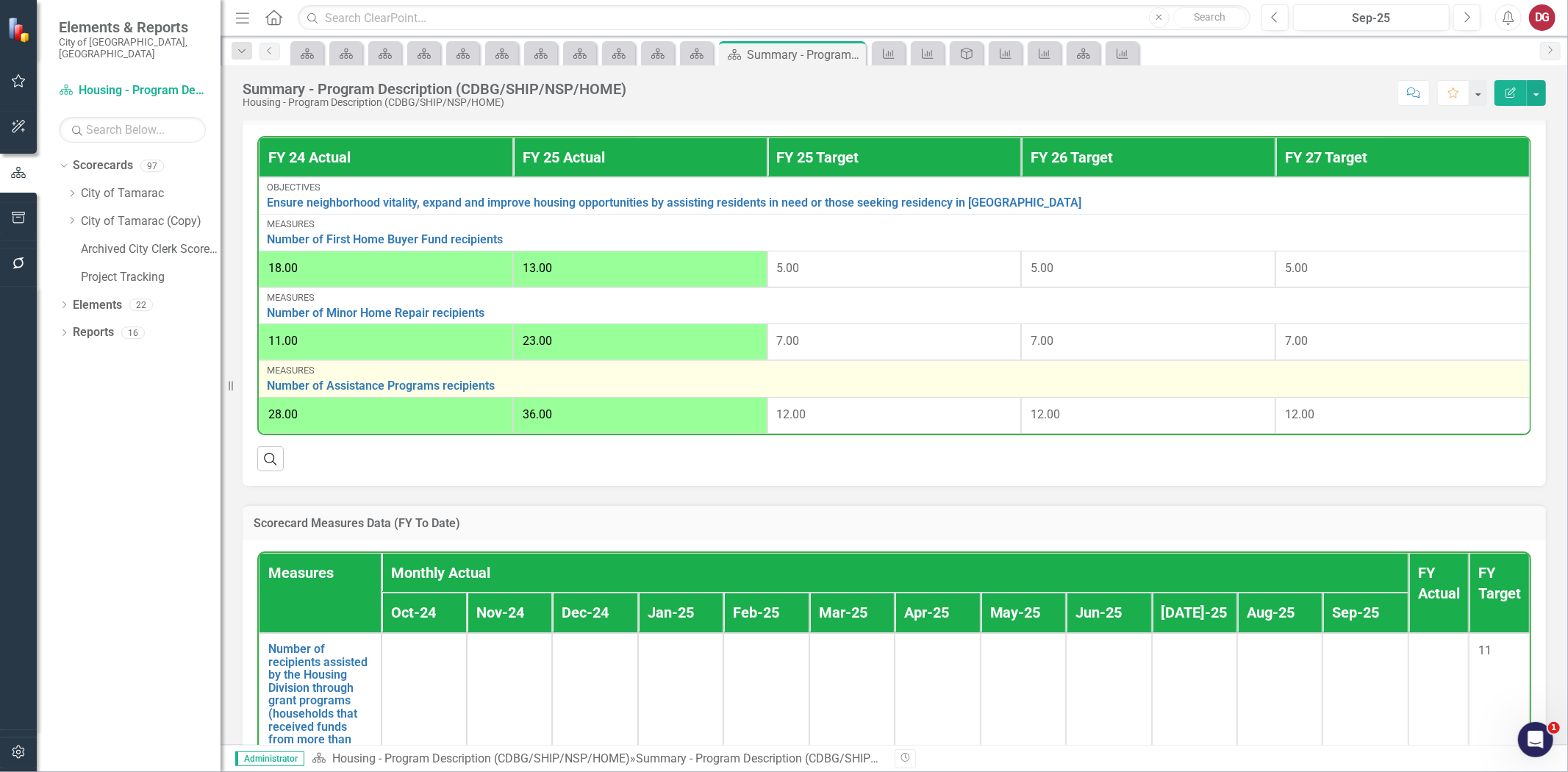
scroll to position [572, 0]
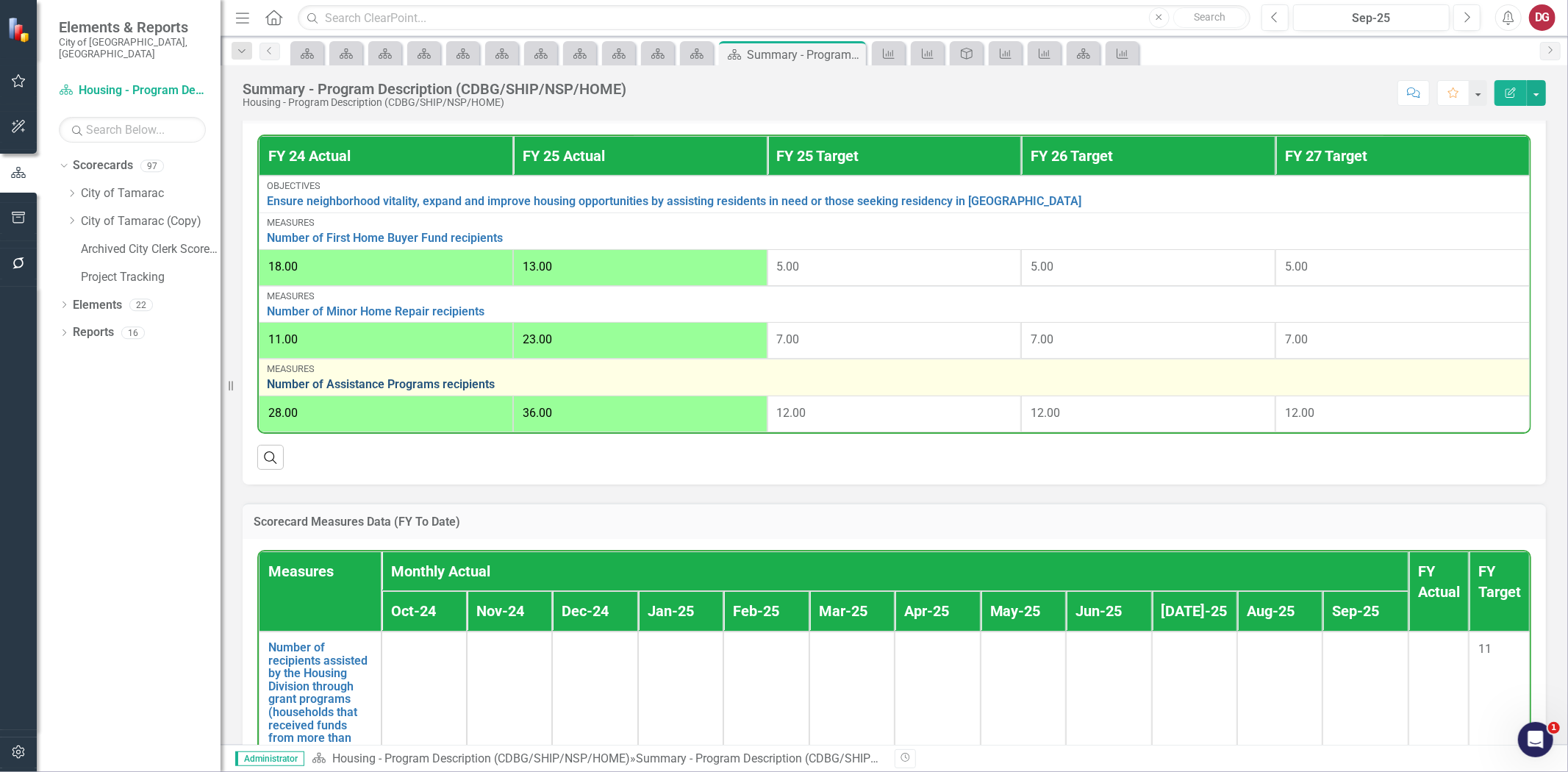
click at [421, 381] on link "Number of Assistance Programs recipients" at bounding box center [894, 384] width 1255 height 13
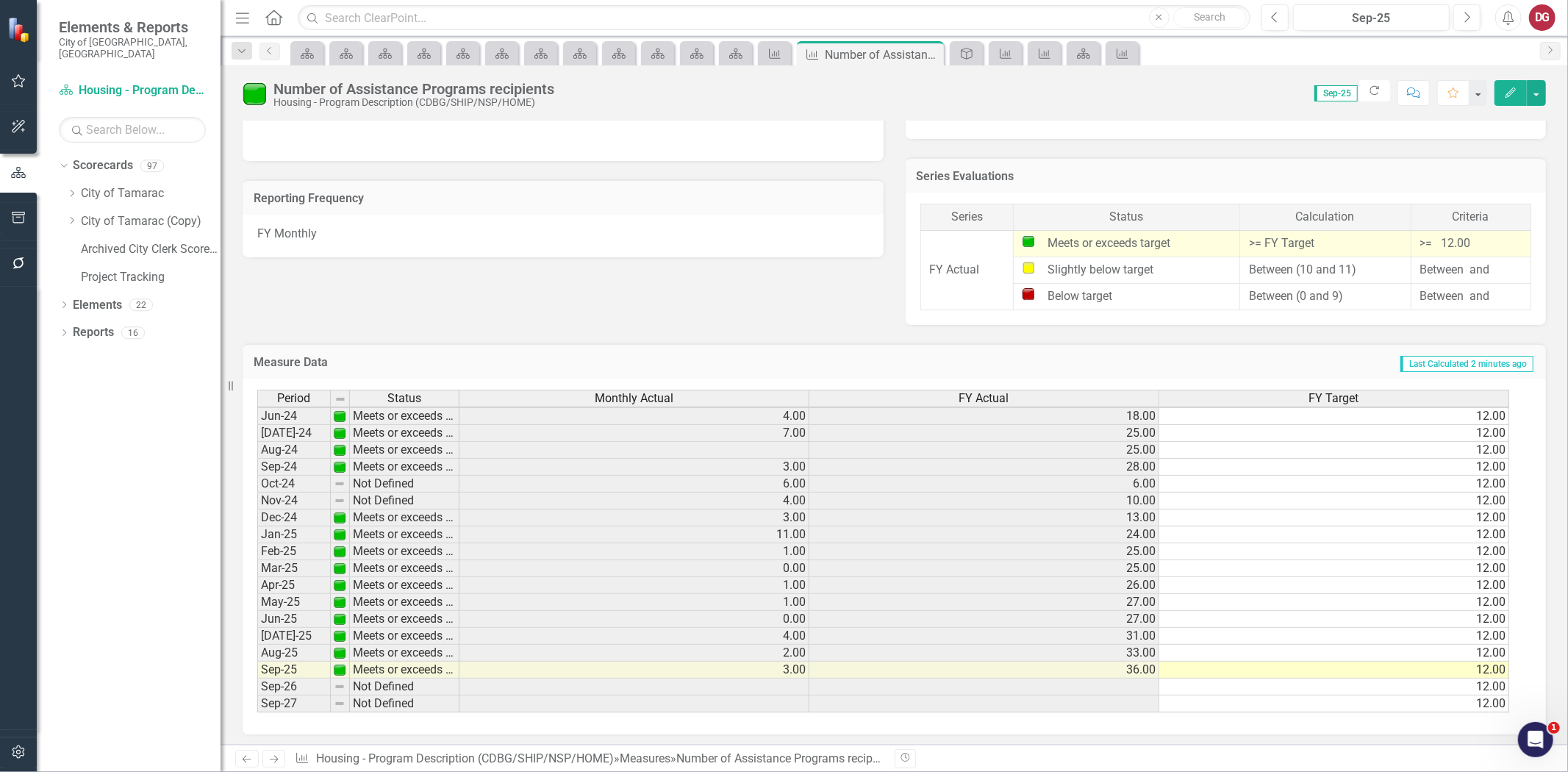
scroll to position [543, 0]
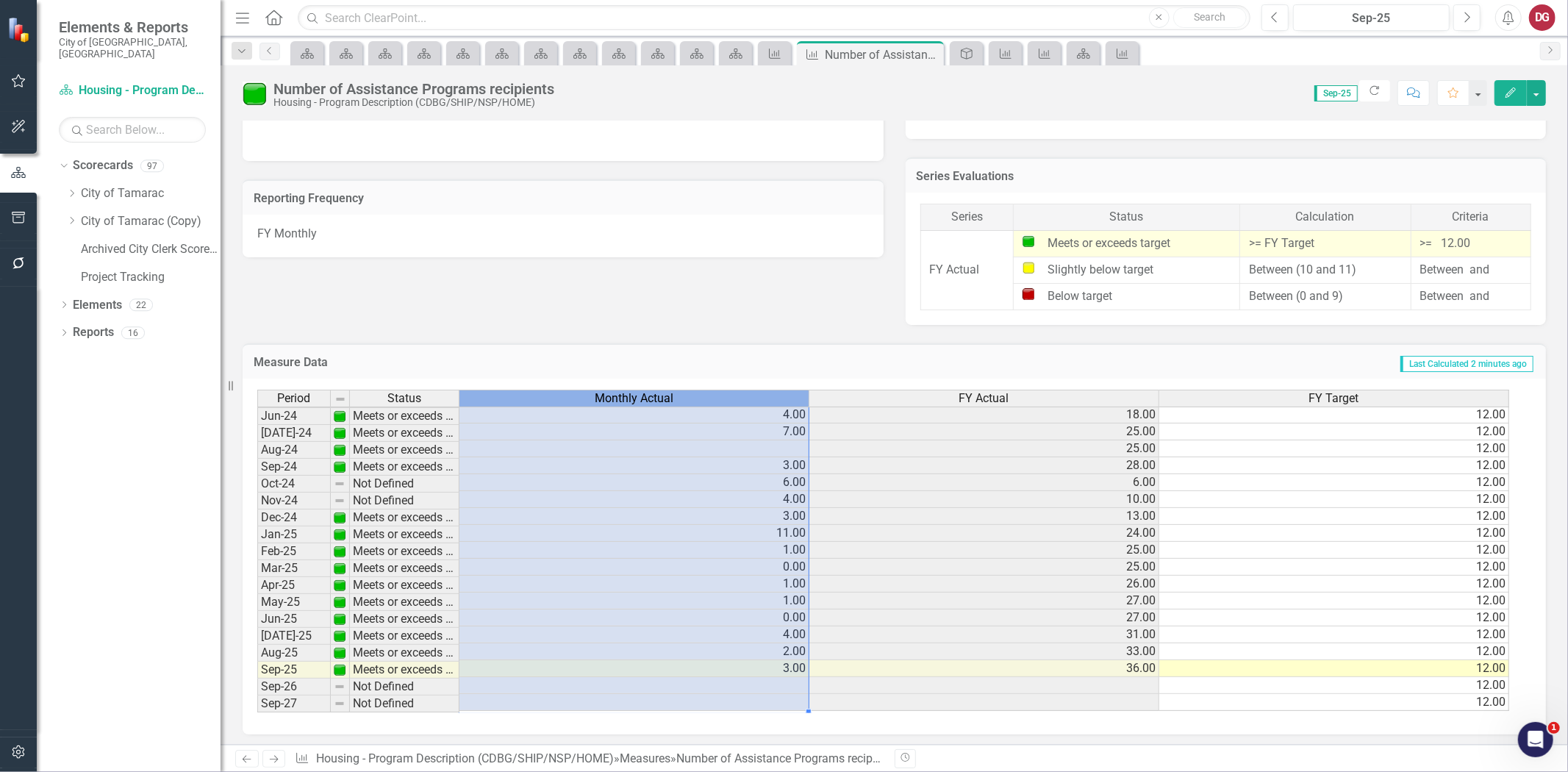
click at [597, 394] on span "Monthly Actual" at bounding box center [634, 398] width 79 height 13
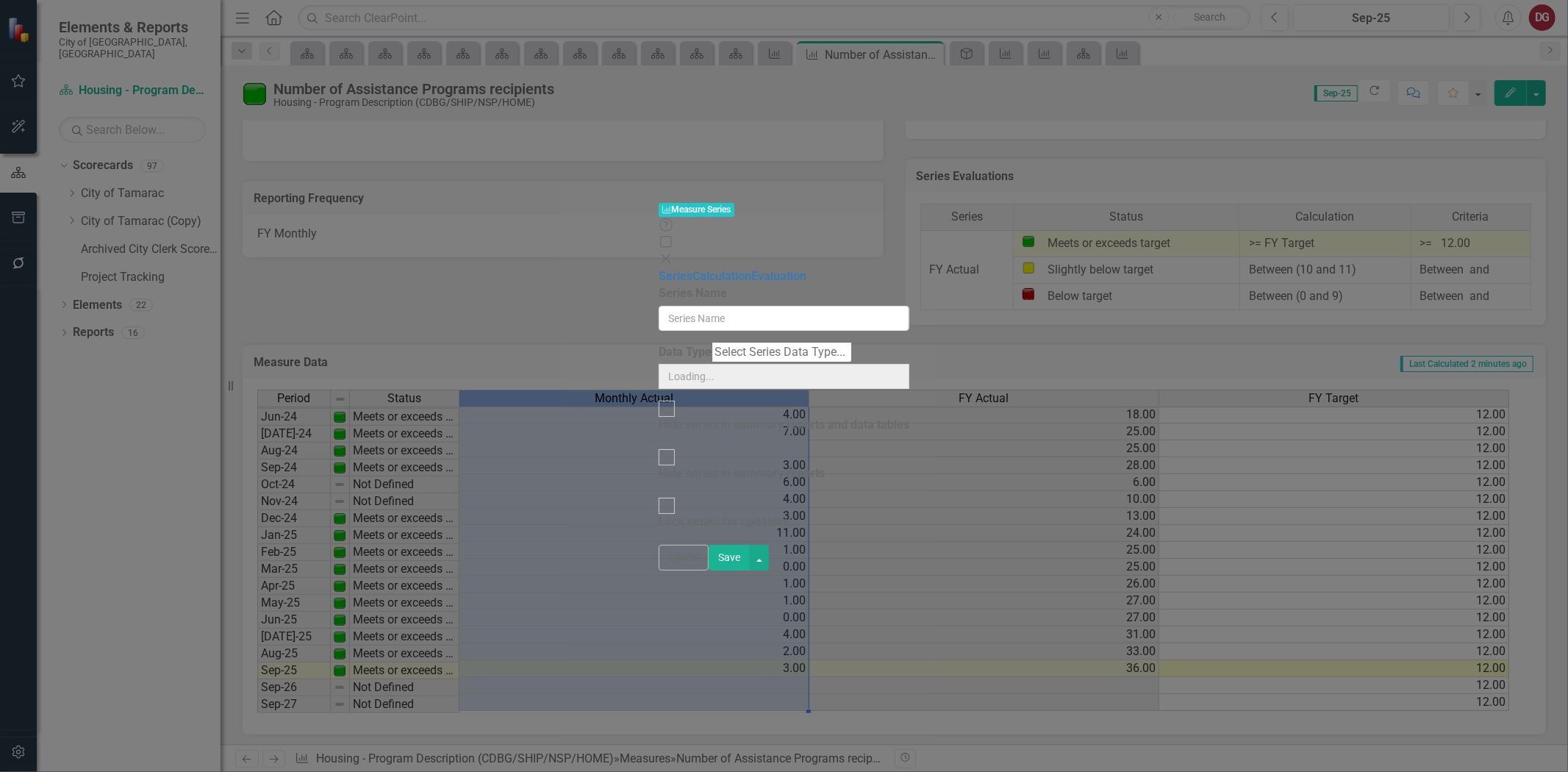
type input "Monthly Actual"
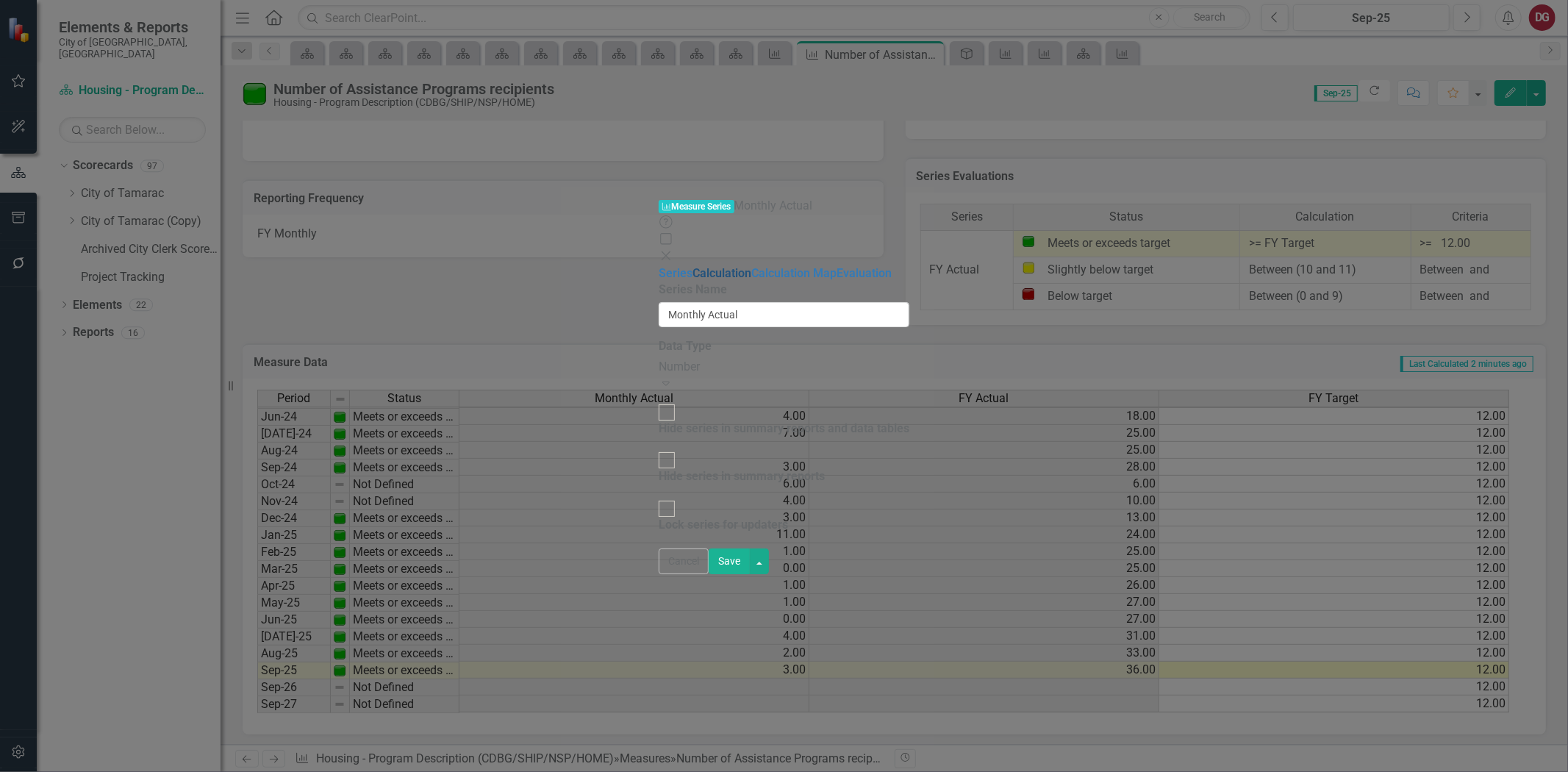
click at [693, 266] on link "Calculation" at bounding box center [722, 273] width 59 height 14
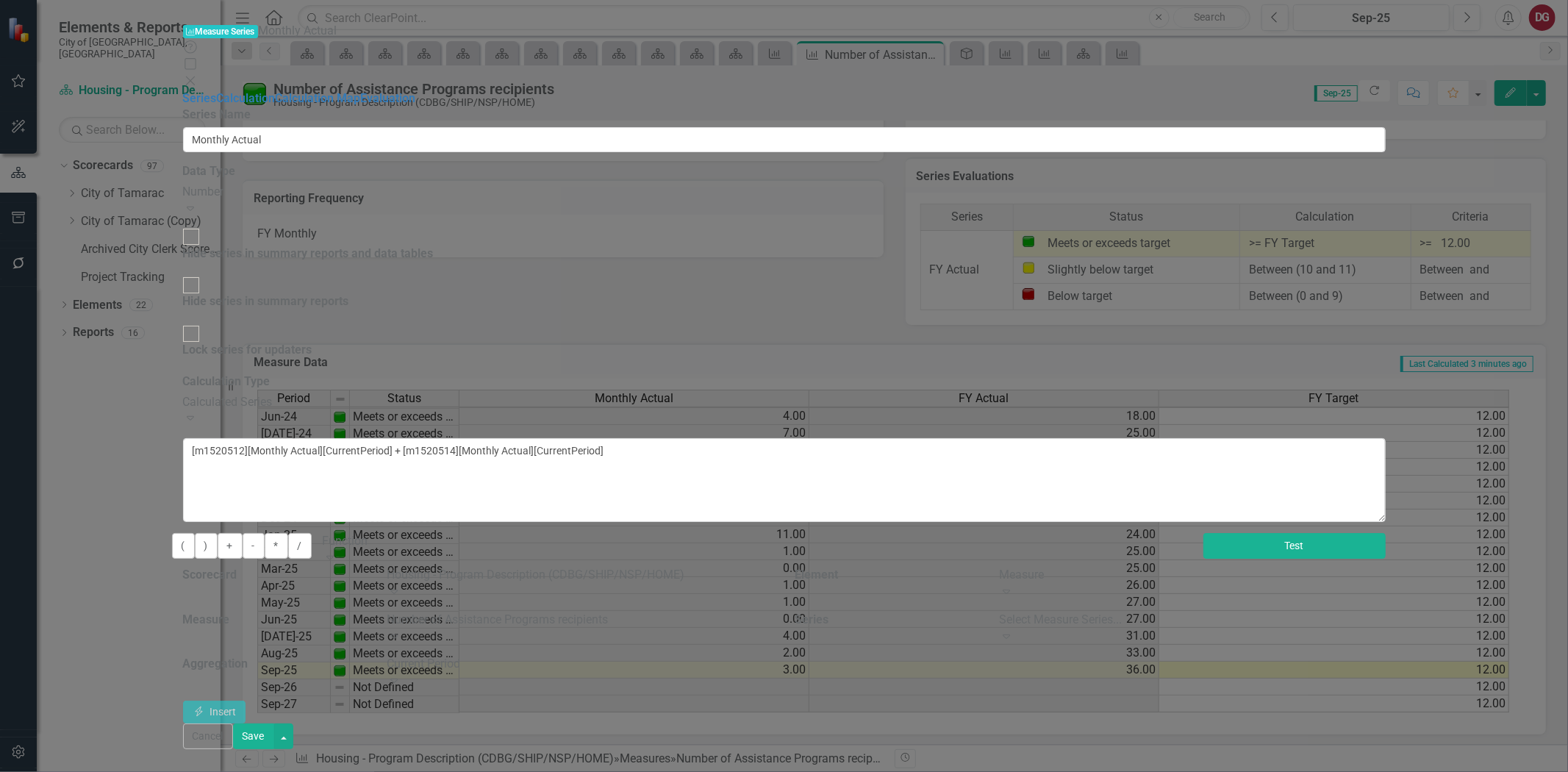
click at [1386, 533] on button "Test" at bounding box center [1295, 546] width 182 height 26
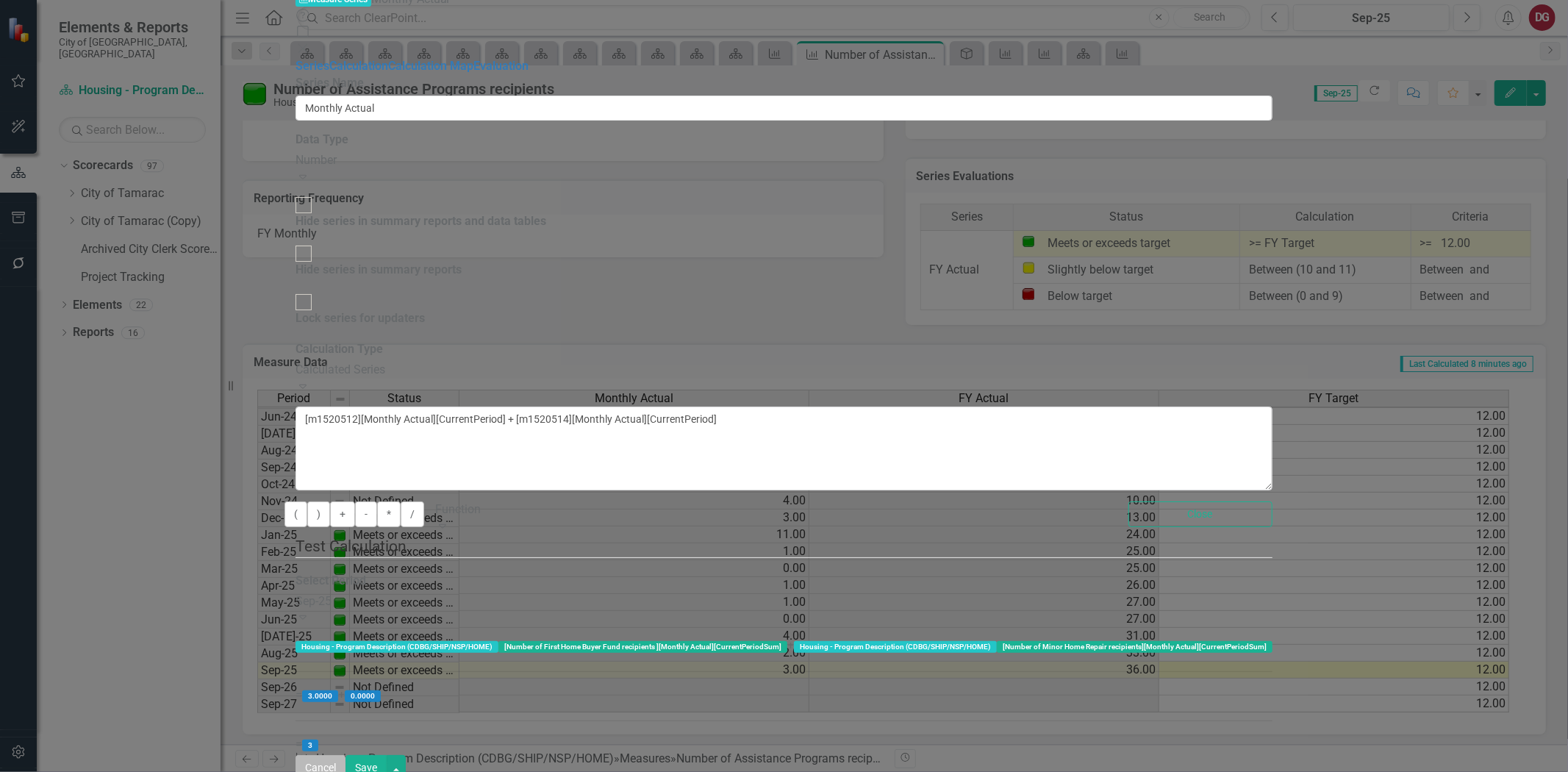
click at [345, 756] on button "Cancel" at bounding box center [321, 769] width 50 height 26
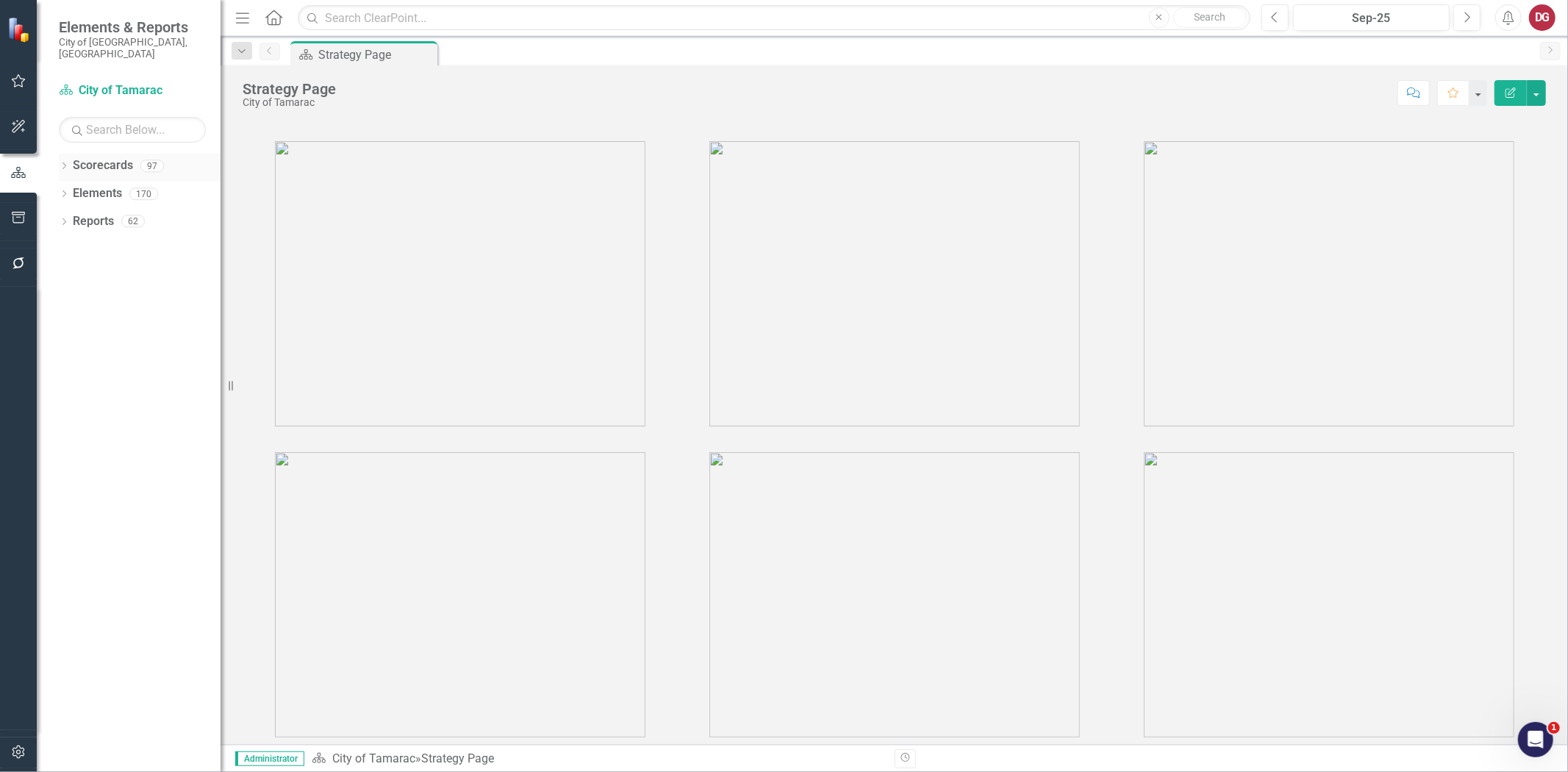
click at [61, 163] on icon "Dropdown" at bounding box center [64, 167] width 10 height 8
click at [79, 187] on div "Dropdown" at bounding box center [73, 193] width 15 height 12
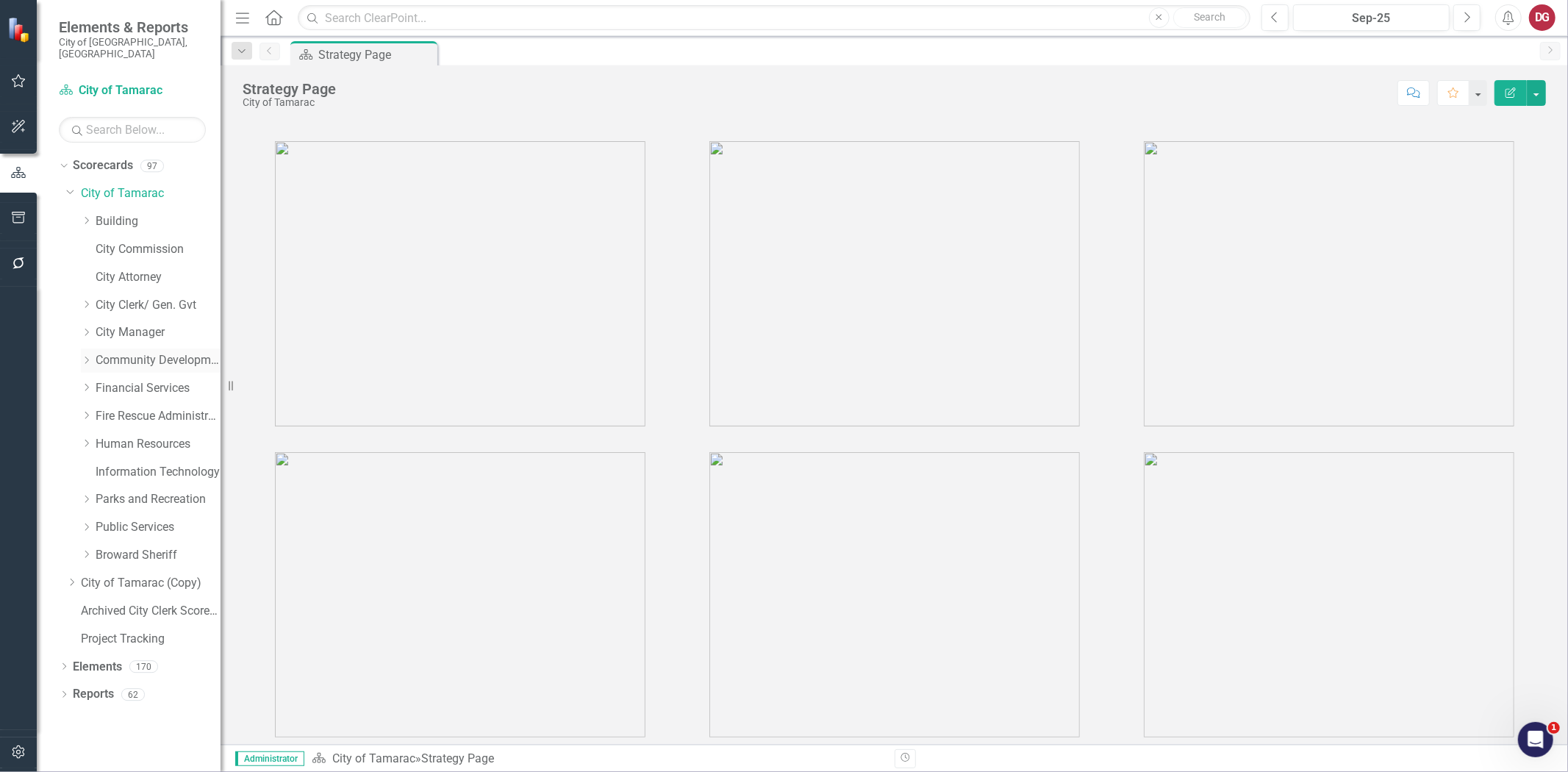
click at [91, 355] on div "Dropdown" at bounding box center [86, 361] width 11 height 12
click at [142, 464] on link "Housing - Program Description (CDBG/SHIP/NSP/HOME)" at bounding box center [165, 473] width 110 height 17
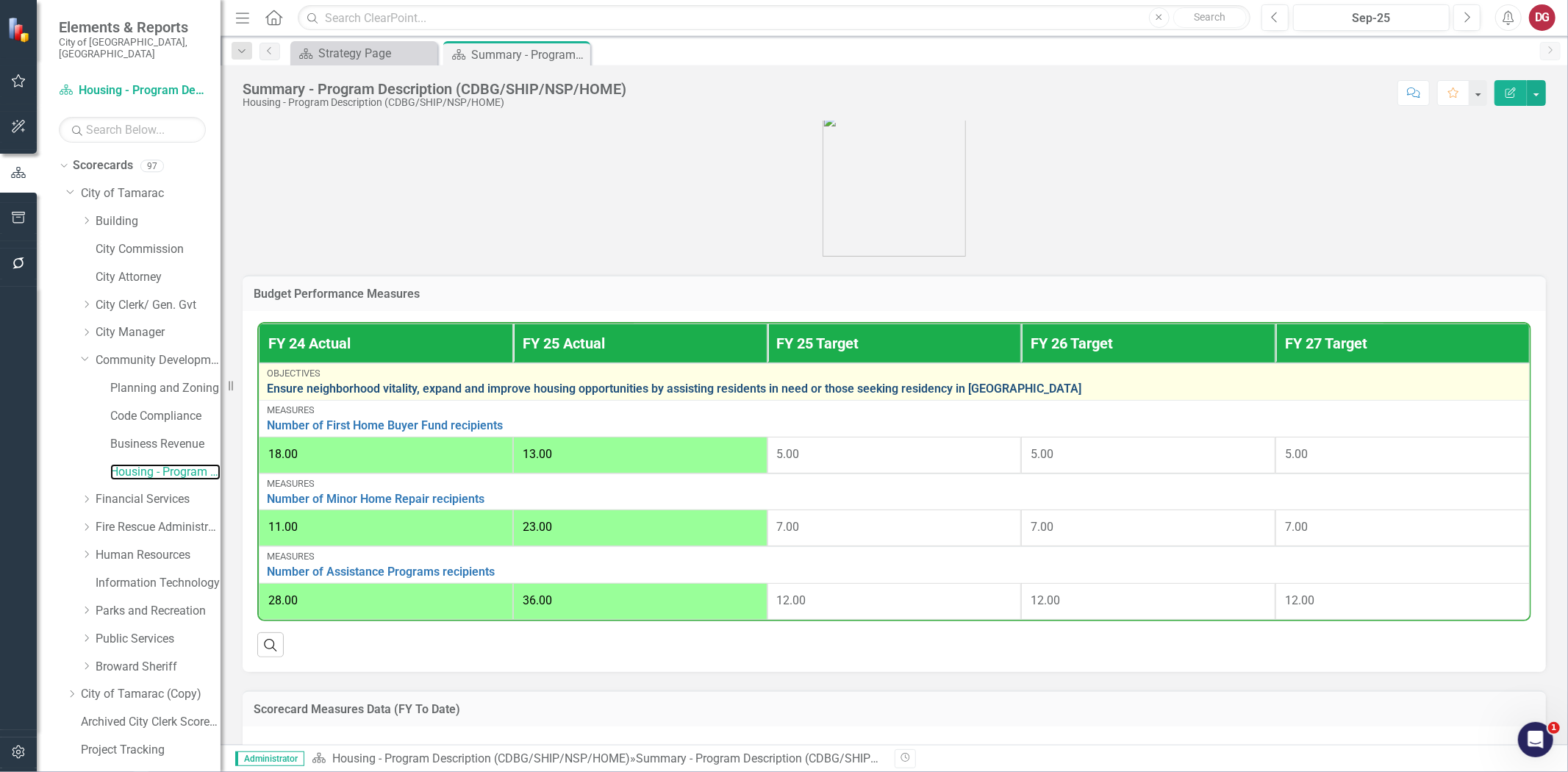
scroll to position [385, 0]
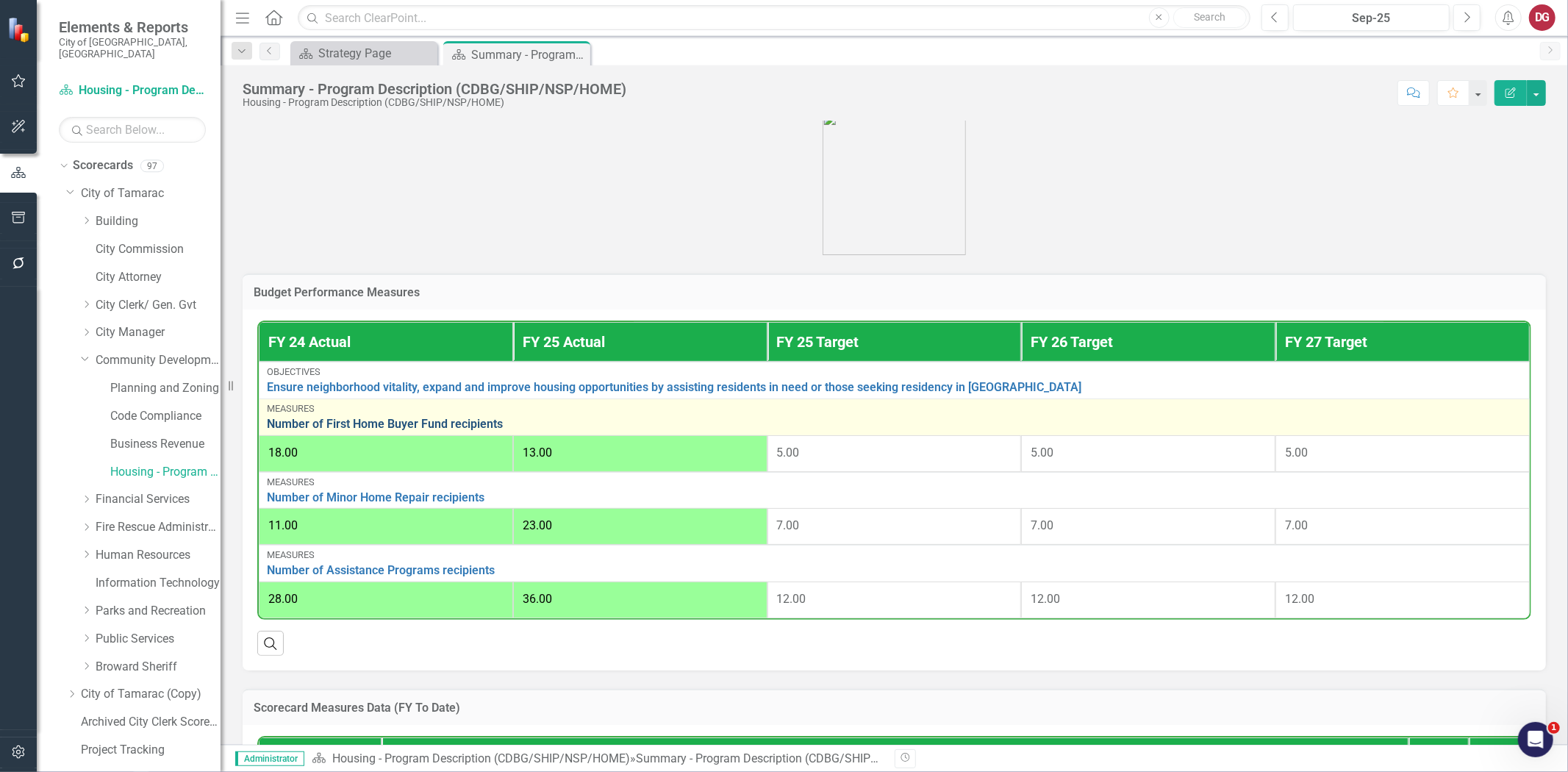
click at [421, 420] on link "Number of First Home Buyer Fund recipients" at bounding box center [894, 424] width 1255 height 13
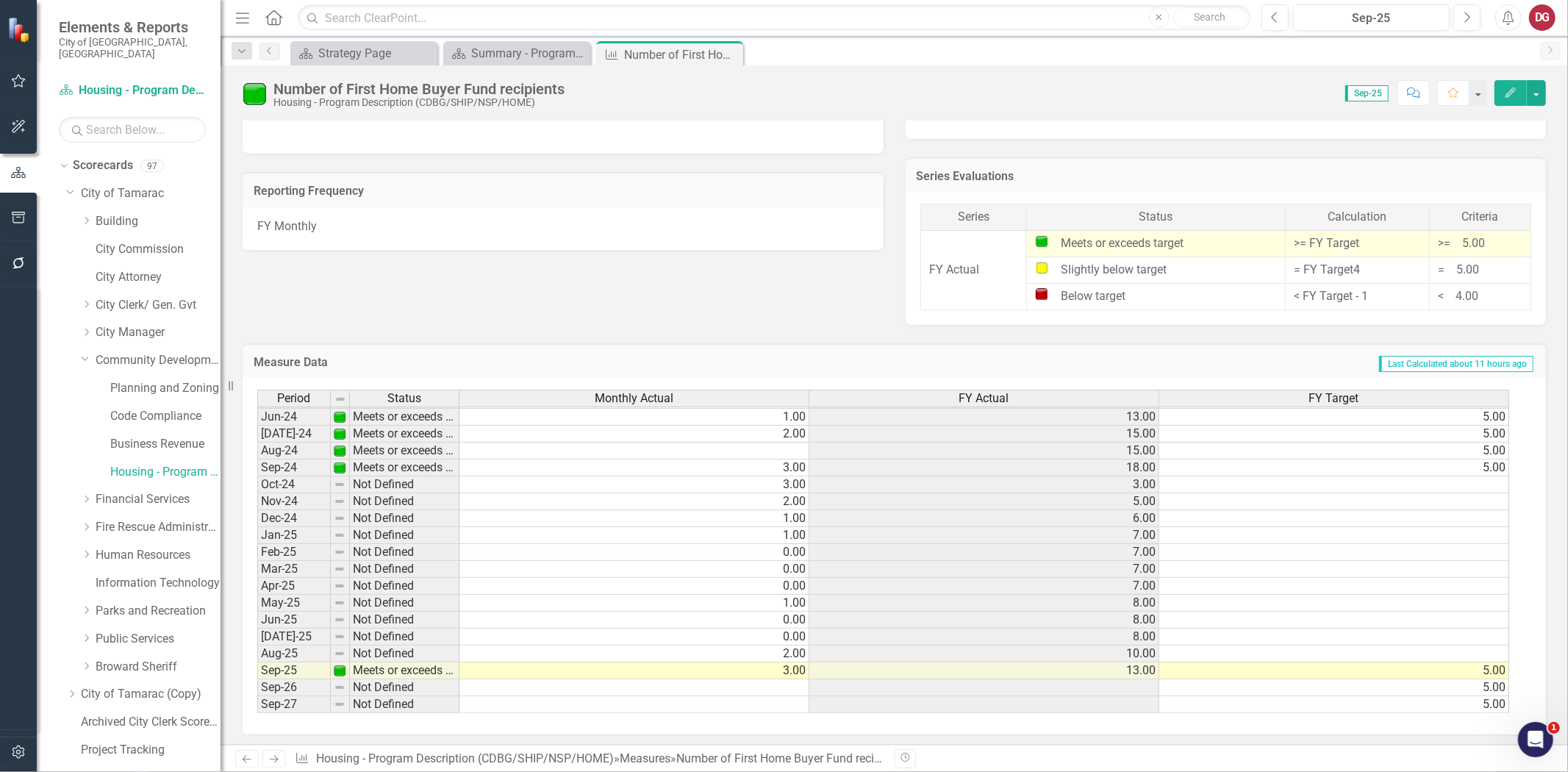
scroll to position [543, 0]
click at [781, 652] on td "2.00" at bounding box center [635, 654] width 350 height 17
type textarea "2"
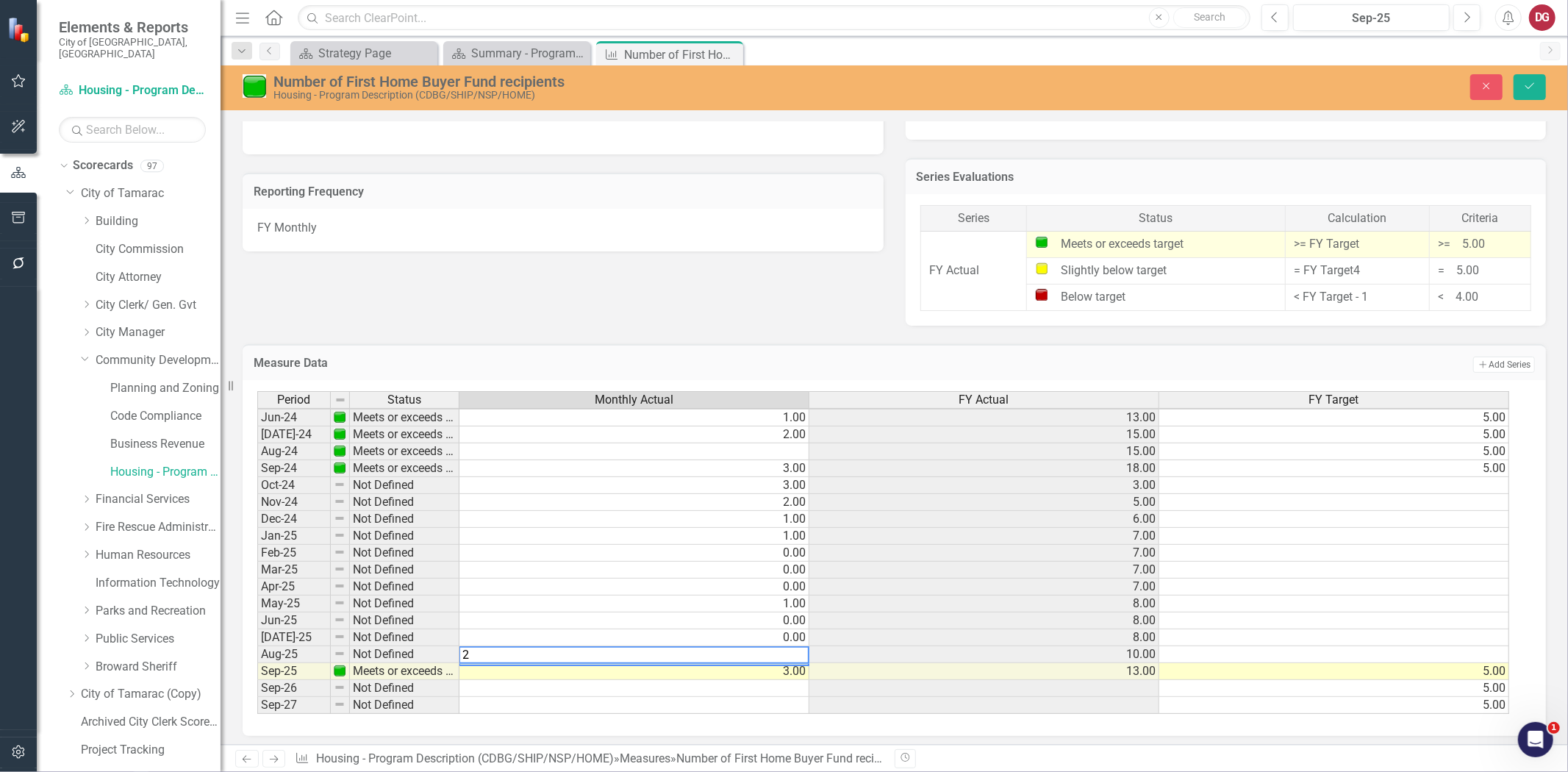
click at [806, 360] on h3 "Measure Data" at bounding box center [603, 363] width 698 height 13
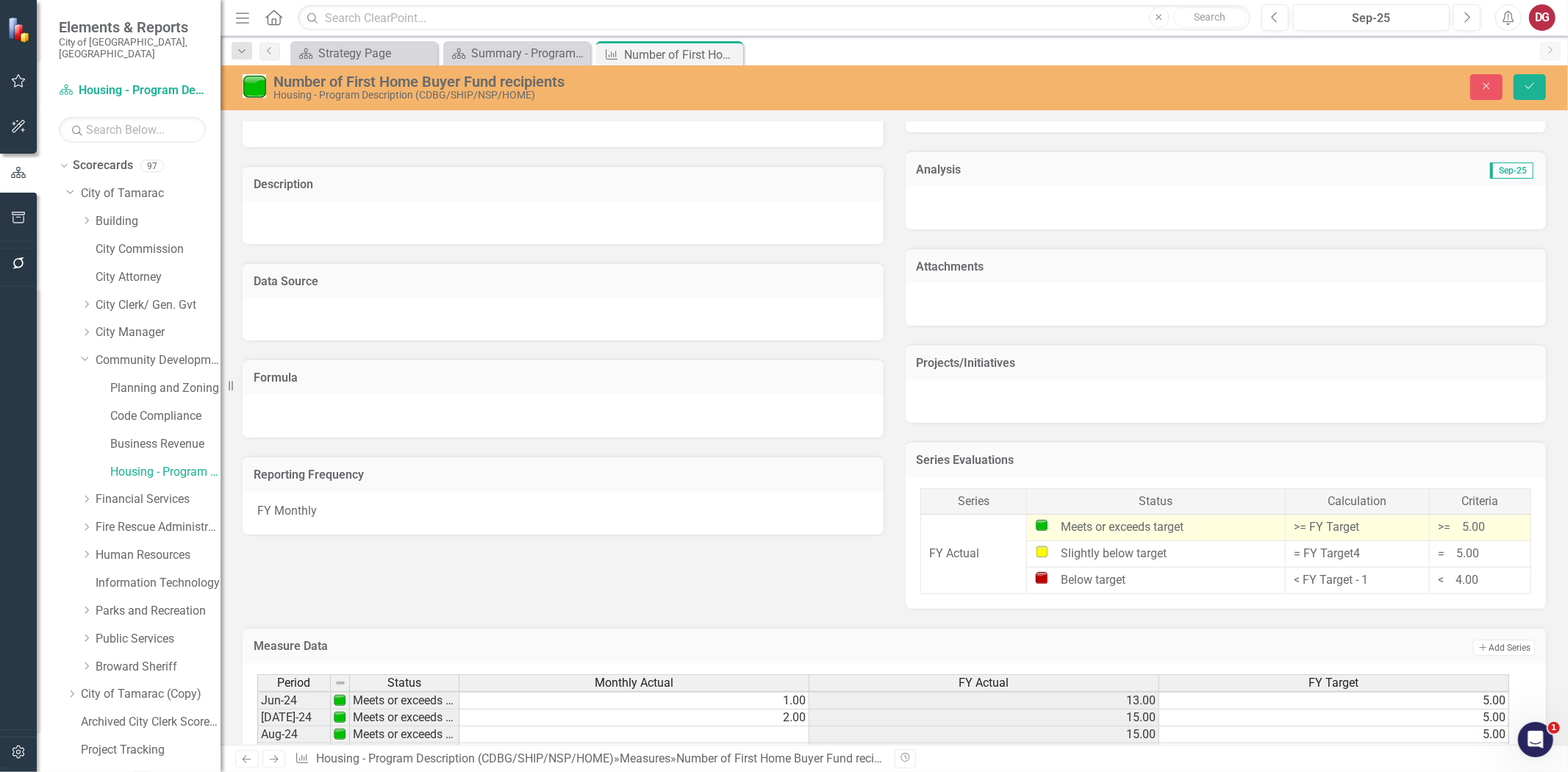
scroll to position [429, 0]
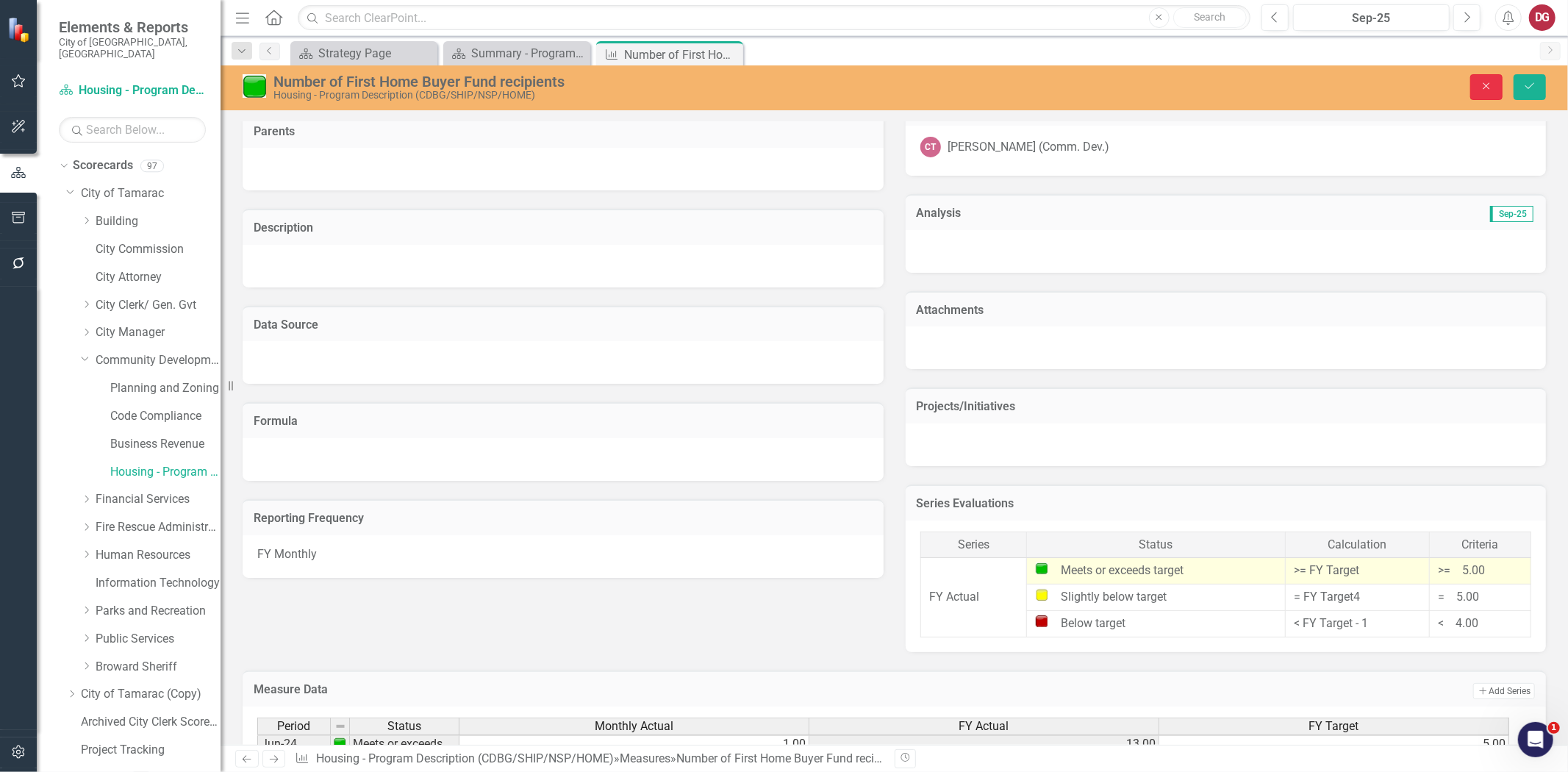
click at [1479, 82] on button "Close" at bounding box center [1486, 88] width 32 height 26
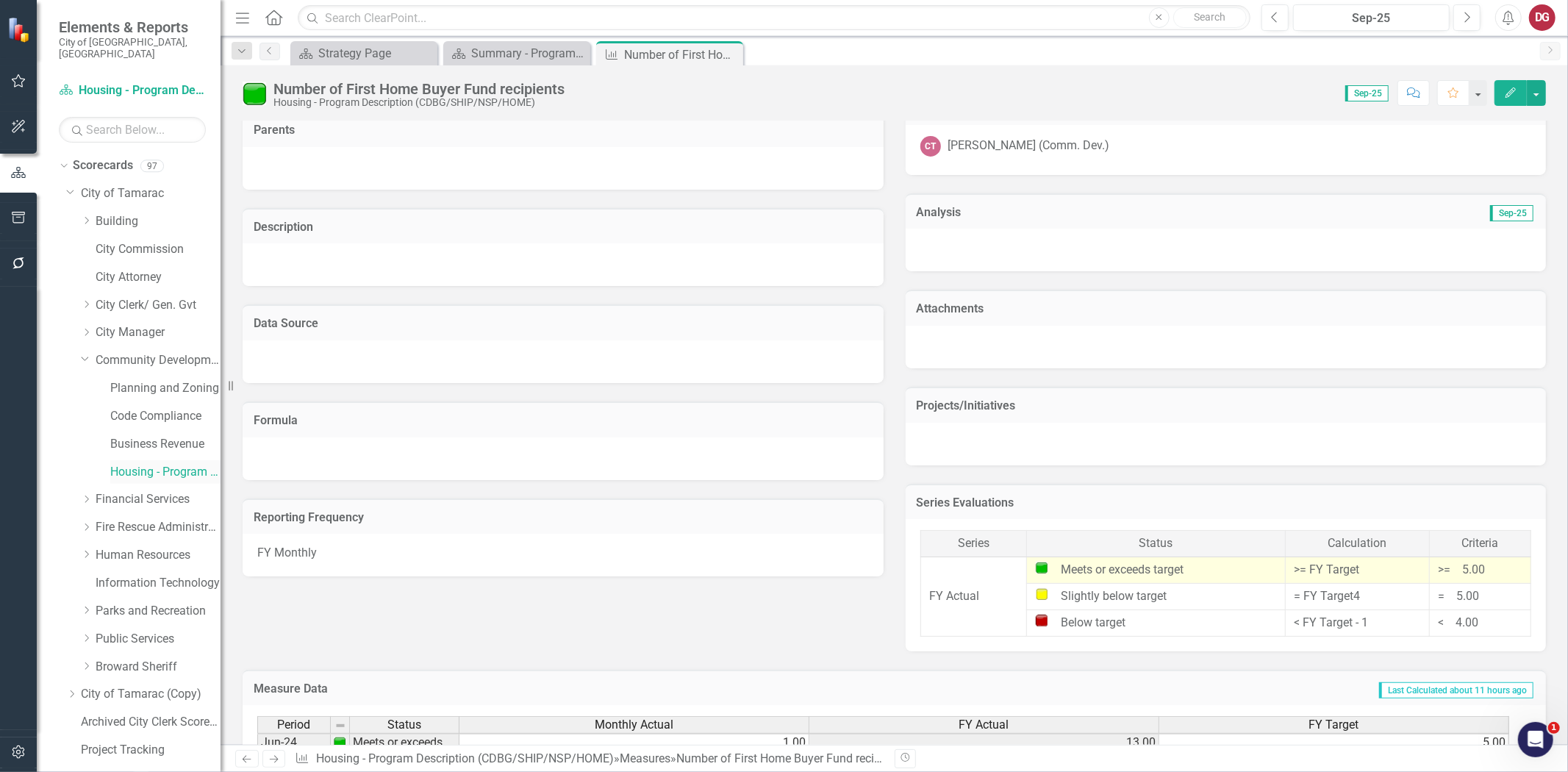
click at [119, 464] on link "Housing - Program Description (CDBG/SHIP/NSP/HOME)" at bounding box center [165, 473] width 110 height 17
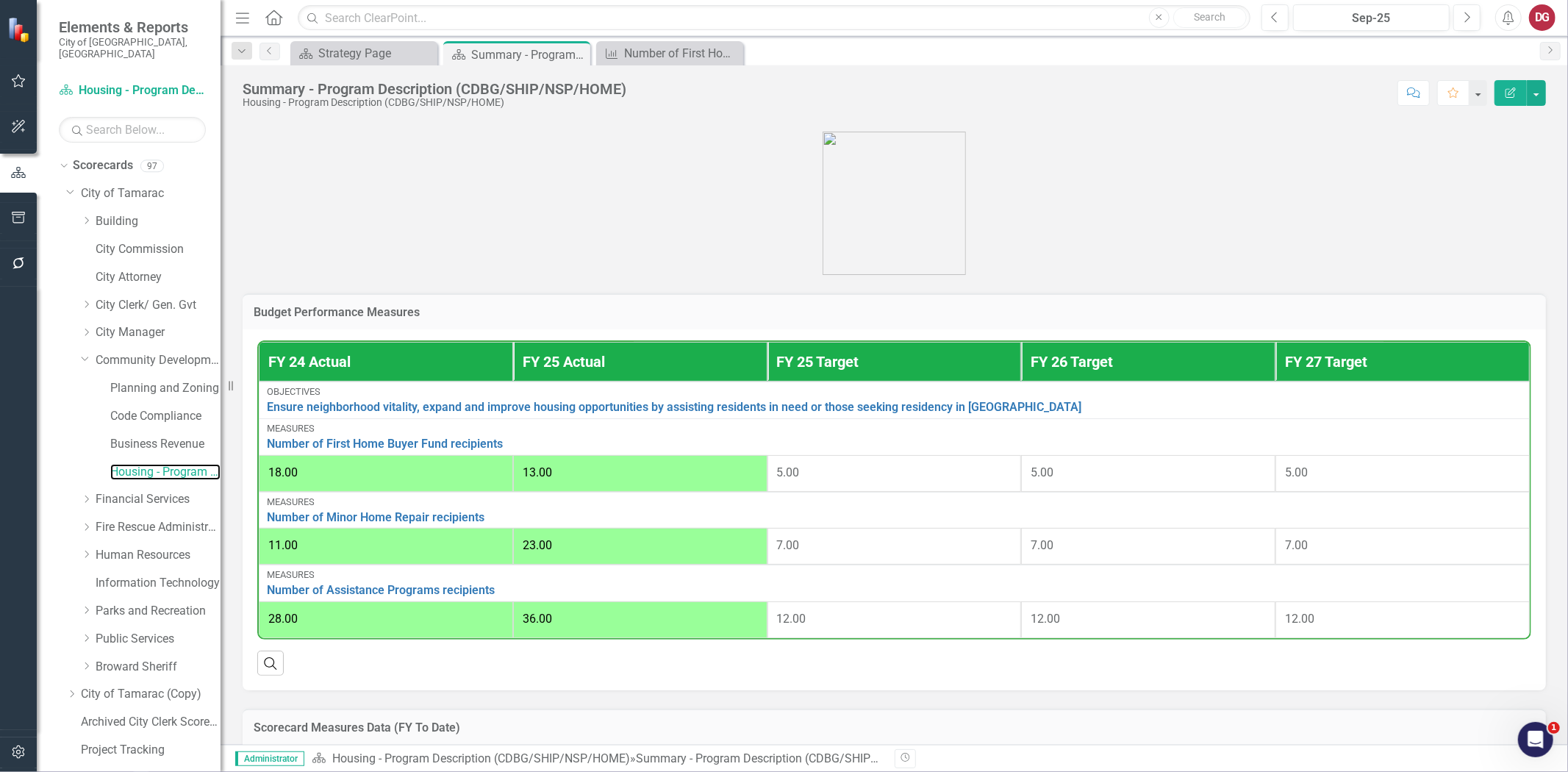
scroll to position [490, 0]
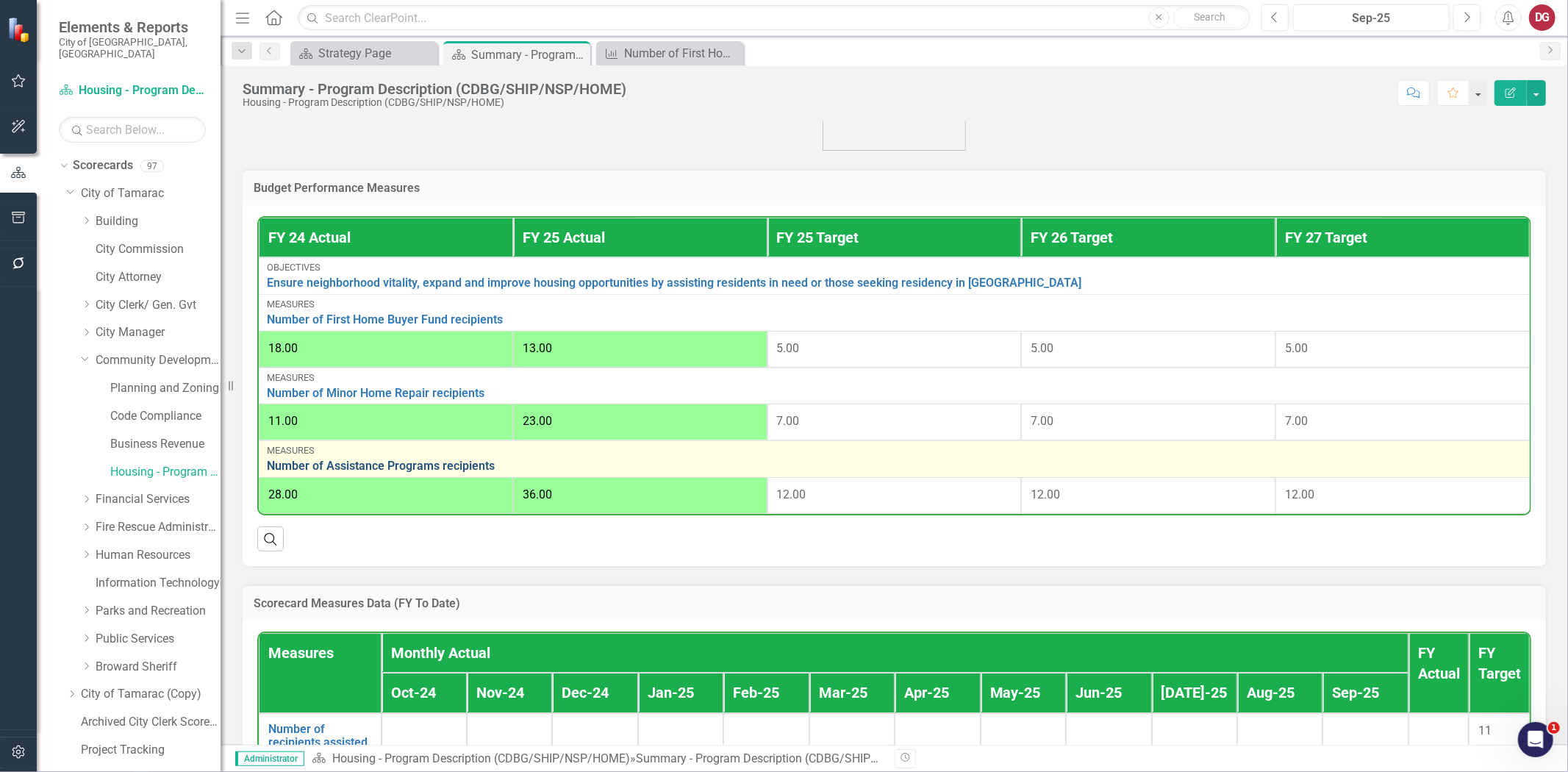
click at [421, 461] on link "Number of Assistance Programs recipients" at bounding box center [894, 466] width 1255 height 13
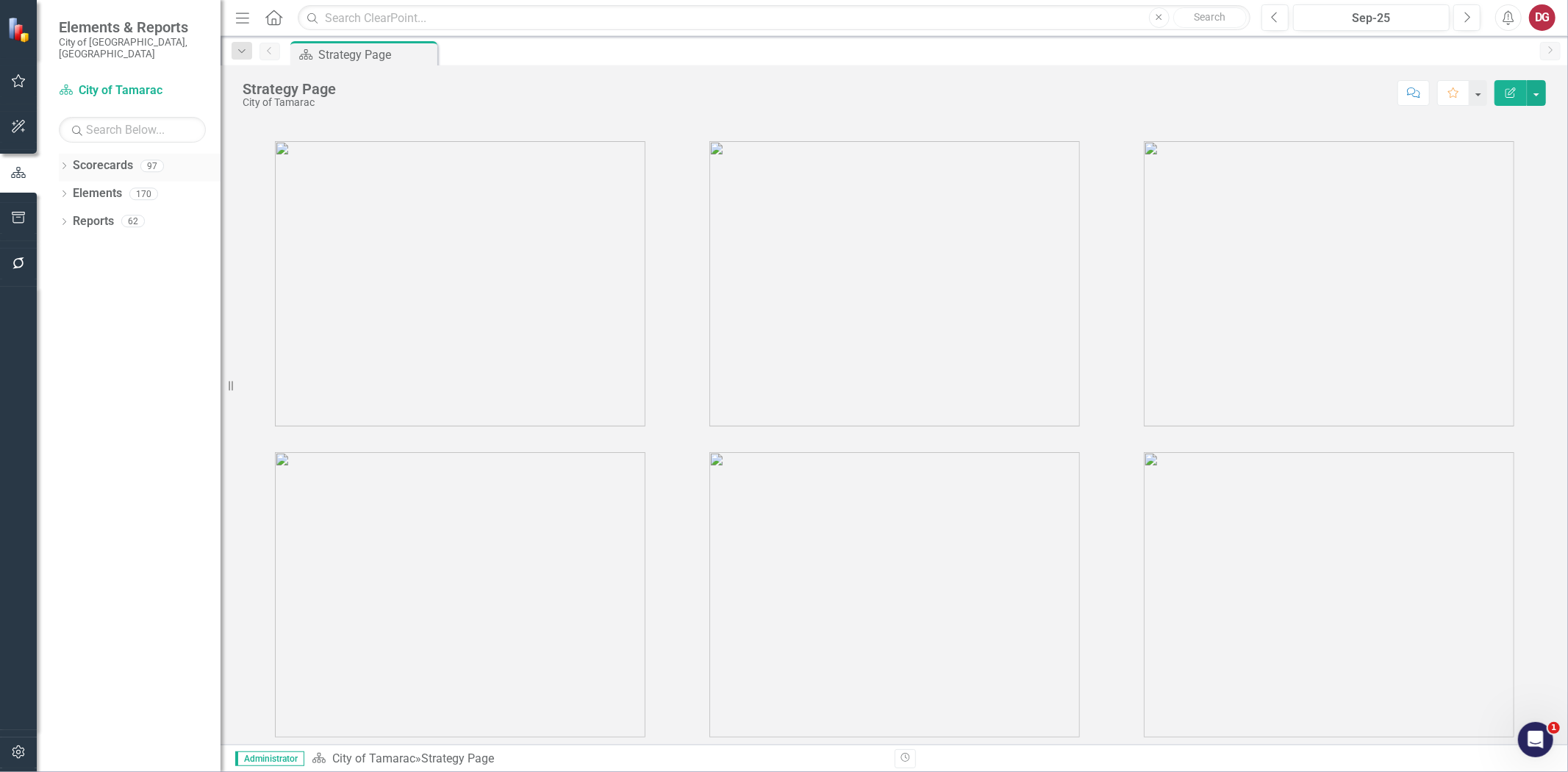
click at [68, 163] on icon "Dropdown" at bounding box center [64, 167] width 10 height 8
click at [72, 189] on icon "Dropdown" at bounding box center [71, 193] width 11 height 9
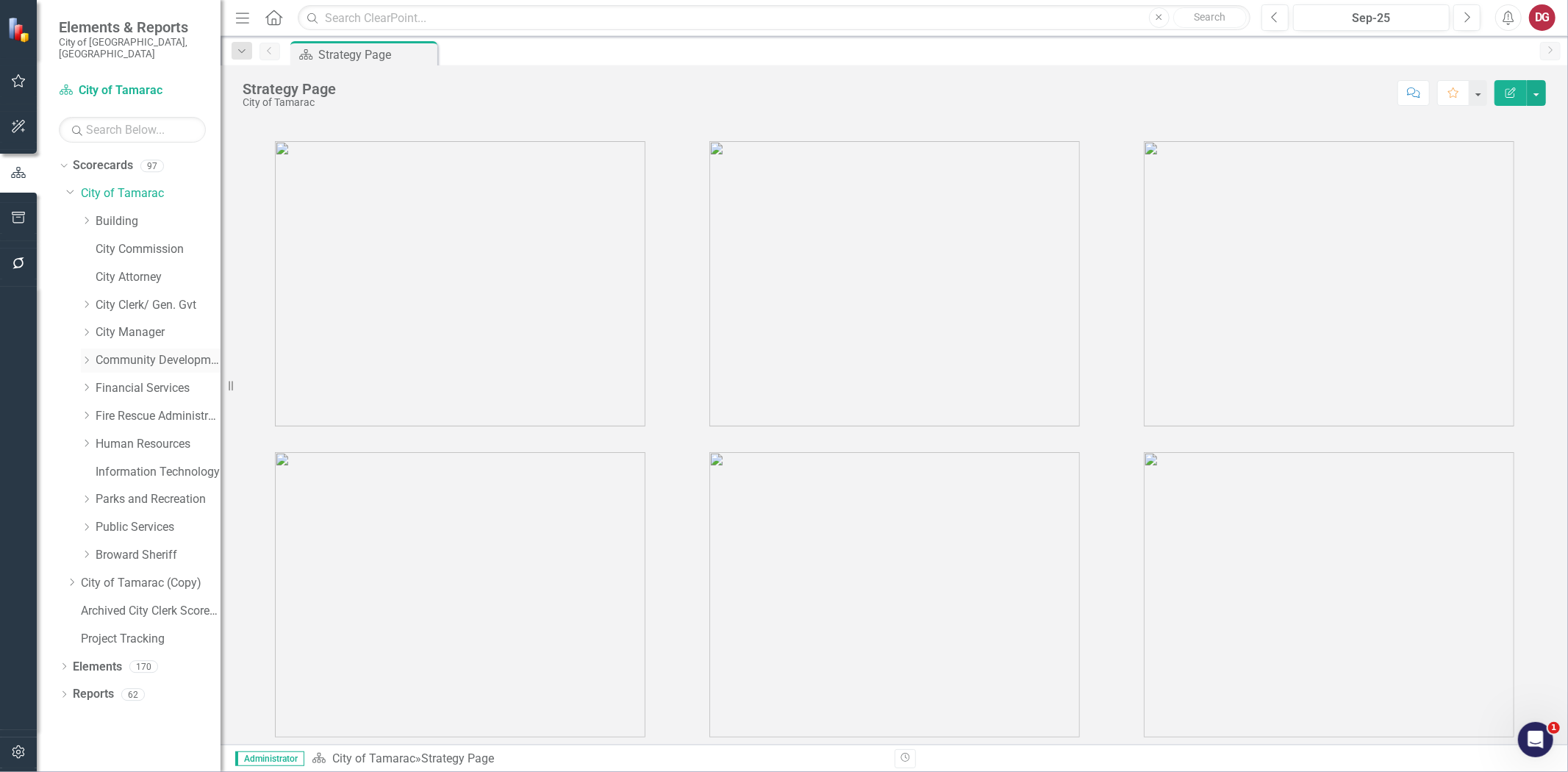
click at [90, 356] on icon "Dropdown" at bounding box center [86, 360] width 11 height 9
click at [142, 464] on link "Housing - Program Description (CDBG/SHIP/NSP/HOME)" at bounding box center [165, 473] width 110 height 17
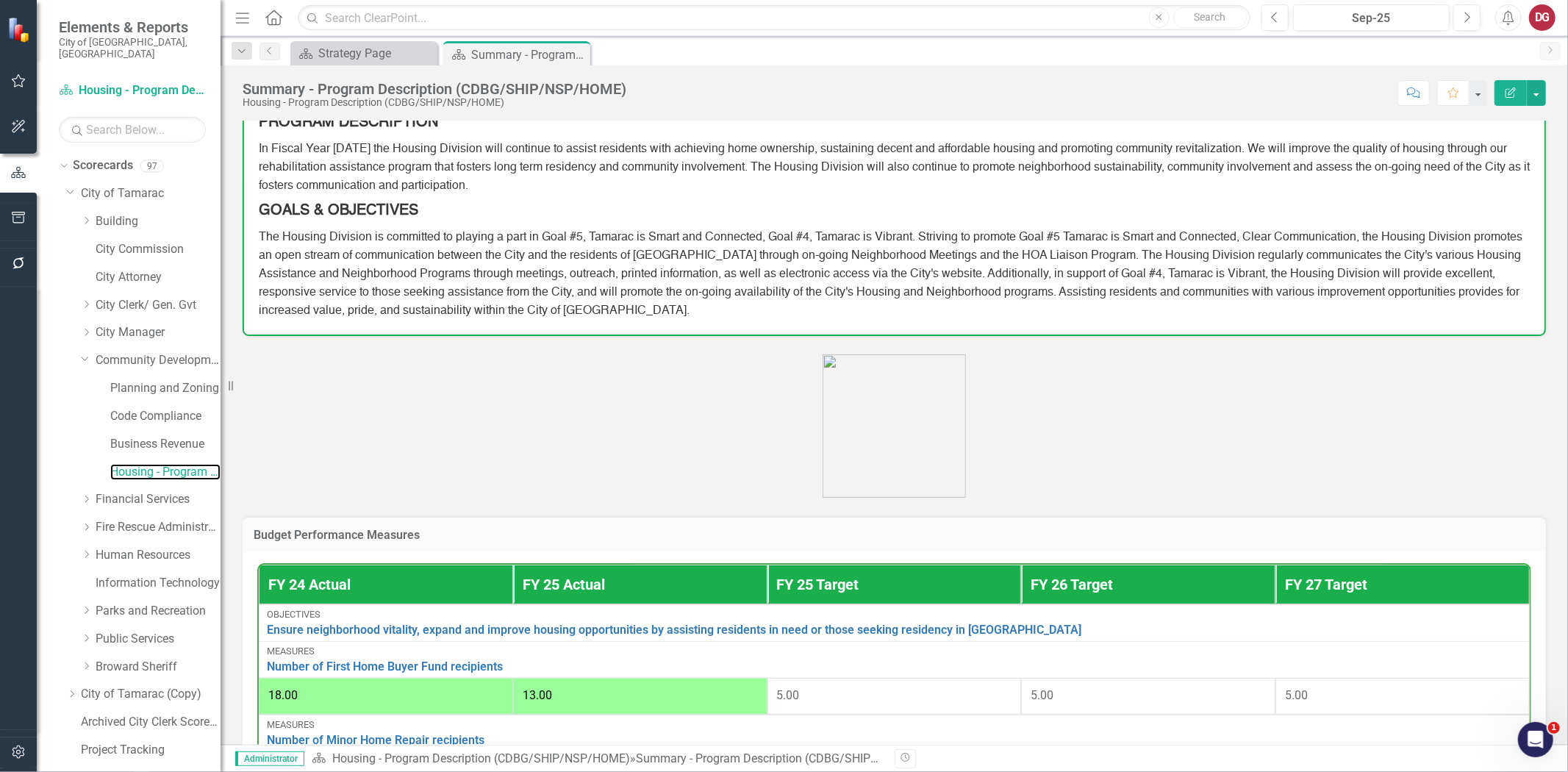
scroll to position [409, 0]
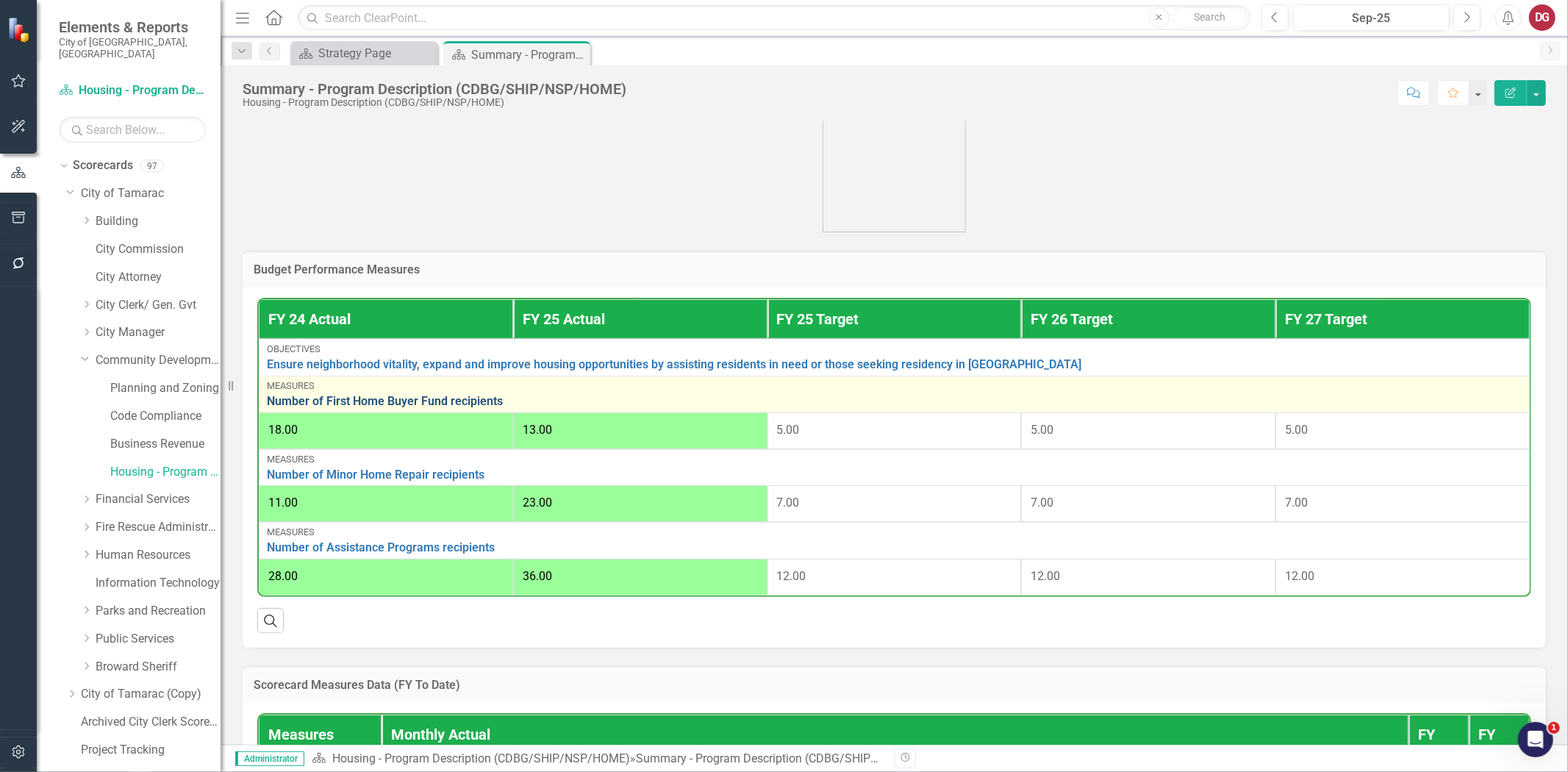
click at [389, 395] on link "Number of First Home Buyer Fund recipients" at bounding box center [894, 401] width 1255 height 13
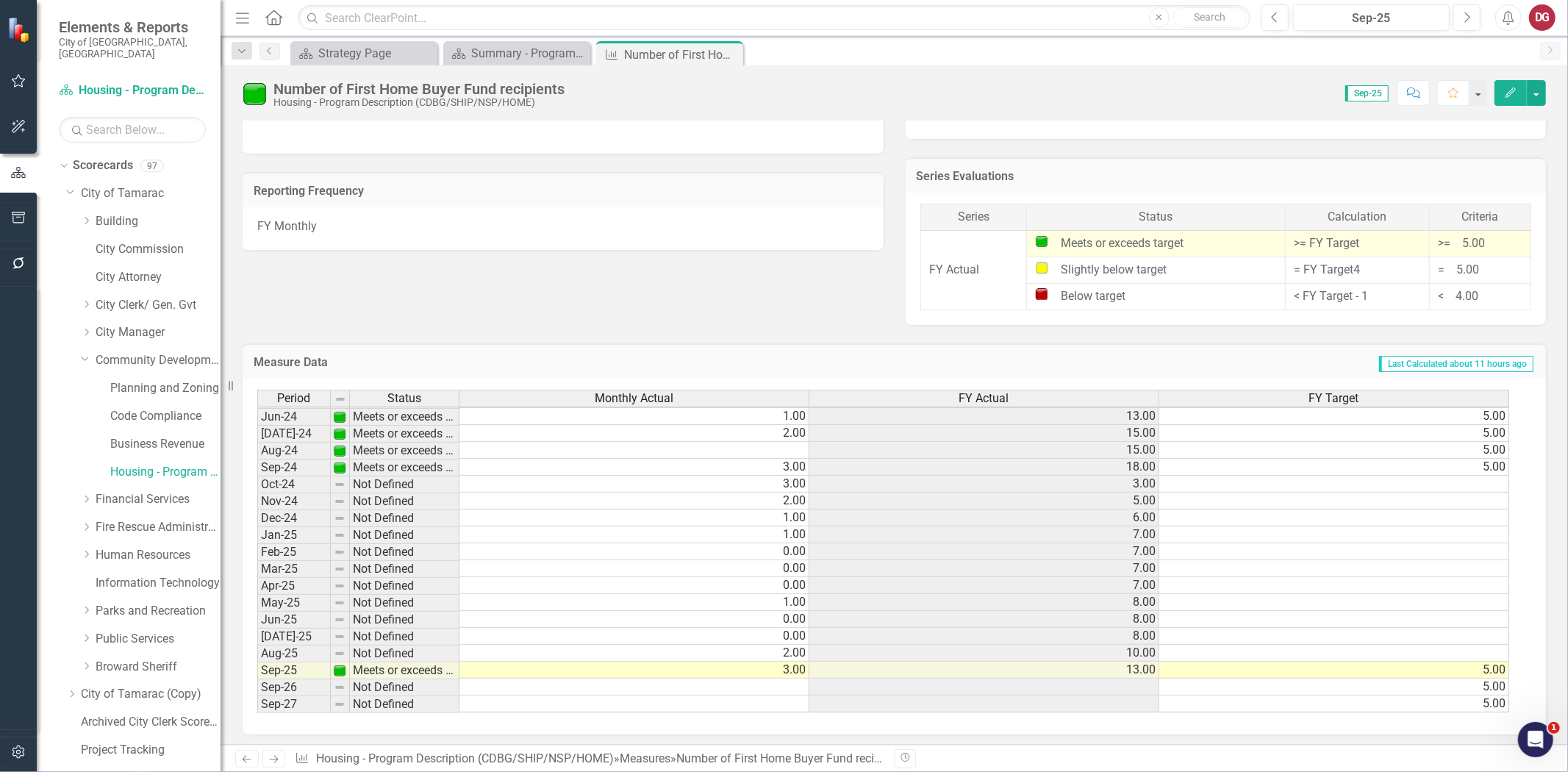
scroll to position [757, 0]
click at [491, 56] on div "Summary - Program Description (CDBG/SHIP/NSP/HOME)" at bounding box center [519, 53] width 97 height 18
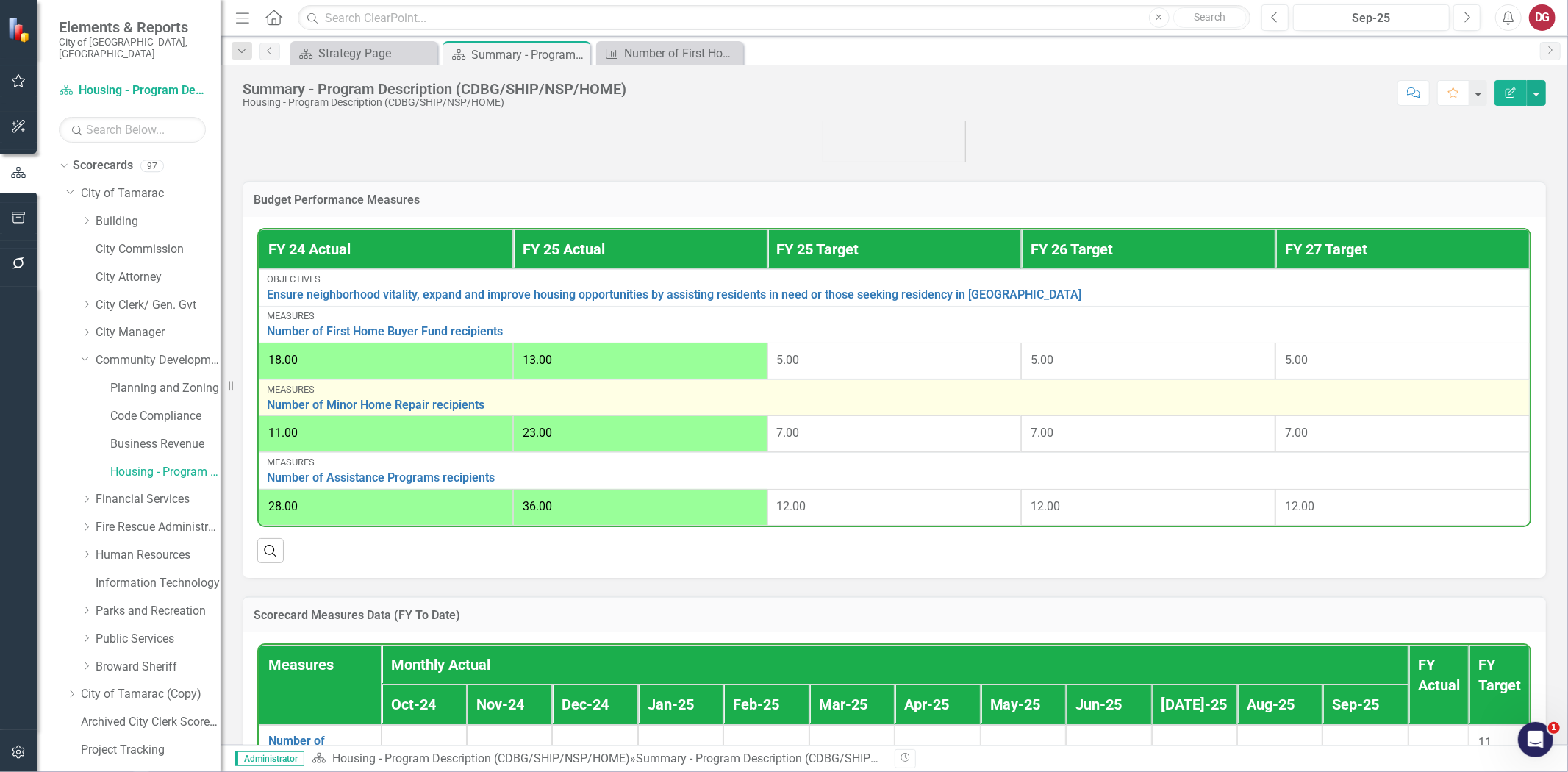
scroll to position [490, 0]
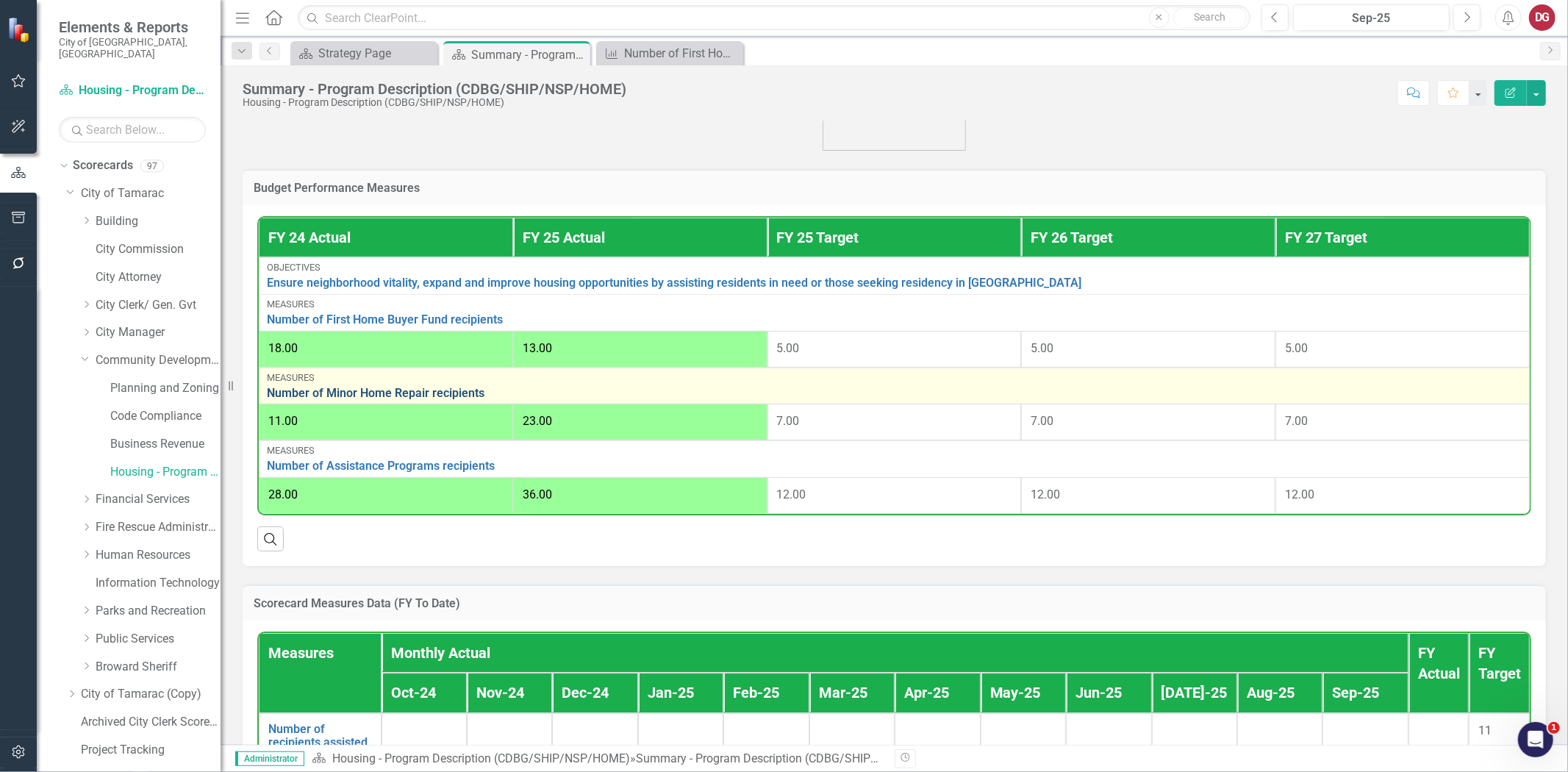
click at [382, 395] on link "Number of Minor Home Repair recipients" at bounding box center [894, 393] width 1255 height 13
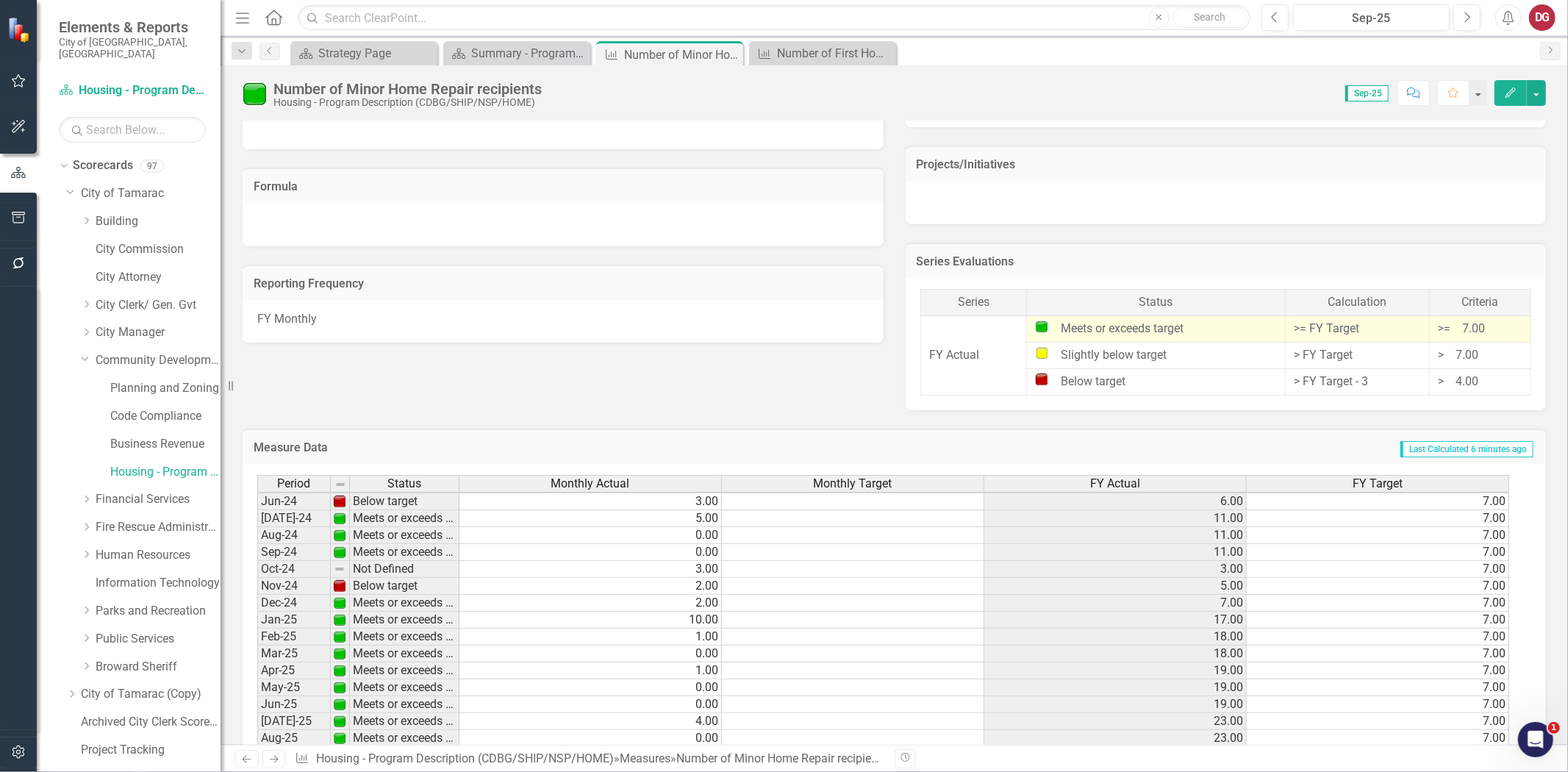
scroll to position [750, 0]
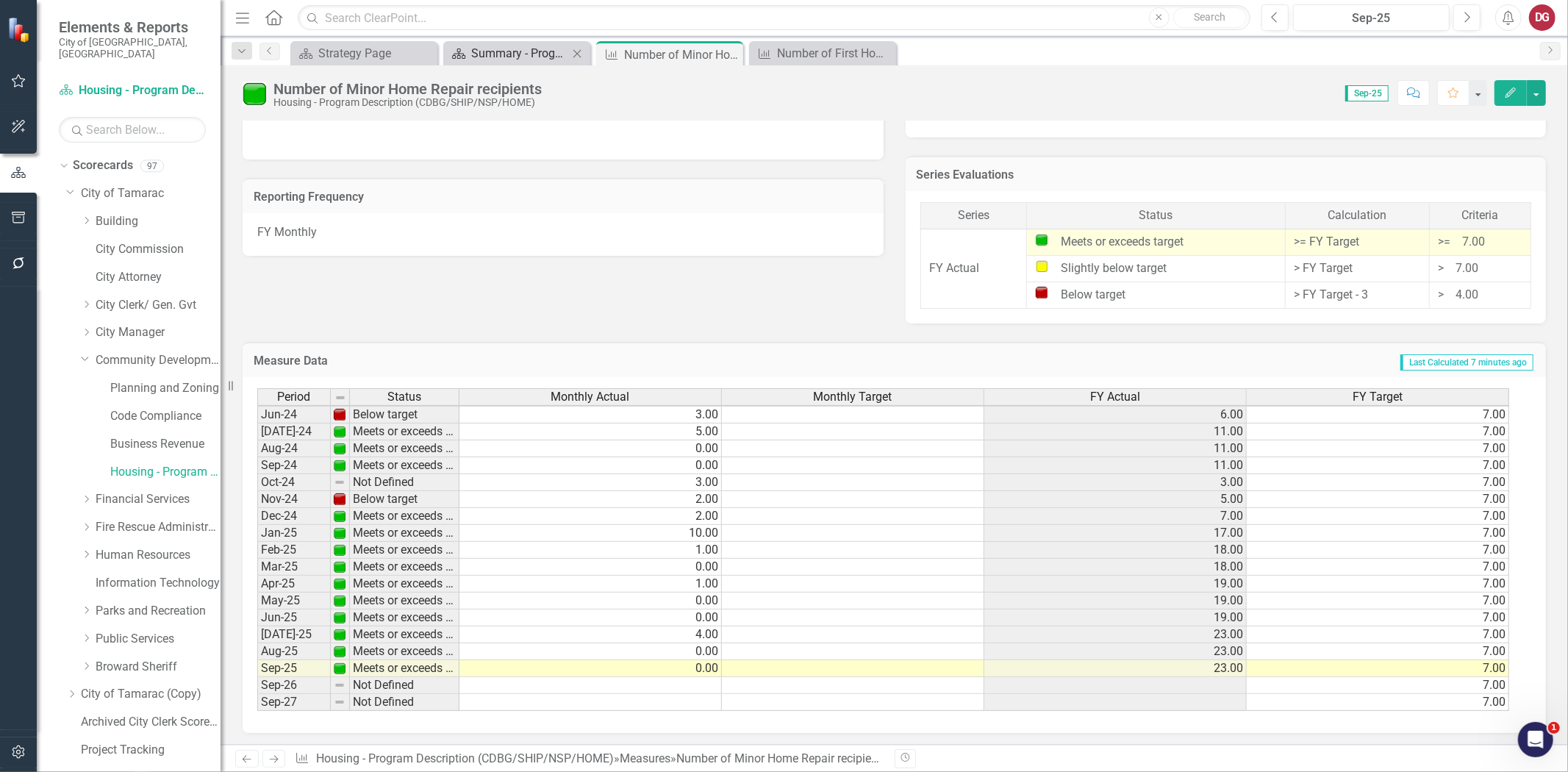
click at [513, 54] on div "Summary - Program Description (CDBG/SHIP/NSP/HOME)" at bounding box center [519, 53] width 97 height 18
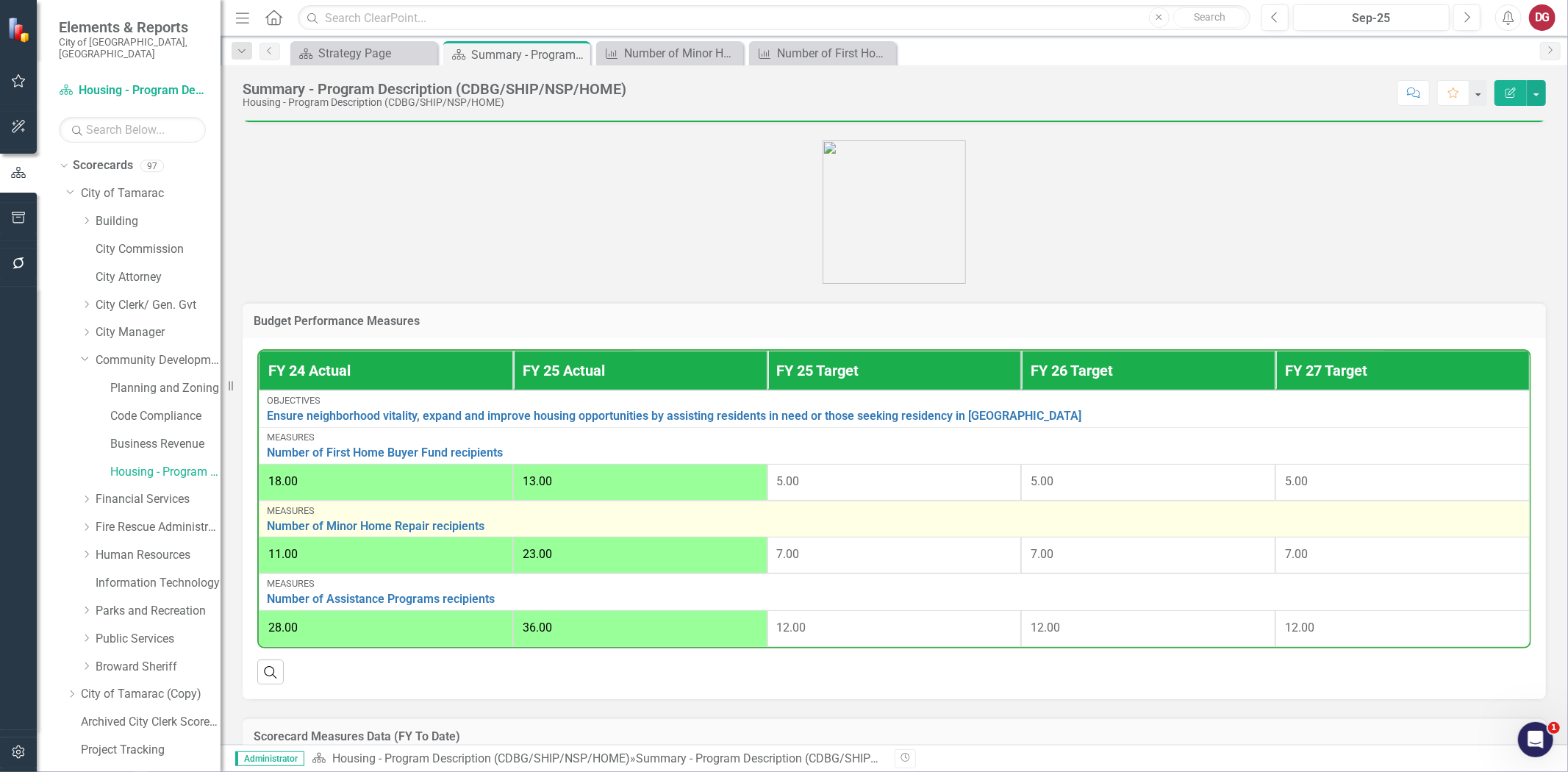
scroll to position [490, 0]
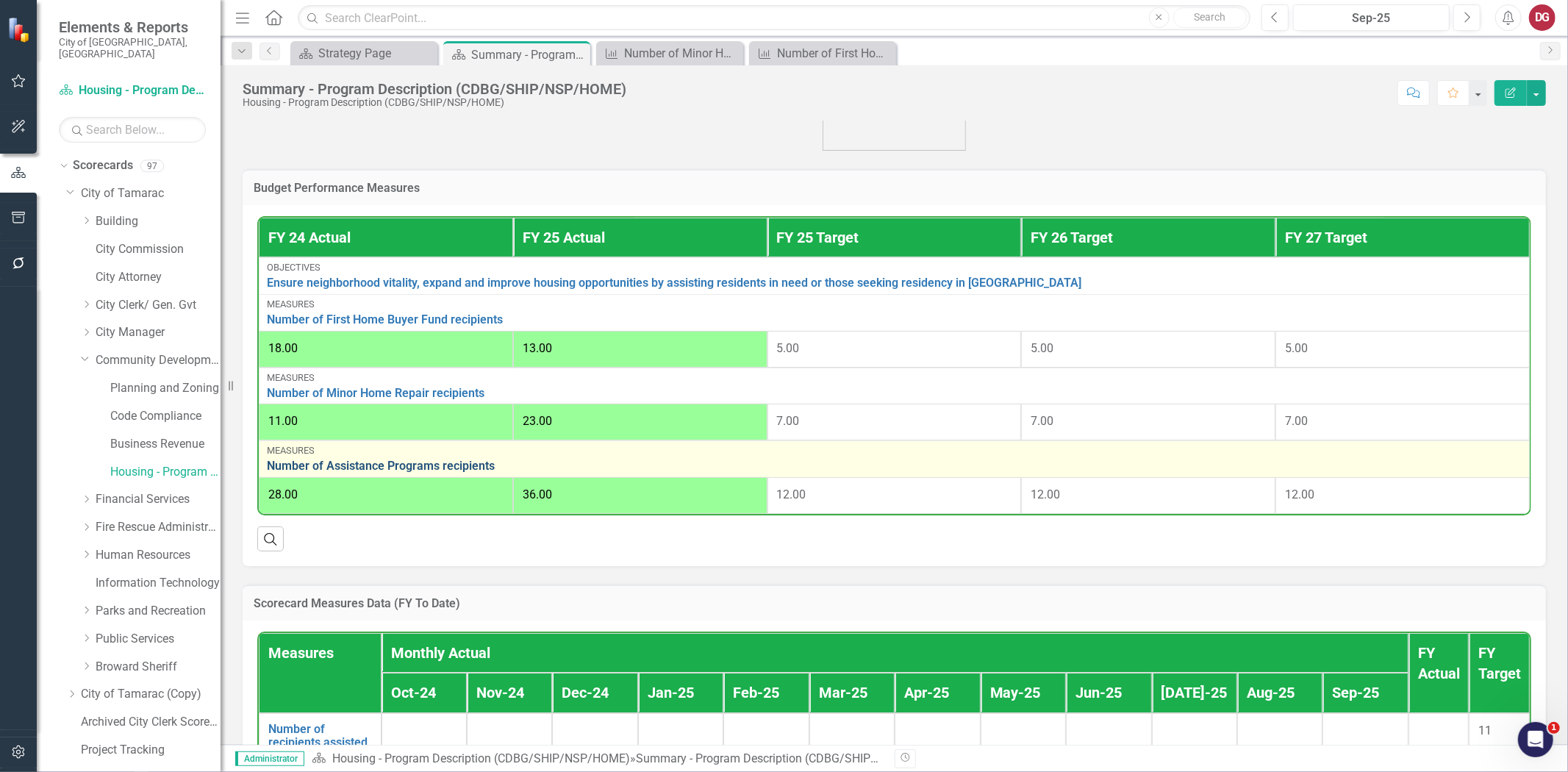
click at [366, 461] on link "Number of Assistance Programs recipients" at bounding box center [894, 466] width 1255 height 13
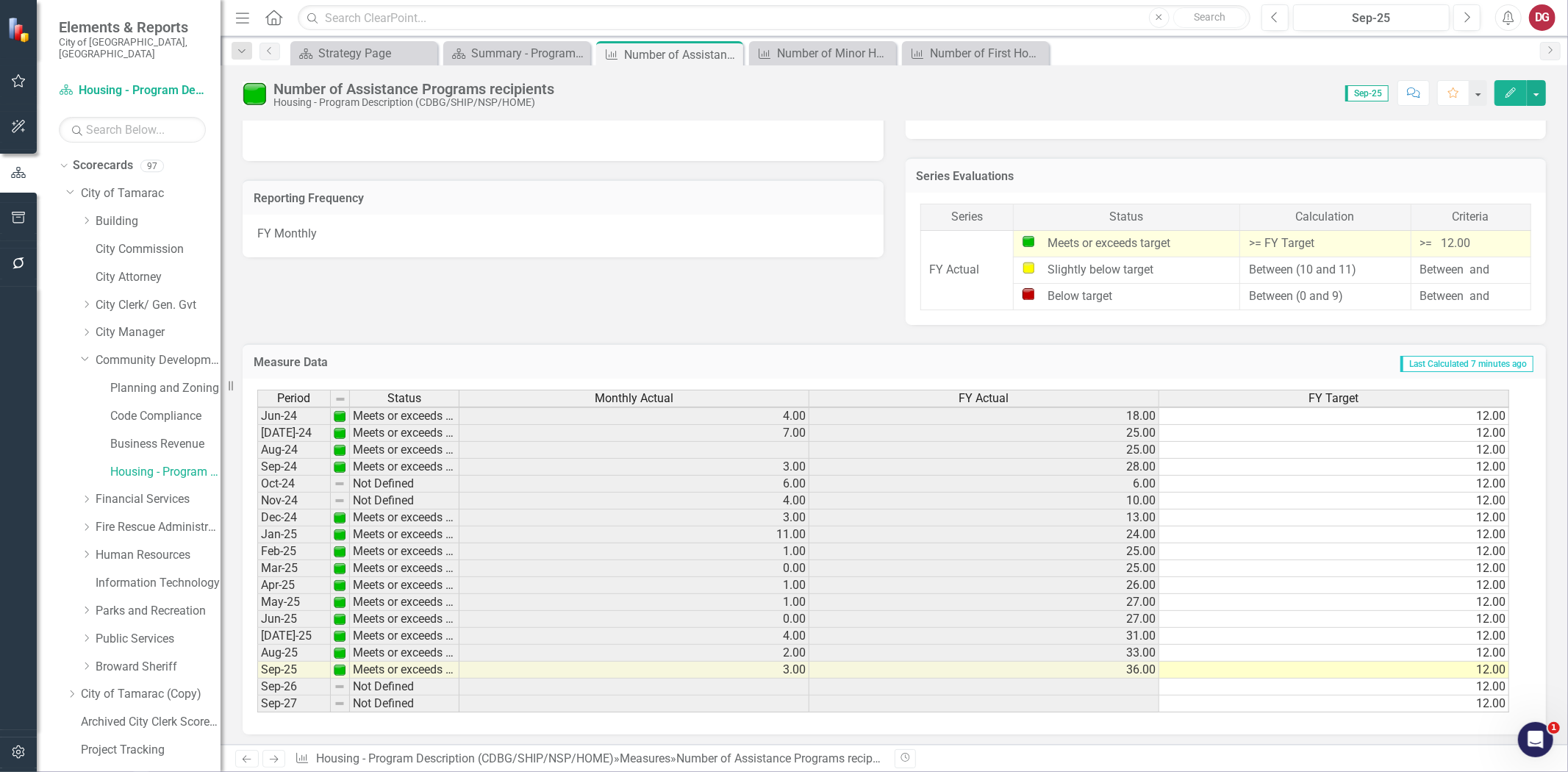
scroll to position [540, 0]
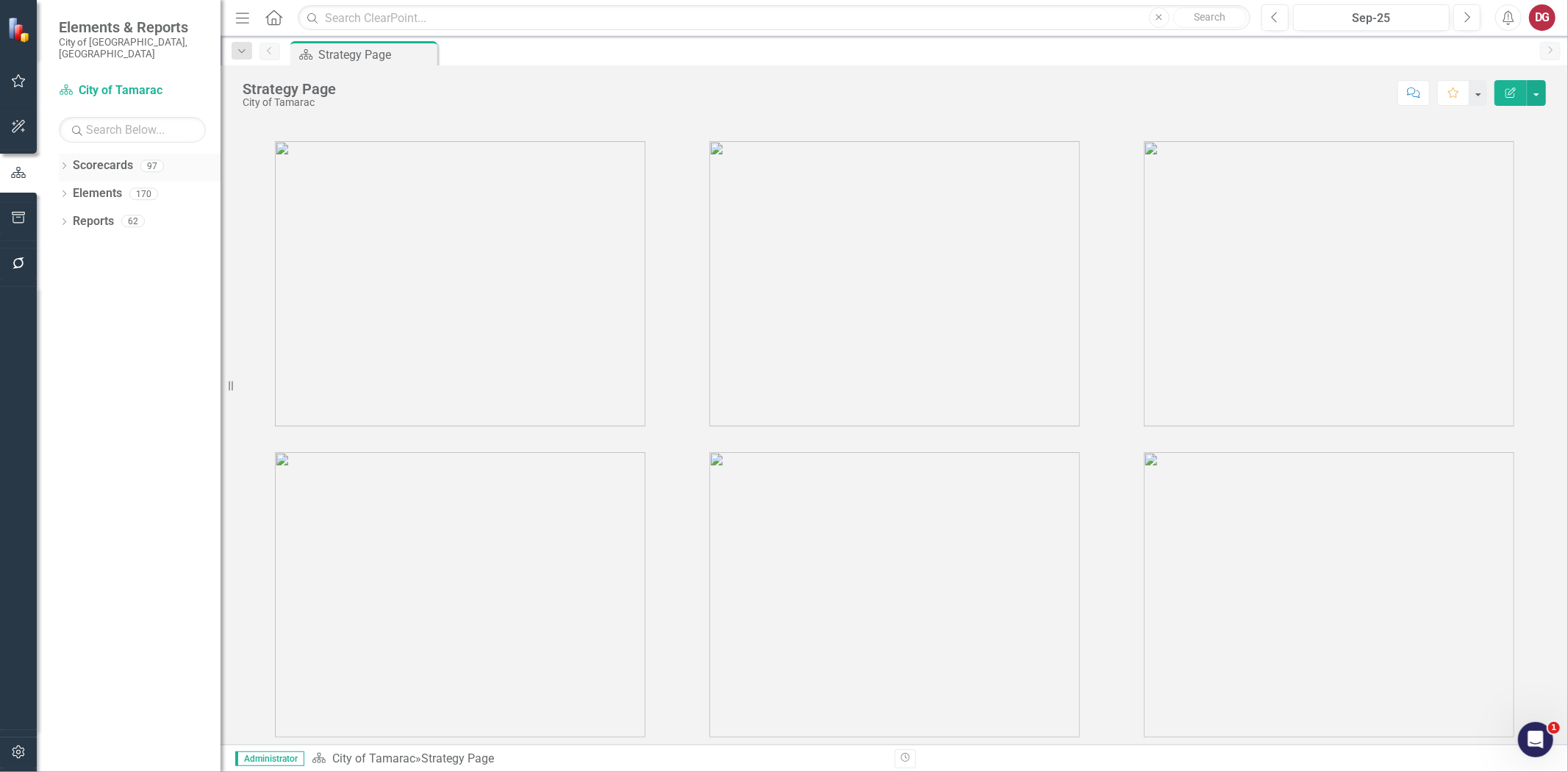
click at [62, 163] on icon "Dropdown" at bounding box center [64, 167] width 10 height 8
click at [70, 189] on icon "Dropdown" at bounding box center [71, 193] width 11 height 9
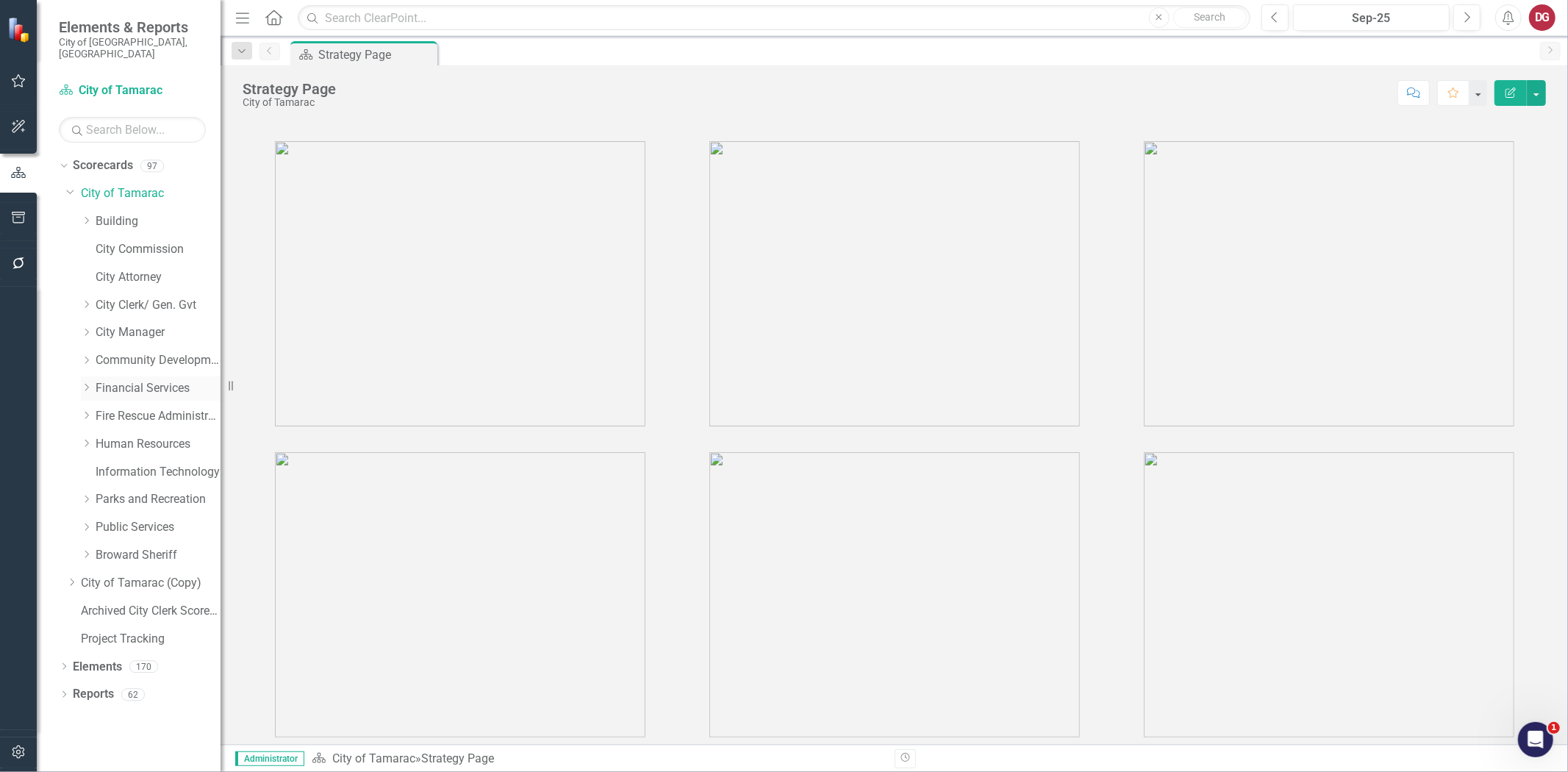
click at [85, 383] on icon "Dropdown" at bounding box center [86, 388] width 11 height 9
click at [121, 213] on link "Building" at bounding box center [158, 222] width 125 height 17
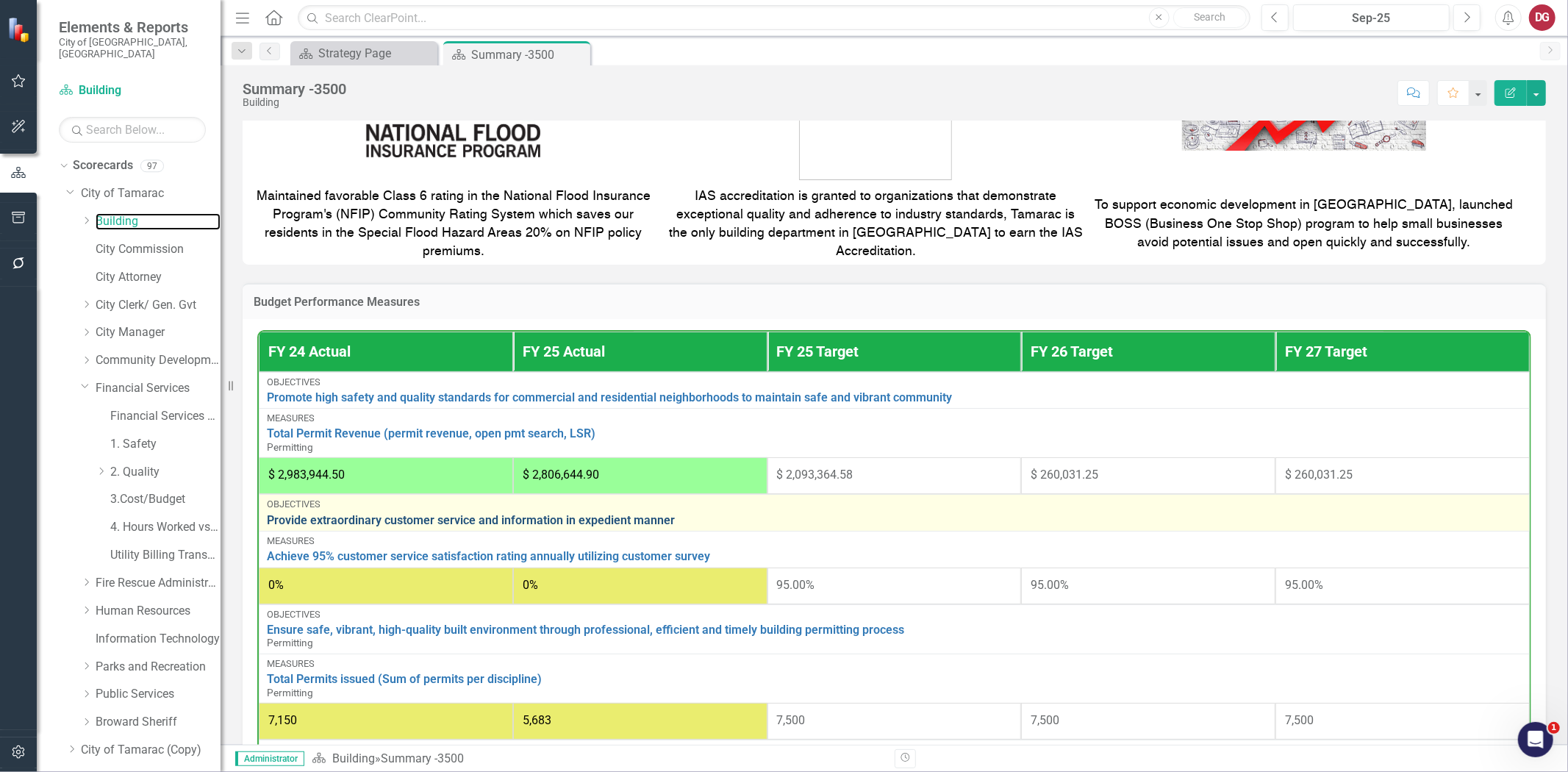
scroll to position [490, 0]
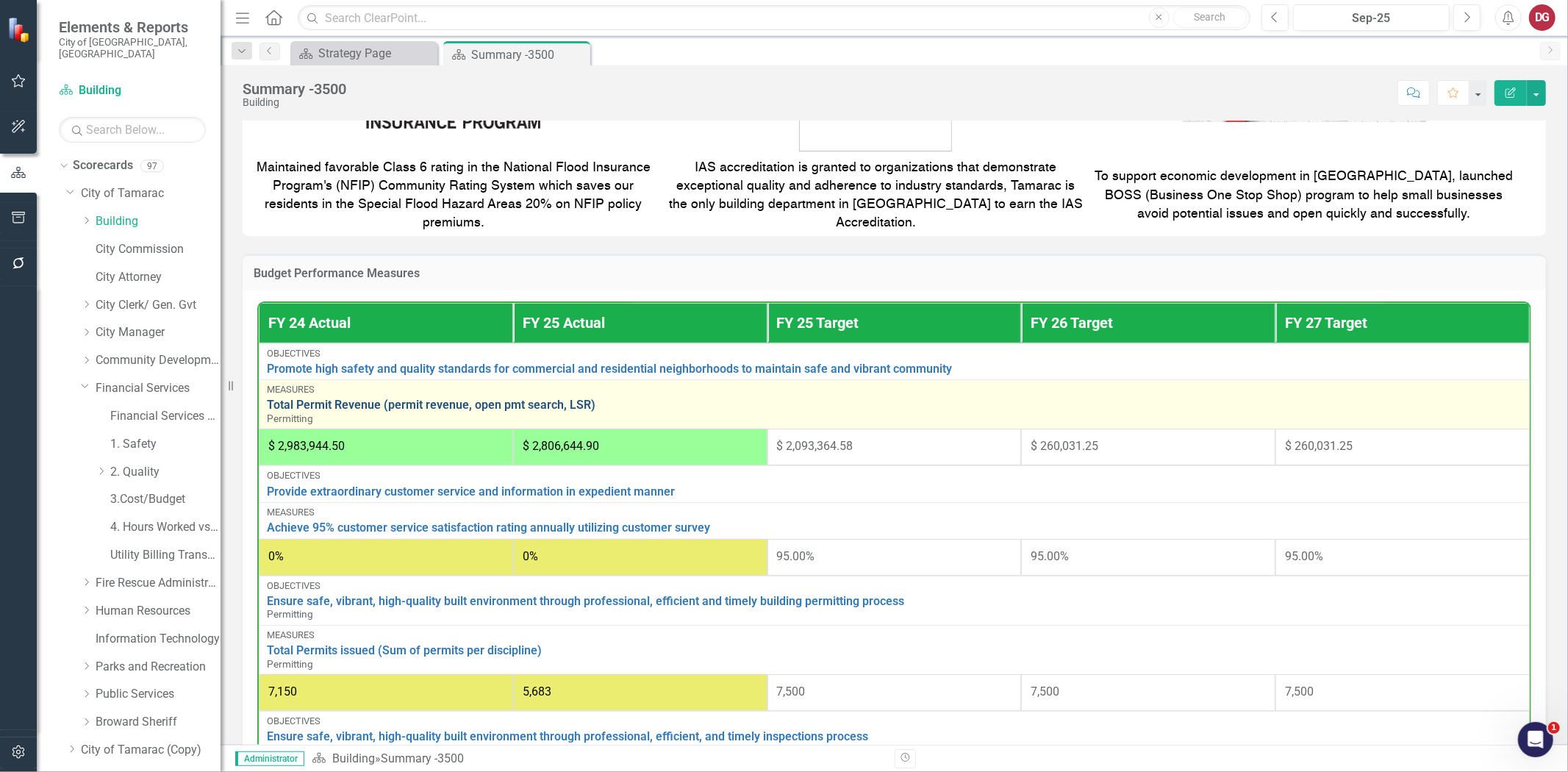
click at [539, 405] on link "Total Permit Revenue (permit revenue, open pmt search, LSR)" at bounding box center [894, 405] width 1255 height 13
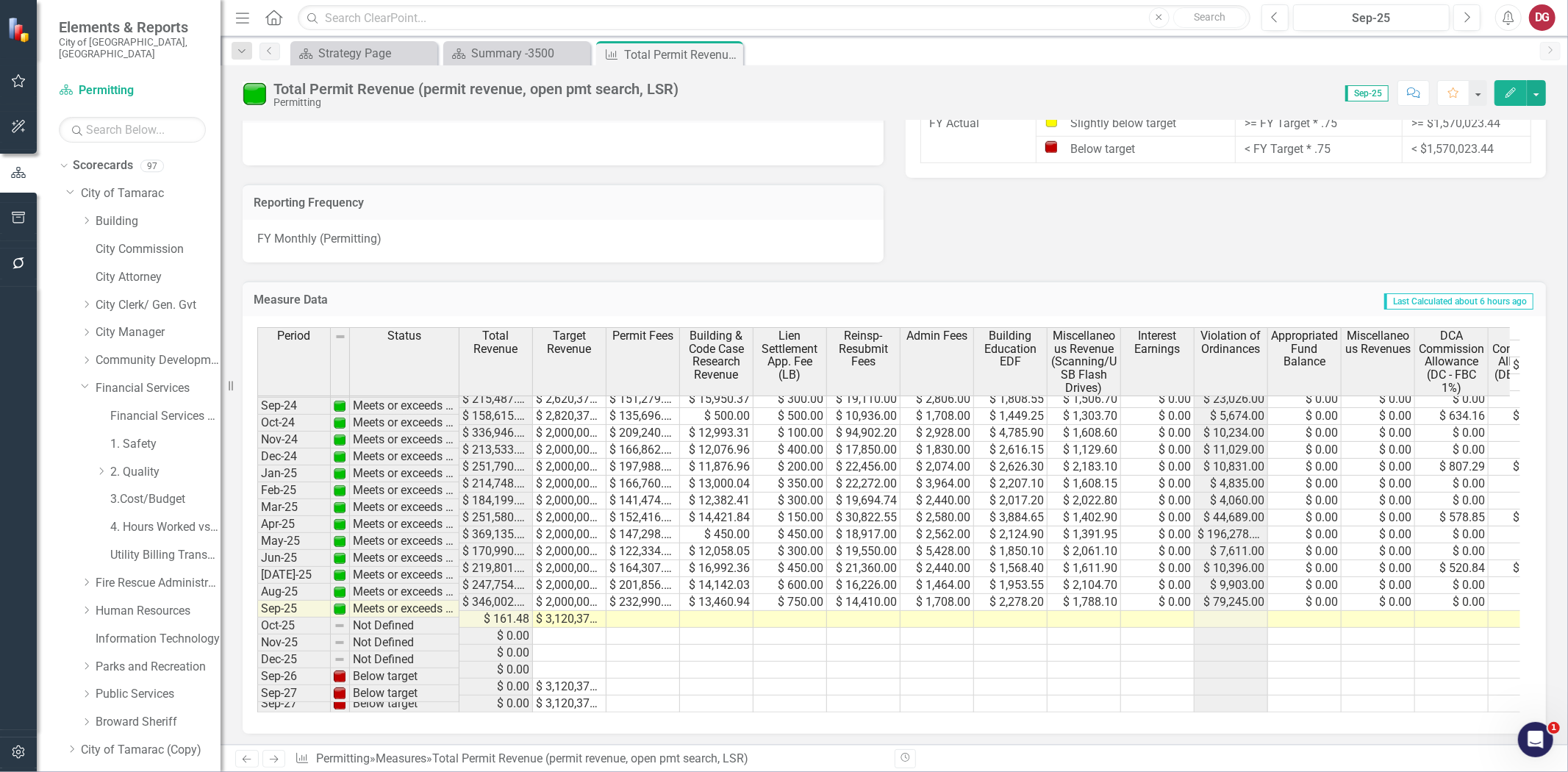
scroll to position [546, 0]
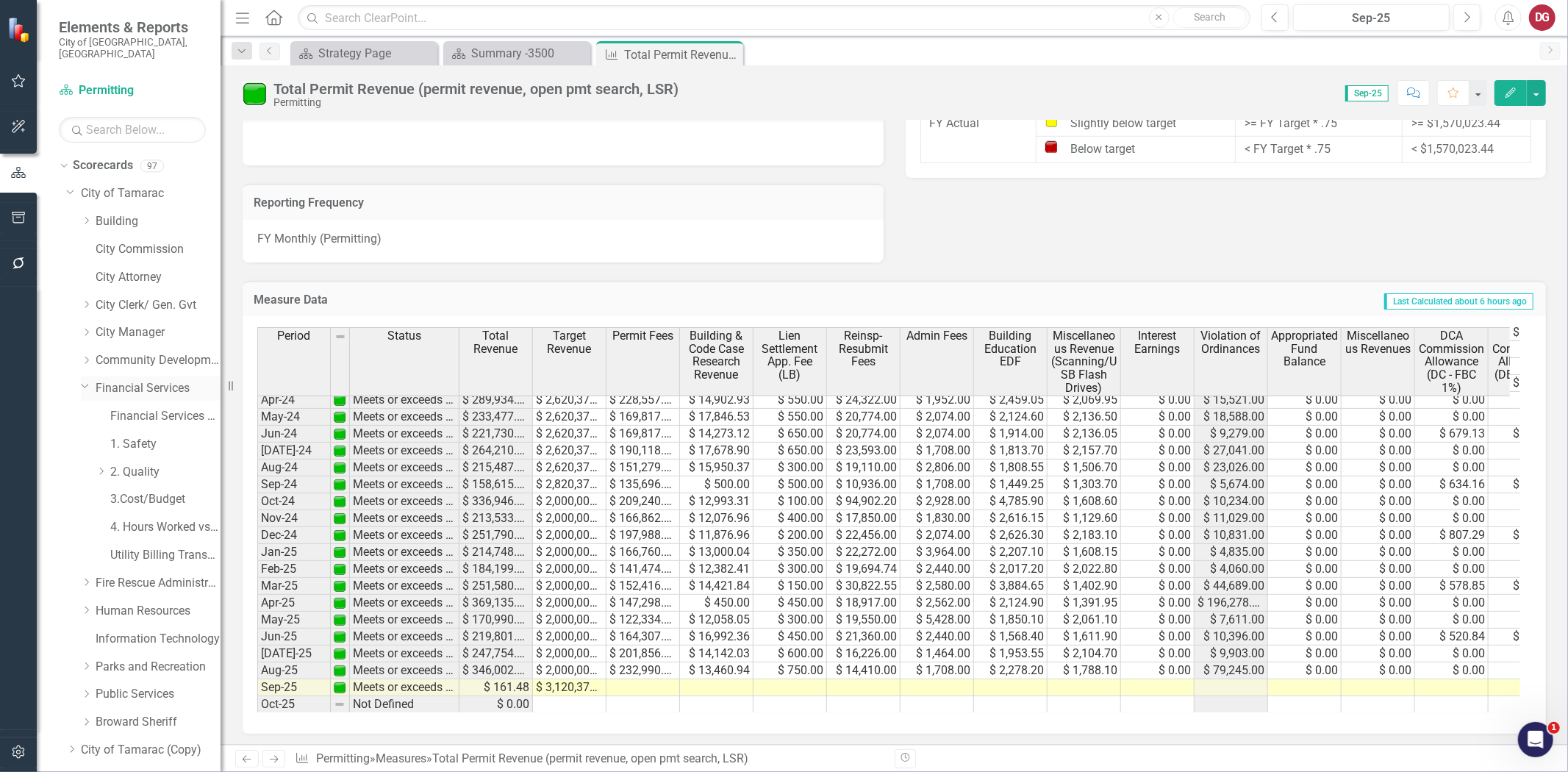
click at [137, 380] on link "Financial Services" at bounding box center [158, 389] width 125 height 17
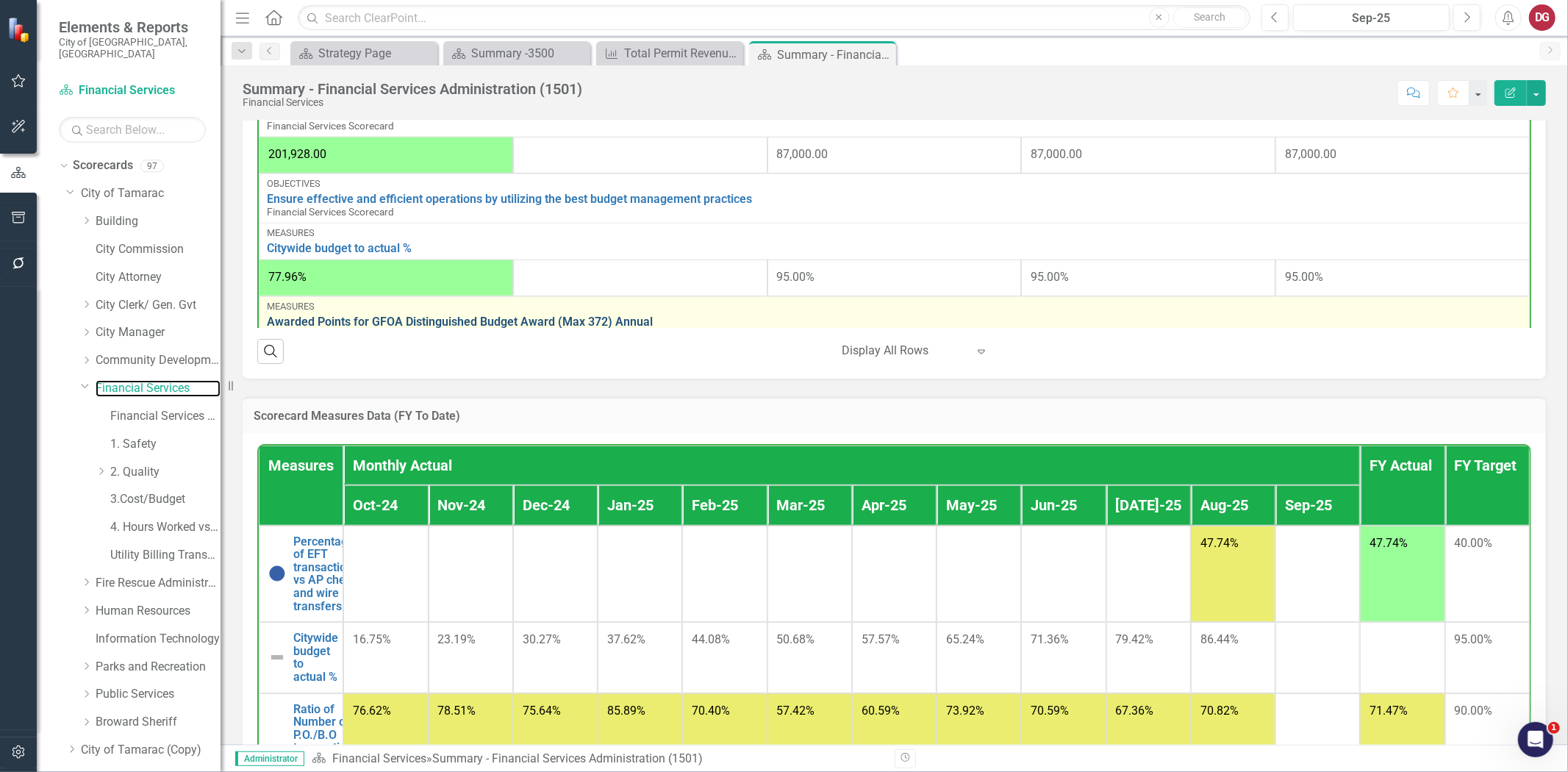
scroll to position [409, 0]
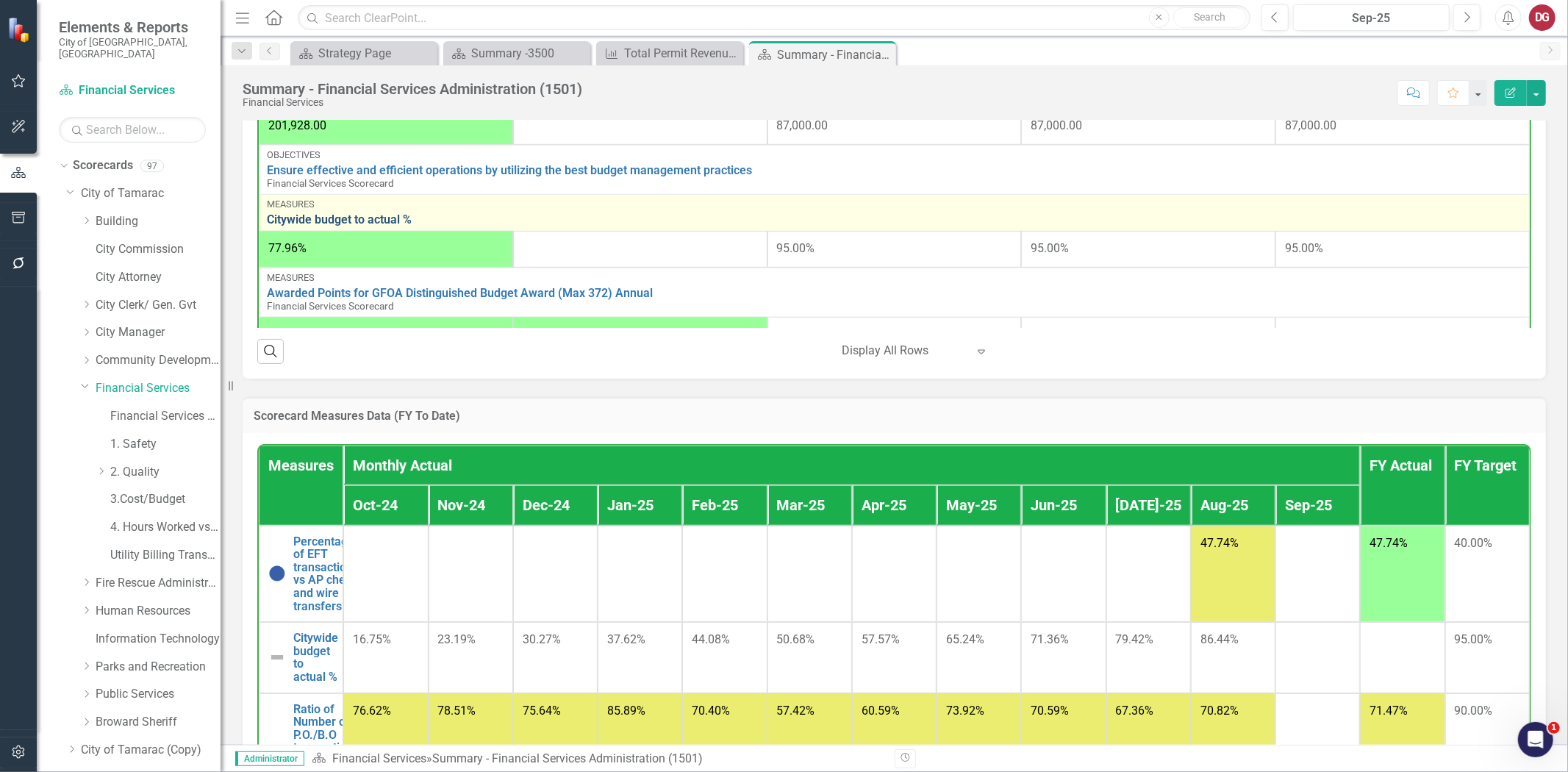
click at [369, 220] on link "Citywide budget to actual %" at bounding box center [894, 219] width 1255 height 13
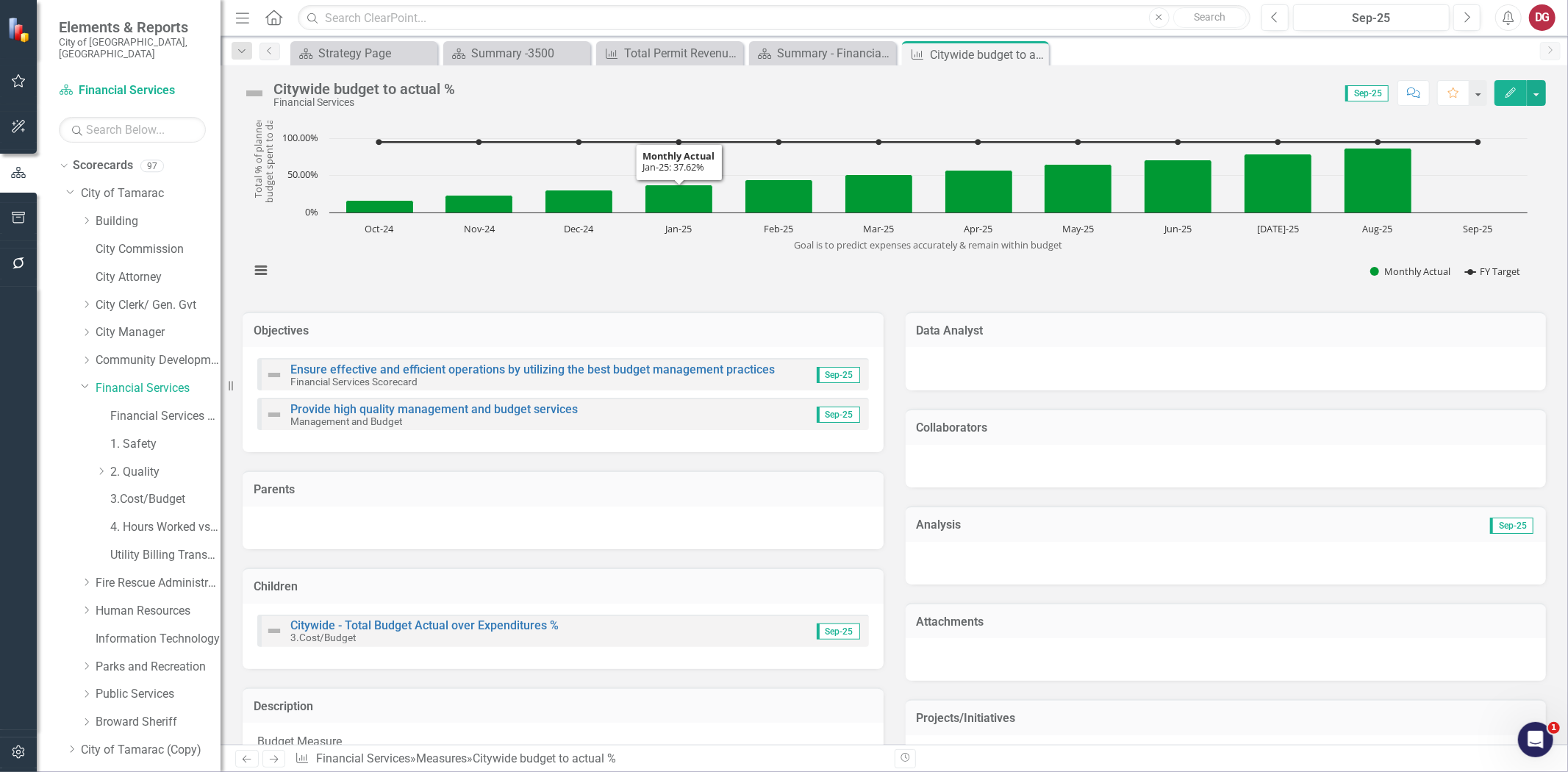
scroll to position [245, 0]
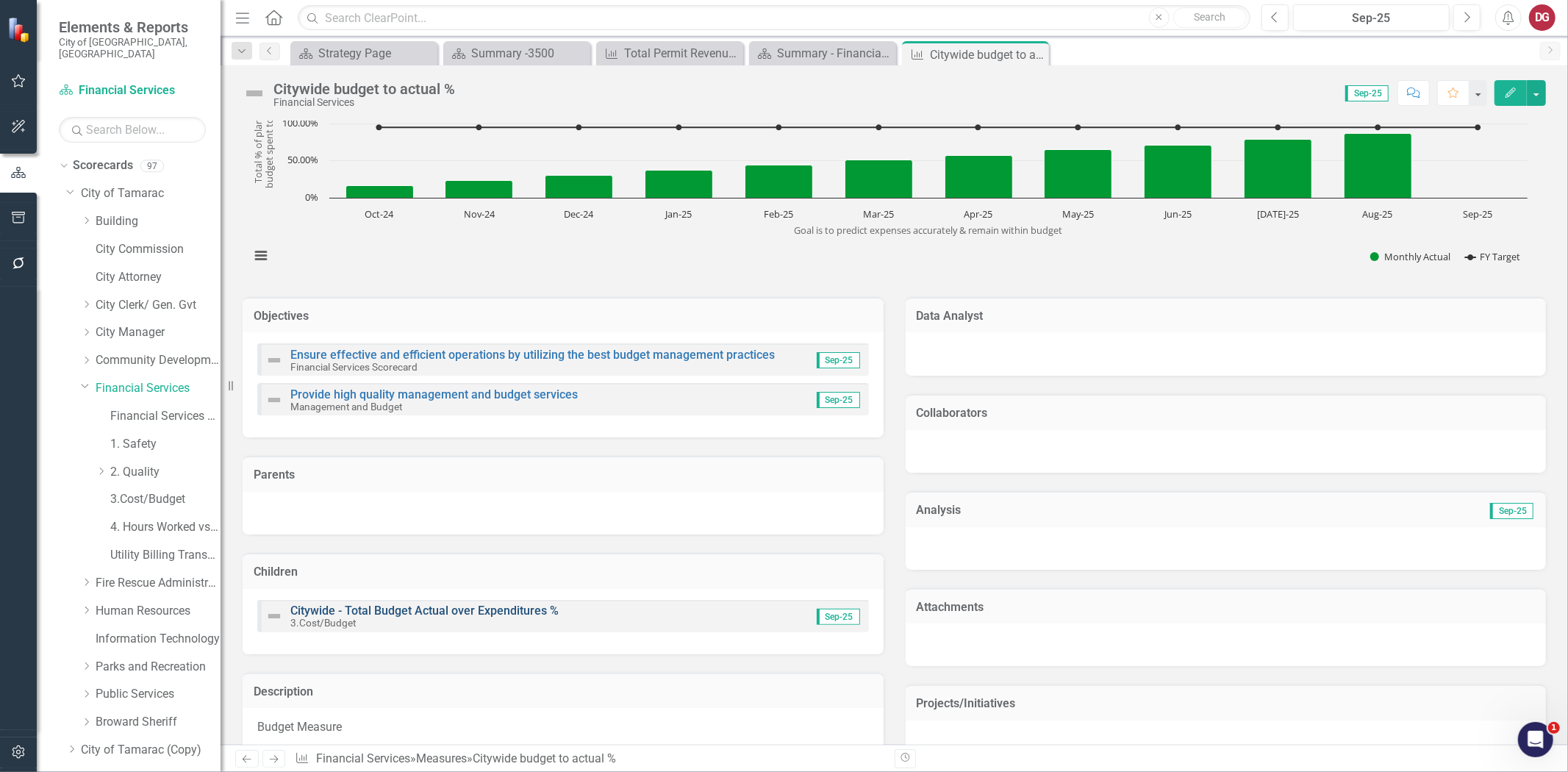
click at [471, 613] on link "Citywide - Total Budget Actual over Expenditures %" at bounding box center [424, 611] width 268 height 14
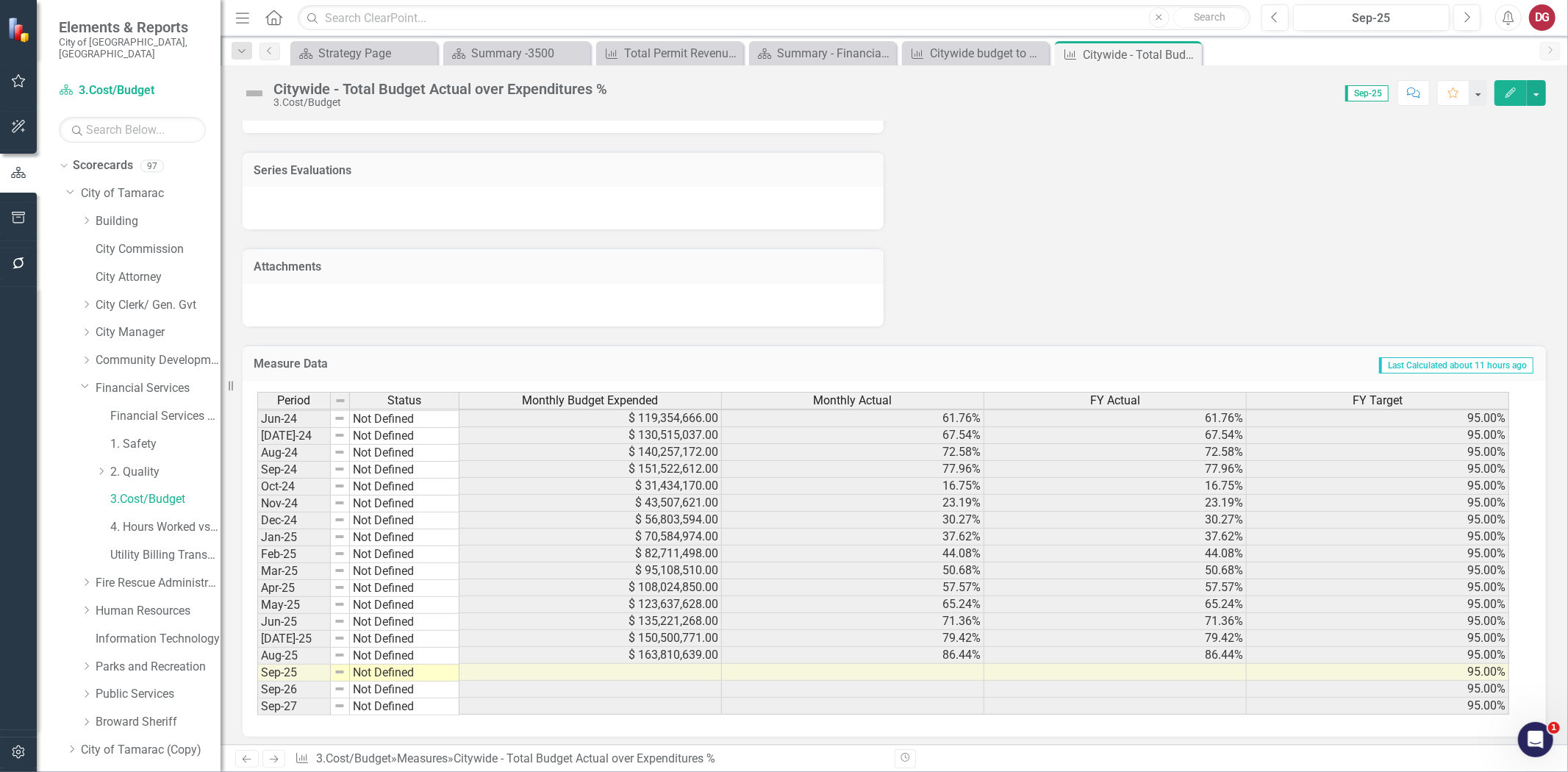
scroll to position [543, 0]
click at [87, 690] on icon at bounding box center [87, 694] width 3 height 7
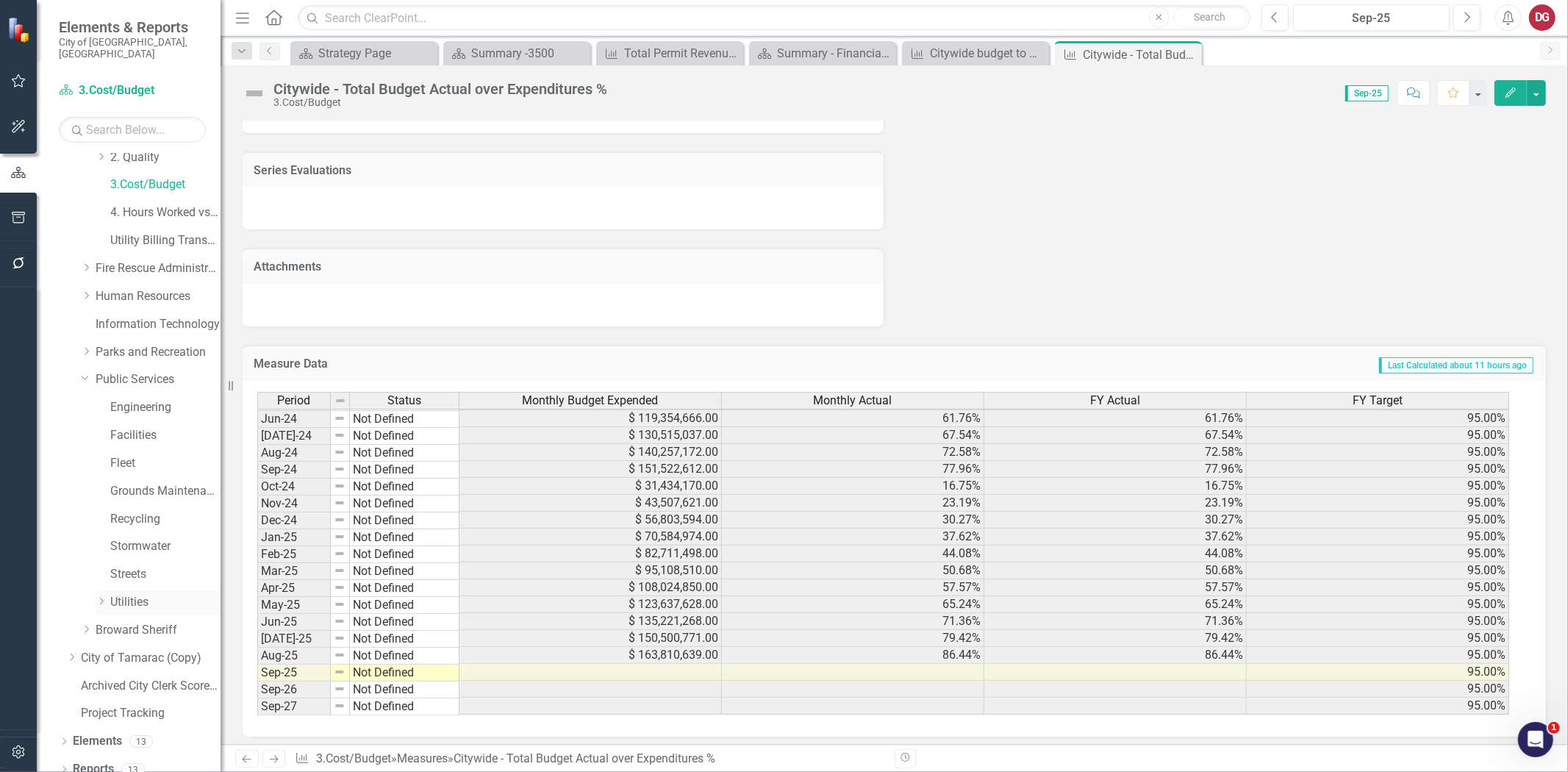
scroll to position [317, 0]
click at [140, 397] on link "Engineering" at bounding box center [165, 406] width 110 height 17
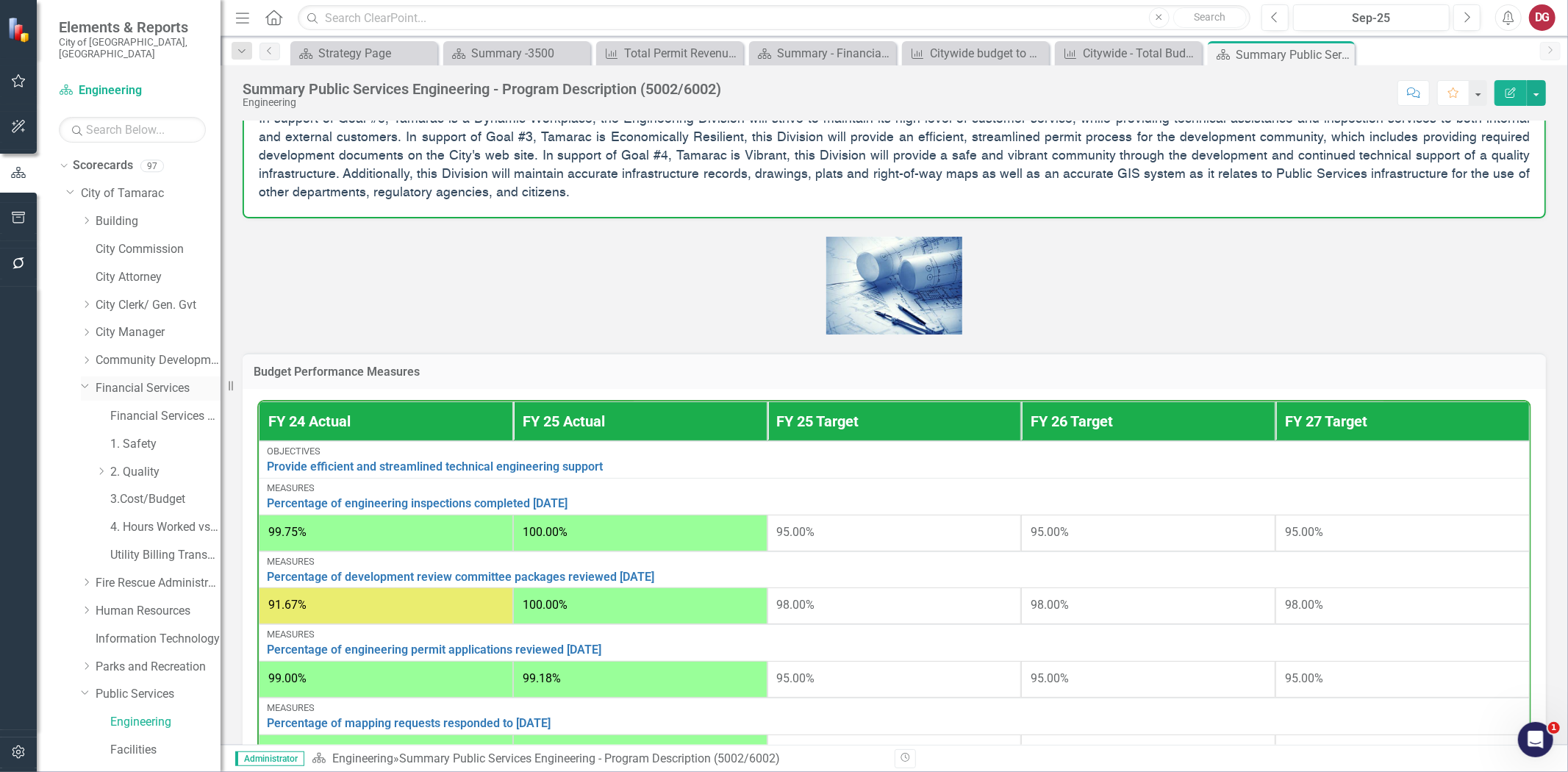
click at [123, 380] on link "Financial Services" at bounding box center [158, 389] width 125 height 17
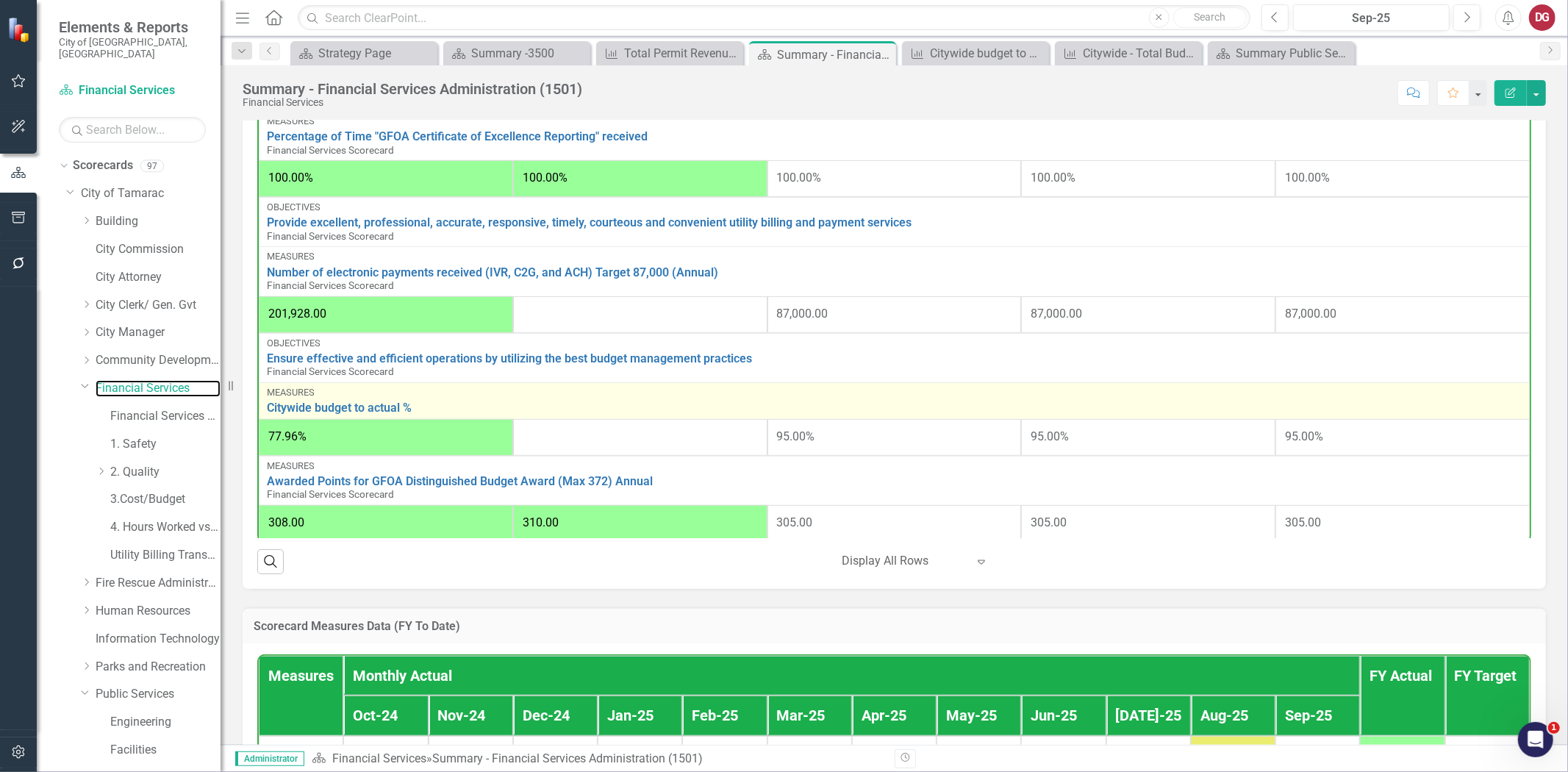
scroll to position [436, 0]
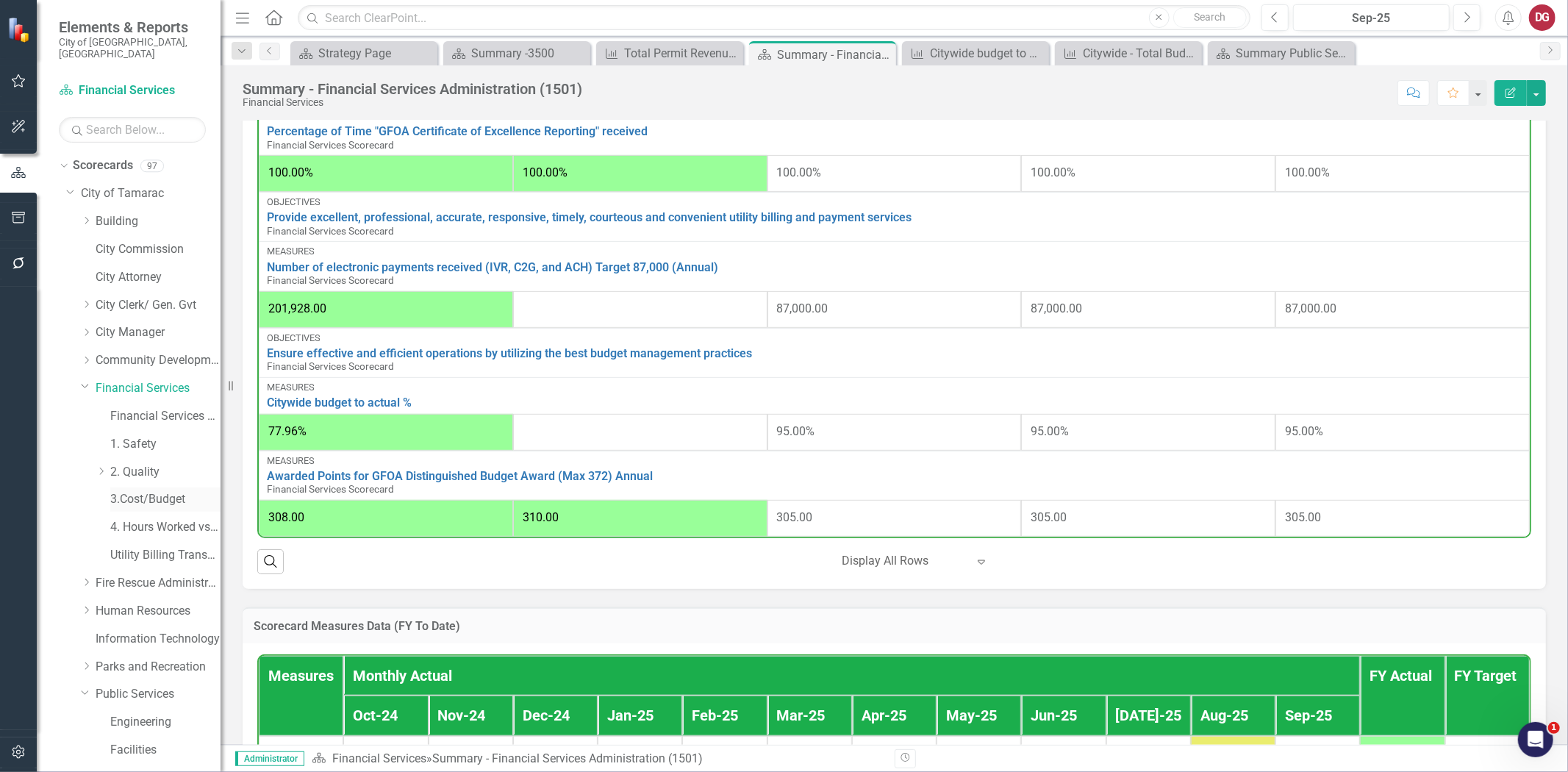
click at [145, 493] on link "3.Cost/Budget" at bounding box center [165, 500] width 110 height 17
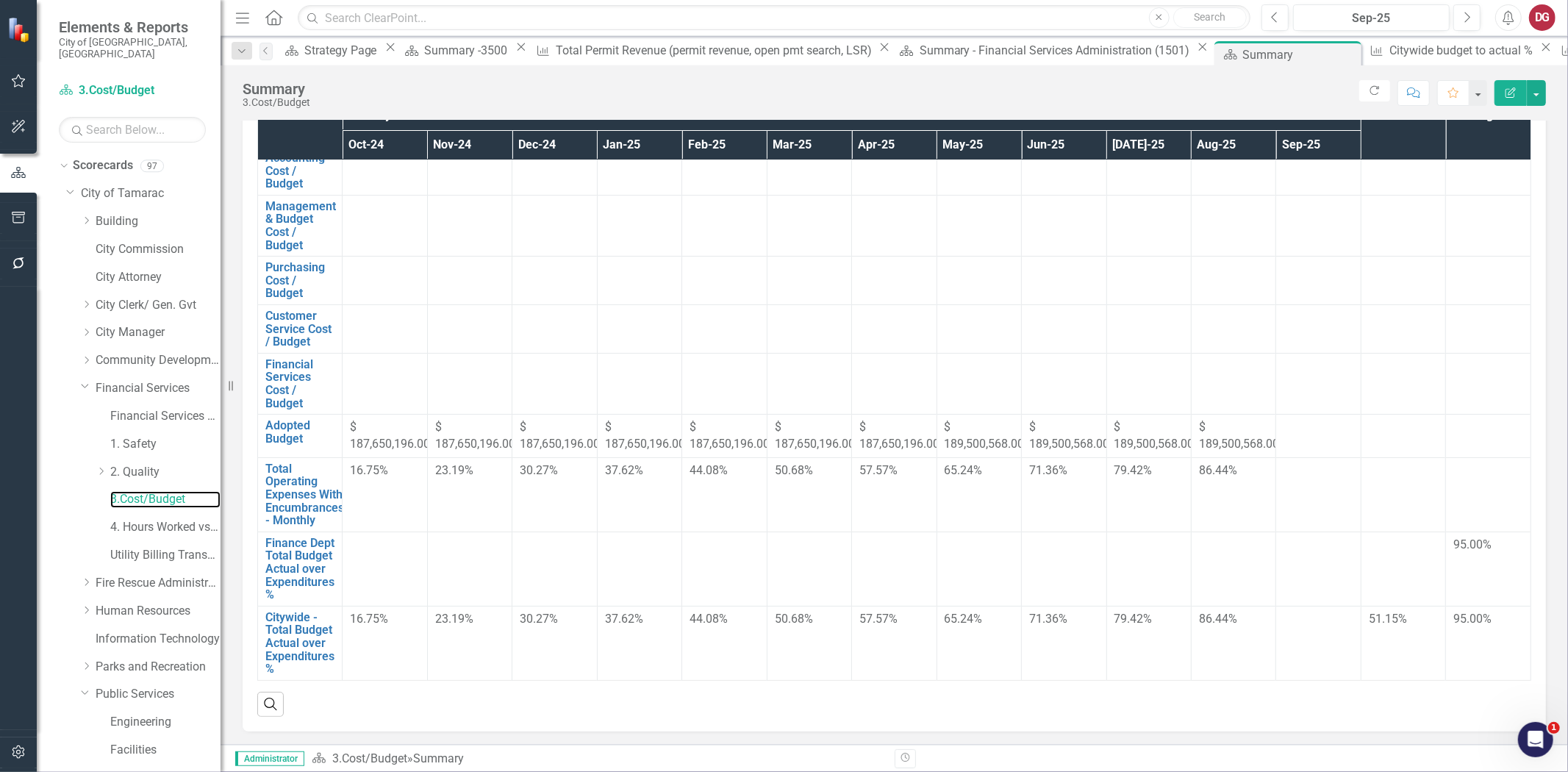
scroll to position [163, 0]
click at [152, 387] on div "Dropdown Financial Services" at bounding box center [150, 389] width 140 height 24
click at [152, 380] on link "Financial Services" at bounding box center [158, 389] width 125 height 17
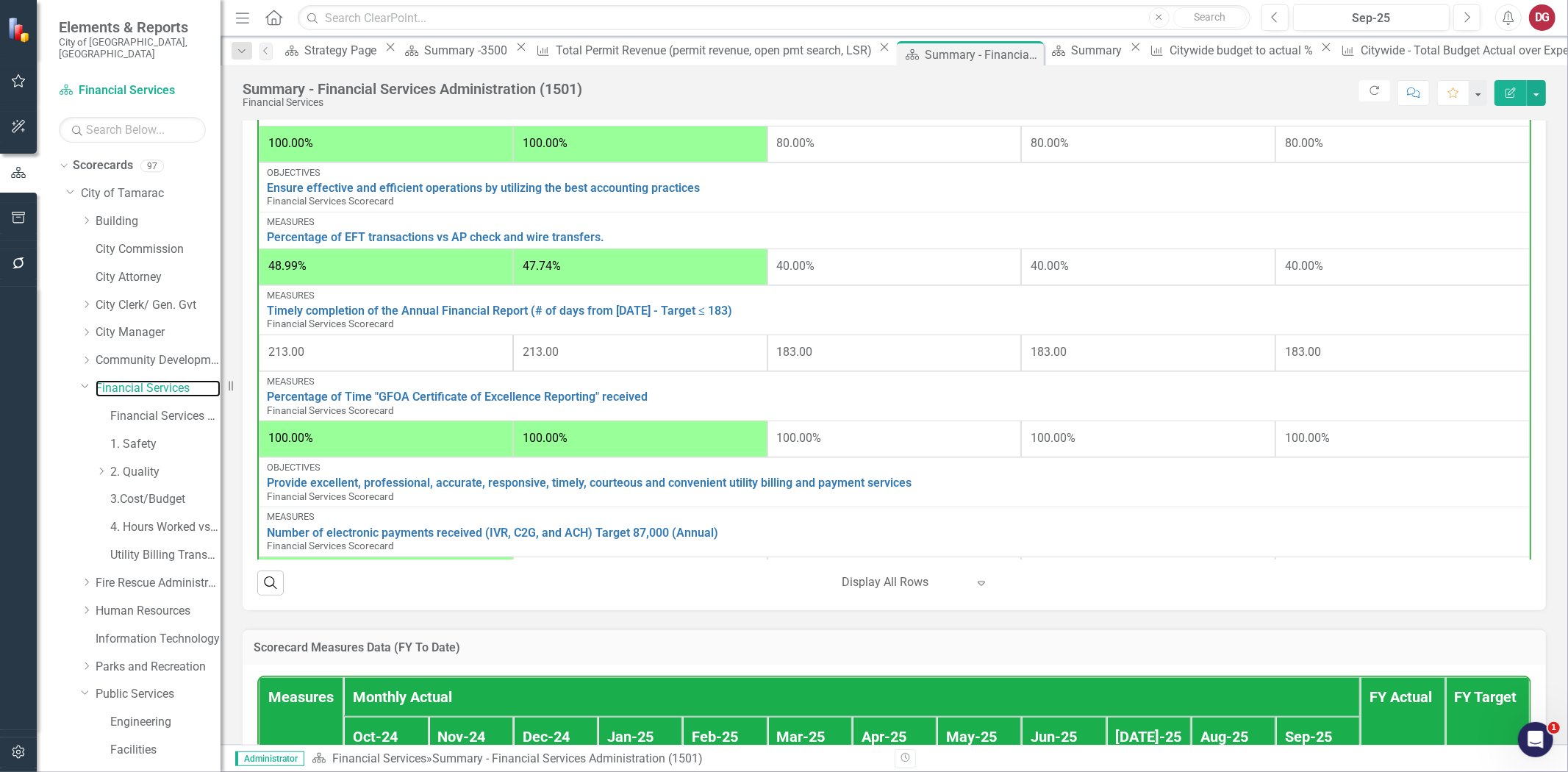
scroll to position [436, 0]
